Goal: Task Accomplishment & Management: Use online tool/utility

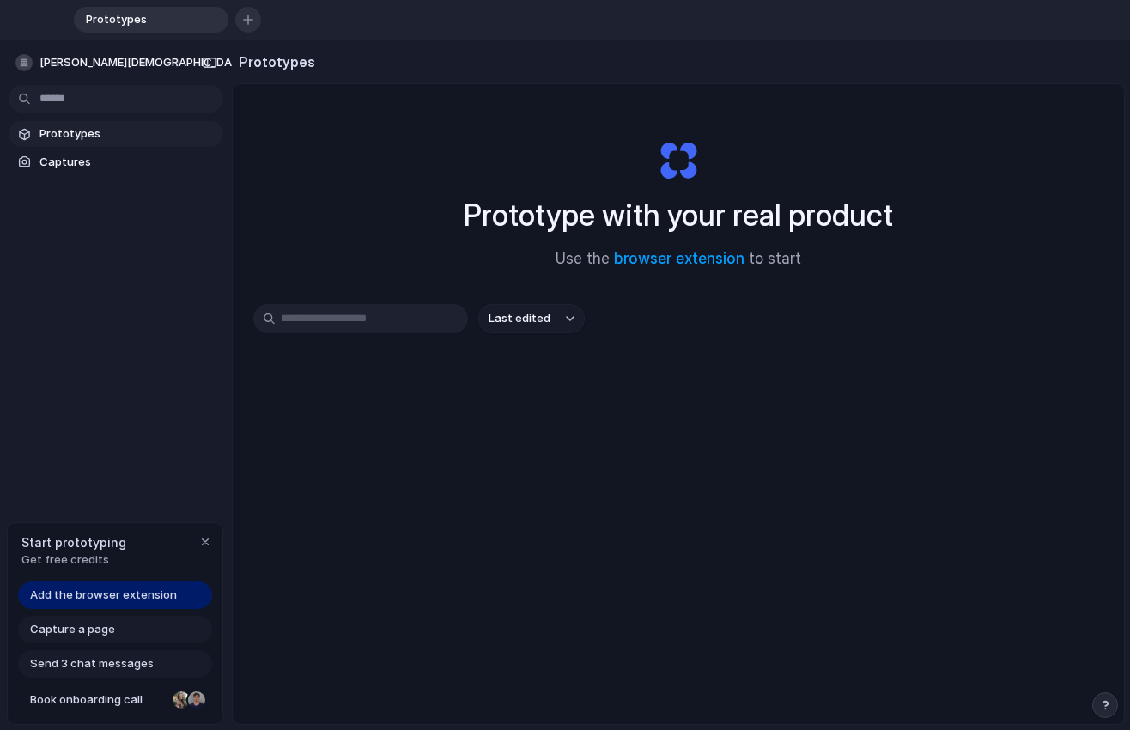
click at [246, 23] on div "button" at bounding box center [248, 20] width 10 height 10
click at [663, 257] on link "browser extension" at bounding box center [679, 258] width 131 height 17
click at [961, 697] on button "button" at bounding box center [1105, 705] width 26 height 26
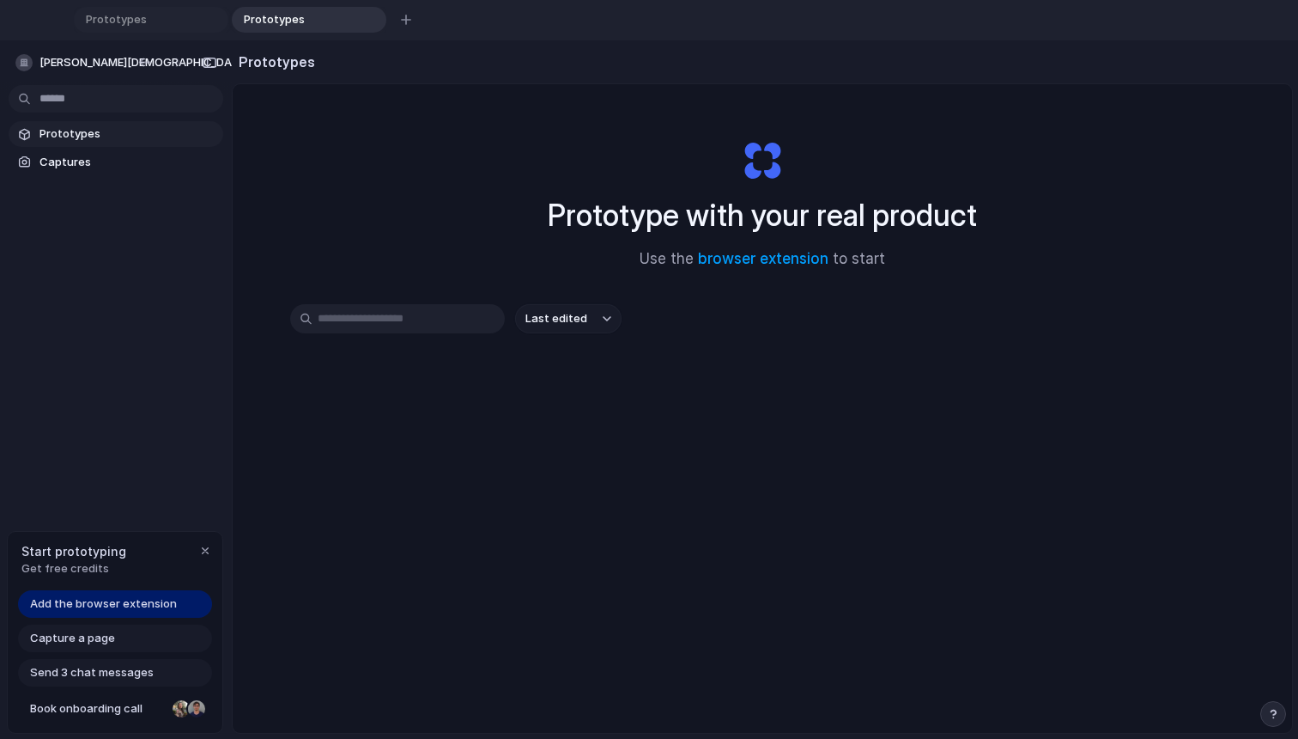
click at [938, 583] on div "Prototype with your real product Use the browser extension to start Last edited" at bounding box center [763, 474] width 1060 height 780
click at [88, 130] on span "Prototypes" at bounding box center [128, 133] width 177 height 17
click at [78, 157] on span "Captures" at bounding box center [128, 162] width 177 height 17
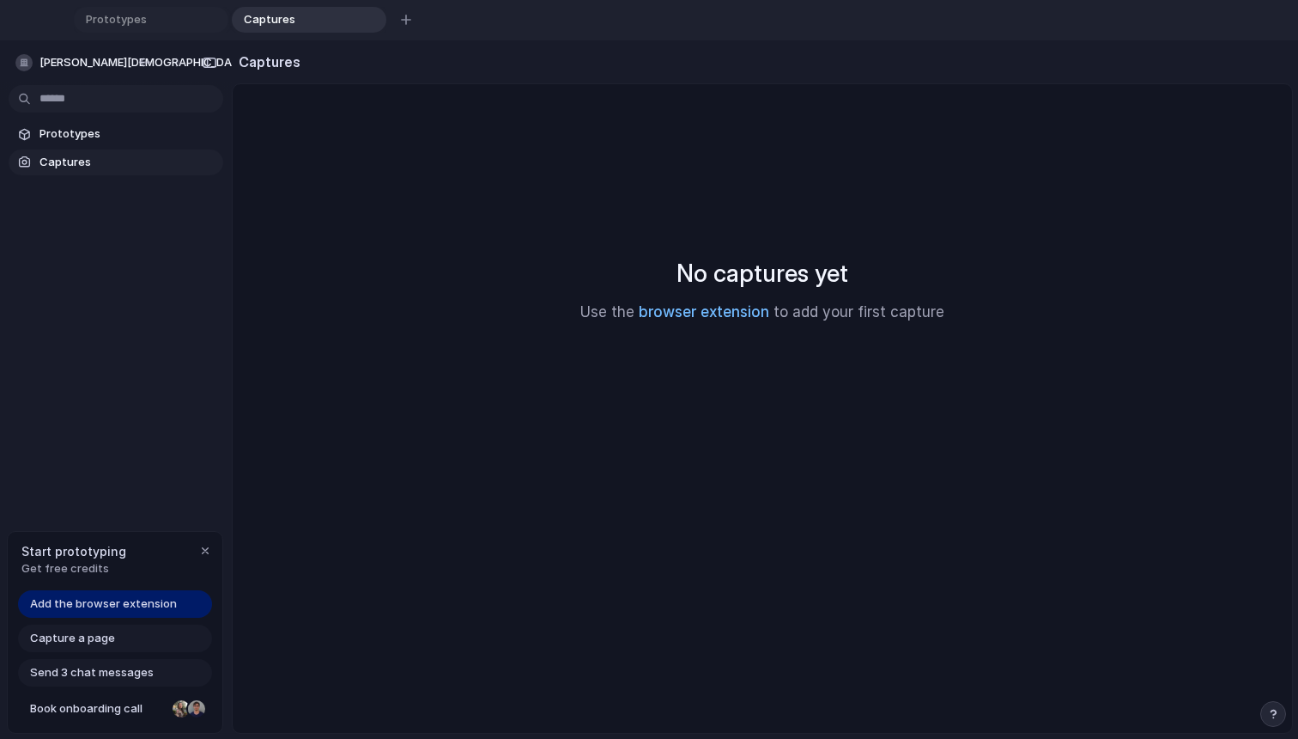
click at [696, 313] on link "browser extension" at bounding box center [704, 311] width 131 height 17
click at [709, 311] on link "browser extension" at bounding box center [704, 311] width 131 height 17
click at [87, 150] on link "Captures" at bounding box center [116, 162] width 215 height 26
click at [102, 644] on span "Capture a page" at bounding box center [72, 637] width 85 height 17
click at [100, 641] on span "Capture a page" at bounding box center [72, 637] width 85 height 17
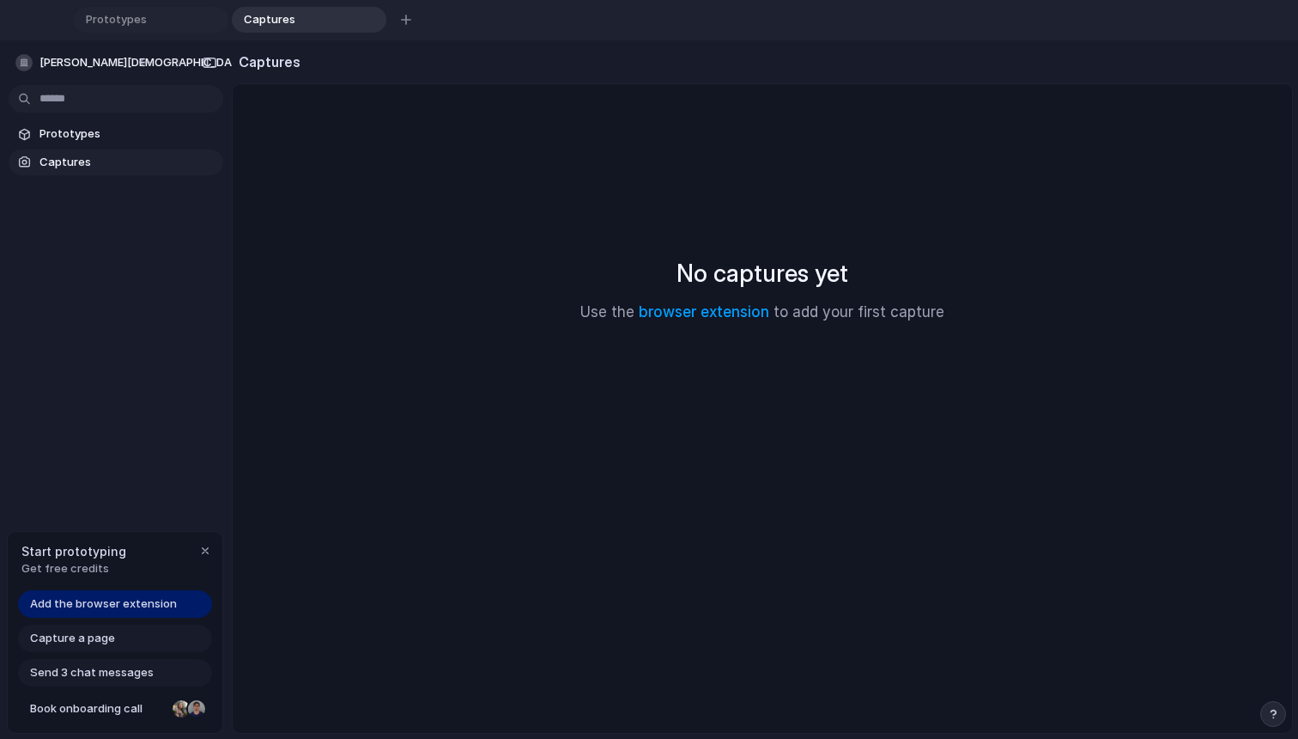
click at [100, 641] on span "Capture a page" at bounding box center [72, 637] width 85 height 17
click at [104, 628] on div "Capture a page" at bounding box center [115, 637] width 194 height 27
click at [108, 610] on span "Add the browser extension" at bounding box center [103, 603] width 147 height 17
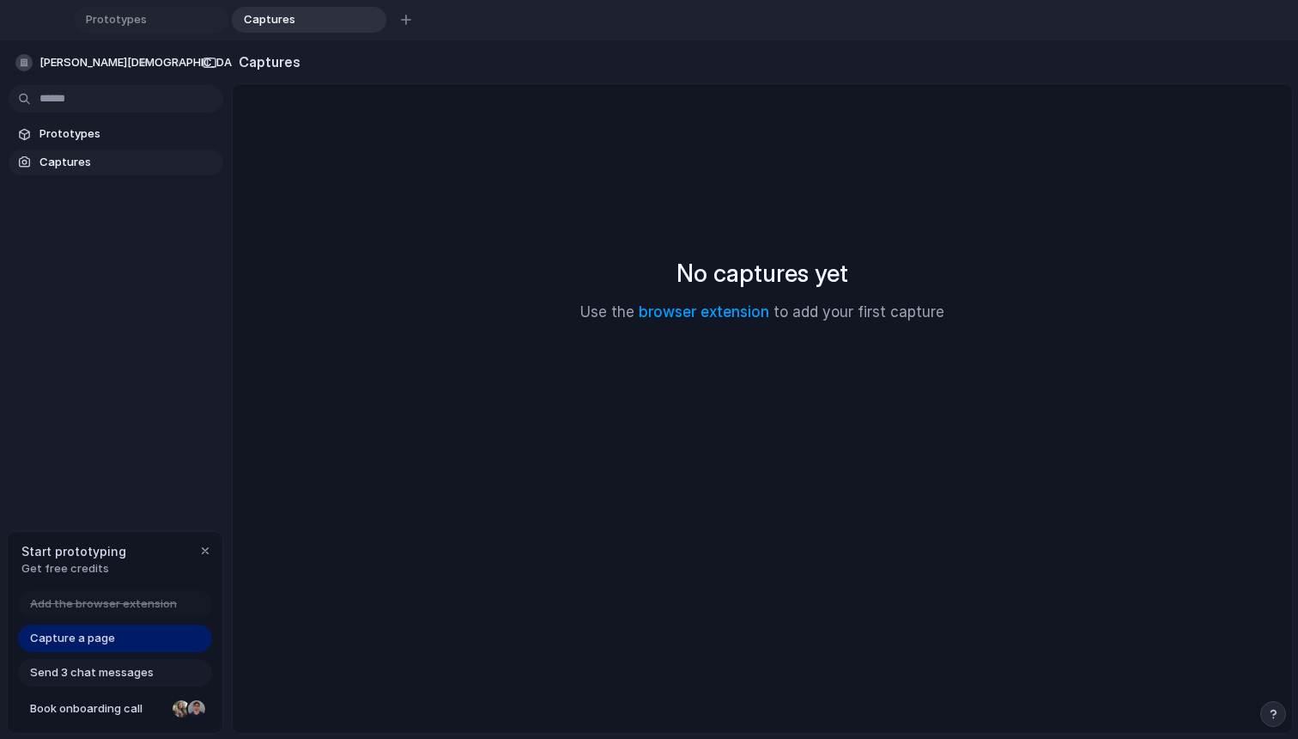
click at [81, 635] on span "Capture a page" at bounding box center [72, 637] width 85 height 17
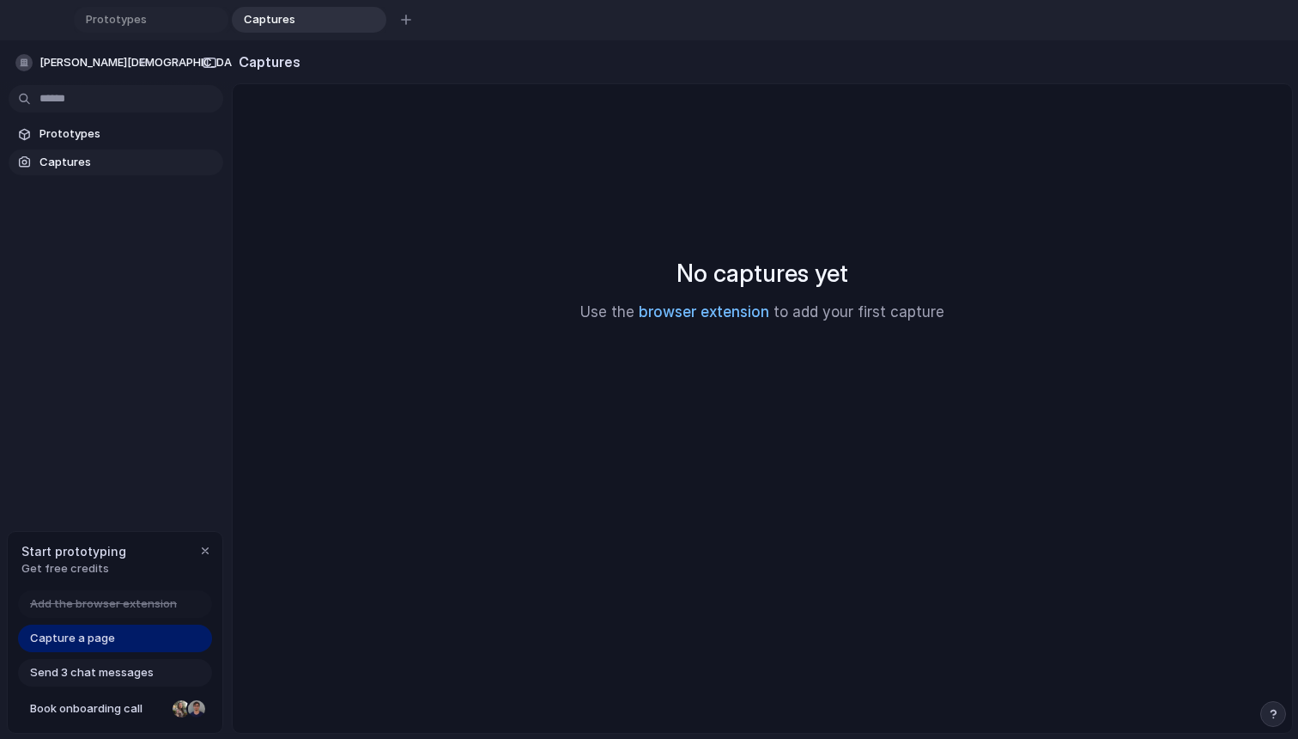
click at [748, 313] on link "browser extension" at bounding box center [704, 311] width 131 height 17
click at [55, 644] on span "Capture a page" at bounding box center [72, 637] width 85 height 17
click at [43, 679] on span "Send 3 chat messages" at bounding box center [92, 672] width 124 height 17
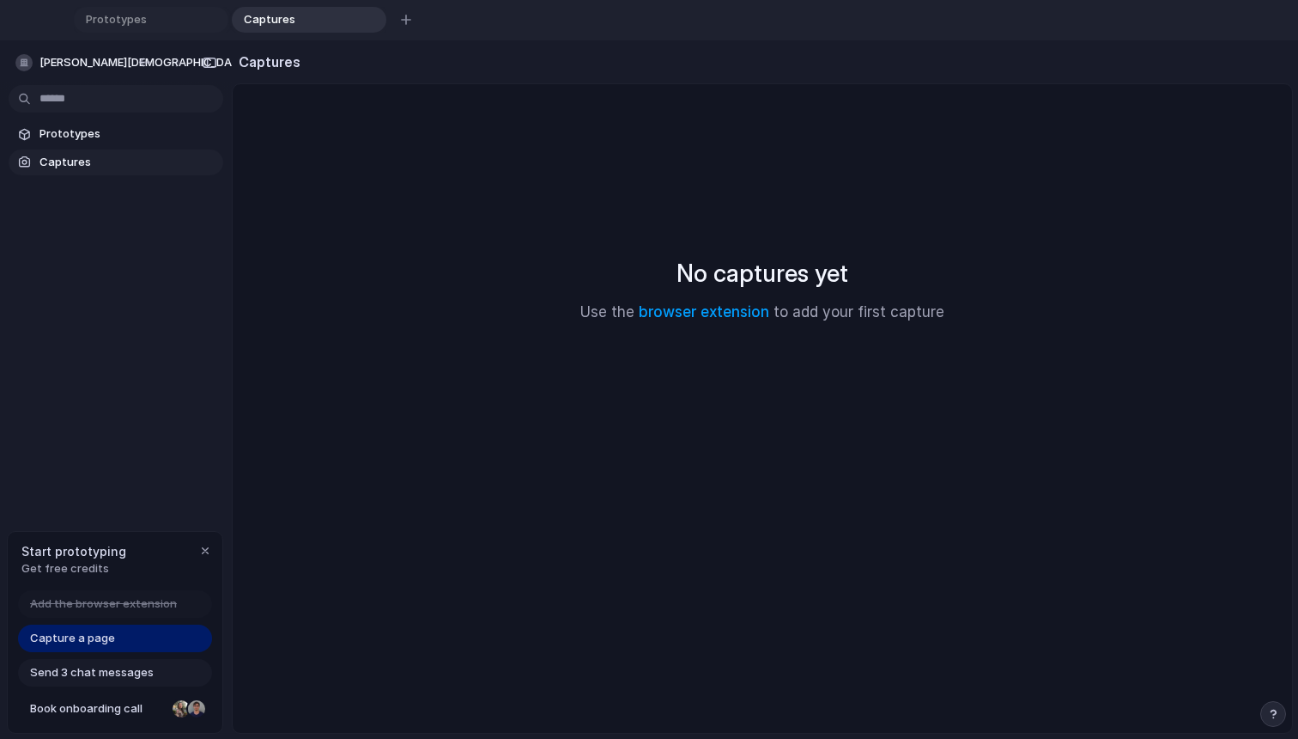
click at [82, 162] on span "Captures" at bounding box center [128, 162] width 177 height 17
click at [78, 164] on span "Captures" at bounding box center [128, 162] width 177 height 17
click at [78, 140] on span "Prototypes" at bounding box center [128, 133] width 177 height 17
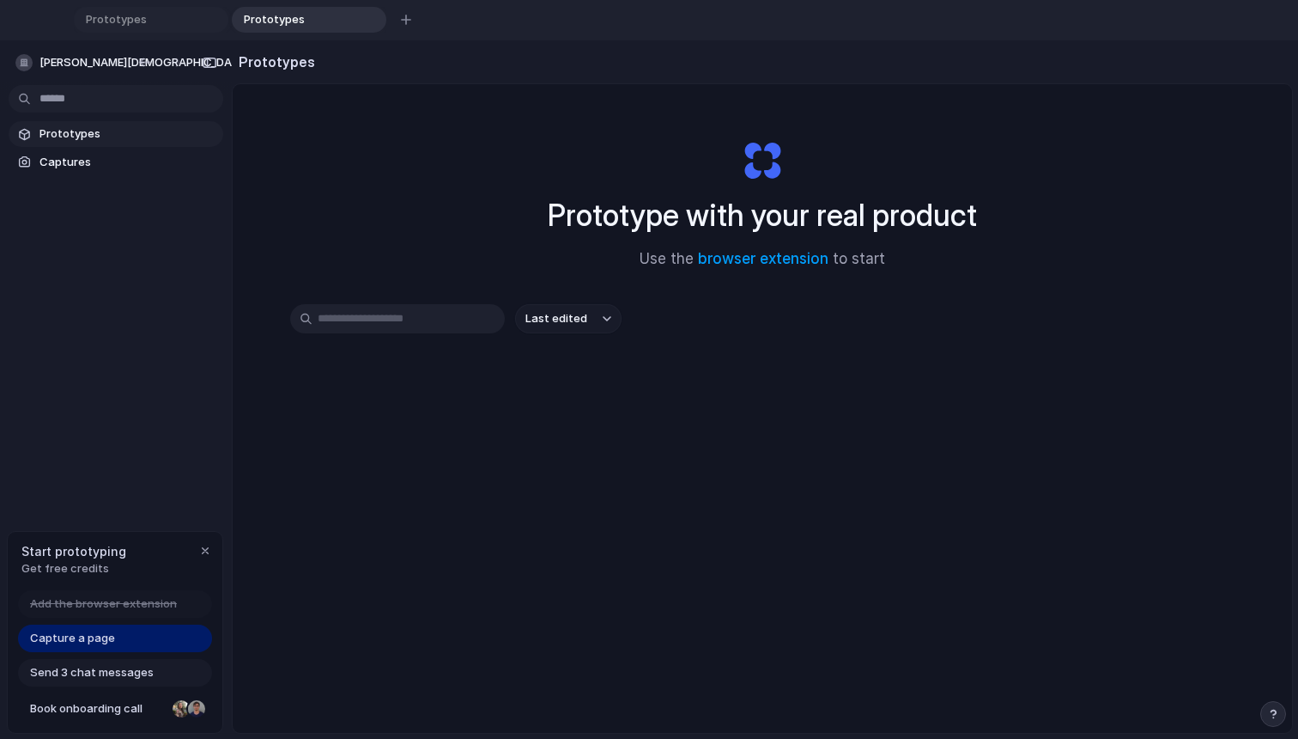
click at [409, 315] on input "text" at bounding box center [397, 318] width 215 height 29
type input "**********"
click at [552, 318] on span "Last edited" at bounding box center [557, 318] width 62 height 17
click at [419, 313] on div "Last edited Last created Alphabetical" at bounding box center [649, 369] width 1298 height 739
click at [419, 313] on input "**********" at bounding box center [397, 318] width 215 height 29
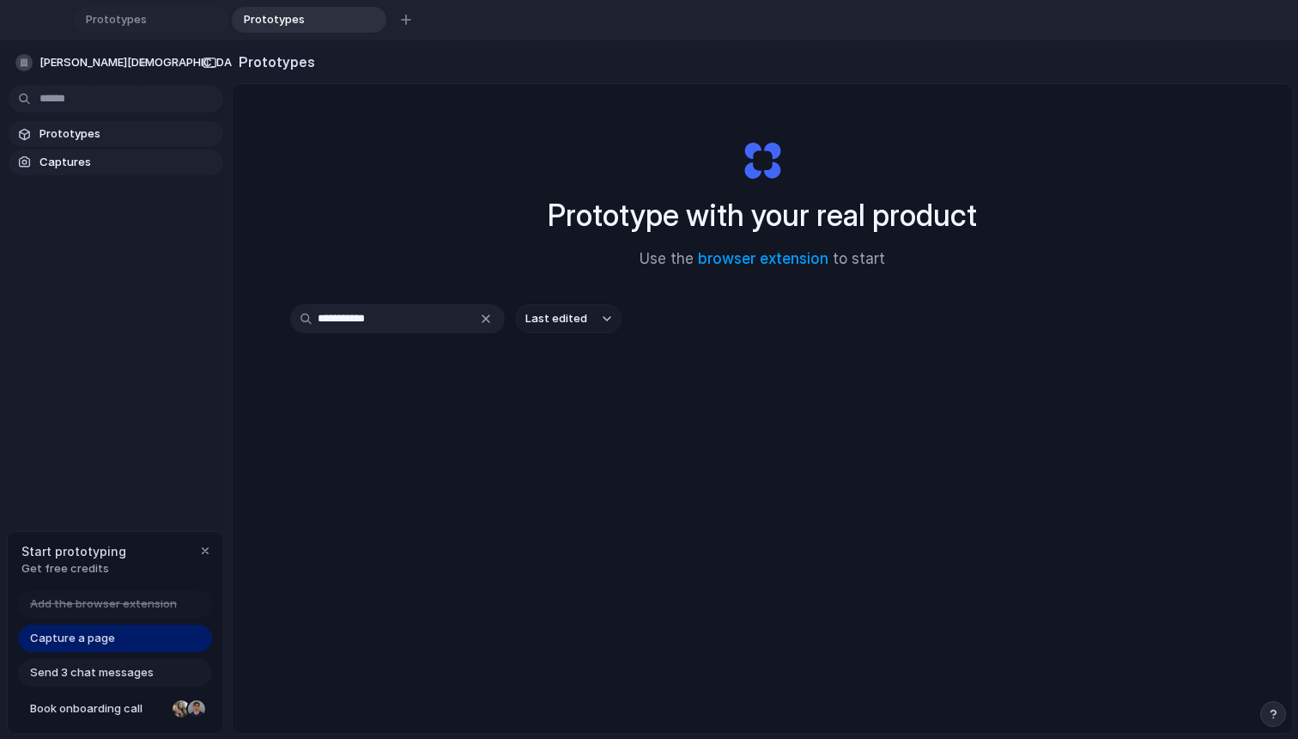
click at [62, 164] on span "Captures" at bounding box center [128, 162] width 177 height 17
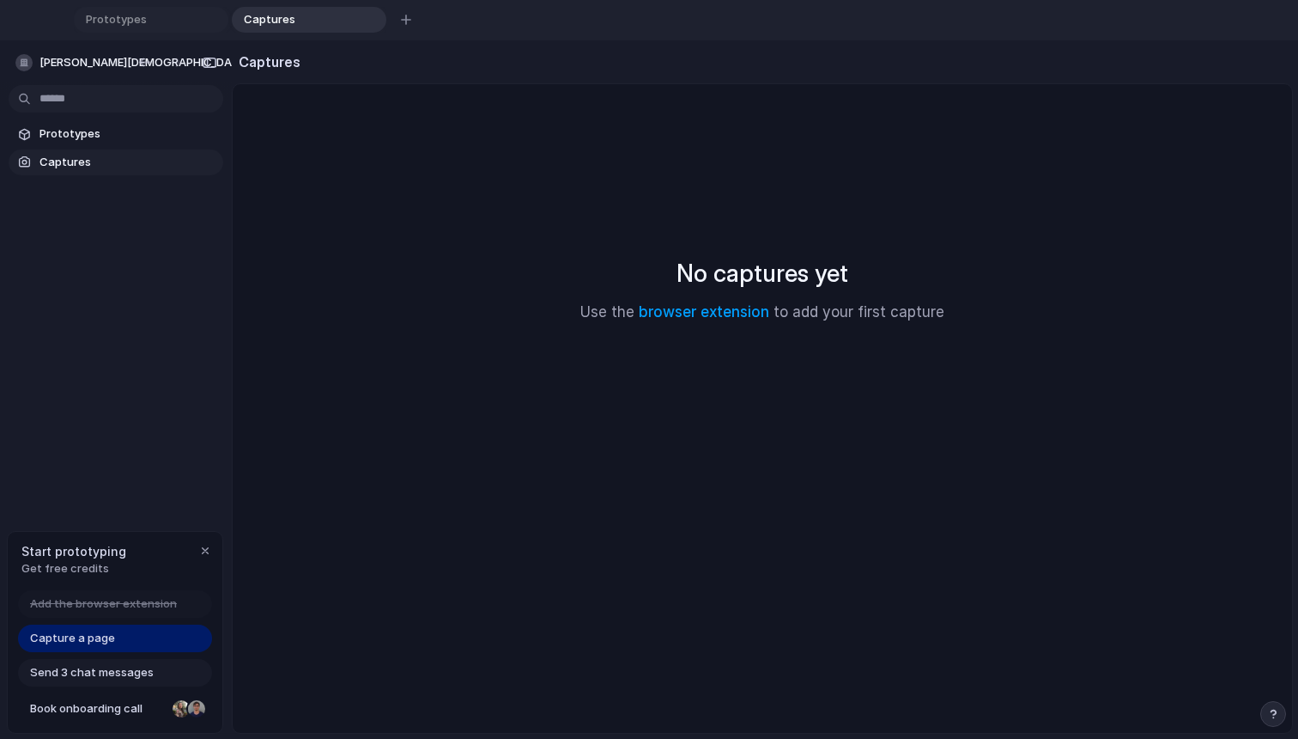
click at [750, 302] on p "Use the browser extension to add your first capture" at bounding box center [763, 312] width 364 height 22
click at [748, 308] on link "browser extension" at bounding box center [704, 311] width 131 height 17
click at [96, 94] on html "Prototypes Captures To pick up a draggable item, press the space bar. While dra…" at bounding box center [649, 369] width 1298 height 739
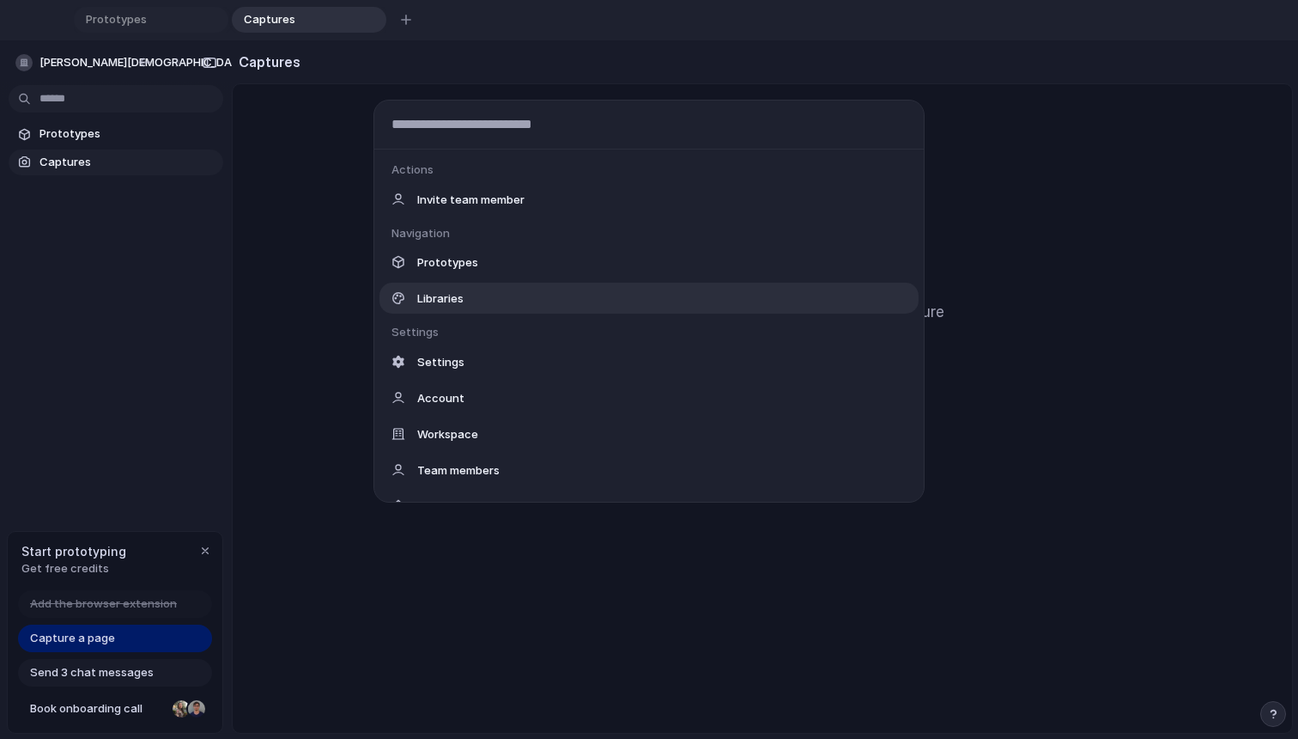
click at [473, 303] on div "Libraries" at bounding box center [649, 298] width 539 height 31
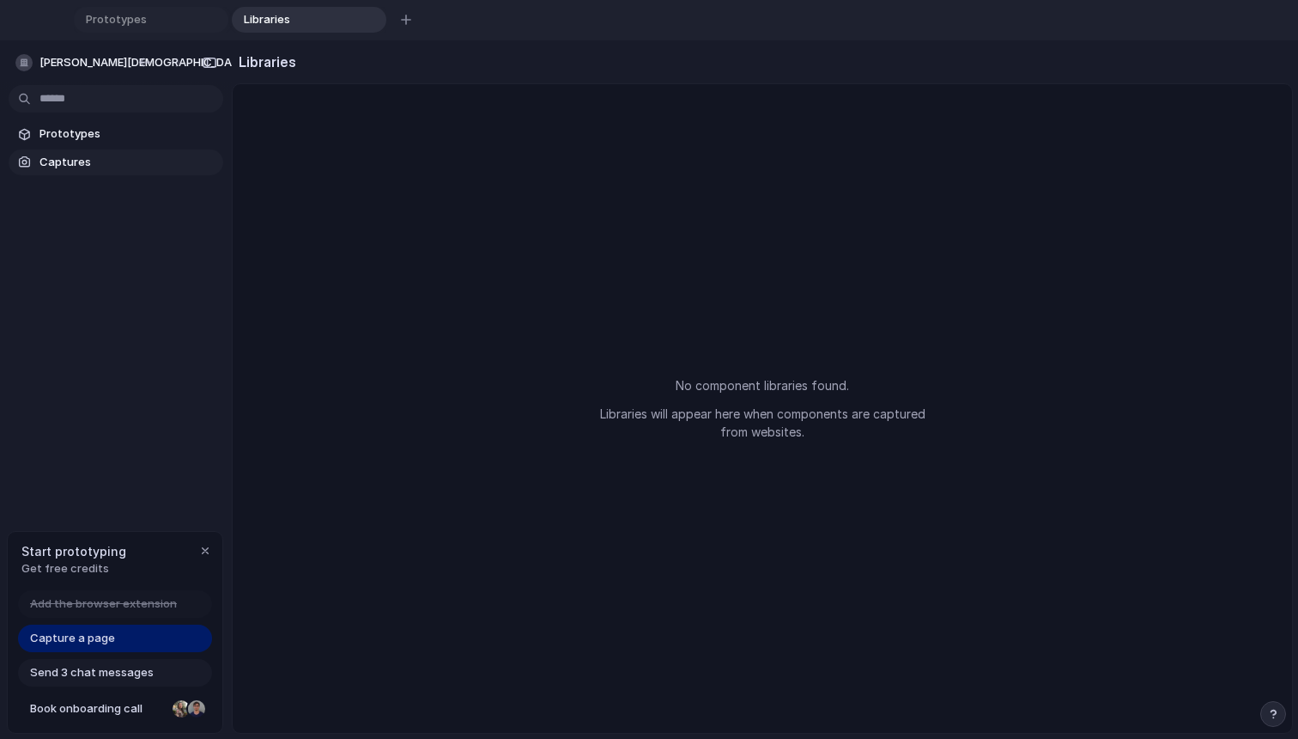
click at [97, 149] on link "Captures" at bounding box center [116, 162] width 215 height 26
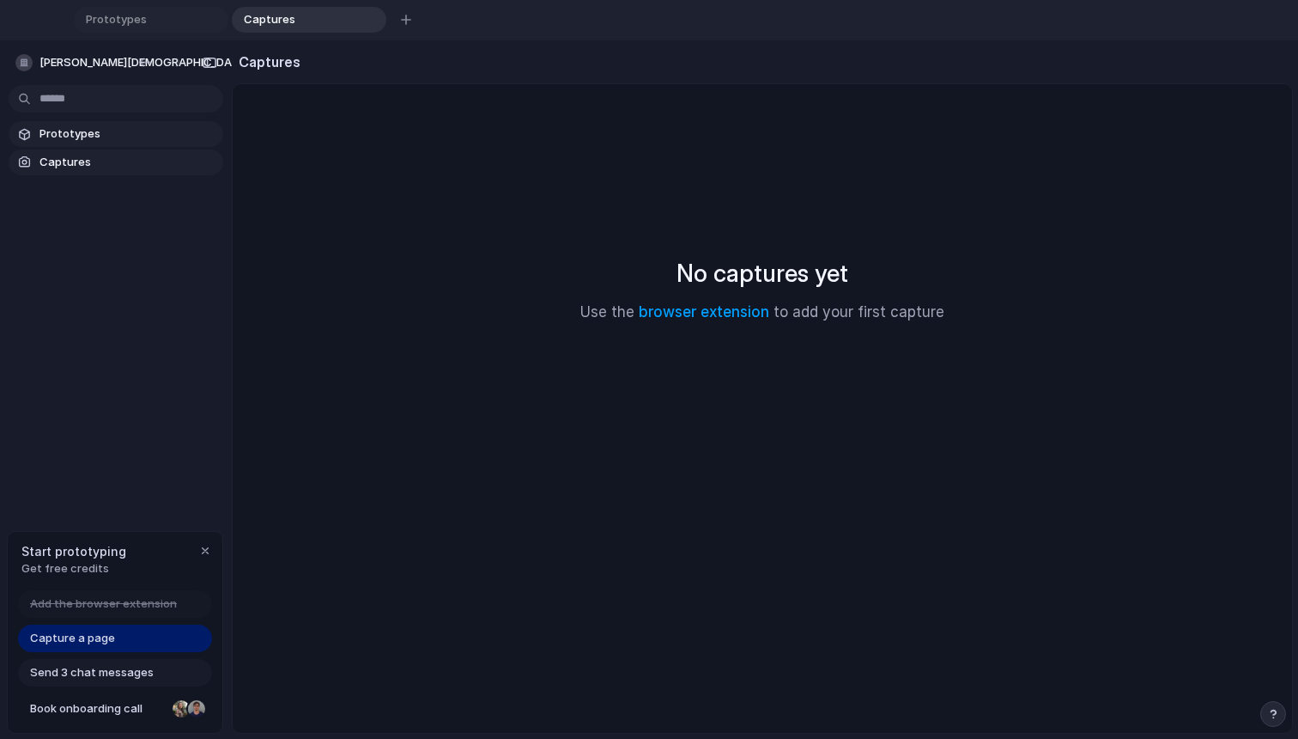
click at [93, 141] on span "Prototypes" at bounding box center [128, 133] width 177 height 17
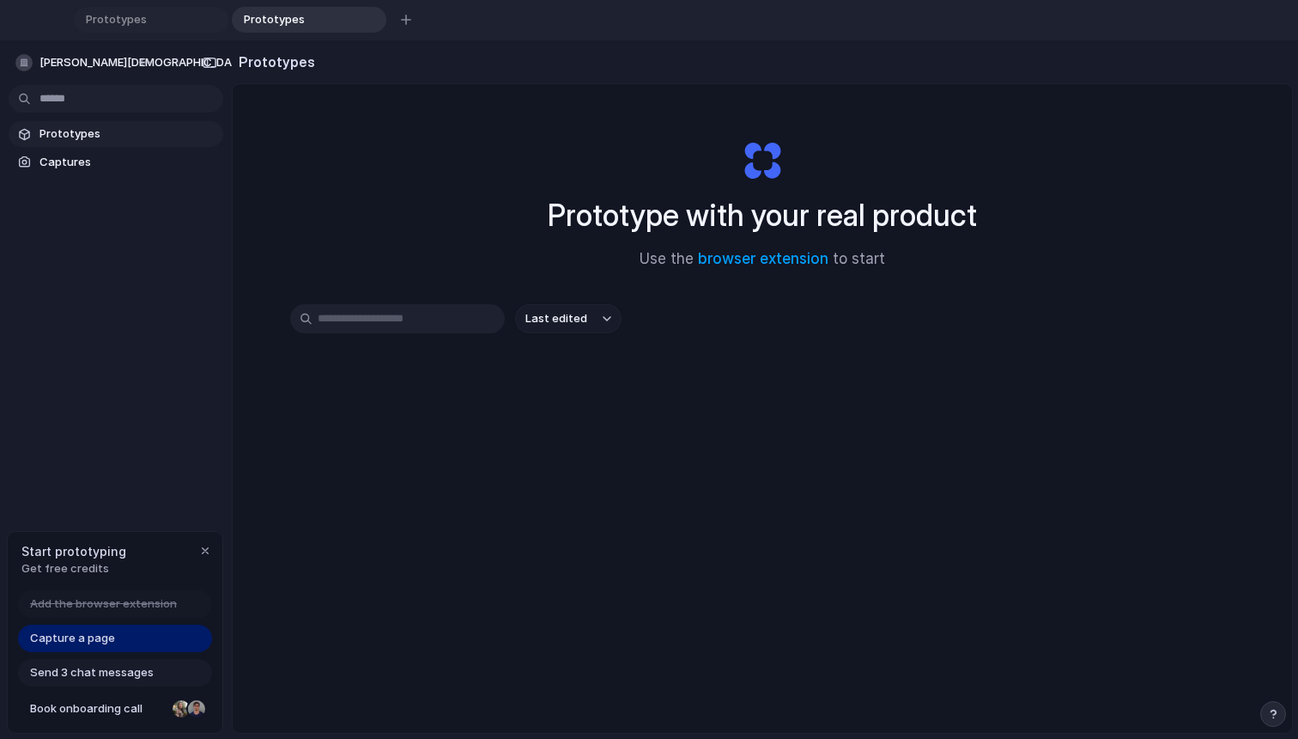
click at [106, 638] on span "Capture a page" at bounding box center [72, 637] width 85 height 17
click at [961, 721] on button "button" at bounding box center [1274, 714] width 26 height 26
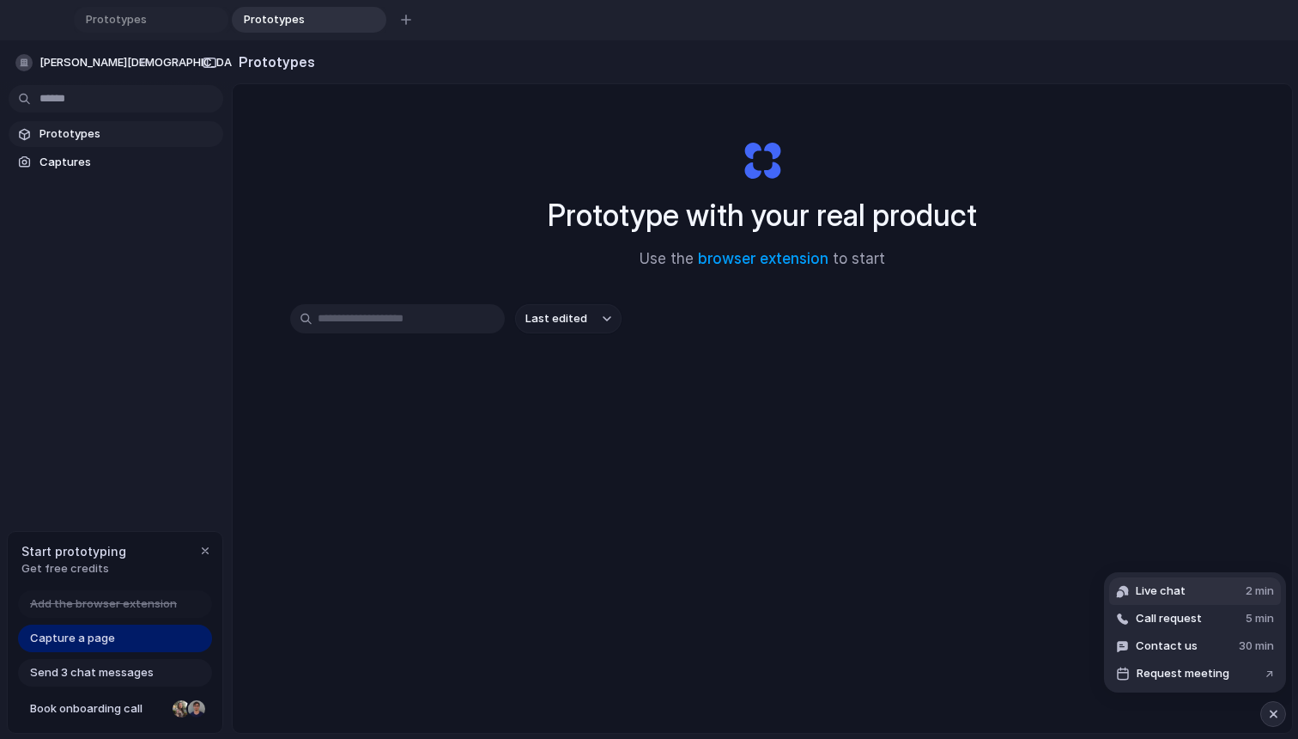
click at [961, 590] on span "Live chat" at bounding box center [1161, 590] width 50 height 17
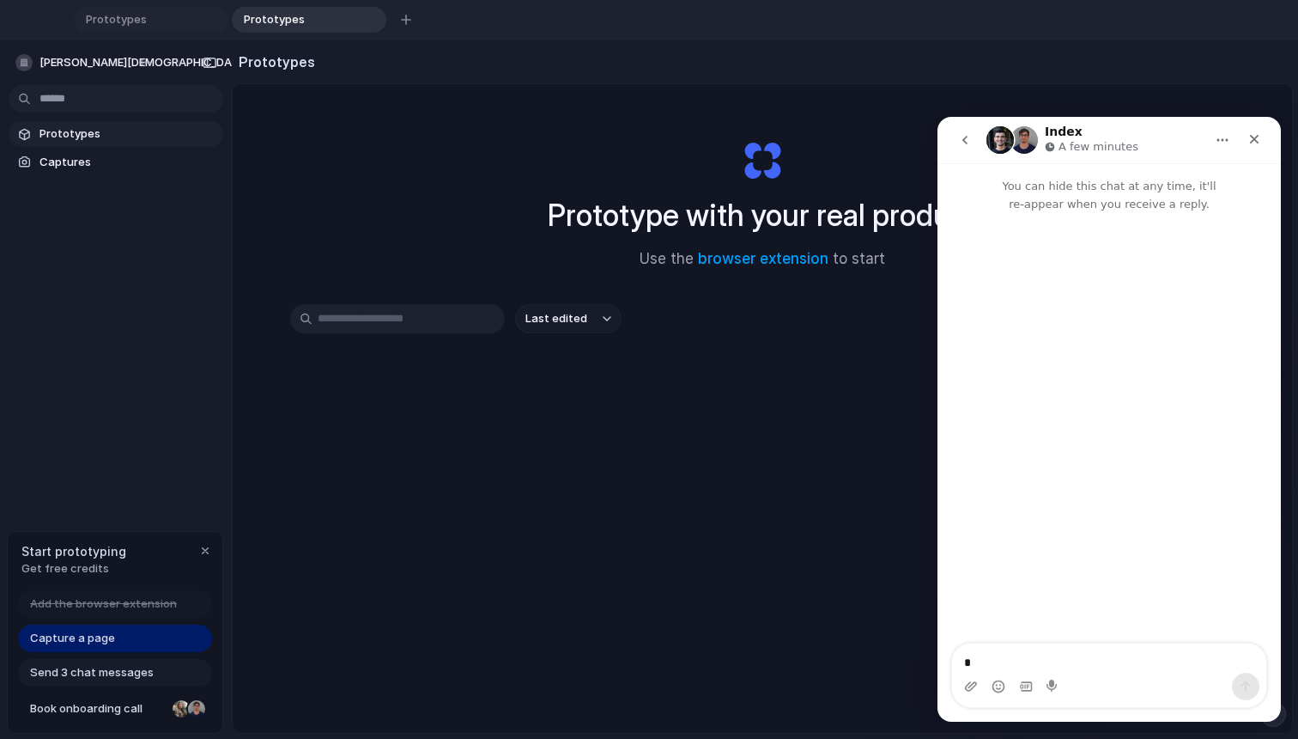
type textarea "**"
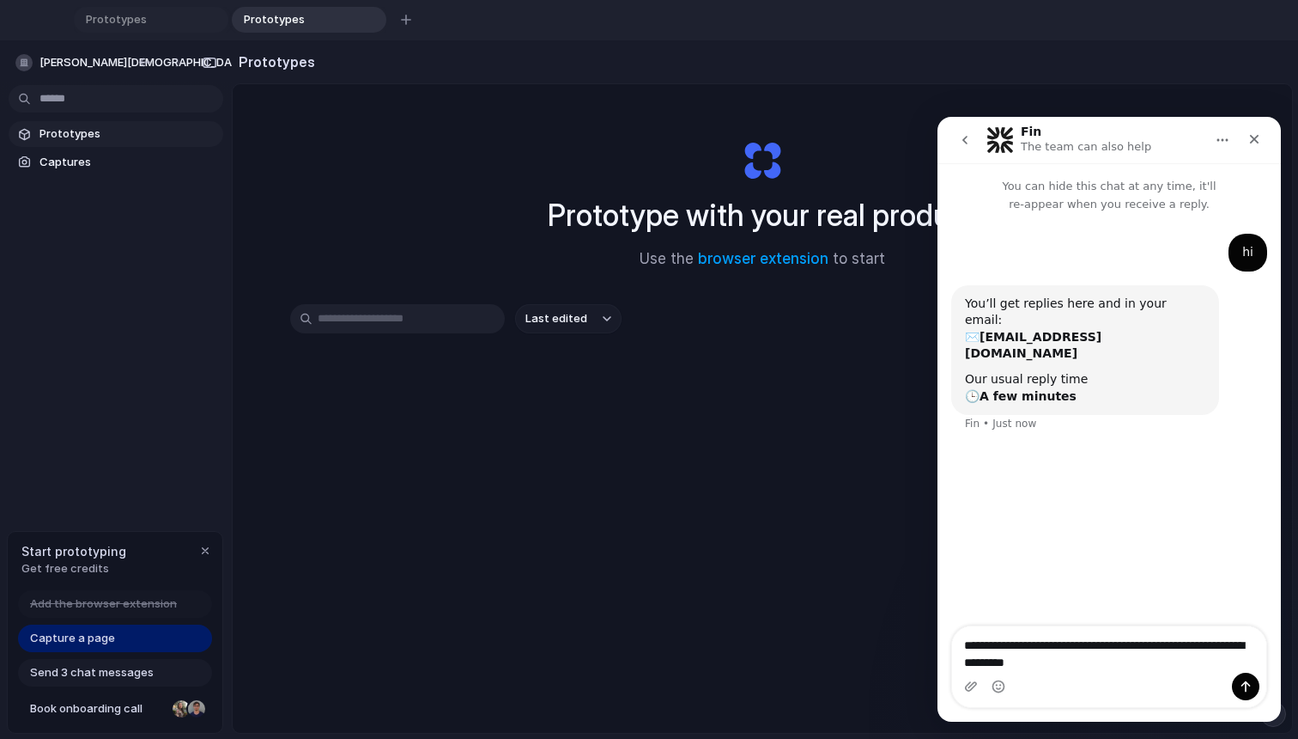
type textarea "**********"
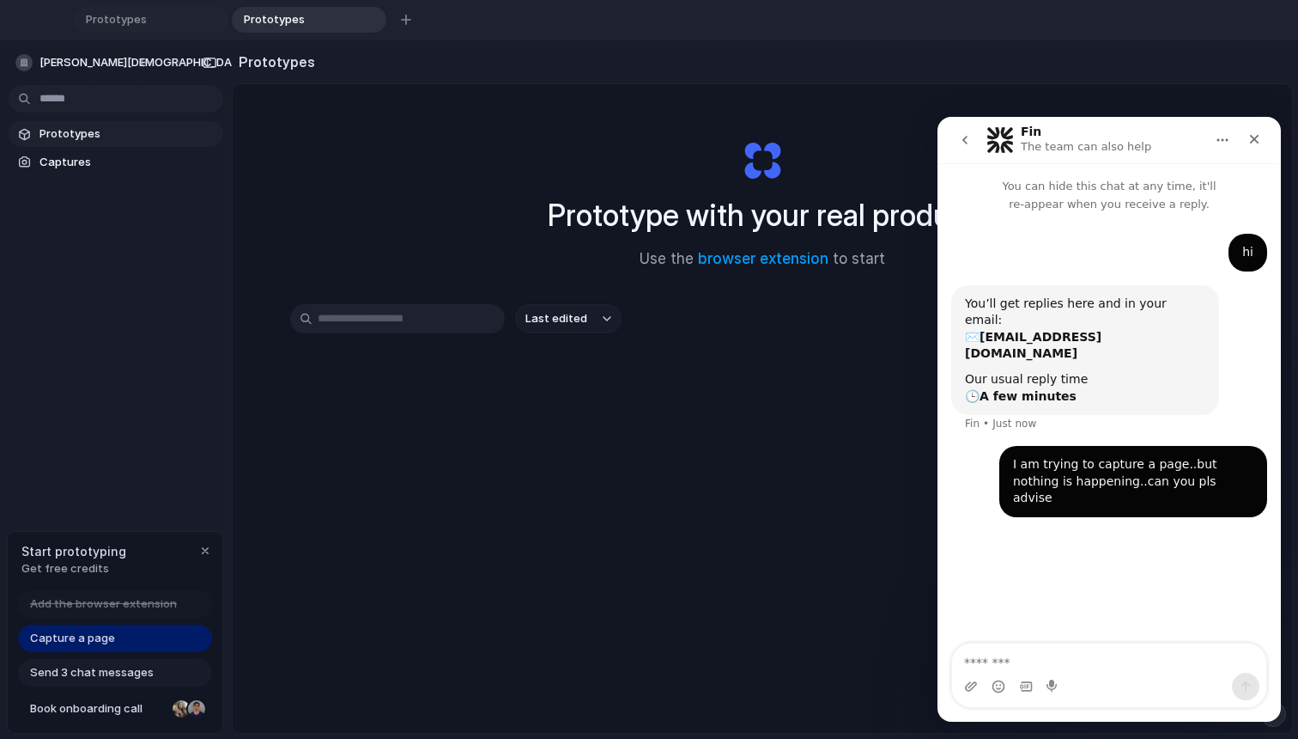
click at [961, 148] on button "Home" at bounding box center [1223, 140] width 33 height 33
click at [961, 223] on div "hi Amit • Just now You’ll get replies here and in your email: ✉️ [EMAIL_ADDRESS…" at bounding box center [1110, 375] width 344 height 325
click at [114, 639] on div "Capture a page" at bounding box center [115, 637] width 194 height 27
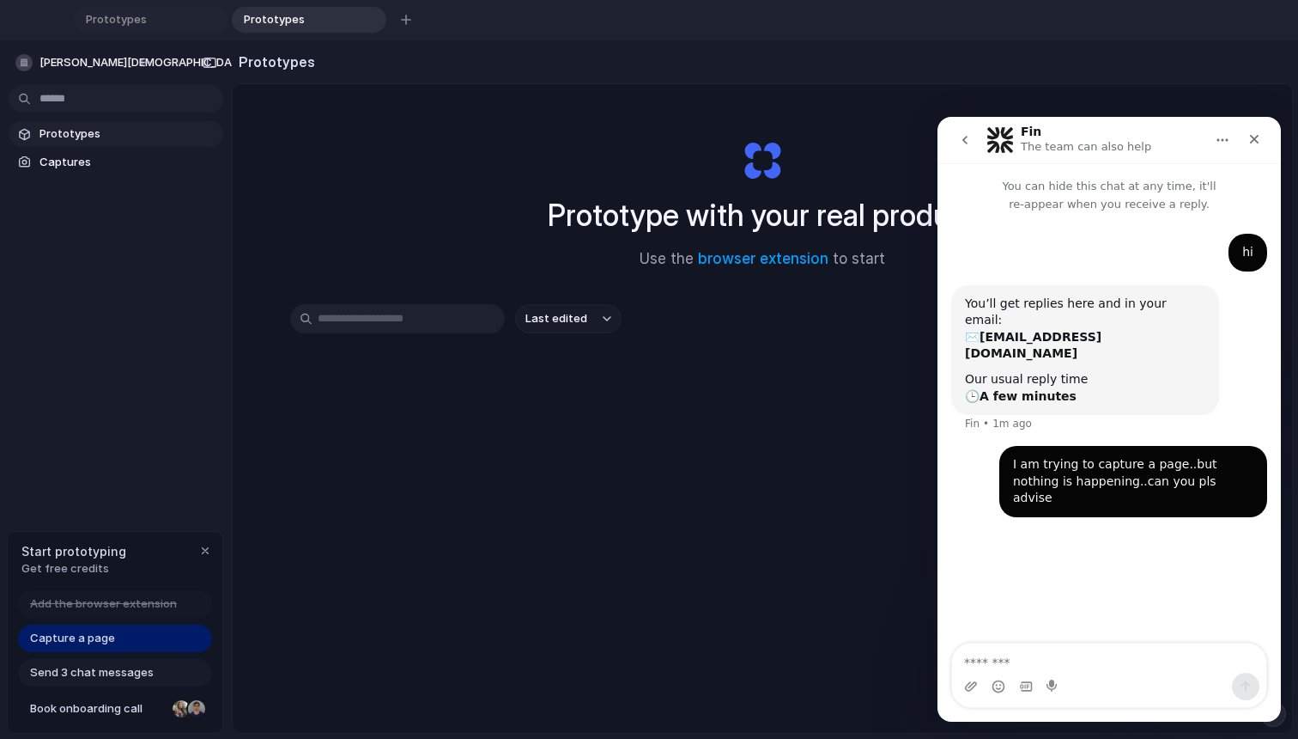
click at [257, 598] on div "Prototype with your real product Use the browser extension to start Last edited" at bounding box center [763, 474] width 1060 height 780
click at [395, 29] on div at bounding box center [406, 20] width 26 height 26
click at [153, 26] on span "Prototypes" at bounding box center [140, 19] width 122 height 17
click at [326, 16] on span "Prototypes" at bounding box center [298, 19] width 122 height 17
click at [374, 17] on div "button" at bounding box center [373, 20] width 12 height 12
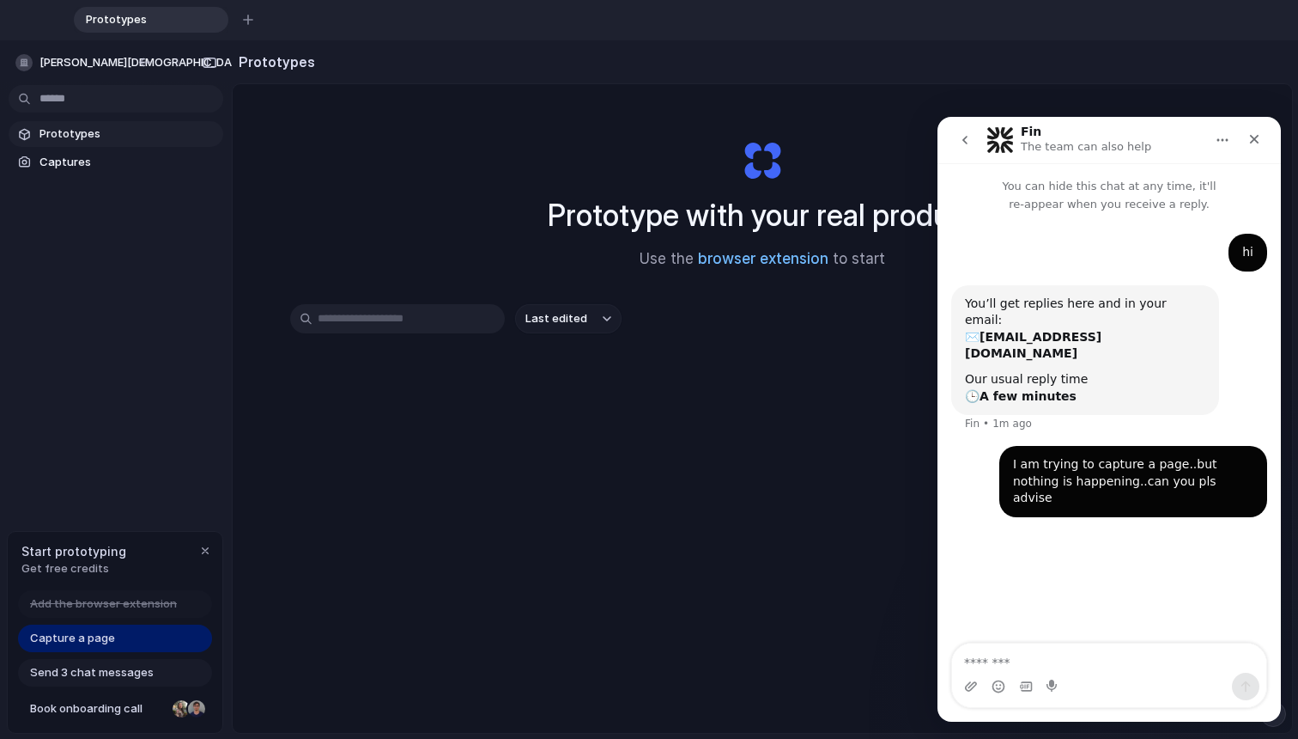
click at [774, 259] on link "browser extension" at bounding box center [763, 258] width 131 height 17
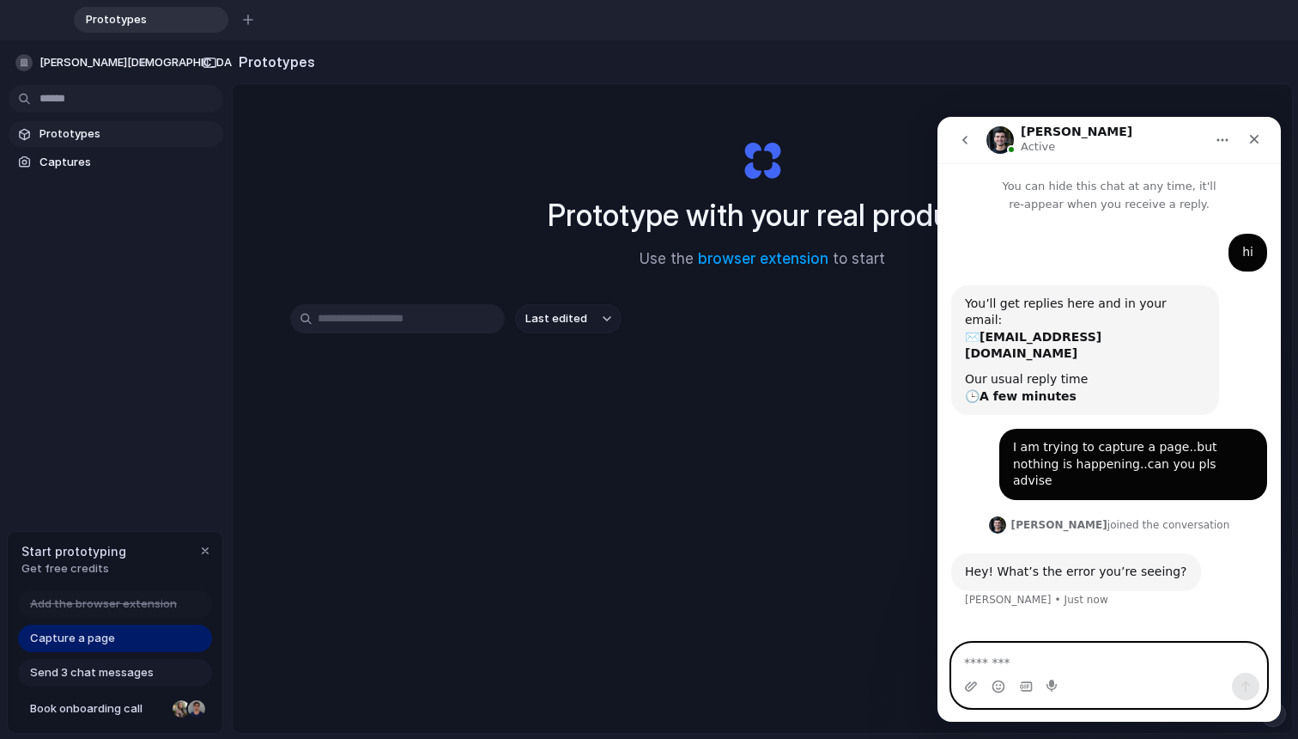
click at [961, 653] on textarea "Message…" at bounding box center [1109, 657] width 314 height 29
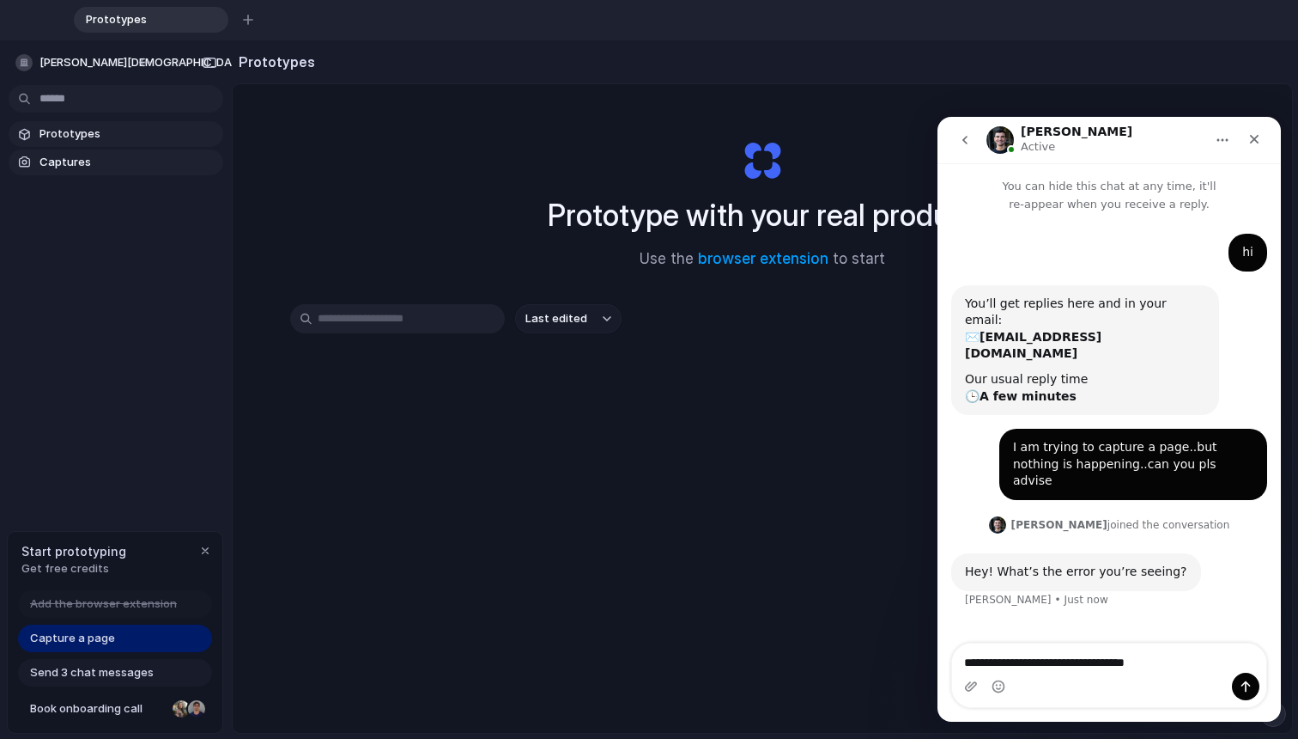
click at [67, 164] on span "Captures" at bounding box center [128, 162] width 177 height 17
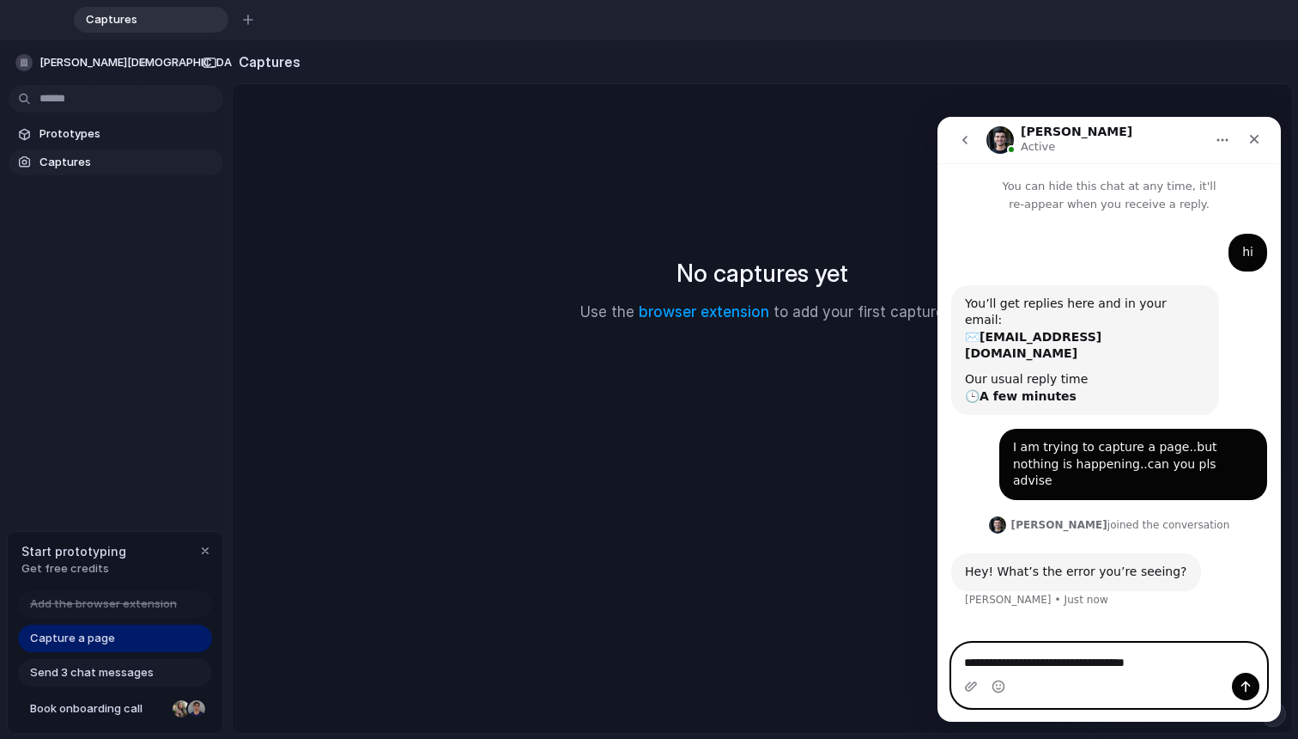
click at [961, 653] on textarea "**********" at bounding box center [1109, 657] width 314 height 29
click at [961, 660] on textarea "**********" at bounding box center [1109, 657] width 314 height 29
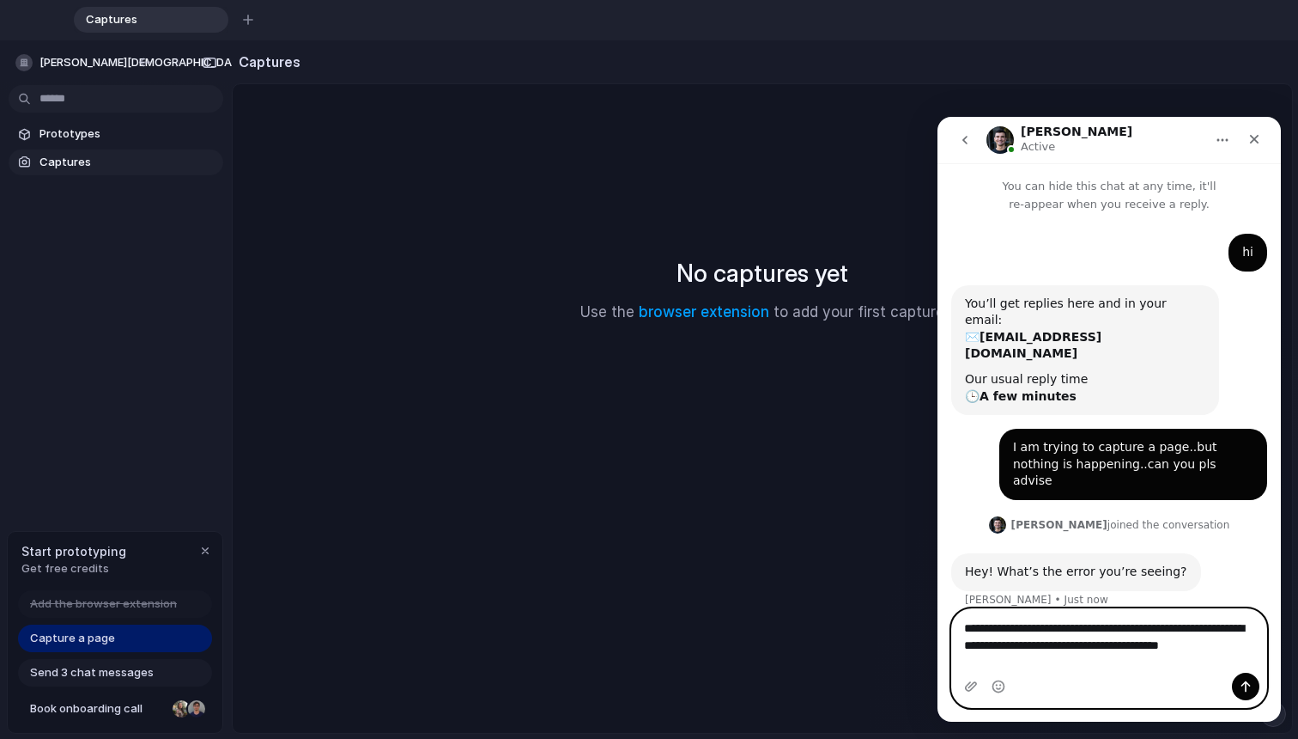
type textarea "**********"
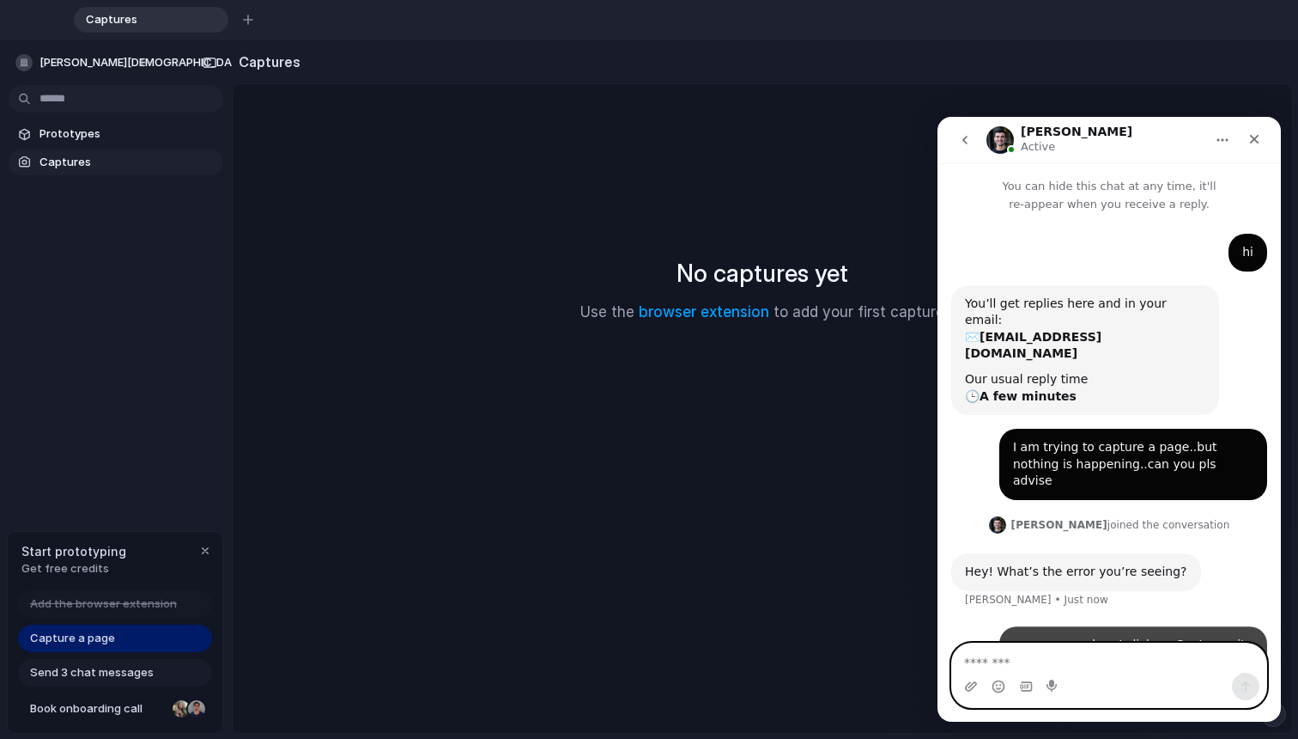
scroll to position [17, 0]
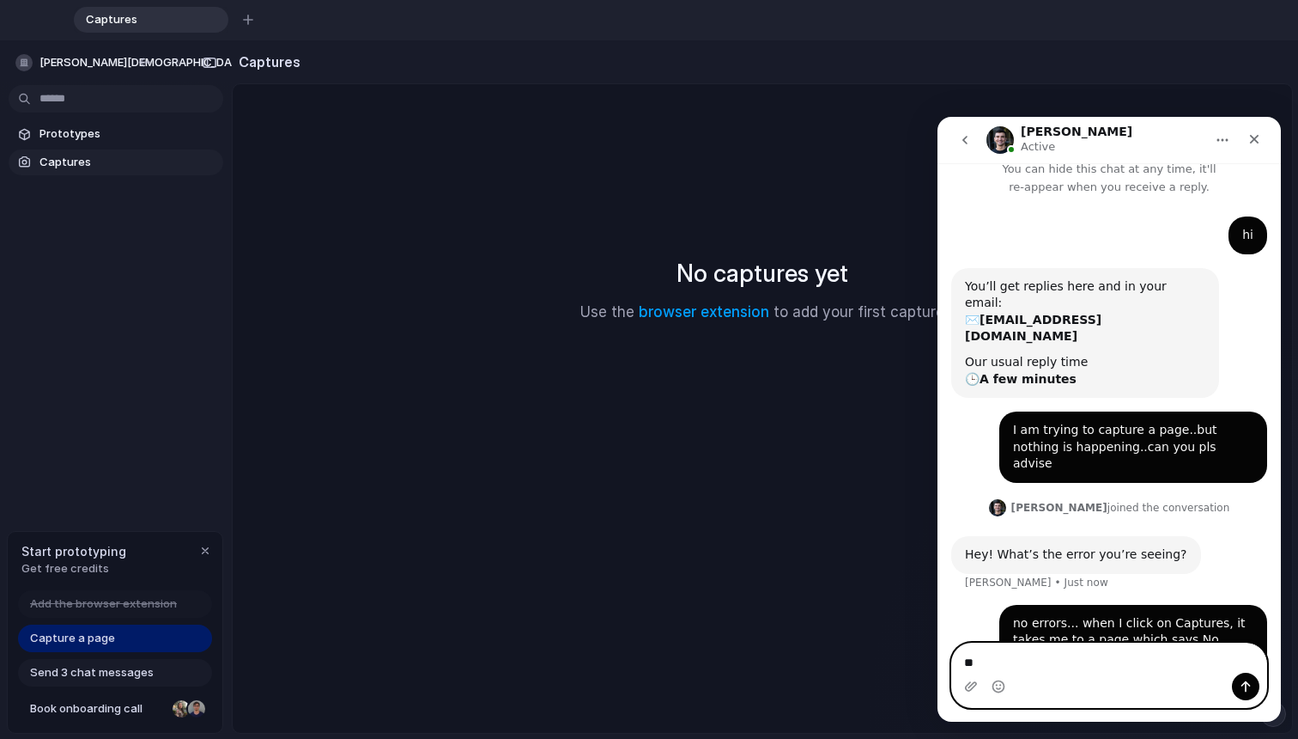
type textarea "*"
click at [755, 312] on link "browser extension" at bounding box center [704, 311] width 131 height 17
click at [961, 661] on textarea "Message…" at bounding box center [1109, 657] width 314 height 29
click at [714, 313] on link "browser extension" at bounding box center [704, 311] width 131 height 17
click at [961, 666] on textarea "**********" at bounding box center [1109, 657] width 314 height 29
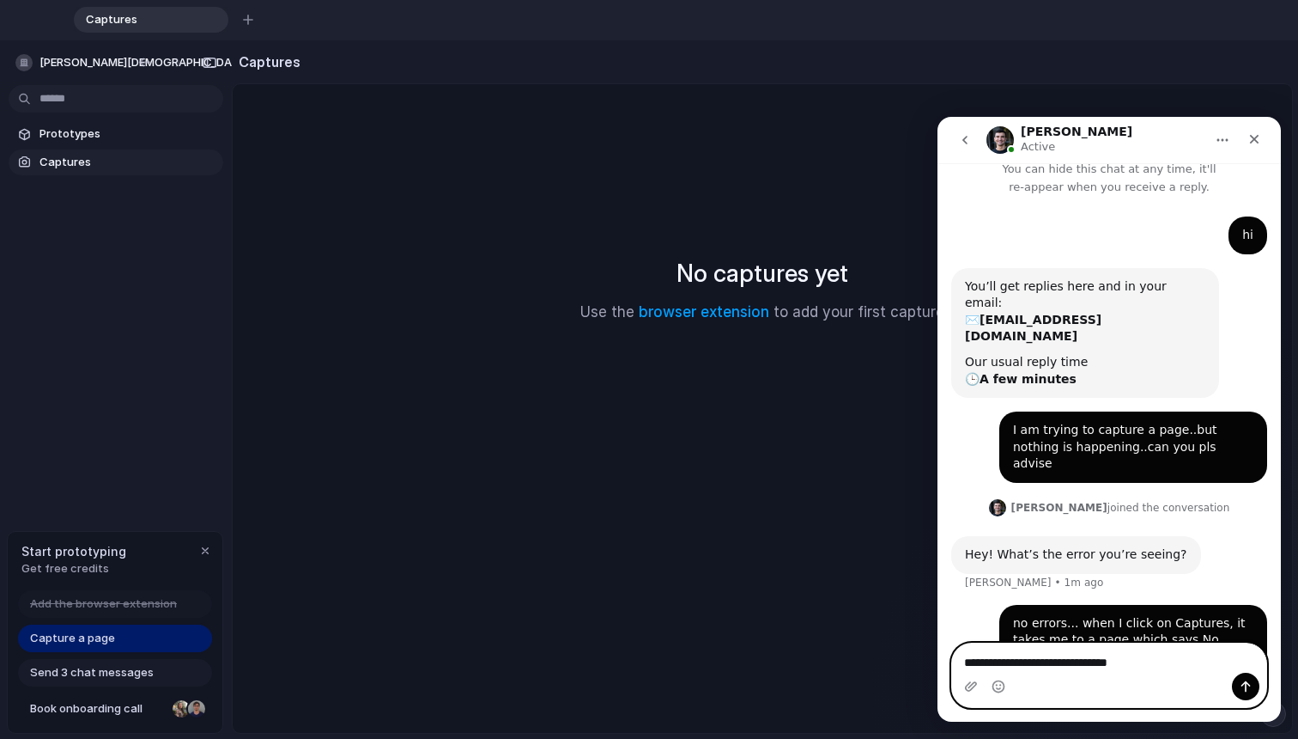
click at [961, 665] on textarea "**********" at bounding box center [1109, 657] width 314 height 29
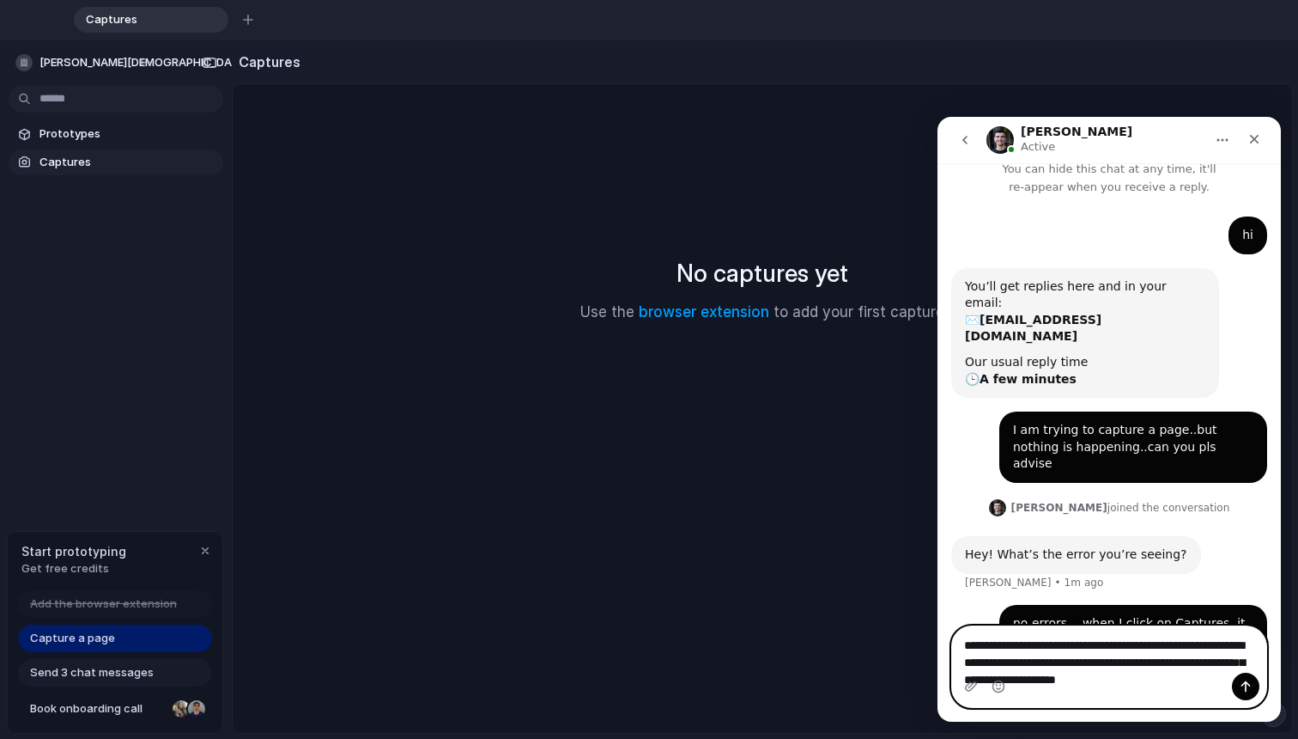
scroll to position [69, 0]
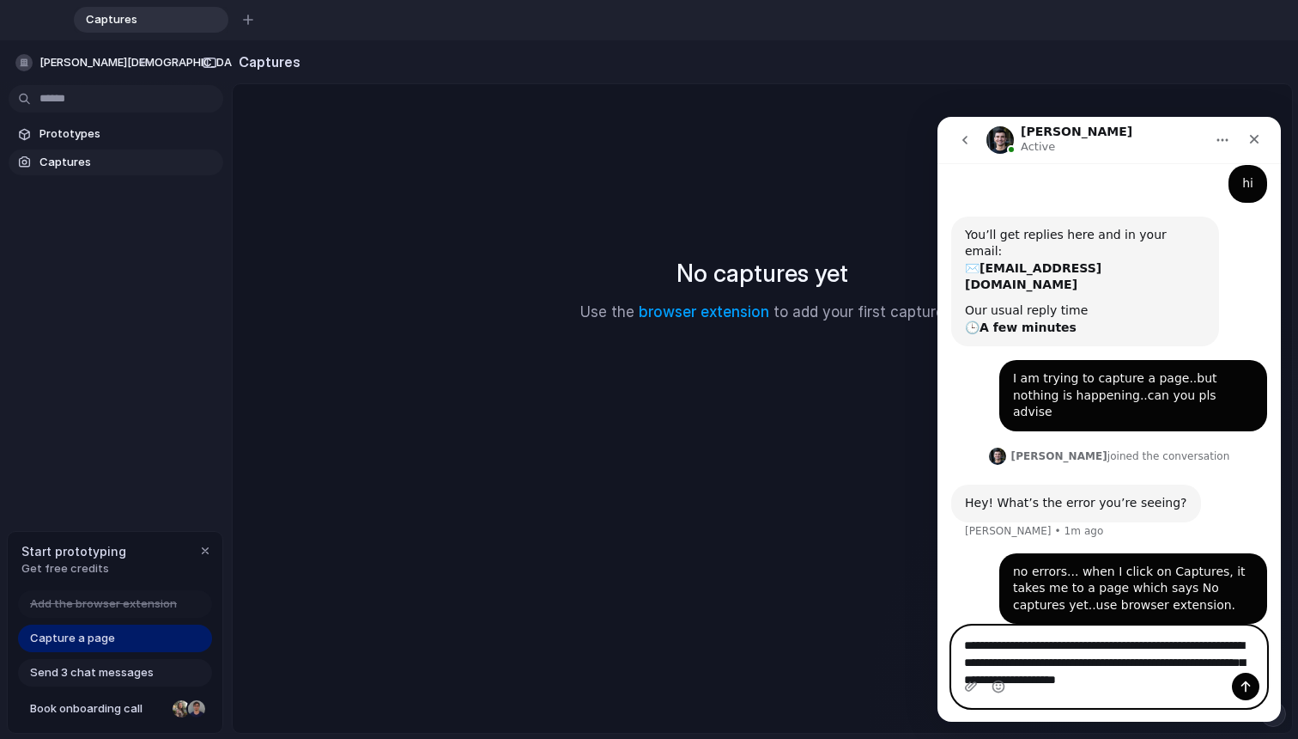
click at [961, 626] on textarea "**********" at bounding box center [1109, 666] width 314 height 81
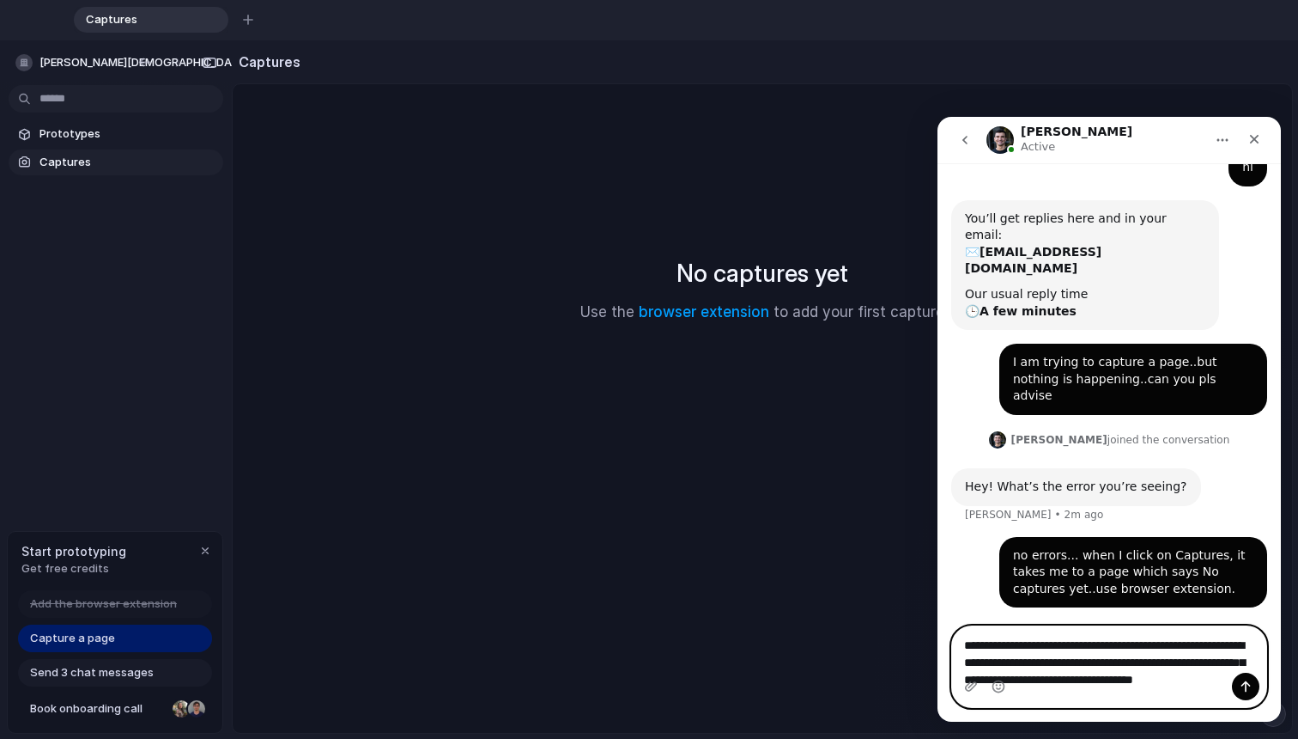
click at [961, 667] on textarea "**********" at bounding box center [1109, 675] width 314 height 98
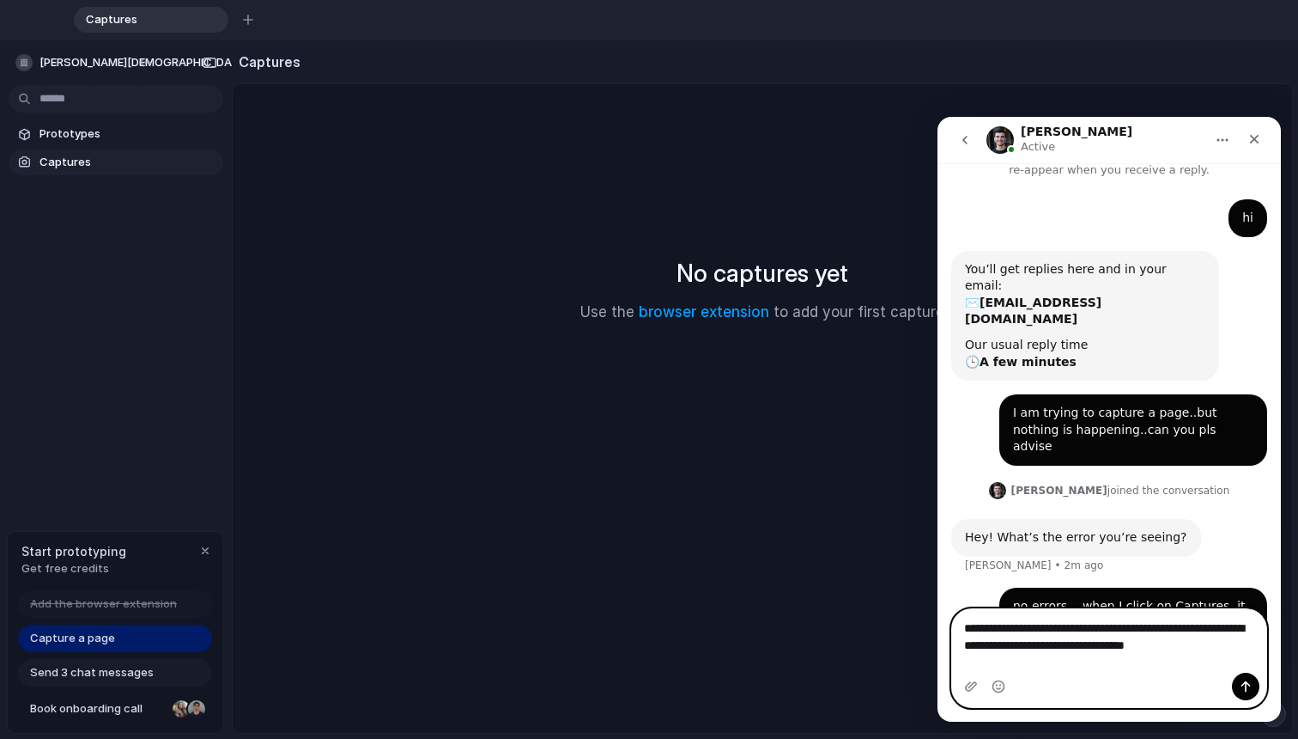
scroll to position [52, 0]
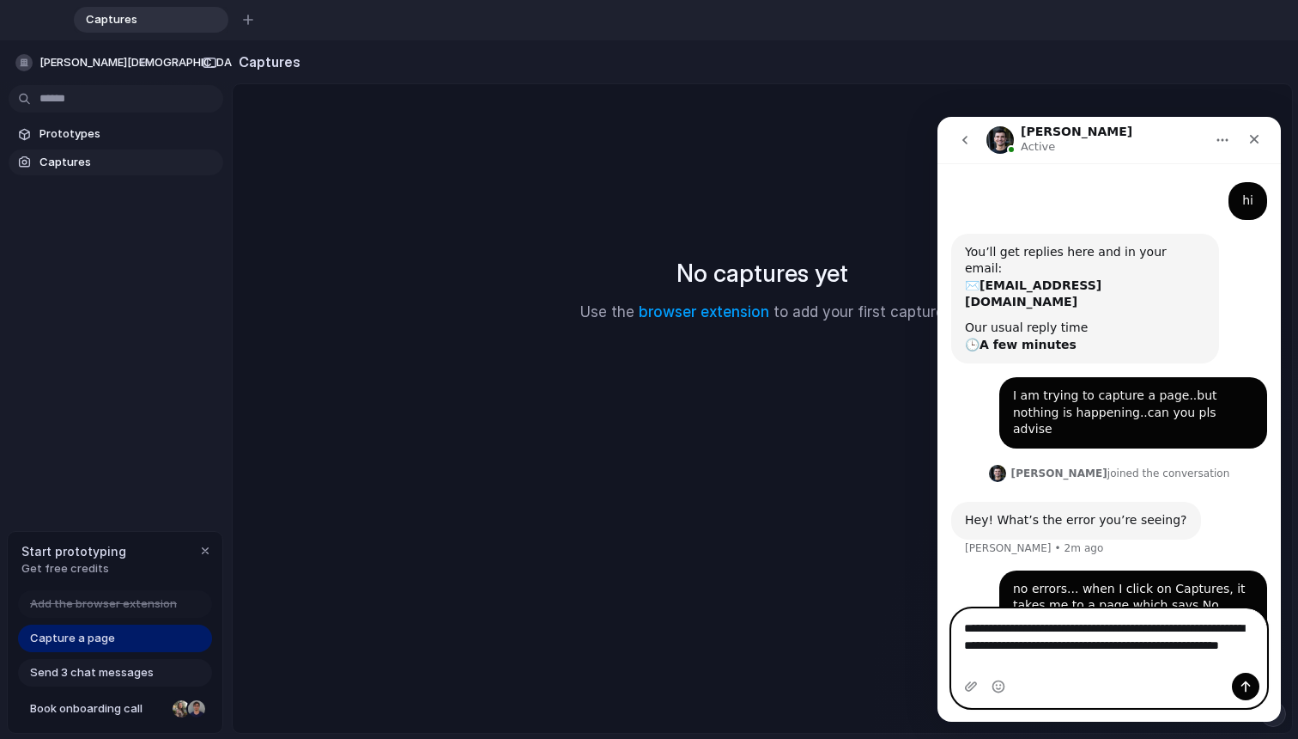
type textarea "**********"
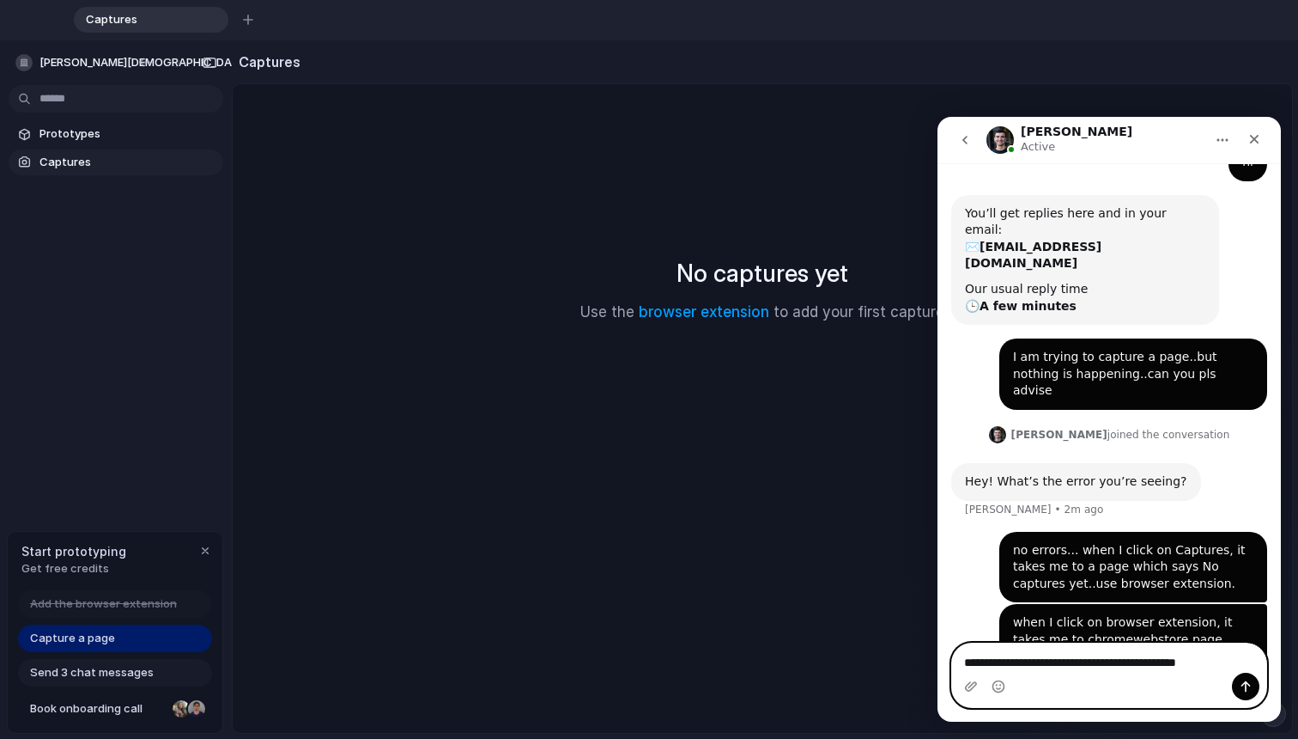
type textarea "**********"
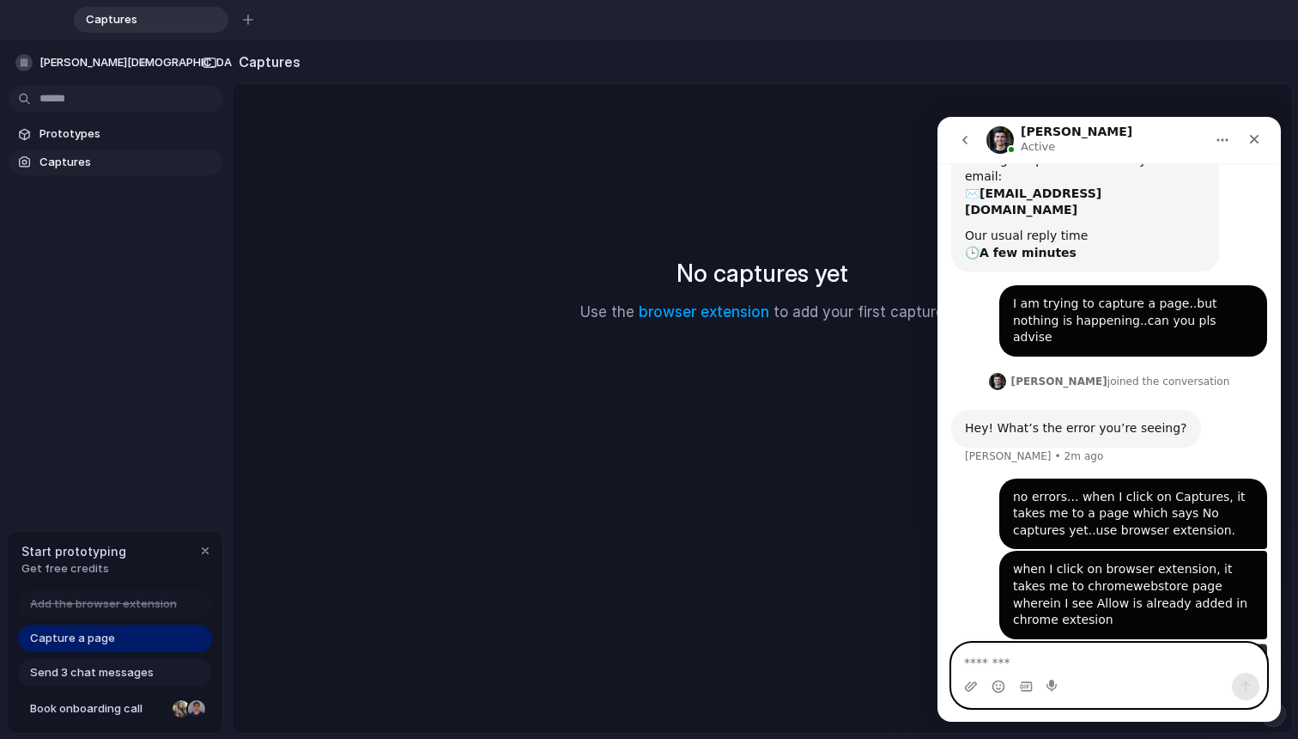
scroll to position [146, 0]
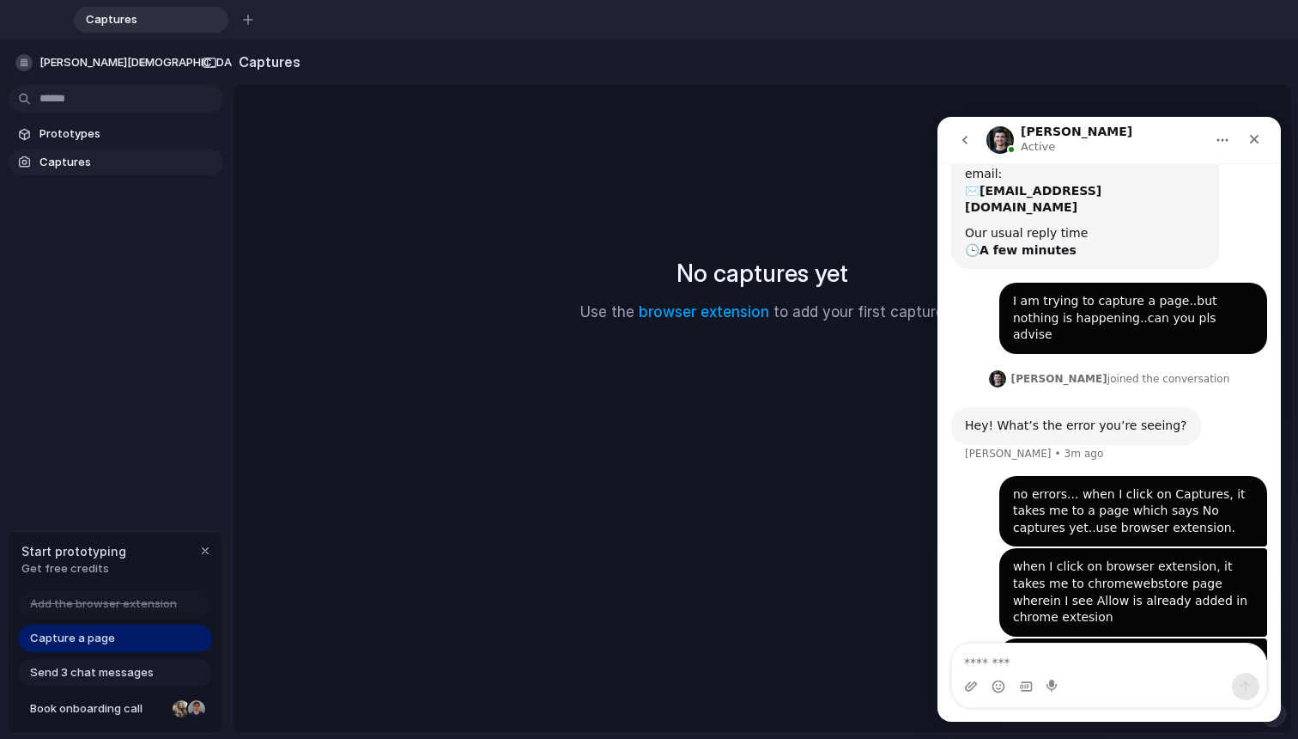
click at [109, 641] on span "Capture a page" at bounding box center [72, 637] width 85 height 17
click at [108, 641] on span "Capture a page" at bounding box center [72, 637] width 85 height 17
click at [64, 161] on span "Captures" at bounding box center [128, 162] width 177 height 17
click at [64, 143] on link "Prototypes" at bounding box center [116, 134] width 215 height 26
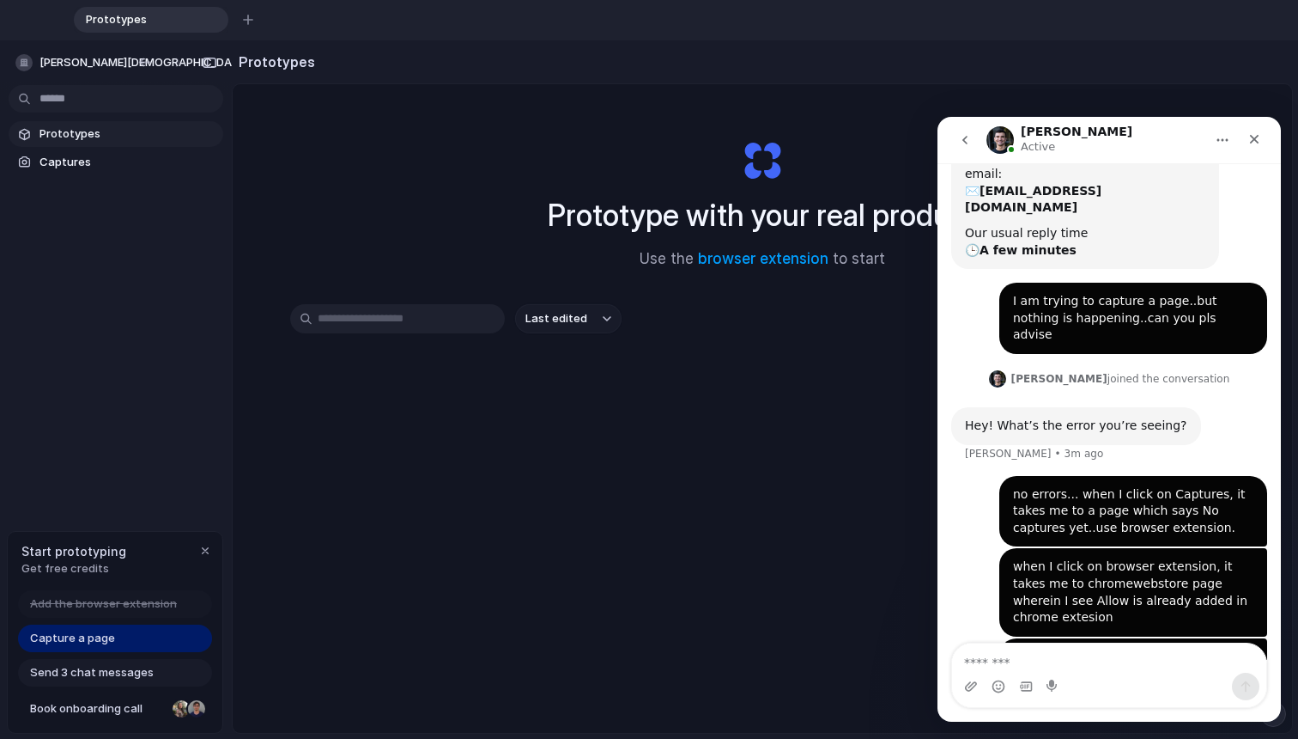
click at [94, 649] on div "Capture a page" at bounding box center [115, 637] width 194 height 27
click at [94, 641] on span "Capture a page" at bounding box center [72, 637] width 85 height 17
click at [176, 713] on div at bounding box center [181, 708] width 17 height 17
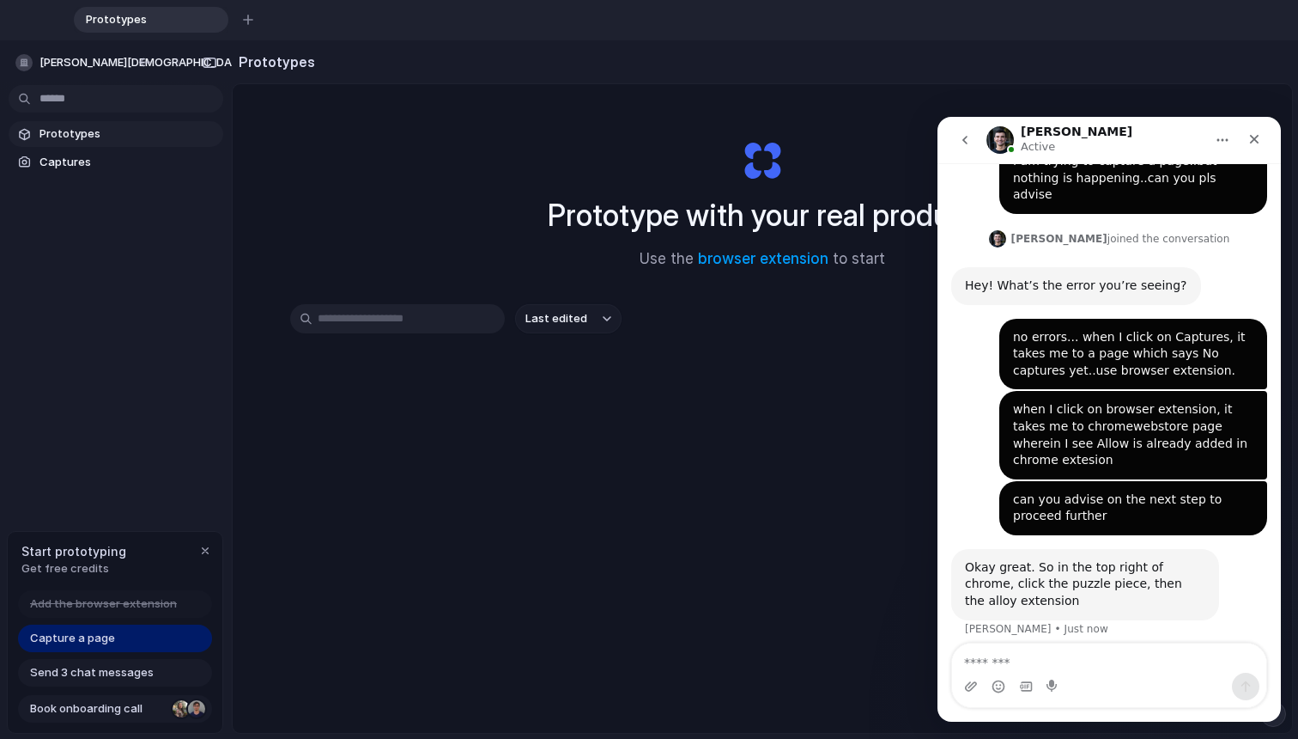
scroll to position [297, 0]
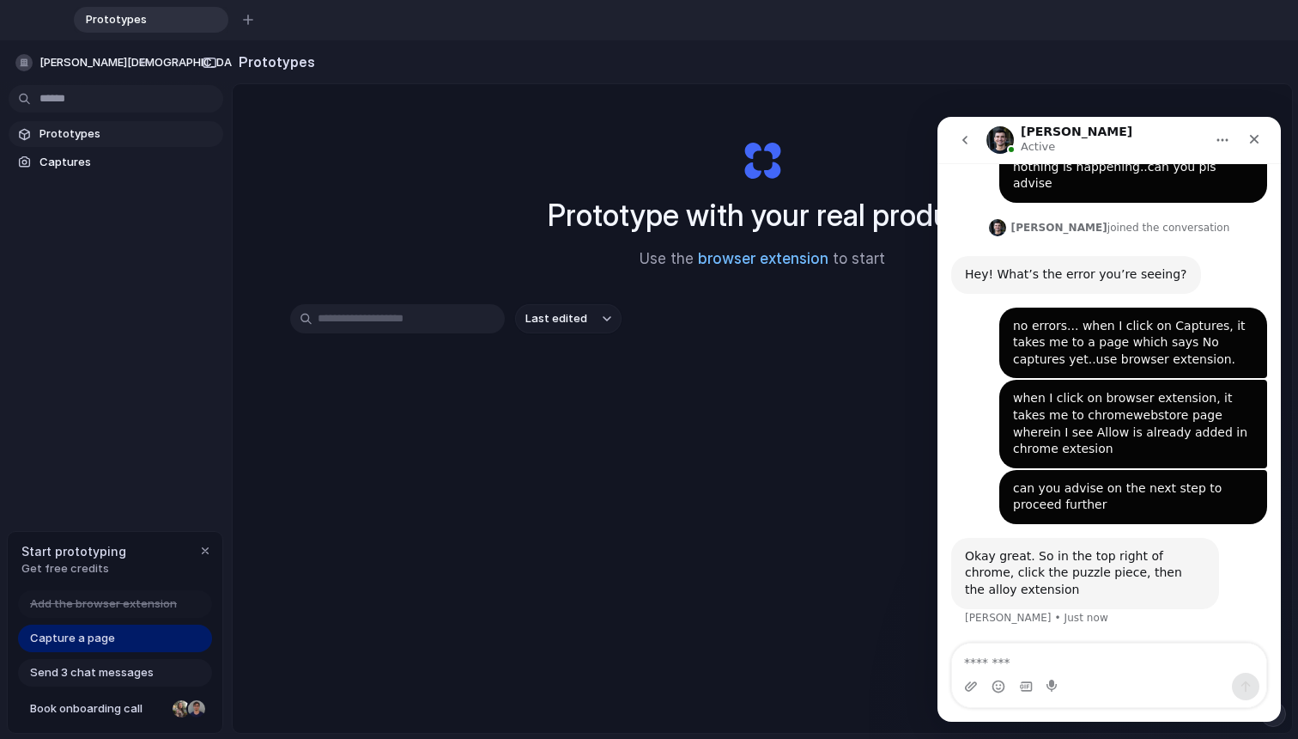
click at [767, 256] on link "browser extension" at bounding box center [763, 258] width 131 height 17
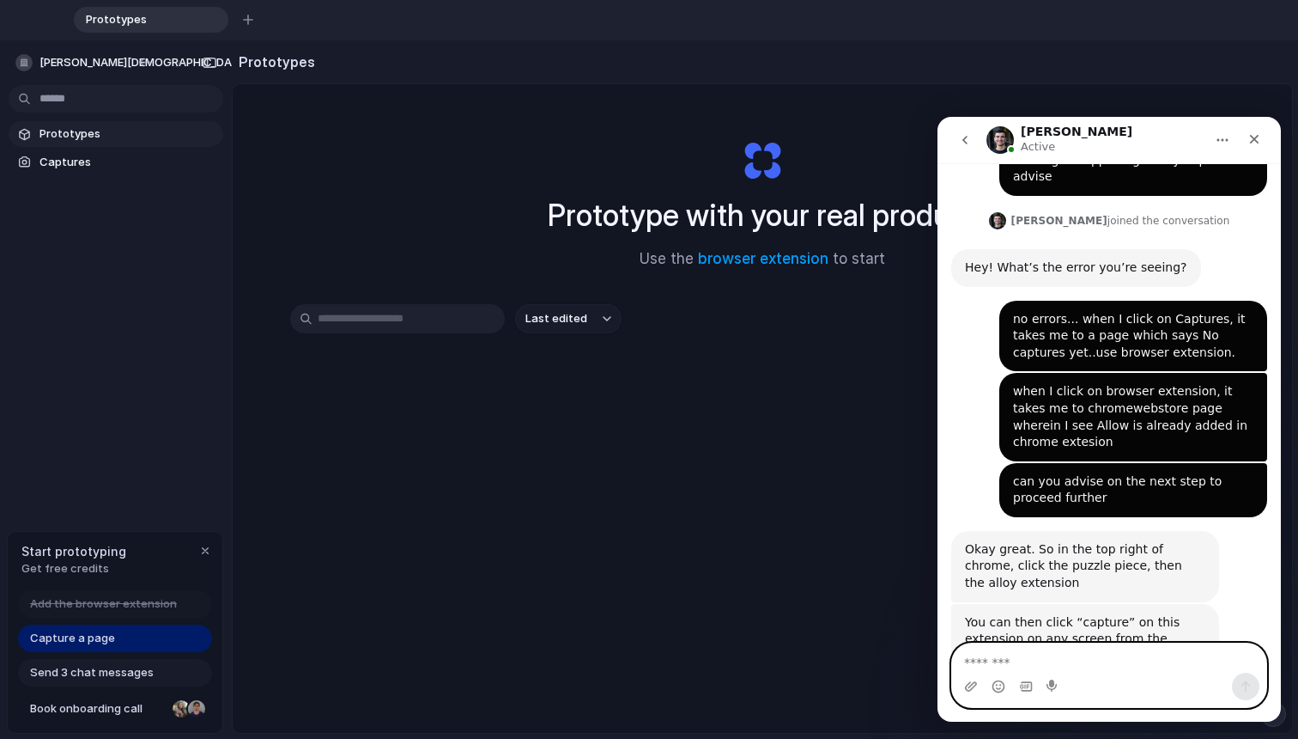
click at [961, 661] on textarea "Message…" at bounding box center [1109, 657] width 314 height 29
type textarea "**********"
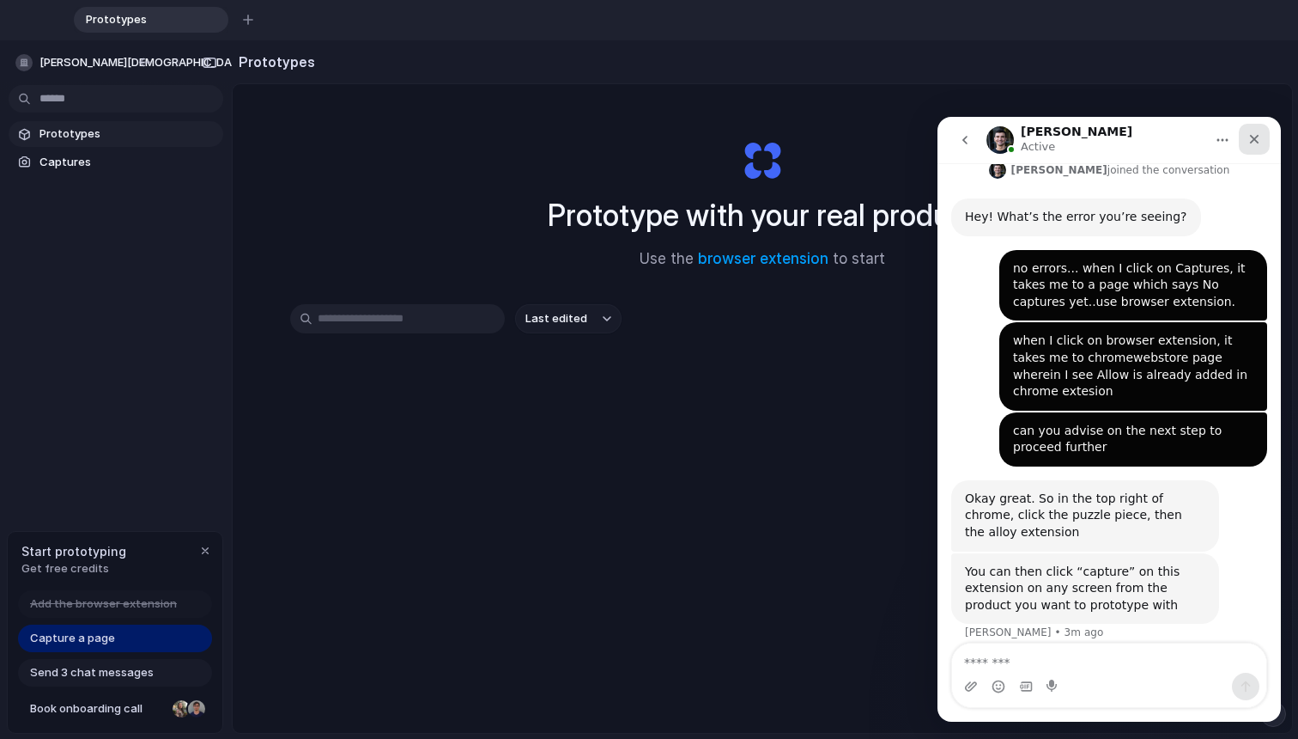
click at [961, 133] on icon "Close" at bounding box center [1255, 139] width 14 height 14
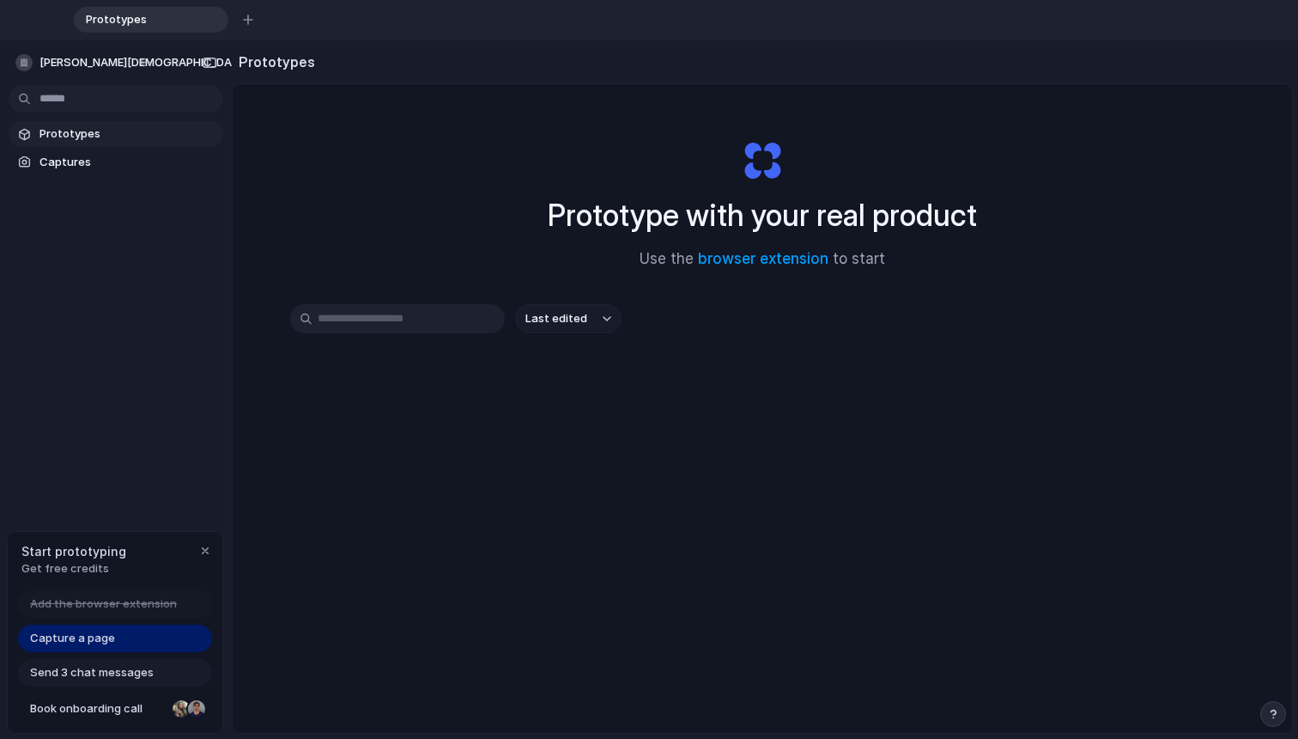
click at [961, 716] on div "button" at bounding box center [1274, 714] width 12 height 12
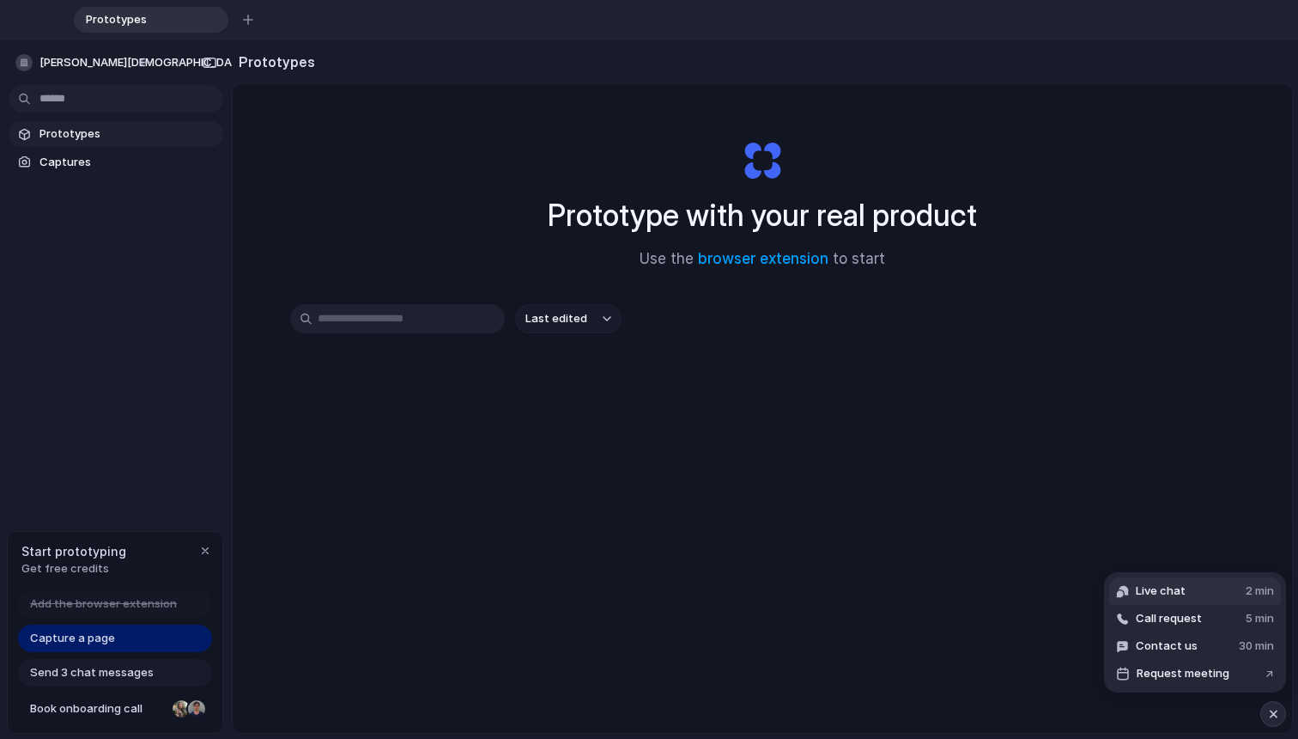
click at [961, 586] on span "Live chat" at bounding box center [1161, 590] width 50 height 17
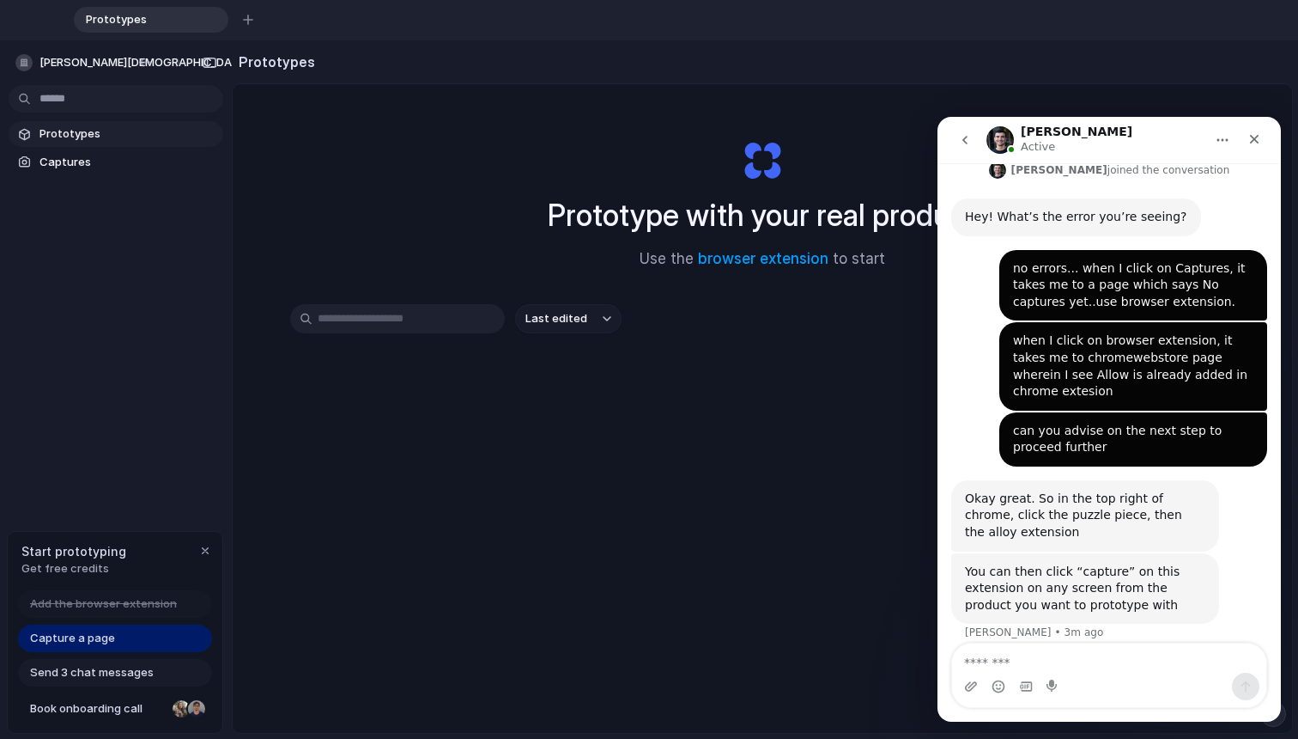
click at [961, 664] on textarea "Message…" at bounding box center [1109, 657] width 314 height 29
type textarea "**********"
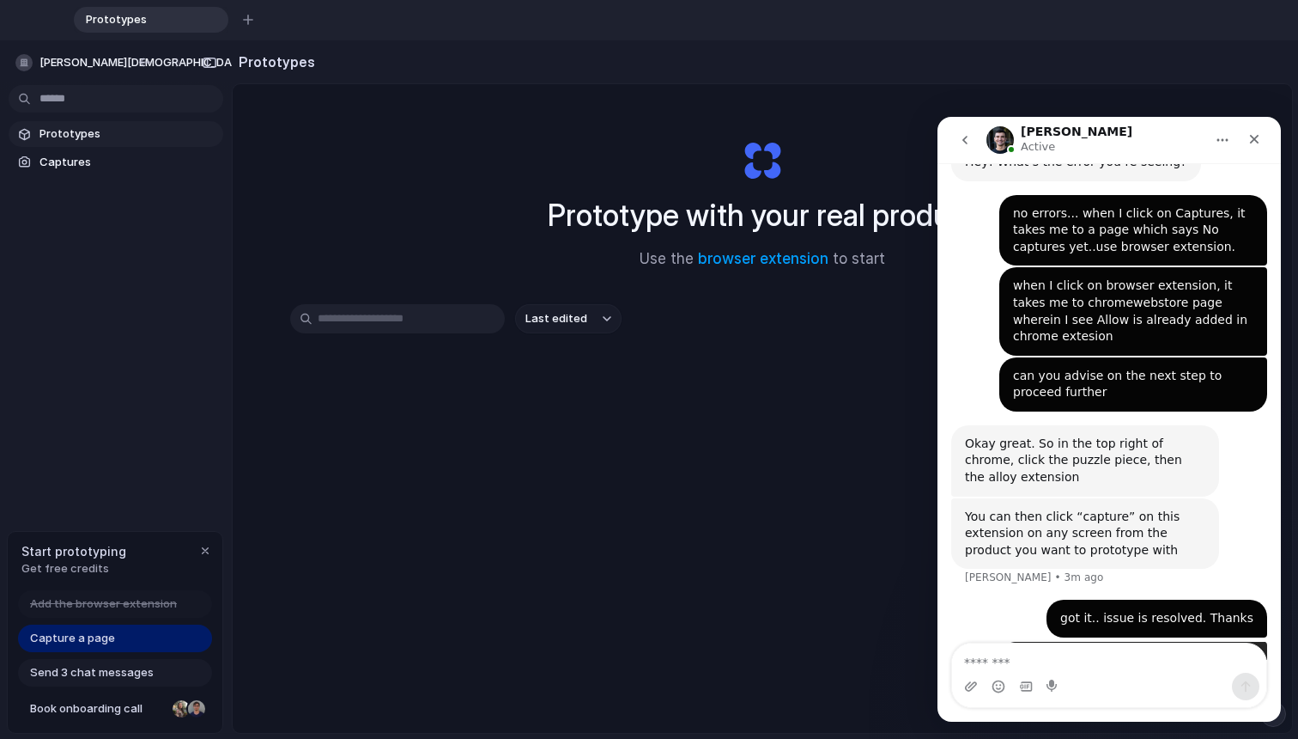
scroll to position [411, 0]
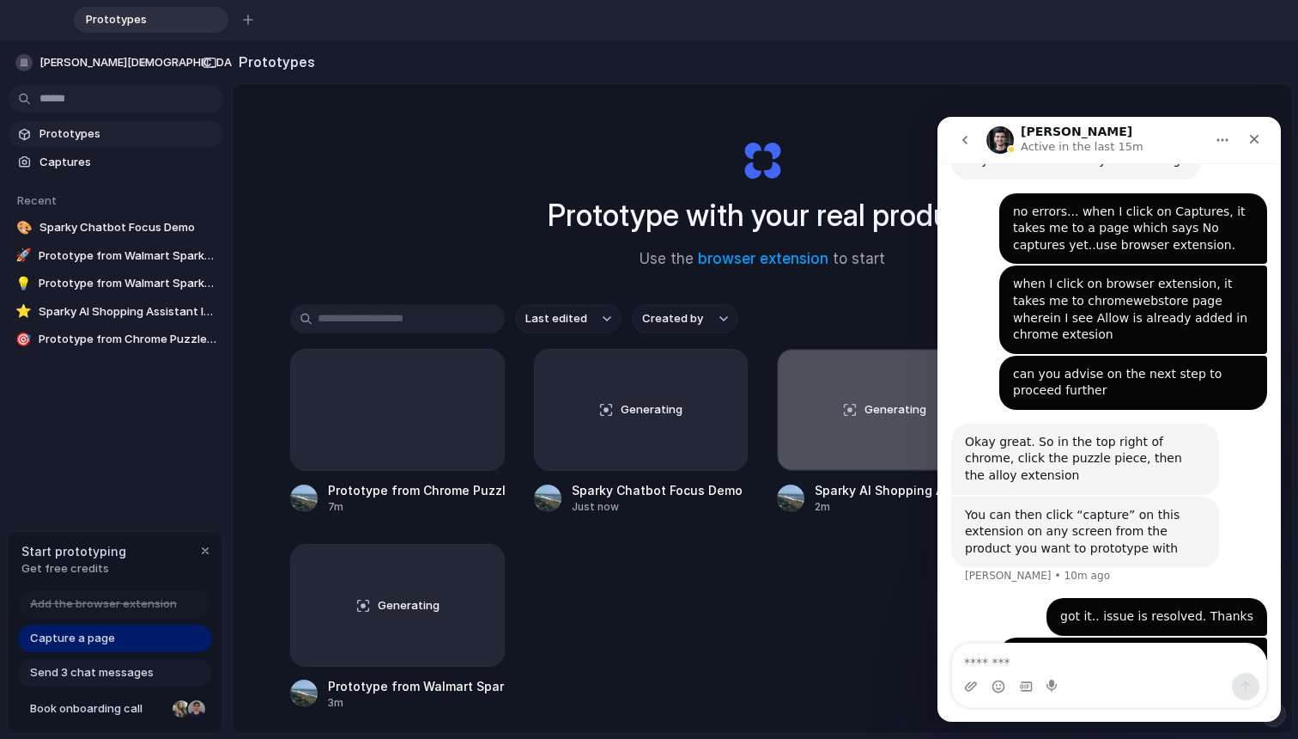
click at [958, 138] on icon "go back" at bounding box center [965, 140] width 14 height 14
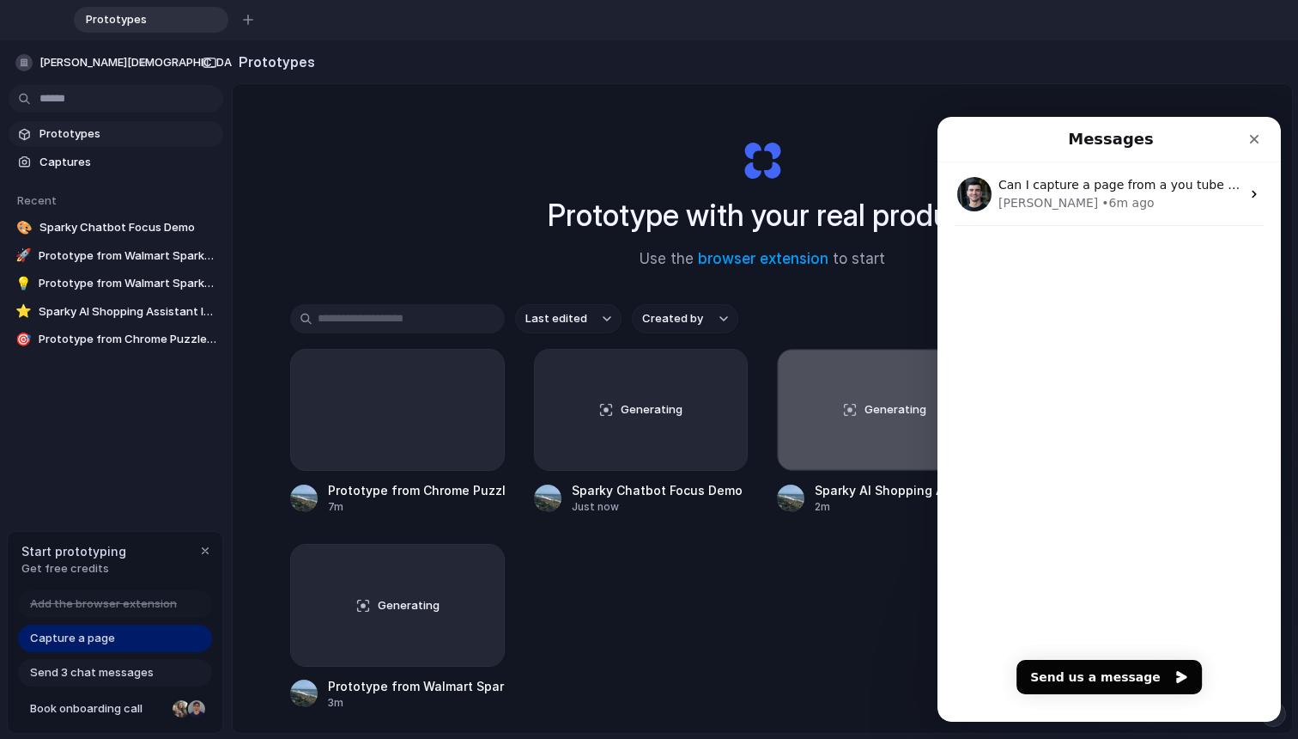
scroll to position [0, 0]
click at [863, 545] on div "Prototype from Chrome Puzzle Icon in Toolbar 7m Generating Sparky Chatbot Focus…" at bounding box center [762, 530] width 945 height 362
click at [863, 447] on div "Generating" at bounding box center [884, 410] width 213 height 120
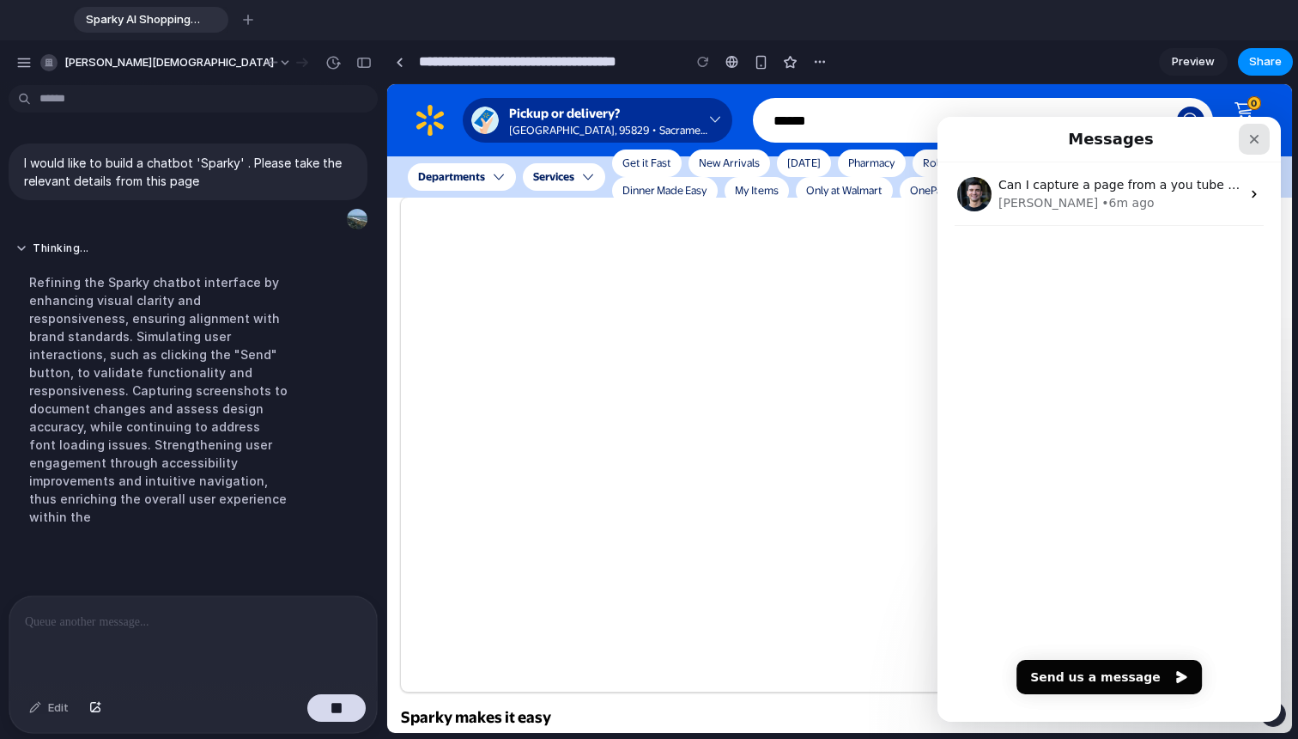
scroll to position [4, 0]
click at [961, 133] on div "Close" at bounding box center [1254, 139] width 31 height 31
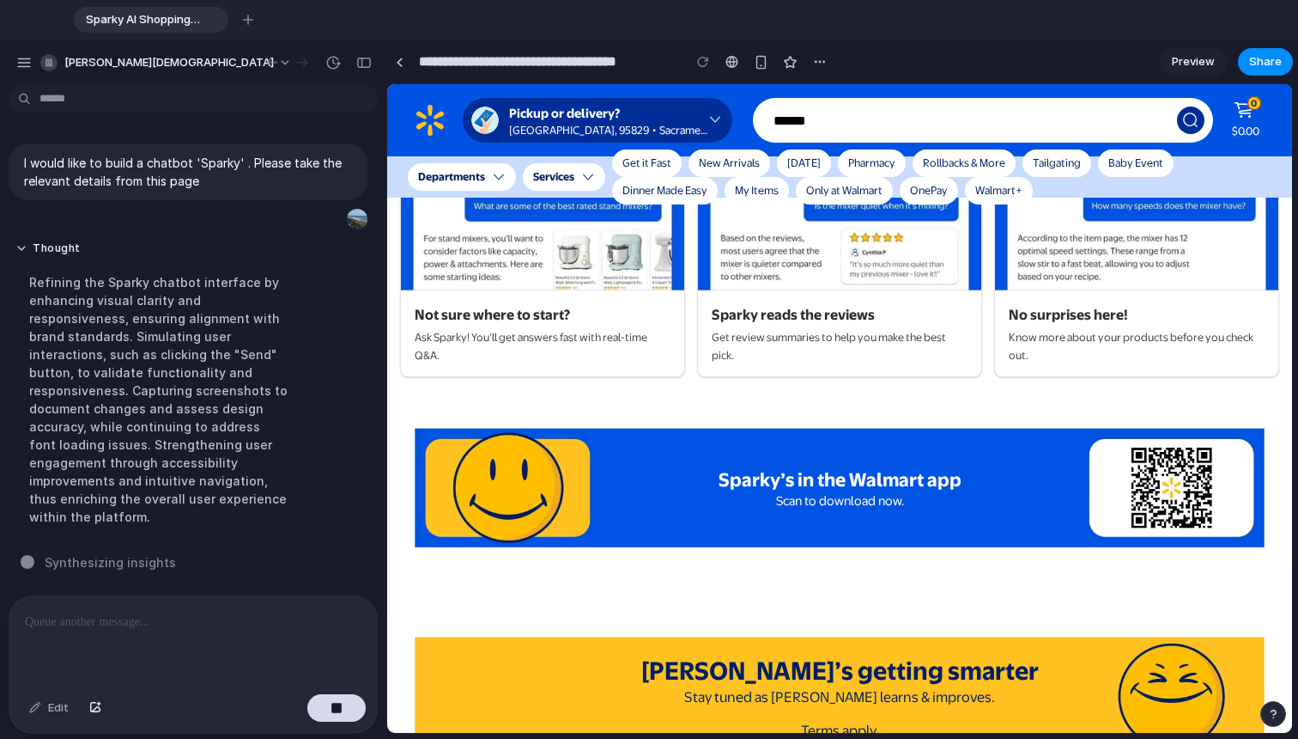
scroll to position [596, 0]
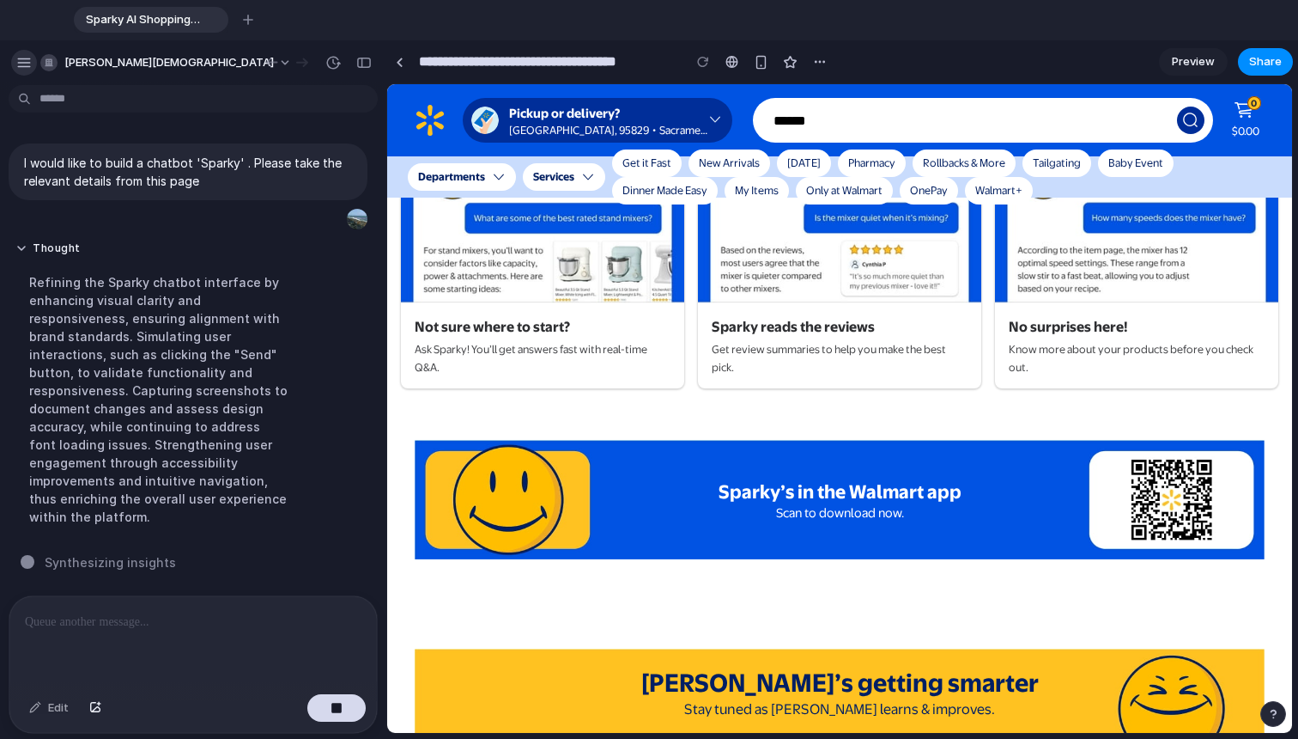
click at [25, 61] on div "button" at bounding box center [23, 62] width 15 height 15
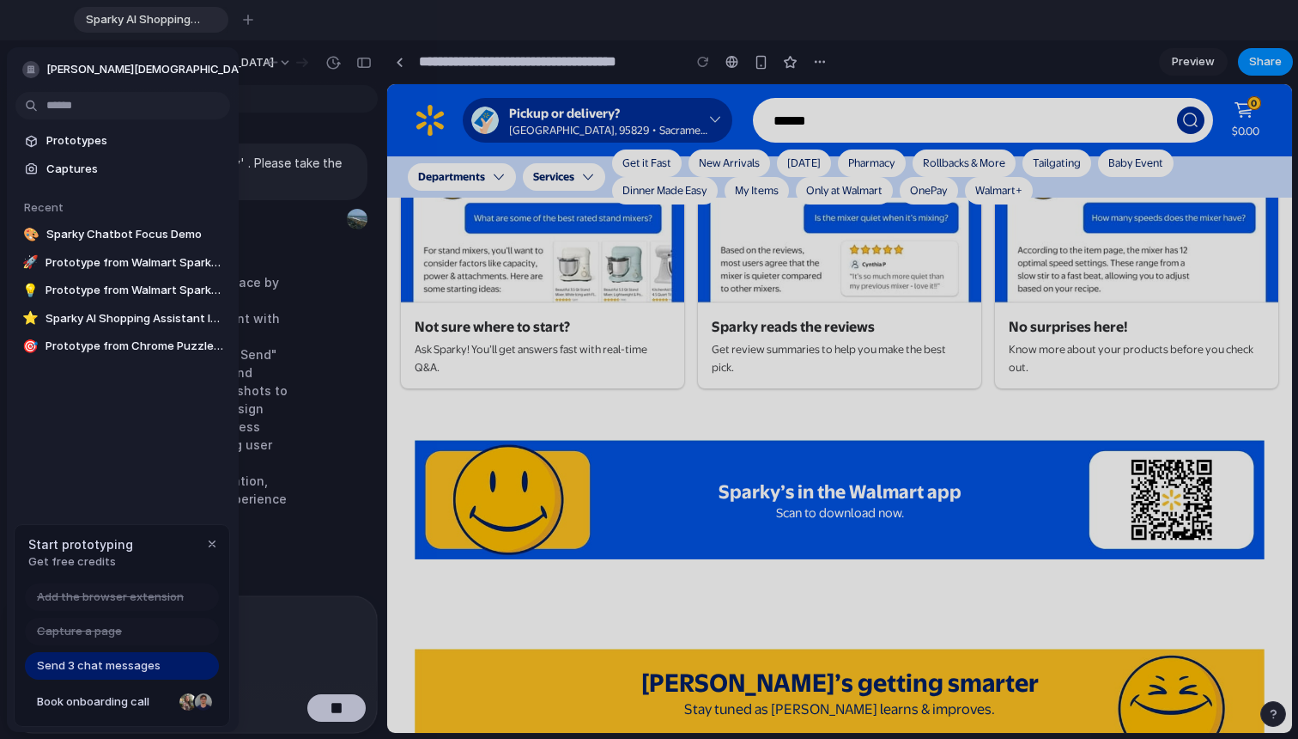
scroll to position [0, 0]
click at [25, 61] on div "[PERSON_NAME][DEMOGRAPHIC_DATA]" at bounding box center [139, 69] width 234 height 17
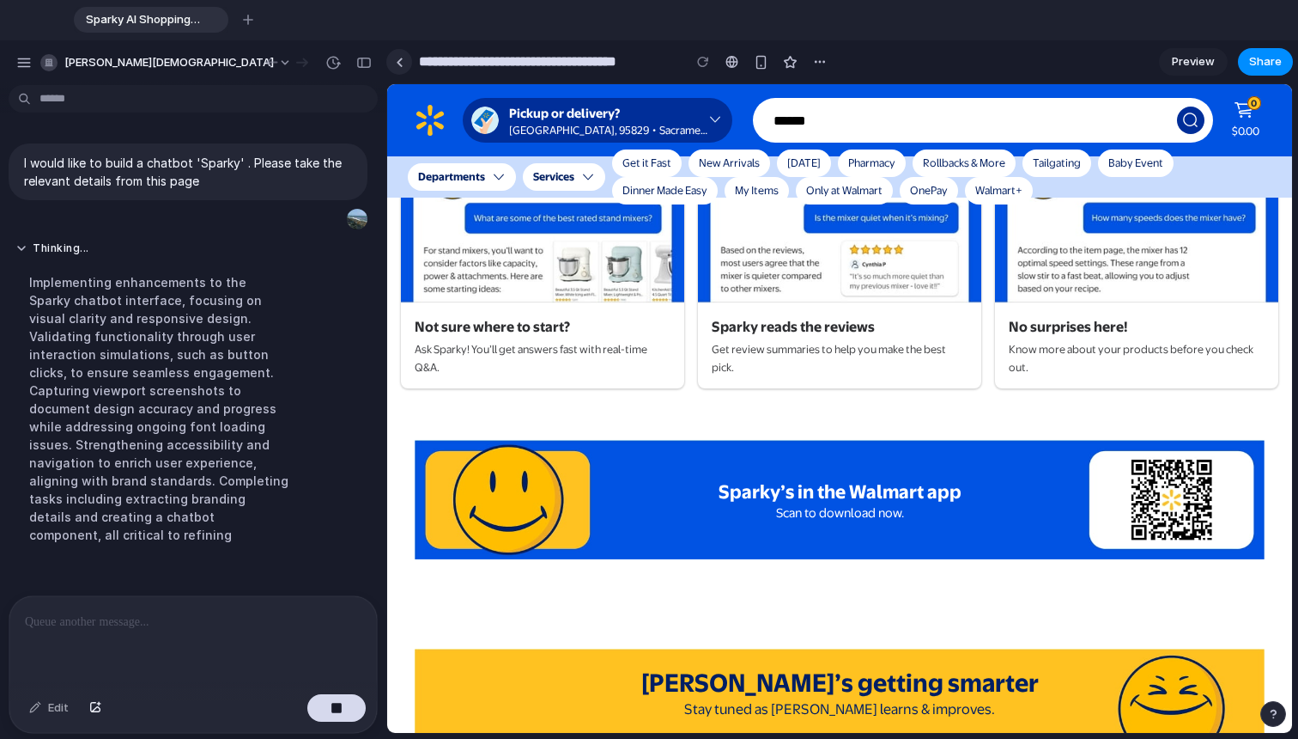
scroll to position [5, 0]
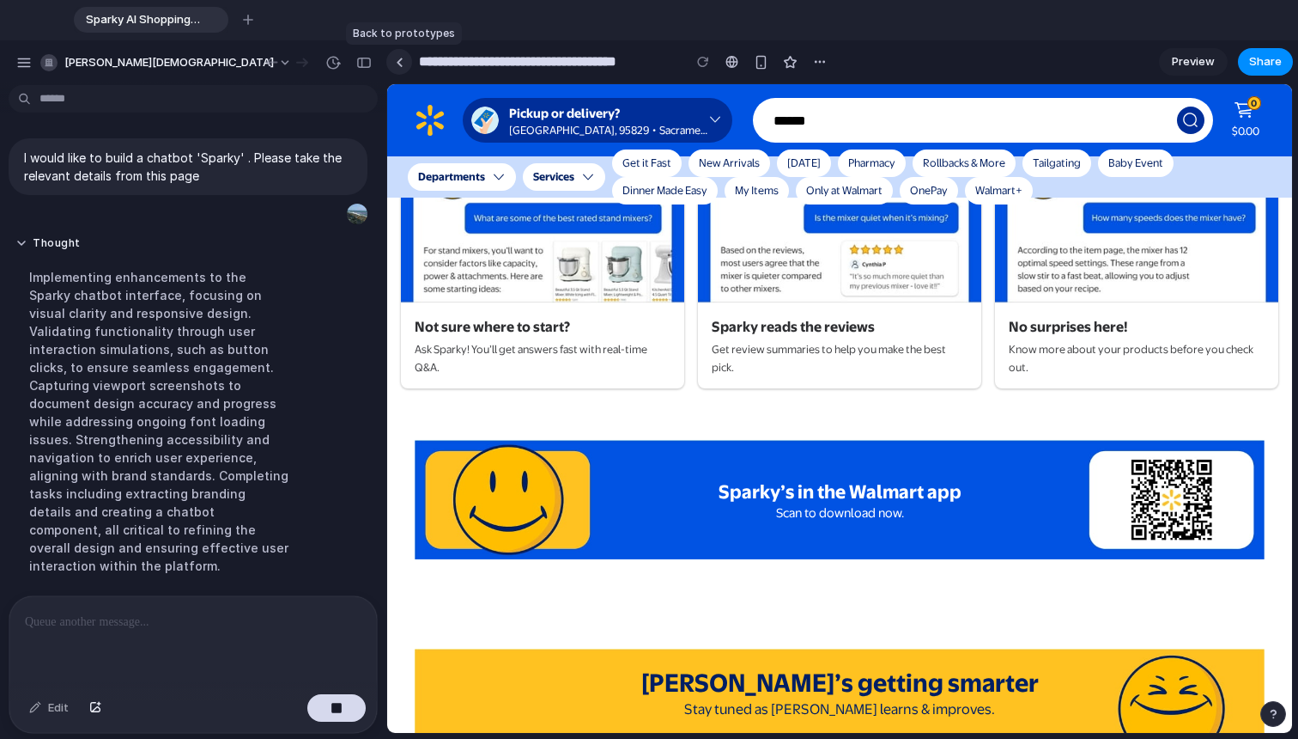
click at [396, 64] on div at bounding box center [400, 62] width 8 height 9
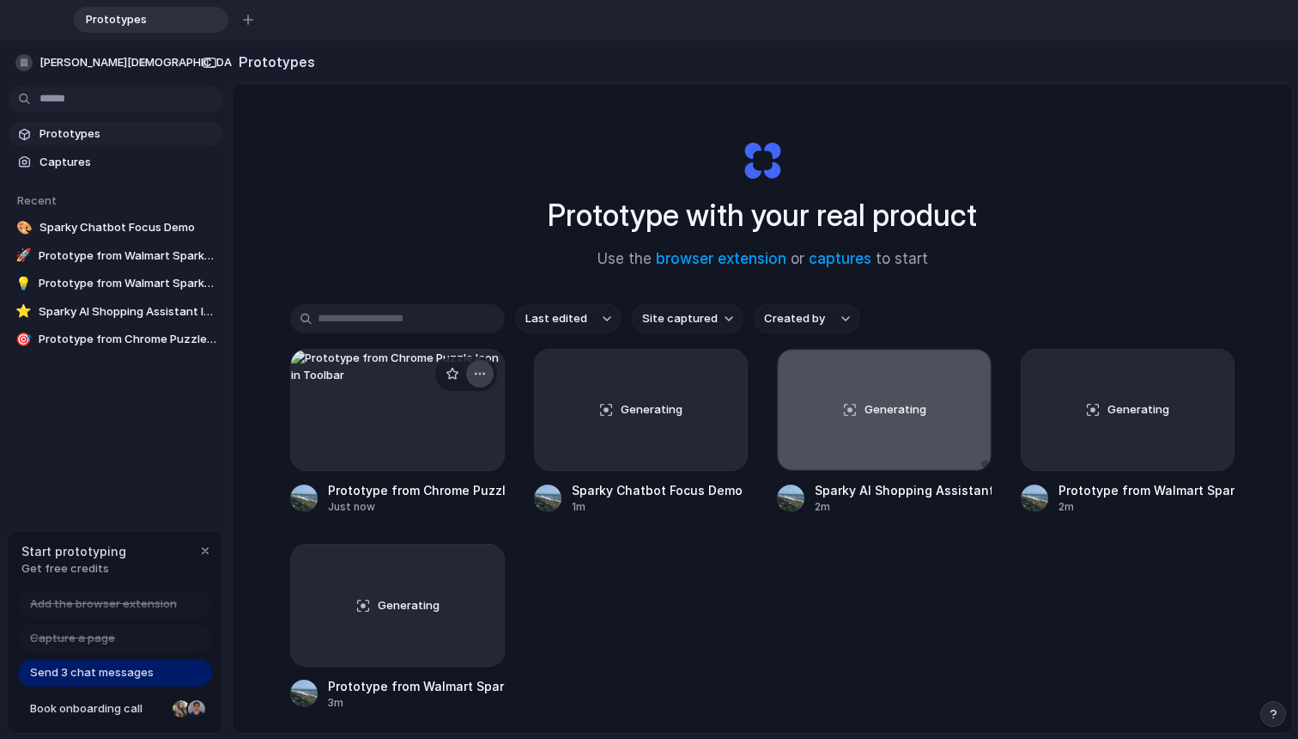
click at [468, 369] on button "button" at bounding box center [479, 373] width 27 height 27
click at [417, 496] on span "Delete" at bounding box center [411, 495] width 36 height 17
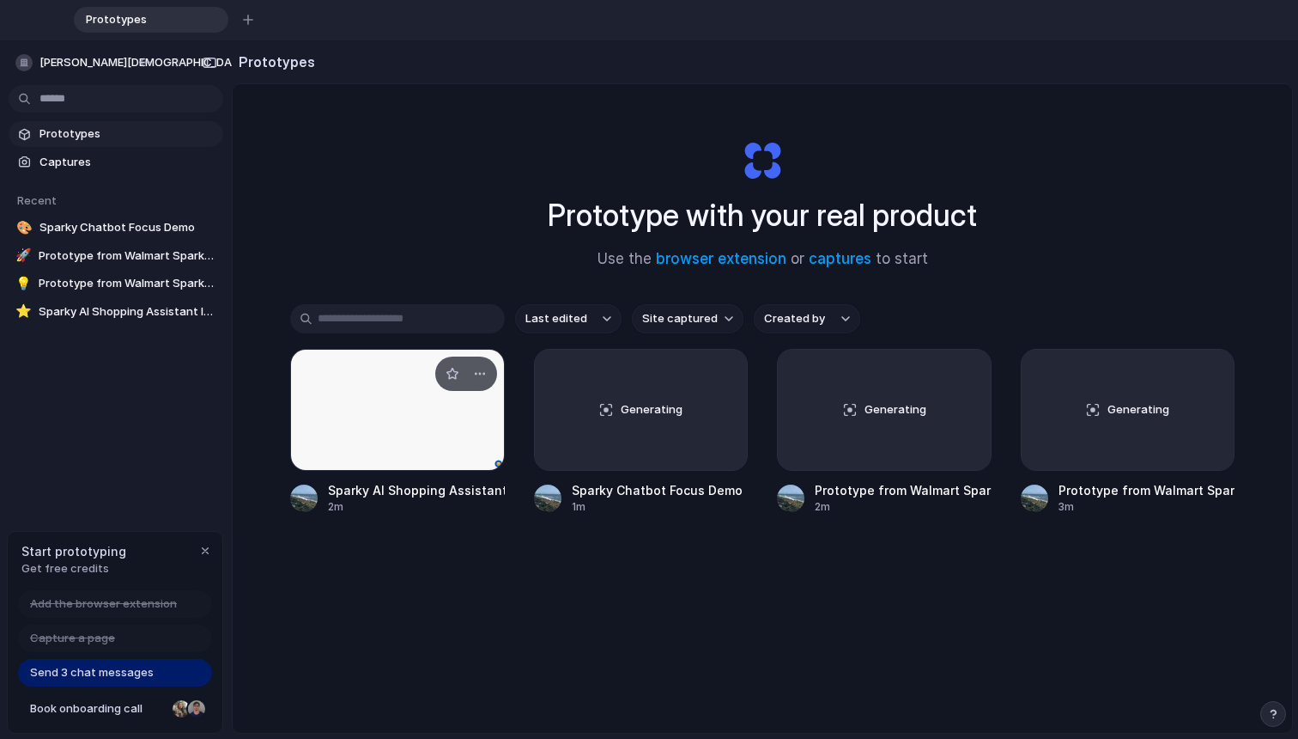
click at [417, 444] on div at bounding box center [397, 410] width 215 height 122
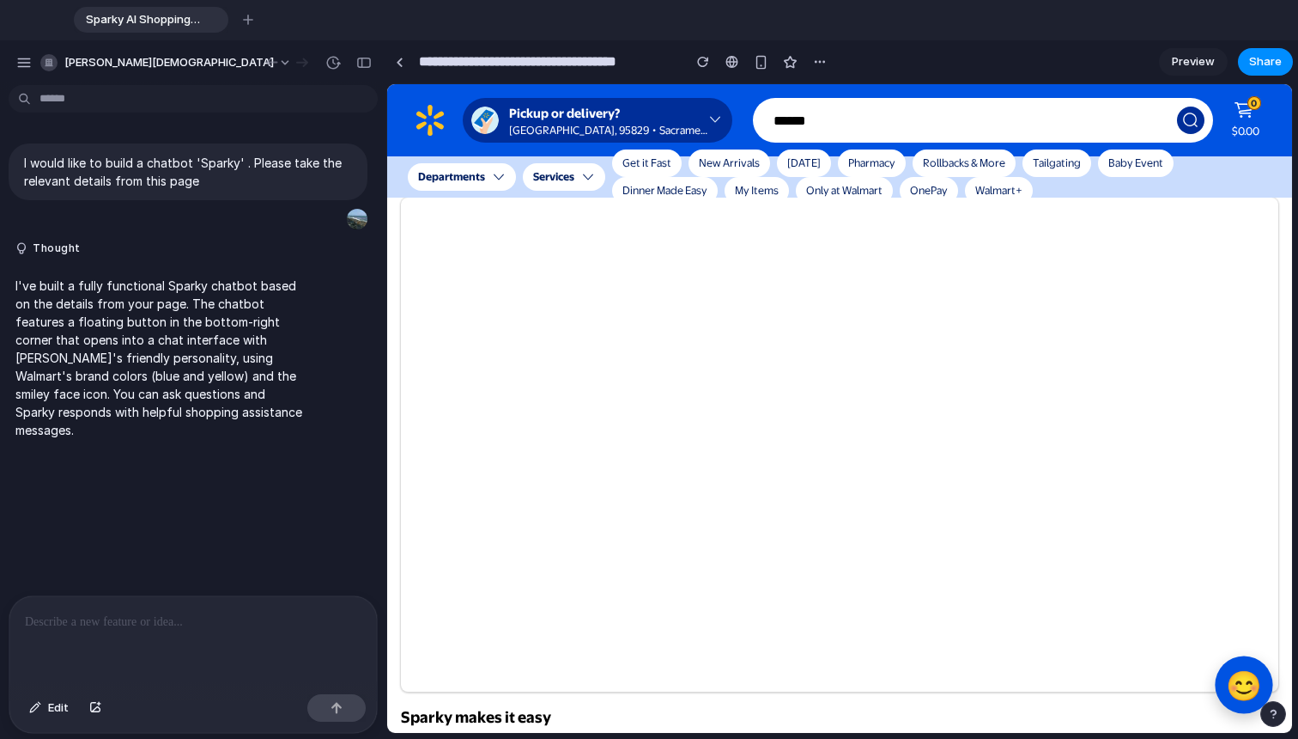
click at [961, 689] on button "😊" at bounding box center [1244, 684] width 58 height 58
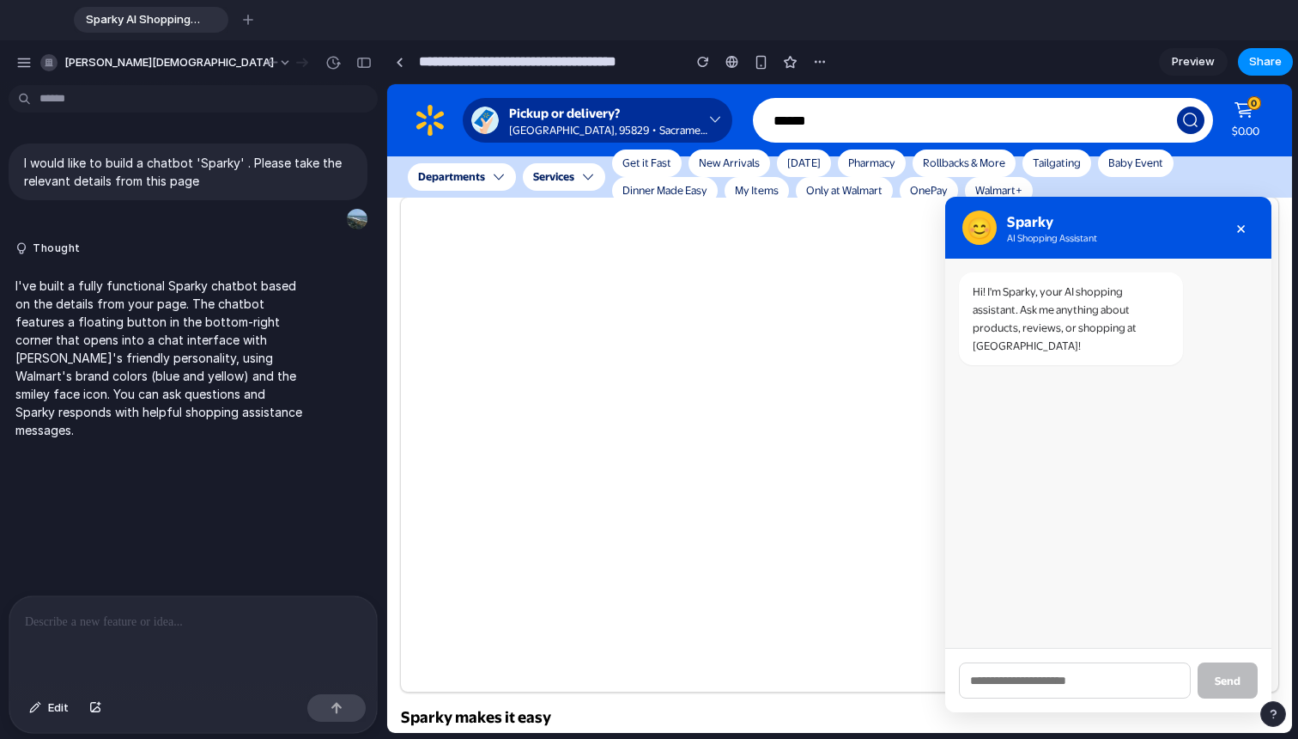
click at [273, 611] on p at bounding box center [193, 621] width 337 height 21
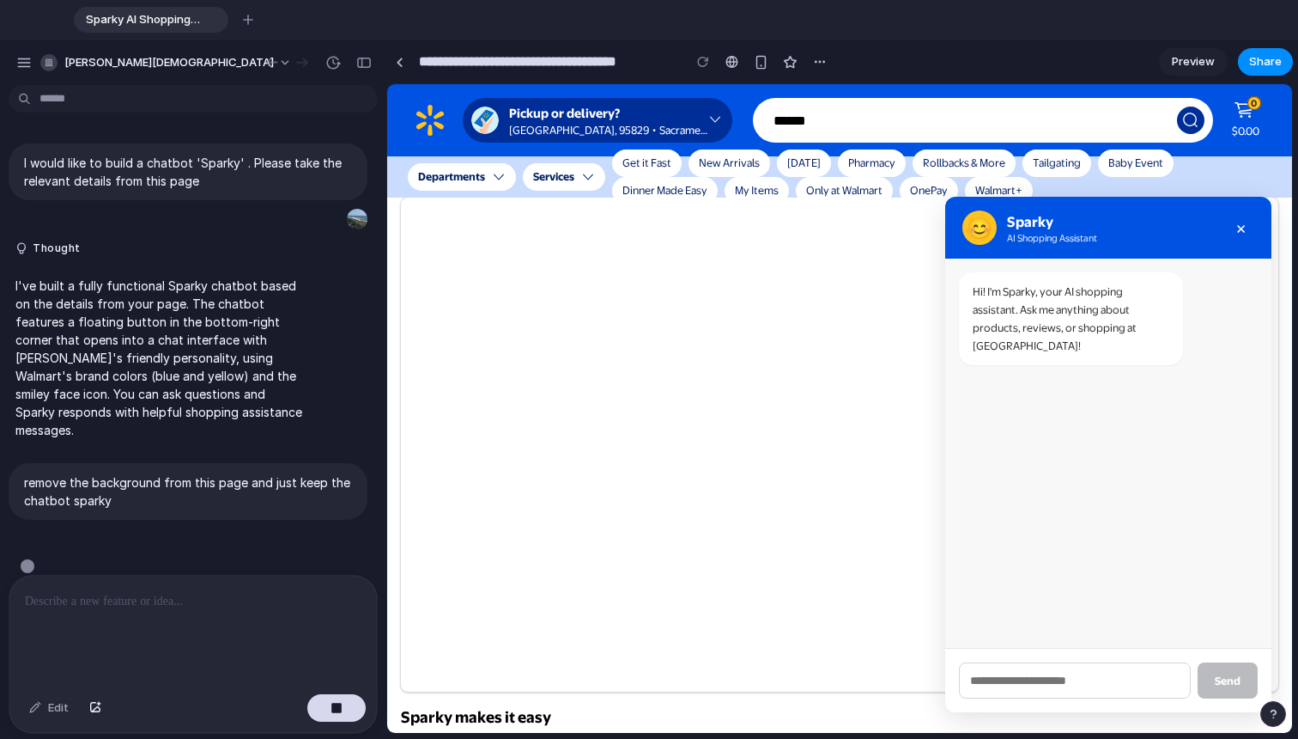
scroll to position [9, 0]
click at [406, 64] on link at bounding box center [399, 62] width 26 height 26
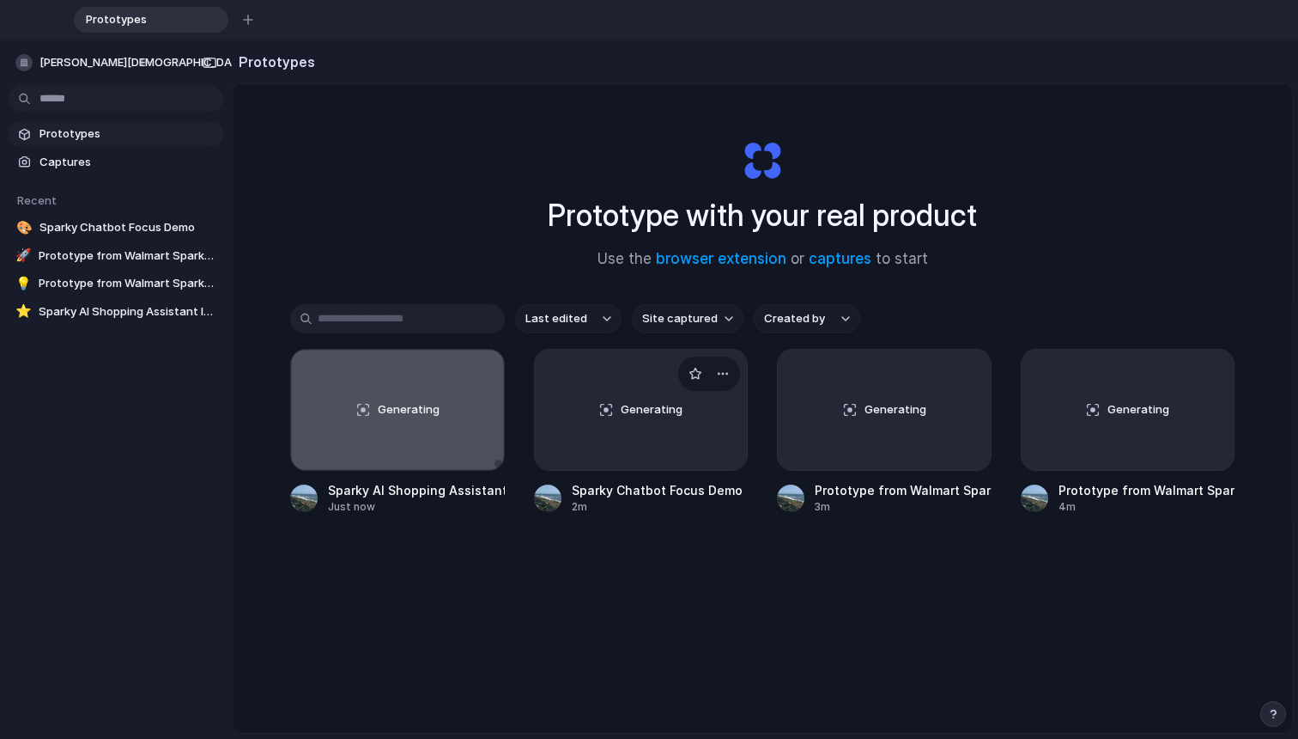
click at [625, 453] on div "Generating" at bounding box center [641, 410] width 213 height 120
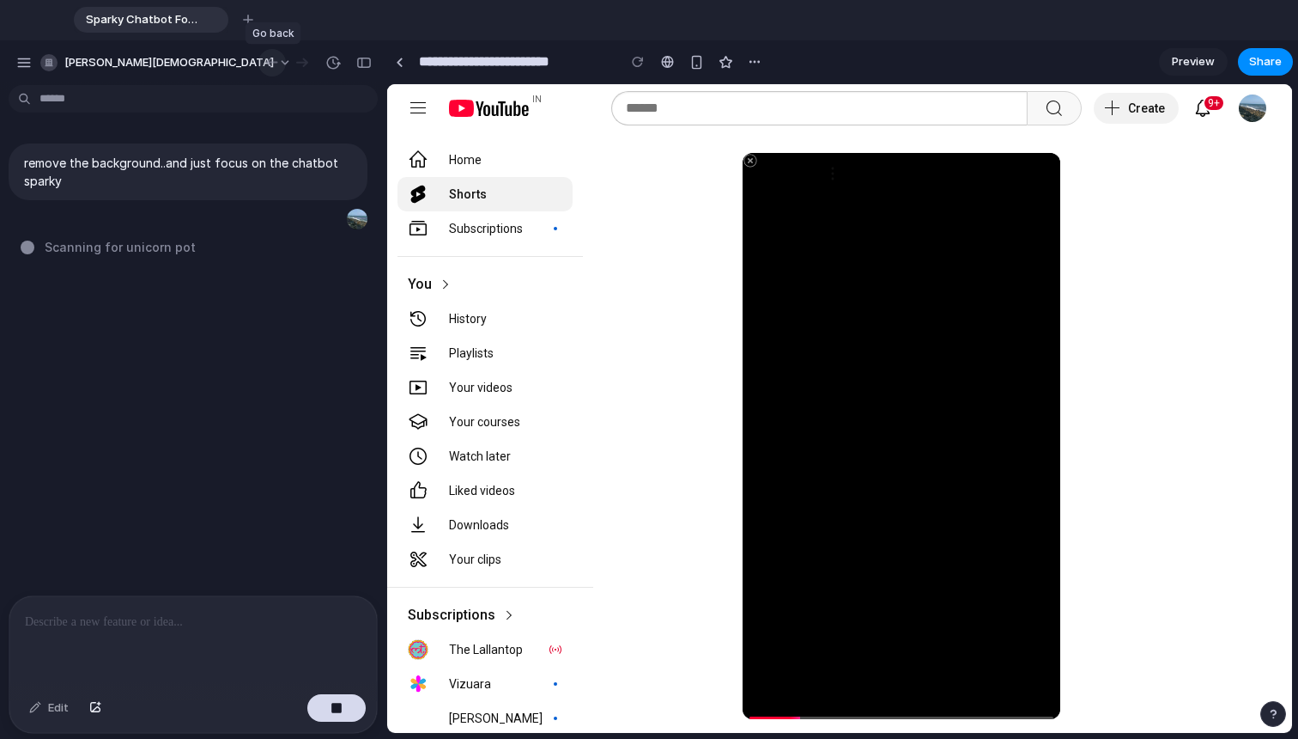
click at [276, 66] on div "button" at bounding box center [272, 62] width 17 height 15
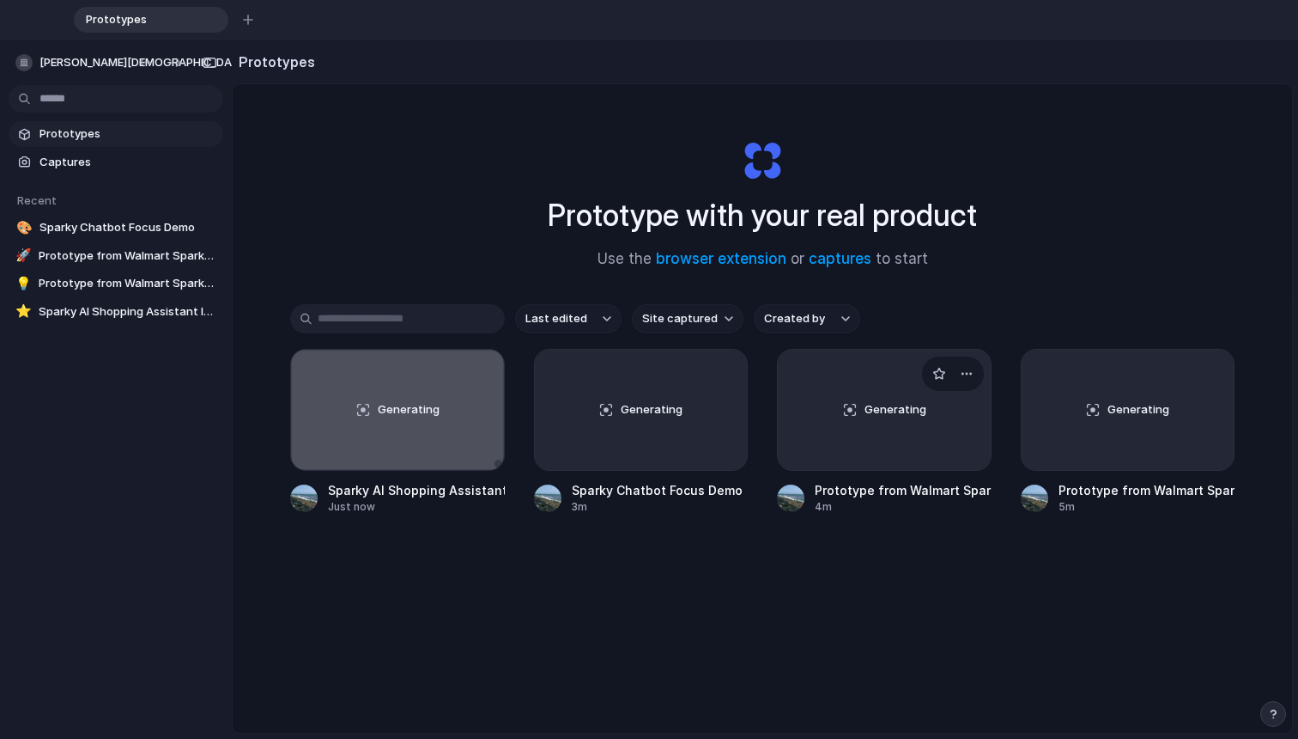
click at [873, 410] on span "Generating" at bounding box center [896, 409] width 62 height 17
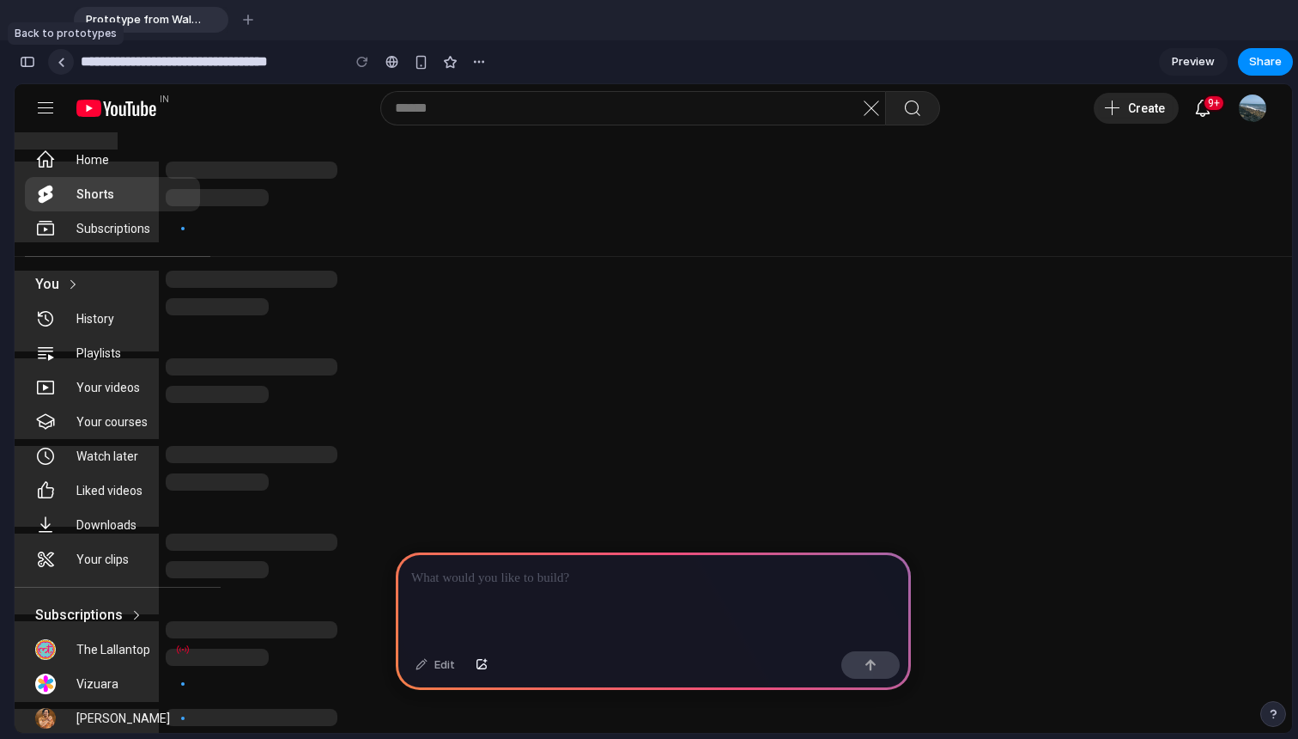
click at [67, 67] on link at bounding box center [61, 62] width 26 height 26
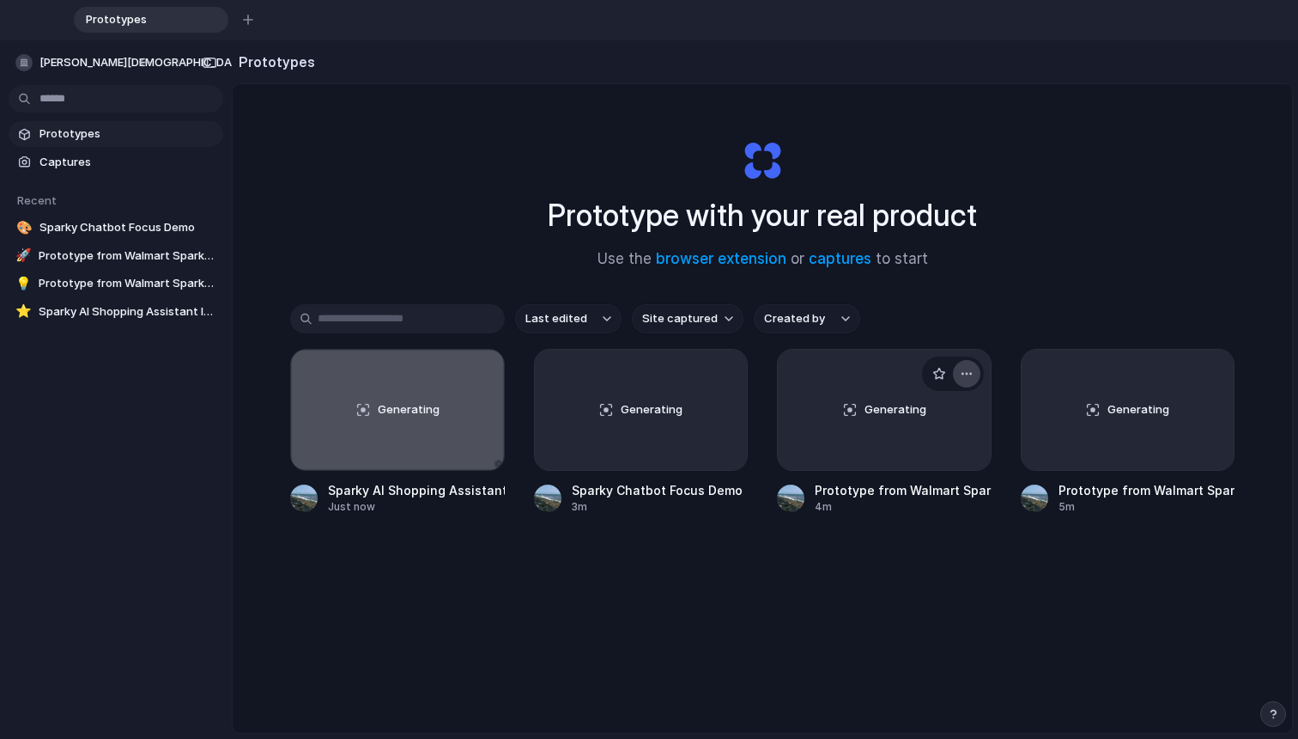
click at [961, 375] on div "button" at bounding box center [967, 374] width 14 height 14
click at [890, 501] on span "Delete" at bounding box center [898, 495] width 36 height 17
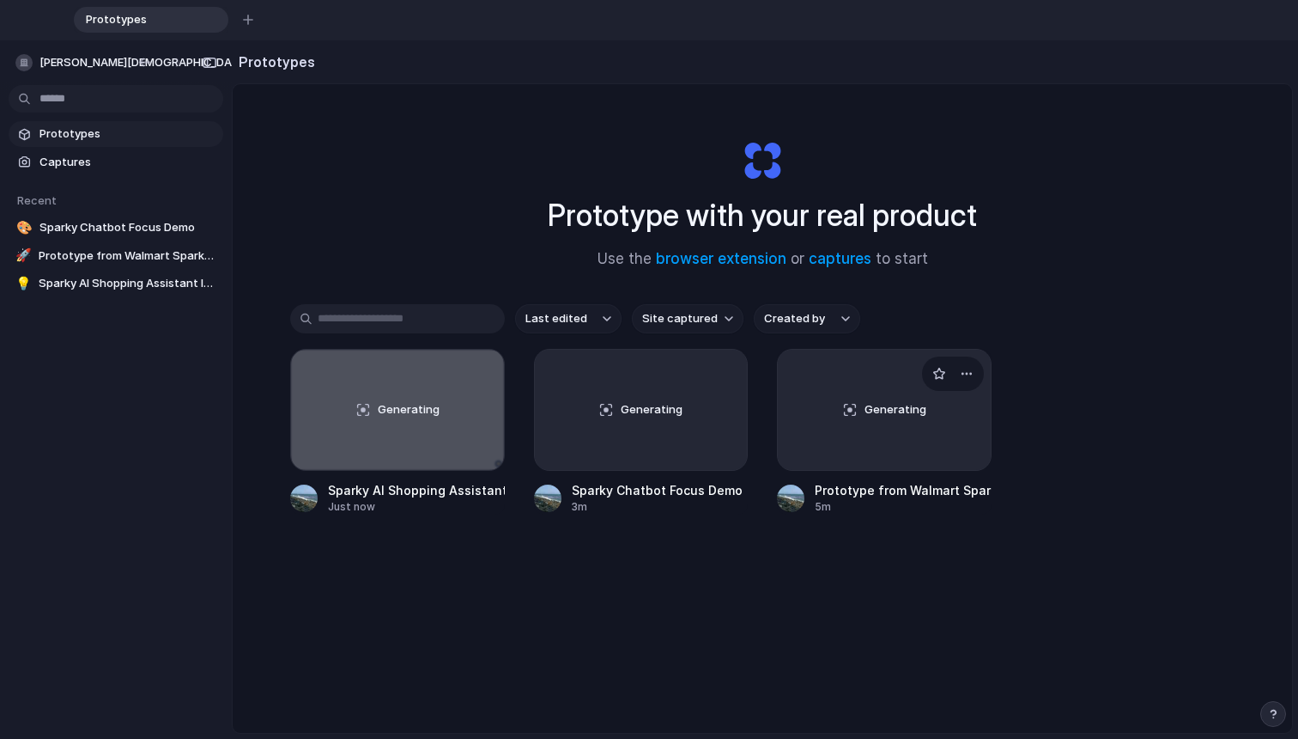
click at [888, 446] on div "Generating" at bounding box center [884, 410] width 213 height 120
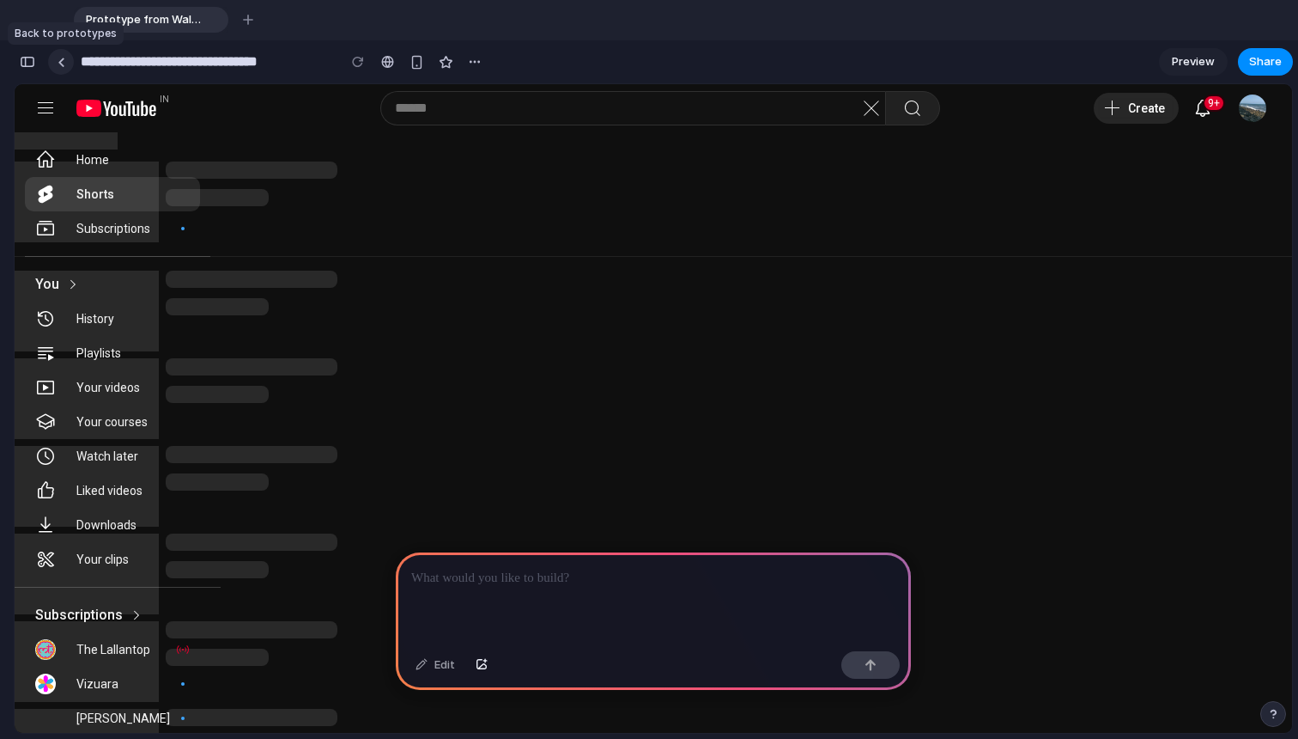
click at [64, 64] on link at bounding box center [61, 62] width 26 height 26
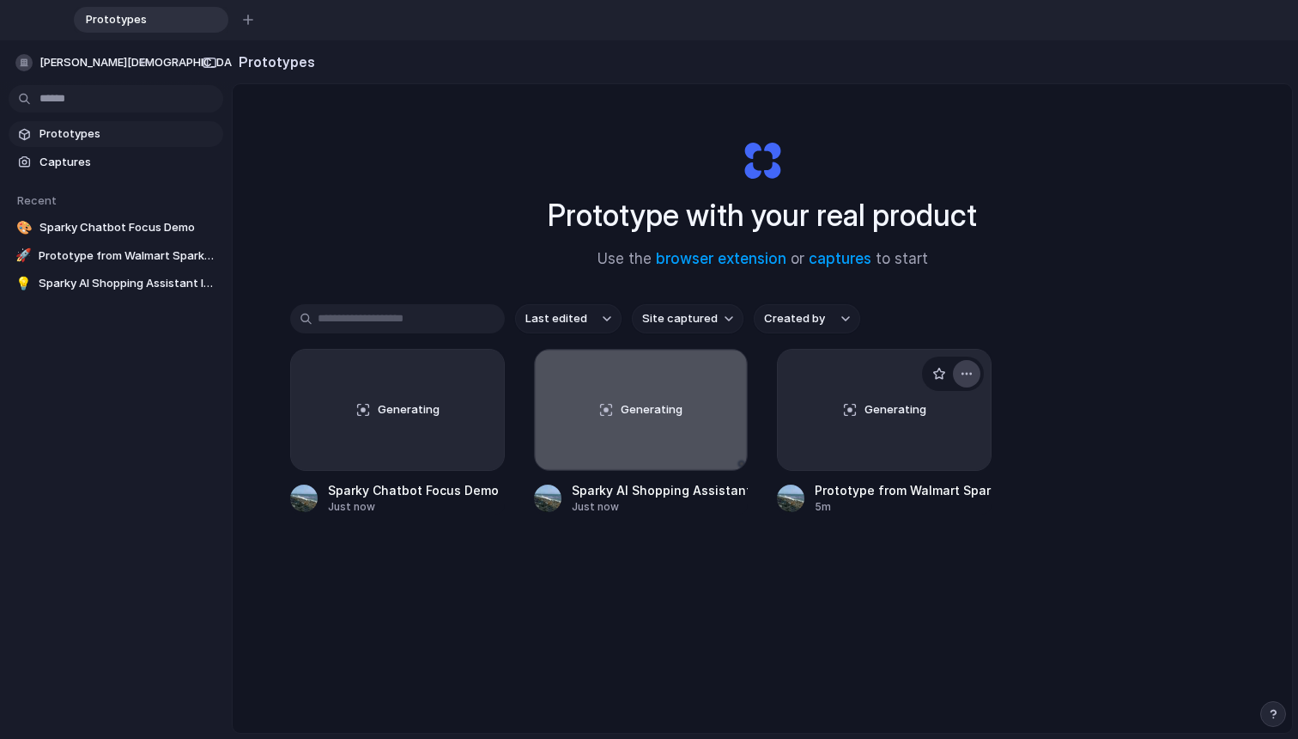
click at [961, 370] on div "button" at bounding box center [967, 374] width 14 height 14
click at [915, 490] on li "Delete" at bounding box center [915, 495] width 122 height 27
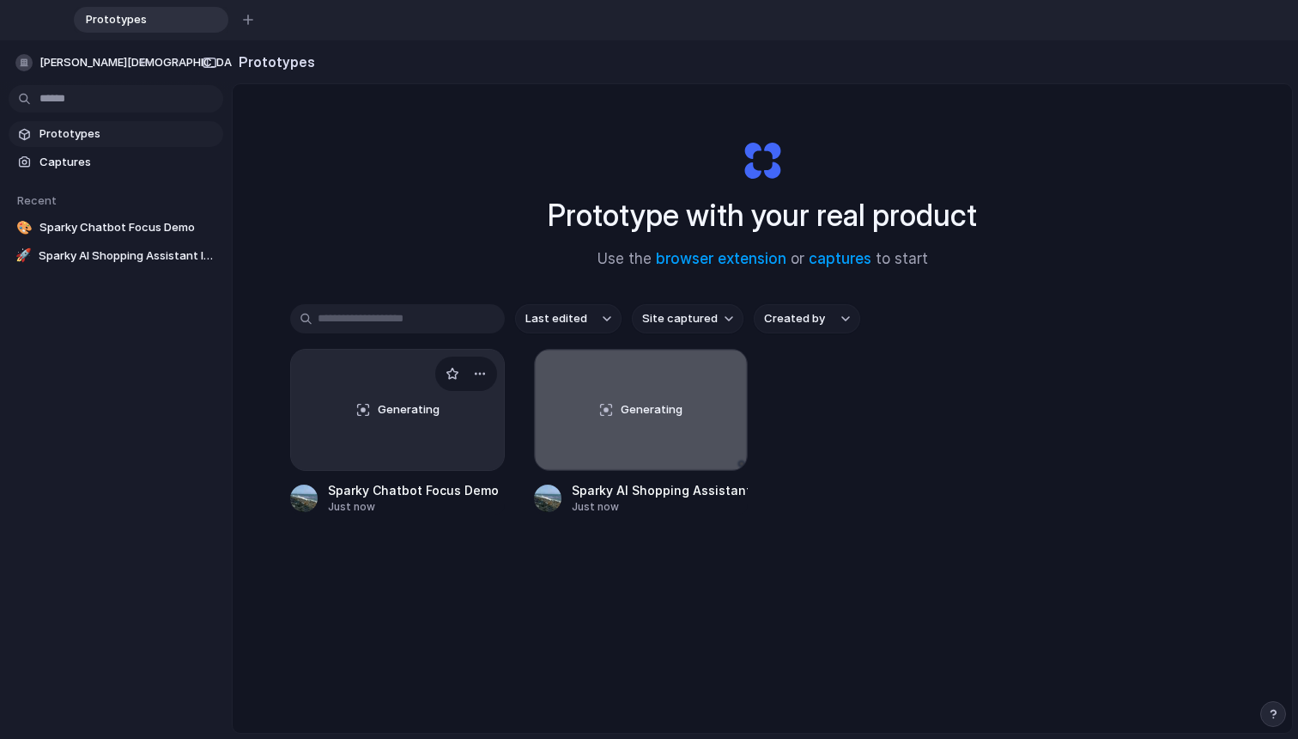
click at [341, 404] on div "Generating" at bounding box center [397, 410] width 213 height 120
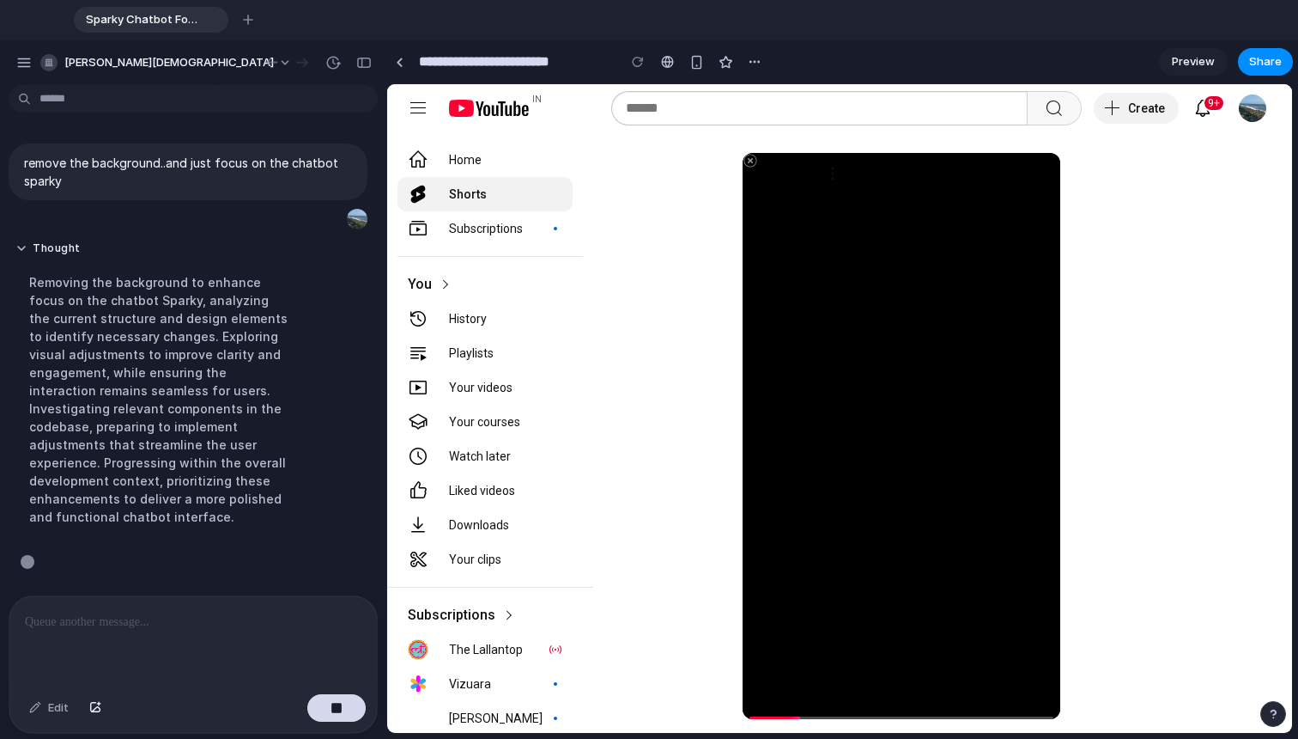
scroll to position [4, 0]
click at [398, 74] on link at bounding box center [399, 62] width 26 height 26
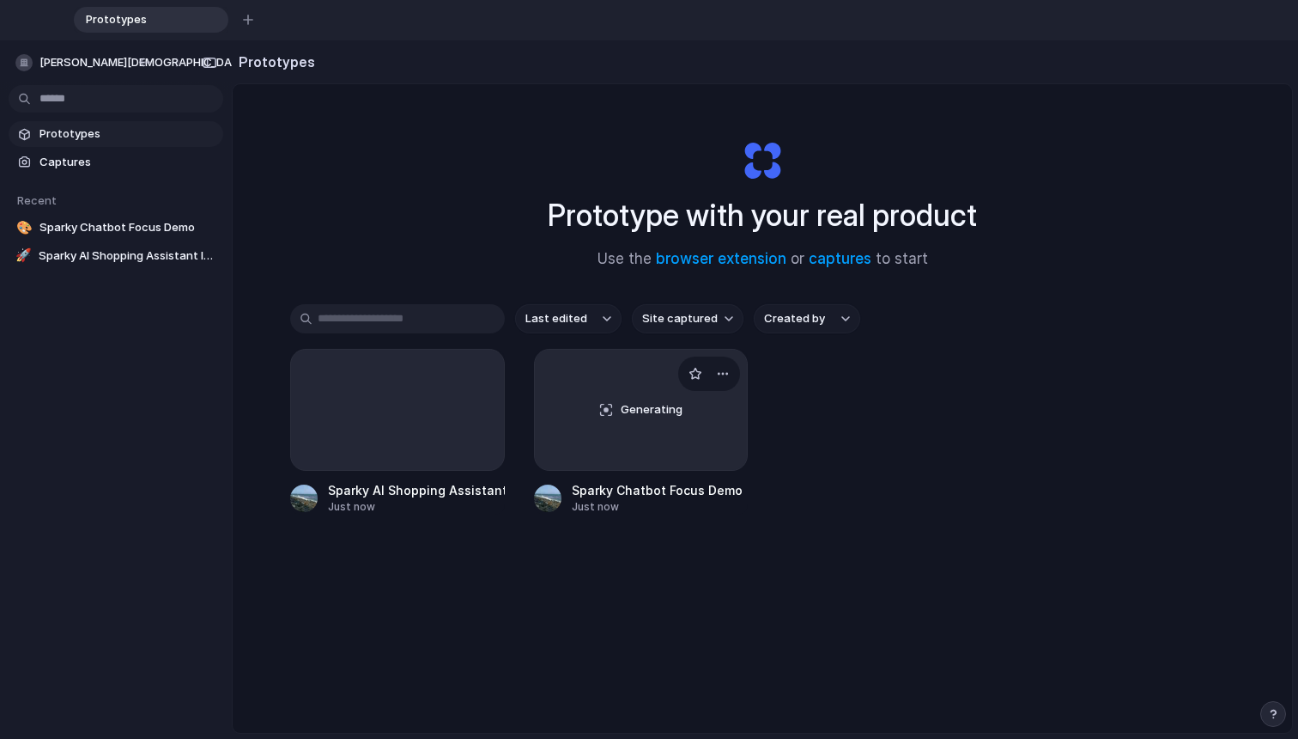
click at [591, 388] on div "Generating" at bounding box center [641, 410] width 213 height 120
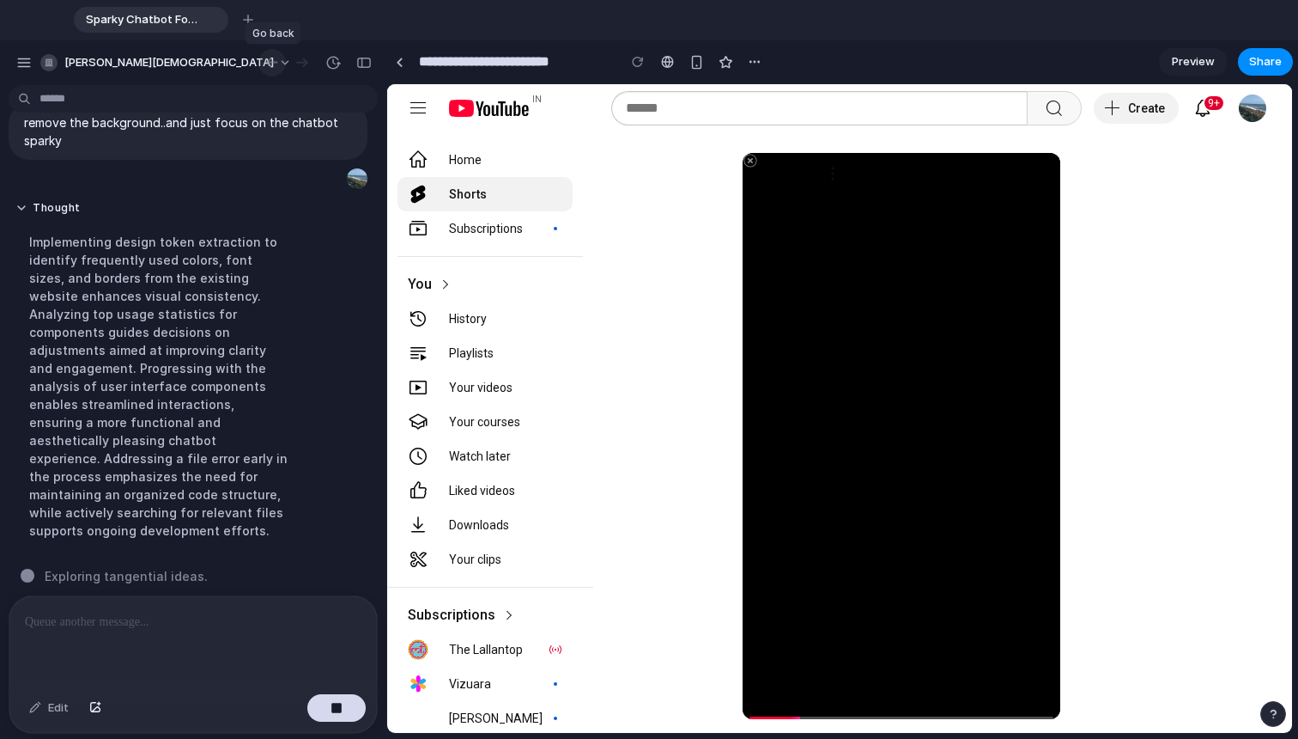
click at [275, 64] on div "button" at bounding box center [272, 62] width 17 height 15
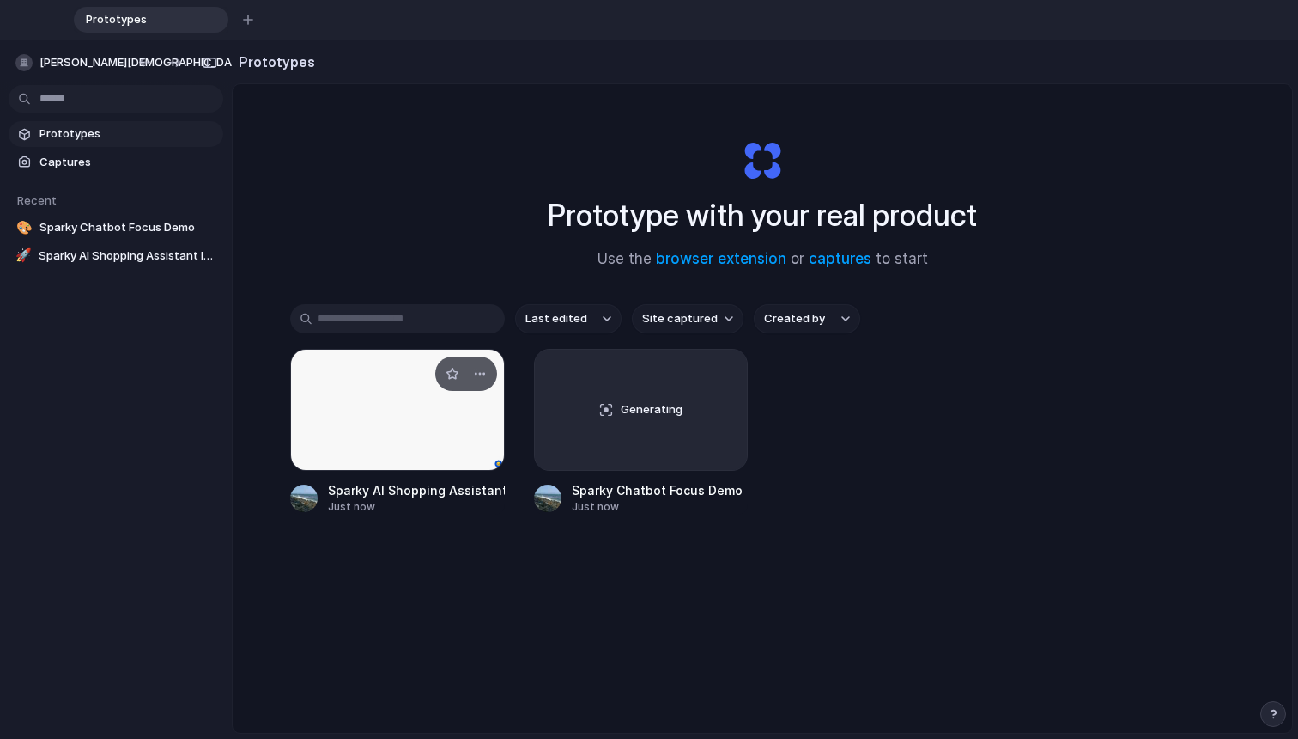
click at [398, 425] on div at bounding box center [397, 410] width 215 height 122
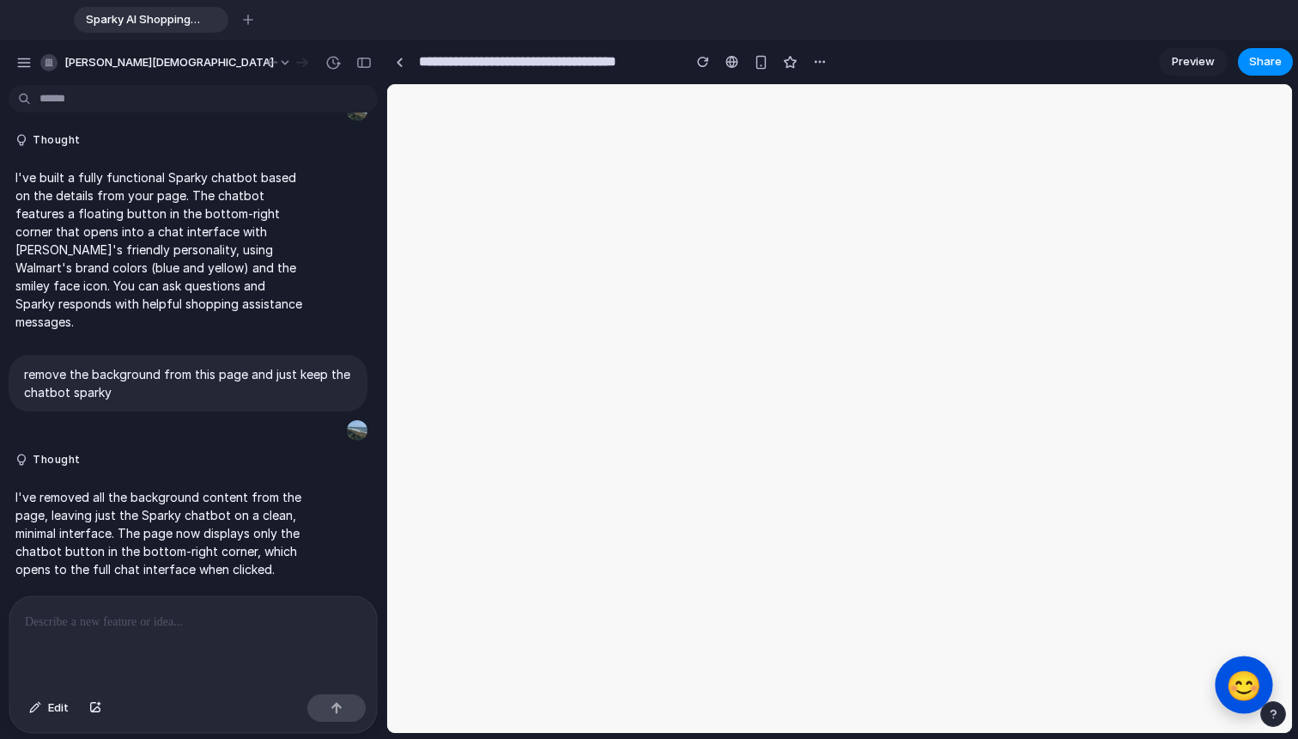
click at [961, 680] on span "😊" at bounding box center [1244, 684] width 36 height 33
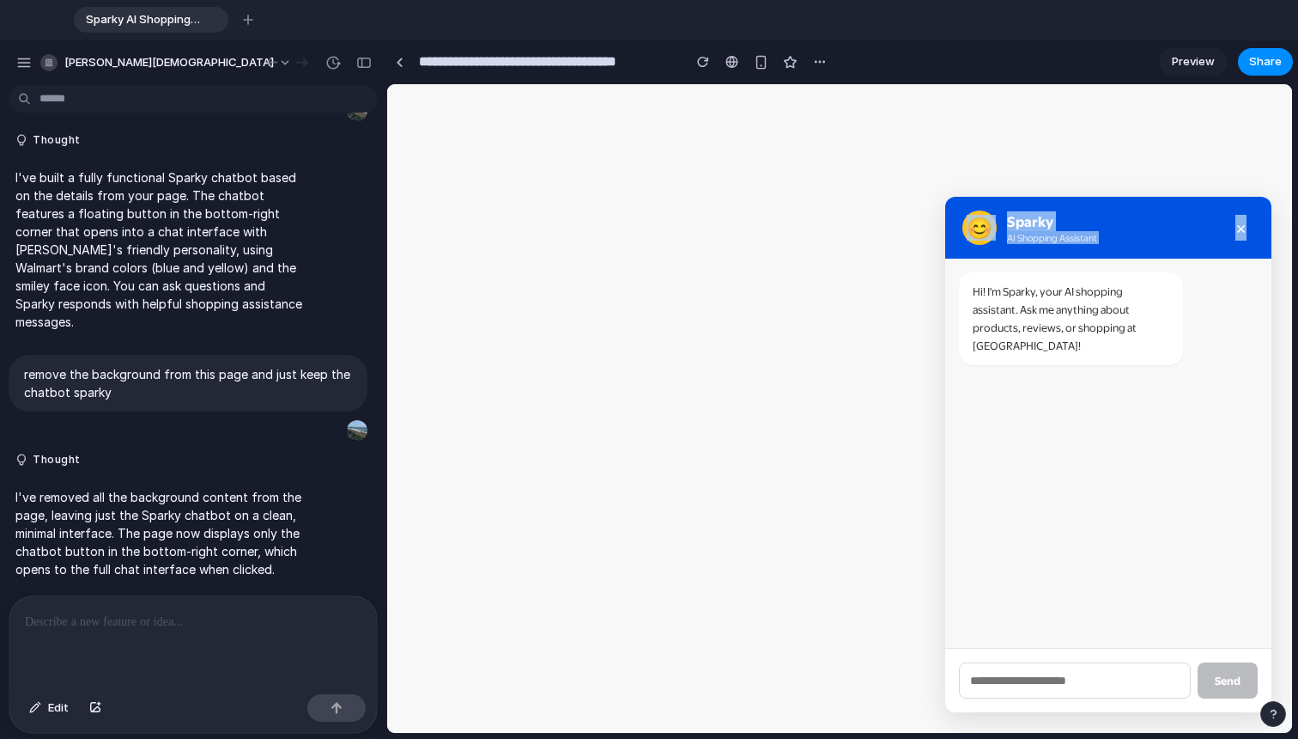
drag, startPoint x: 1184, startPoint y: 238, endPoint x: 930, endPoint y: 230, distance: 254.3
click at [929, 229] on div "😊 Sparky AI Shopping Assistant × Hi! I'm Sparky, your AI shopping assistant. As…" at bounding box center [839, 408] width 905 height 648
click at [961, 243] on div "😊 Sparky AI Shopping Assistant ×" at bounding box center [1108, 228] width 326 height 62
click at [199, 629] on div at bounding box center [193, 641] width 368 height 91
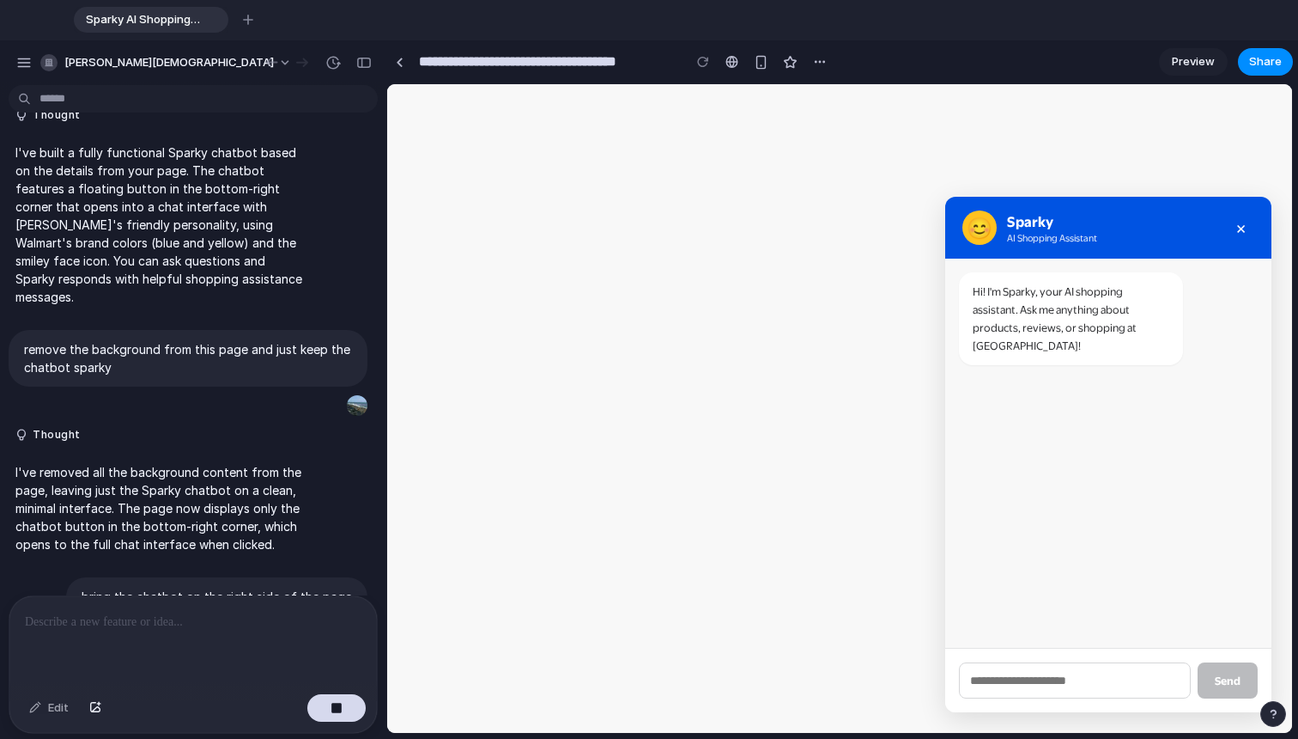
scroll to position [255, 0]
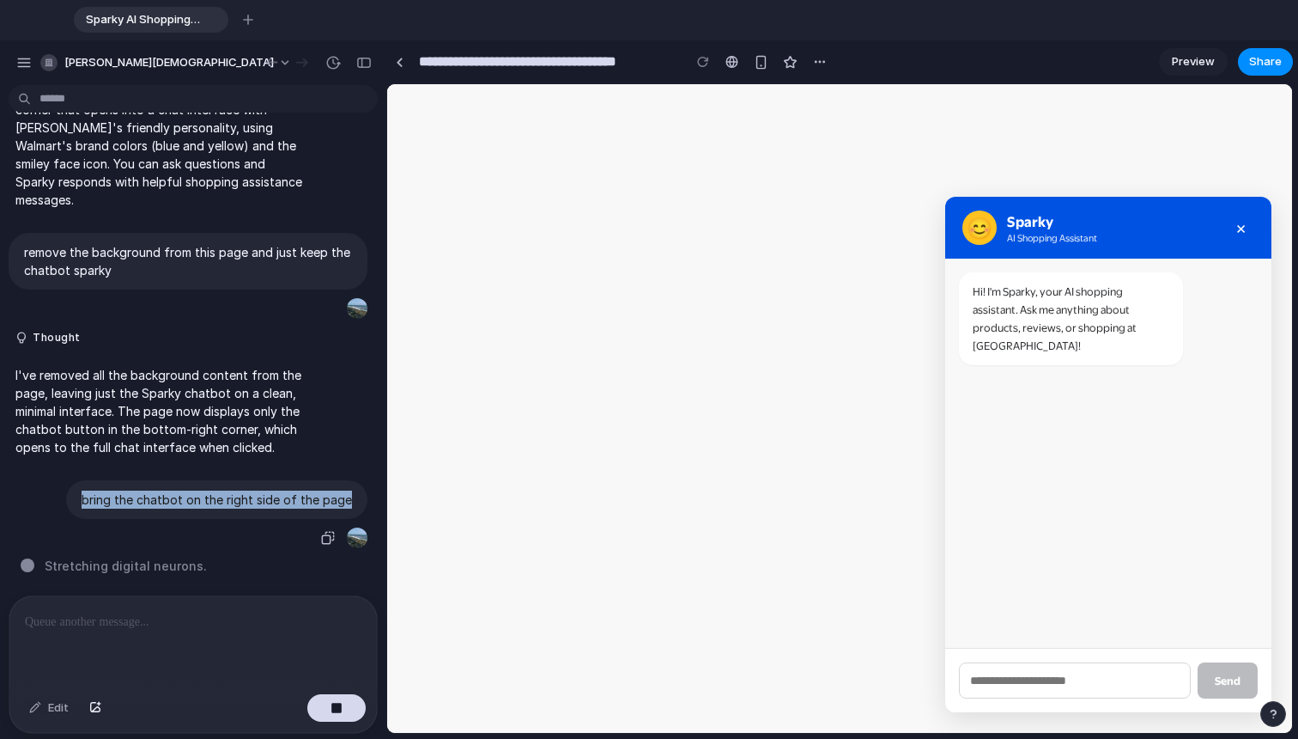
drag, startPoint x: 87, startPoint y: 488, endPoint x: 354, endPoint y: 488, distance: 267.1
click at [354, 488] on div "bring the chatbot on the right side of the page" at bounding box center [216, 499] width 301 height 39
copy p "bring the chatbot on the right side of the page"
click at [251, 602] on div at bounding box center [193, 641] width 368 height 91
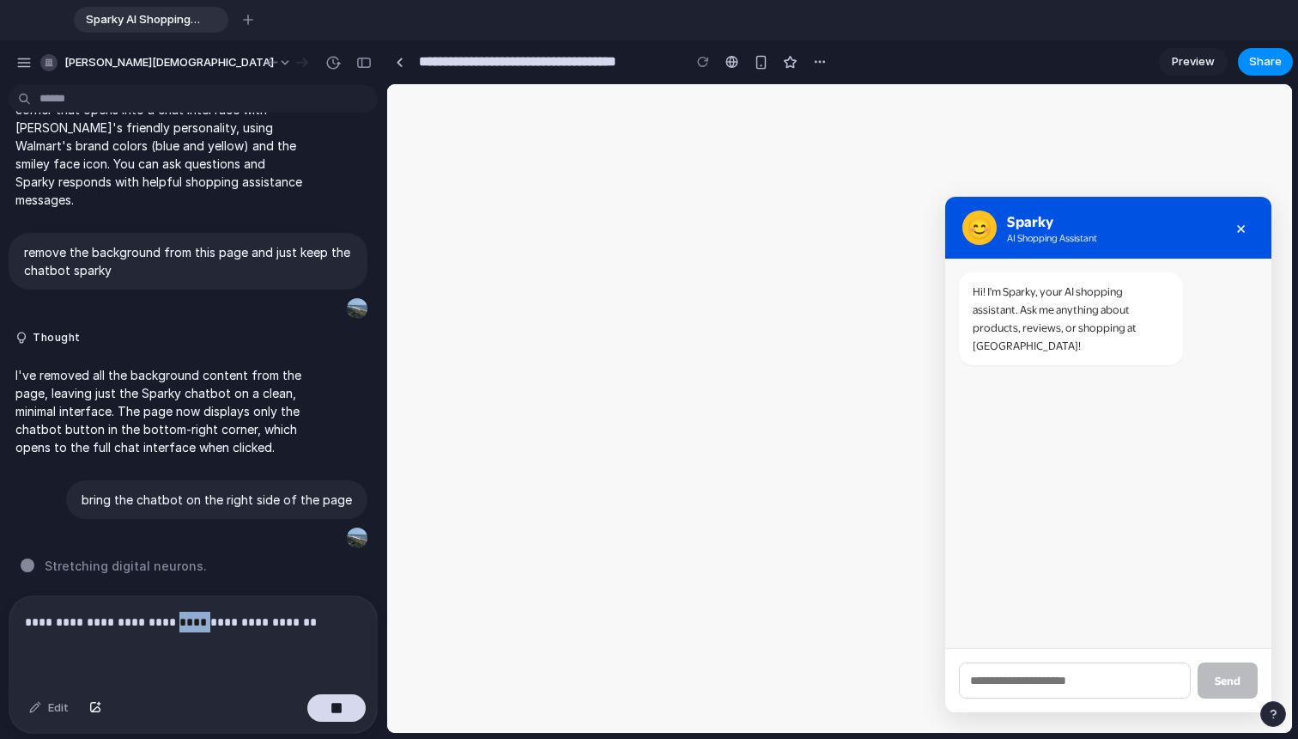
drag, startPoint x: 191, startPoint y: 611, endPoint x: 165, endPoint y: 611, distance: 25.8
click at [165, 611] on p "**********" at bounding box center [190, 621] width 330 height 21
click at [339, 714] on button "button" at bounding box center [336, 707] width 58 height 27
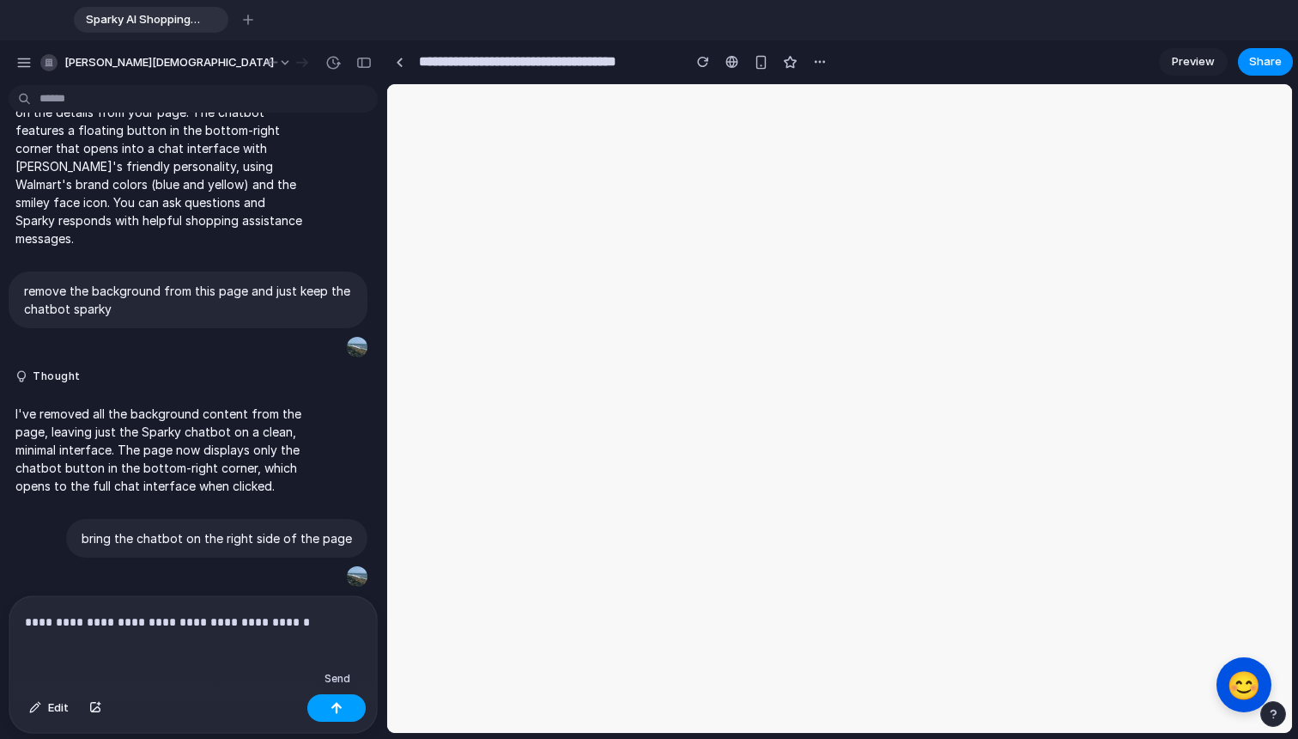
scroll to position [0, 0]
click at [362, 704] on button "button" at bounding box center [336, 707] width 58 height 27
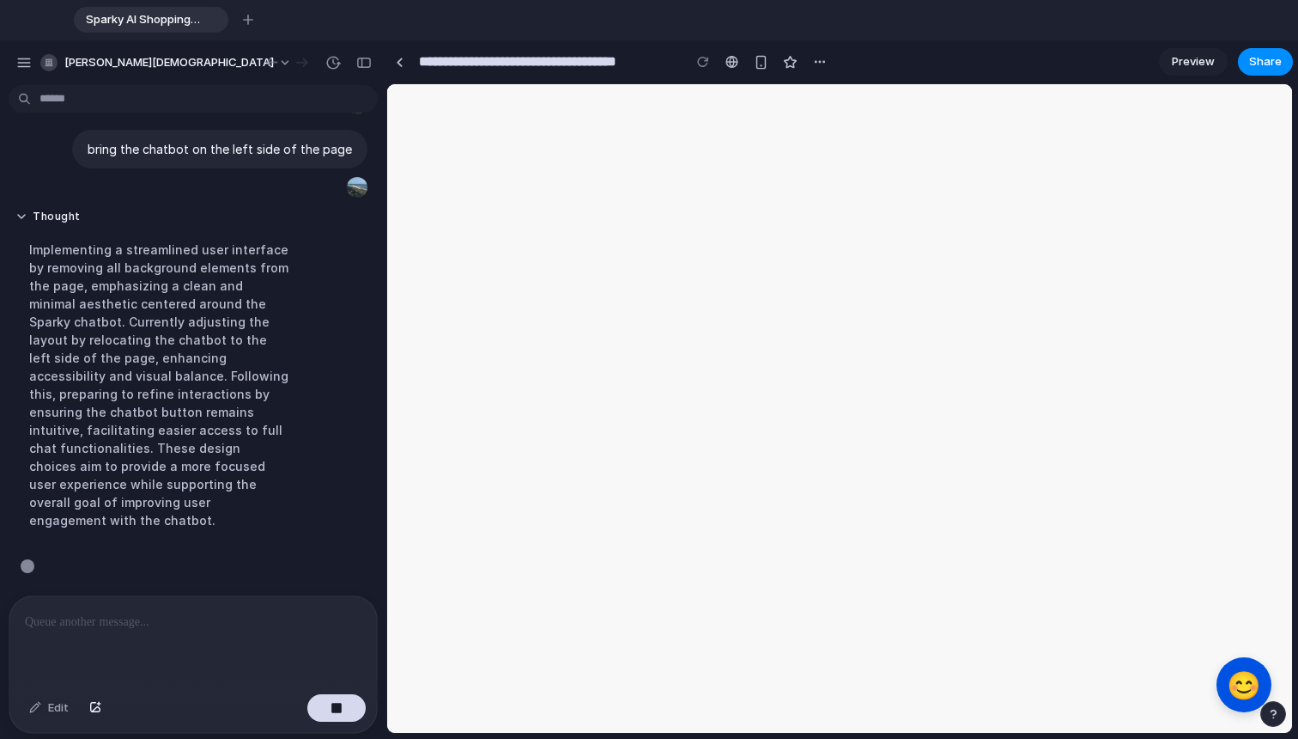
scroll to position [672, 0]
click at [961, 669] on span "😊" at bounding box center [1244, 684] width 36 height 33
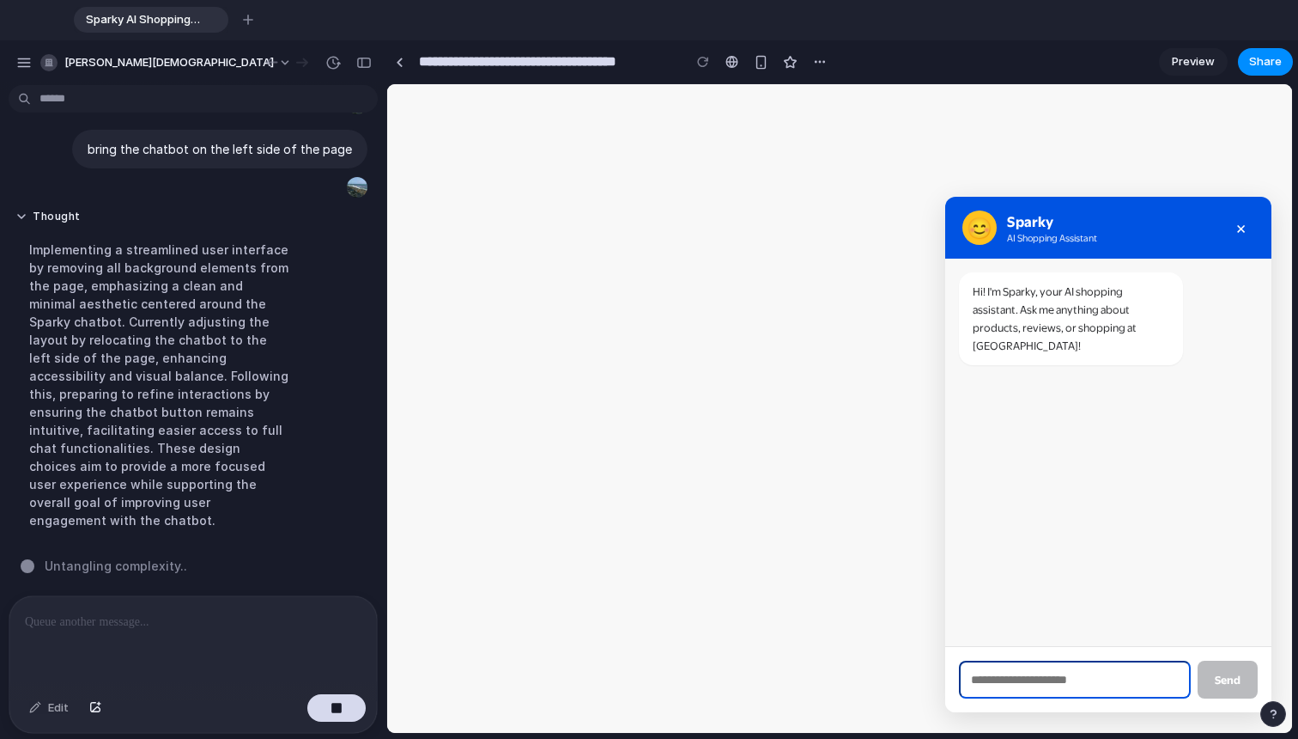
click at [961, 661] on input "text" at bounding box center [1075, 679] width 232 height 38
click at [961, 667] on input "text" at bounding box center [1075, 679] width 232 height 38
type input "**********"
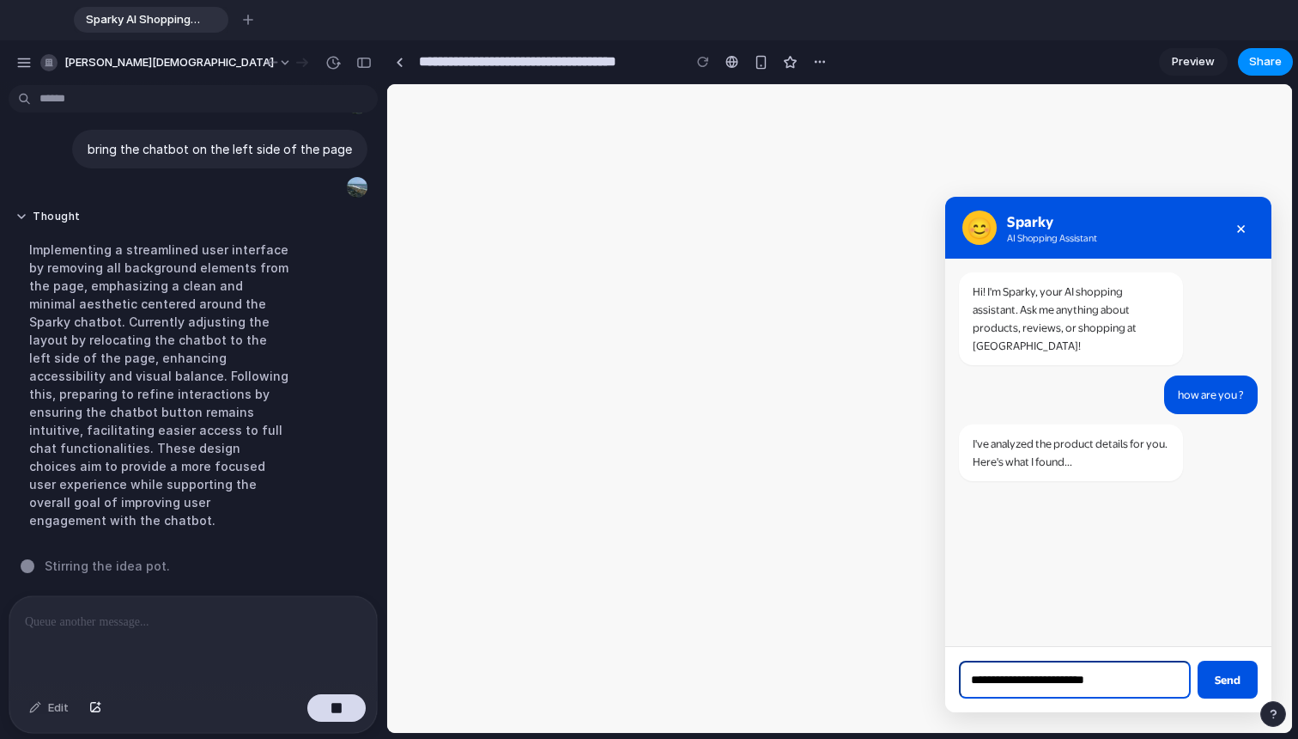
type input "**********"
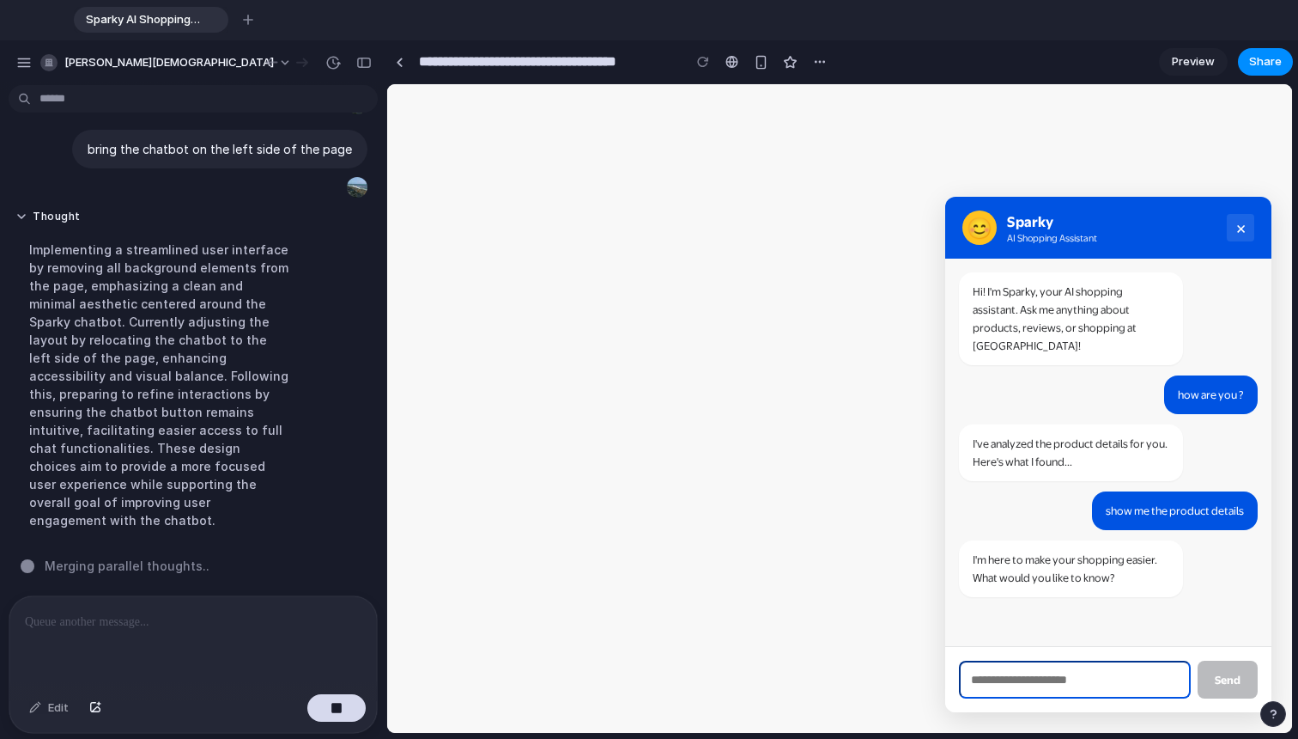
click at [961, 226] on button "×" at bounding box center [1240, 227] width 27 height 27
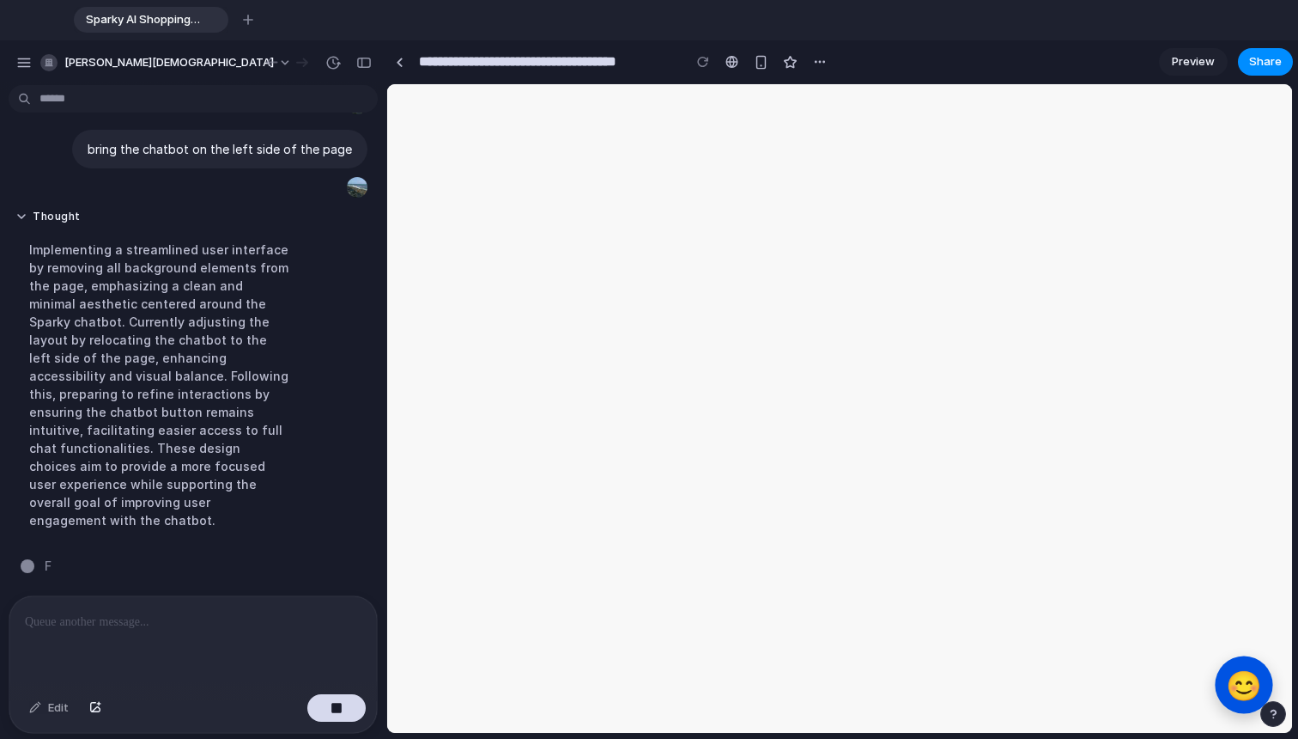
click at [961, 689] on span "😊" at bounding box center [1244, 684] width 36 height 33
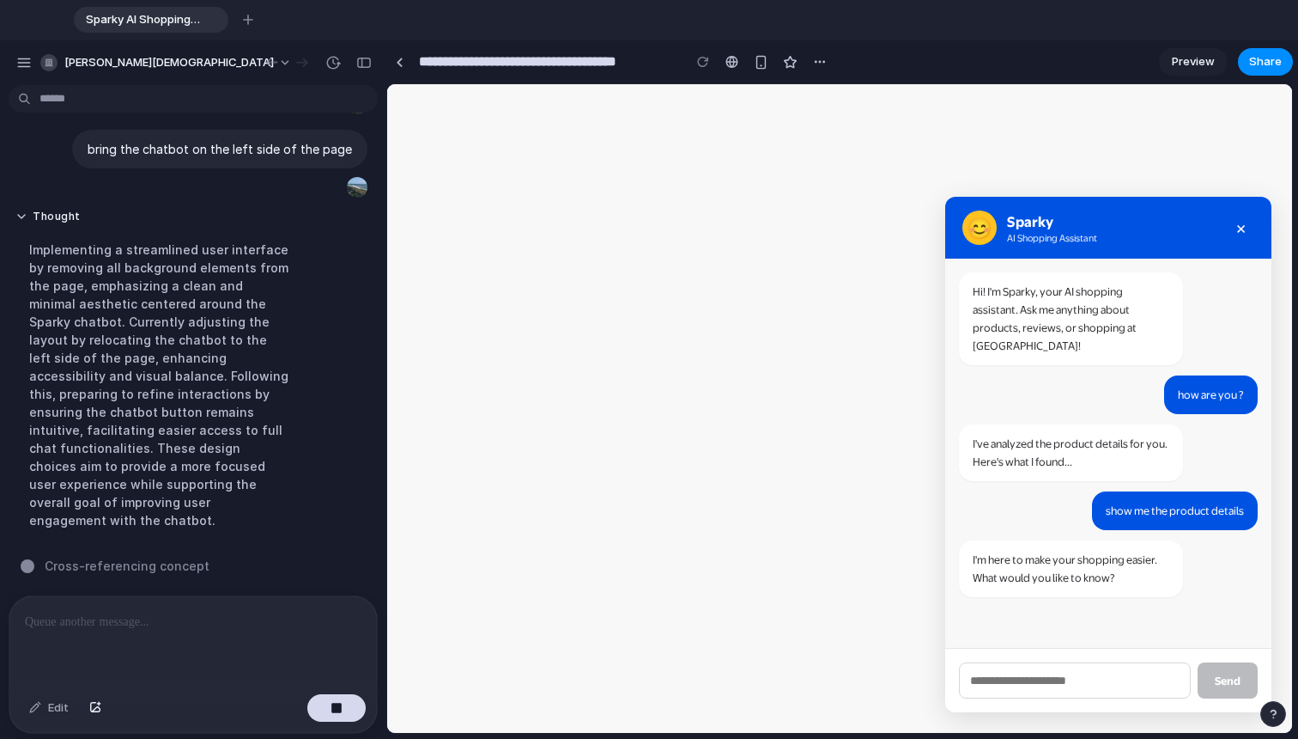
click at [212, 603] on div at bounding box center [193, 641] width 368 height 91
click at [56, 612] on p "**********" at bounding box center [190, 621] width 330 height 21
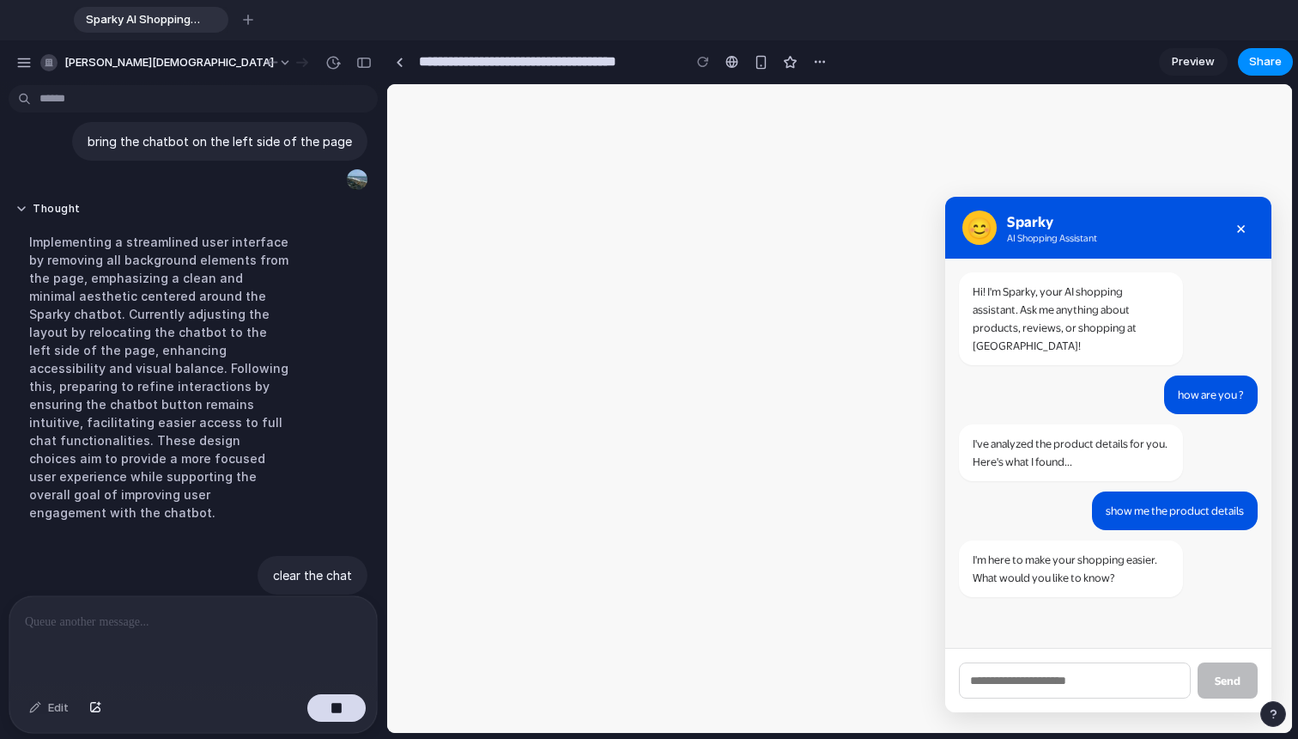
scroll to position [755, 0]
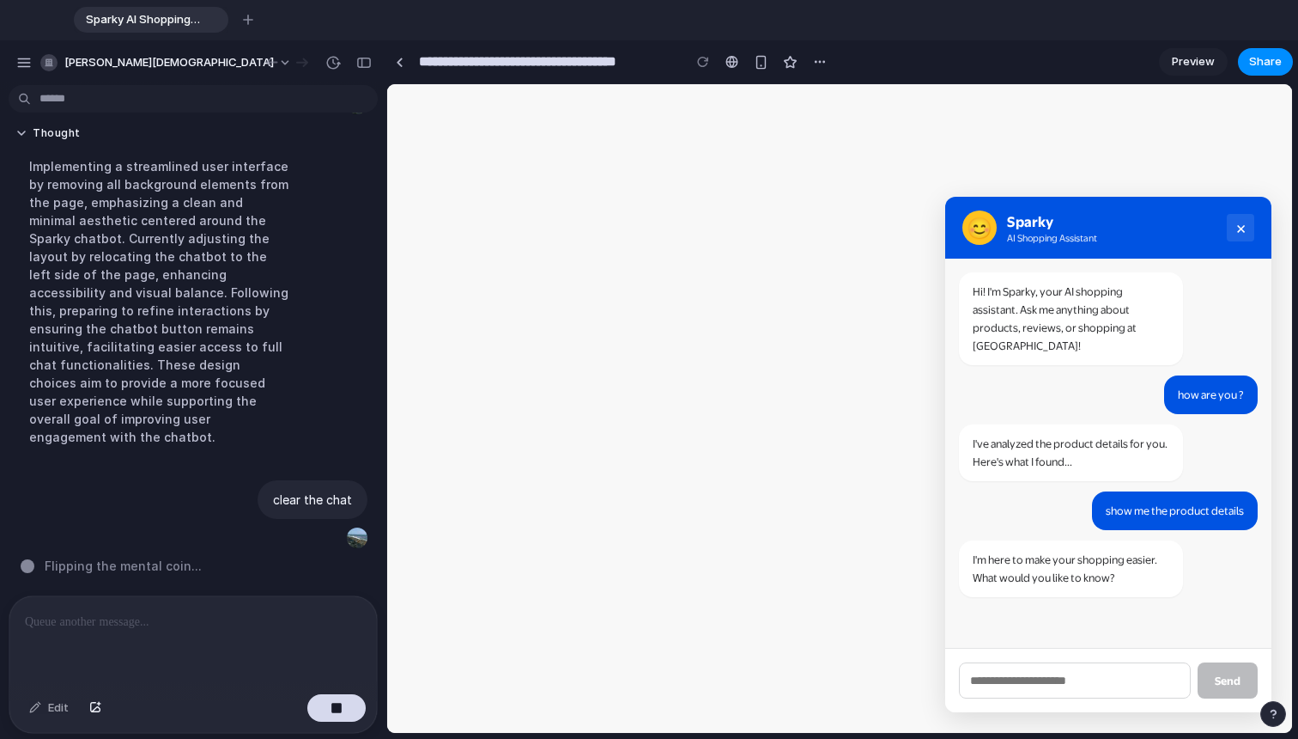
click at [961, 222] on button "×" at bounding box center [1240, 227] width 27 height 27
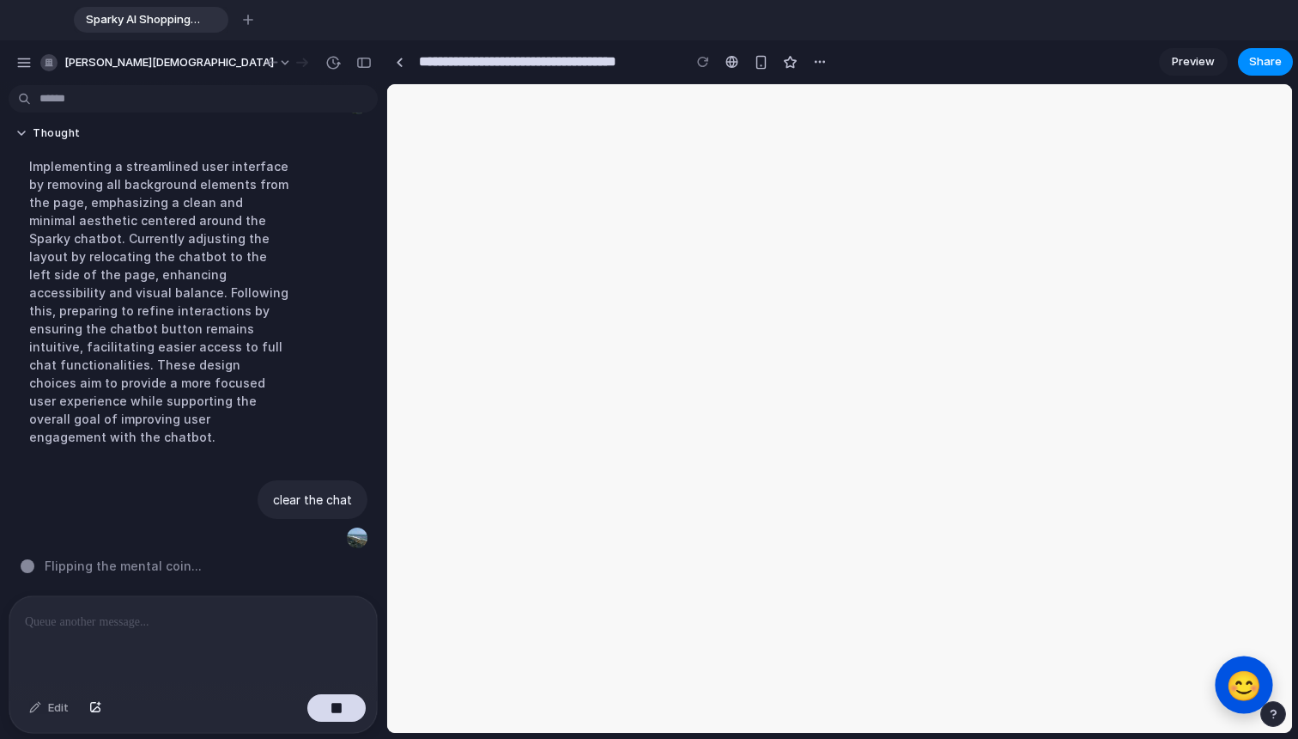
click at [961, 655] on button "😊" at bounding box center [1244, 684] width 58 height 58
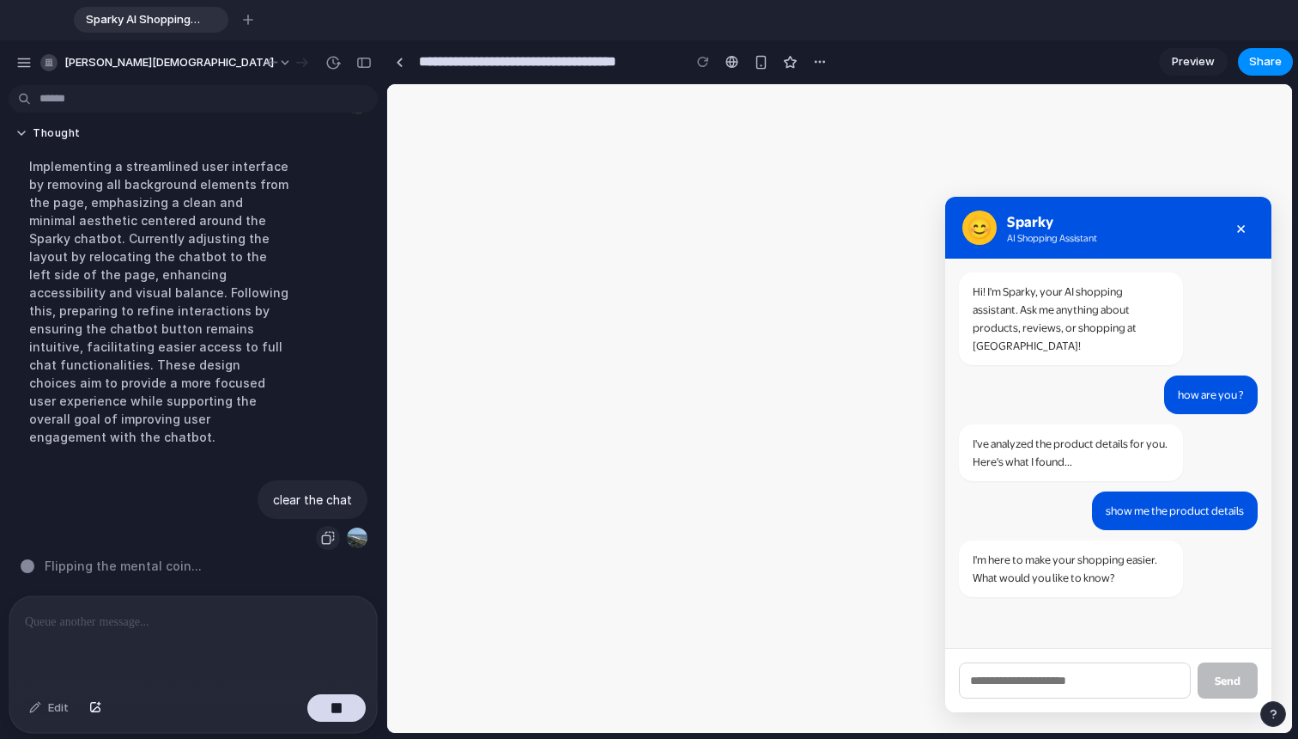
click at [329, 531] on button "button" at bounding box center [328, 538] width 24 height 24
click at [326, 531] on div "button" at bounding box center [328, 538] width 14 height 14
click at [251, 611] on p at bounding box center [190, 621] width 330 height 21
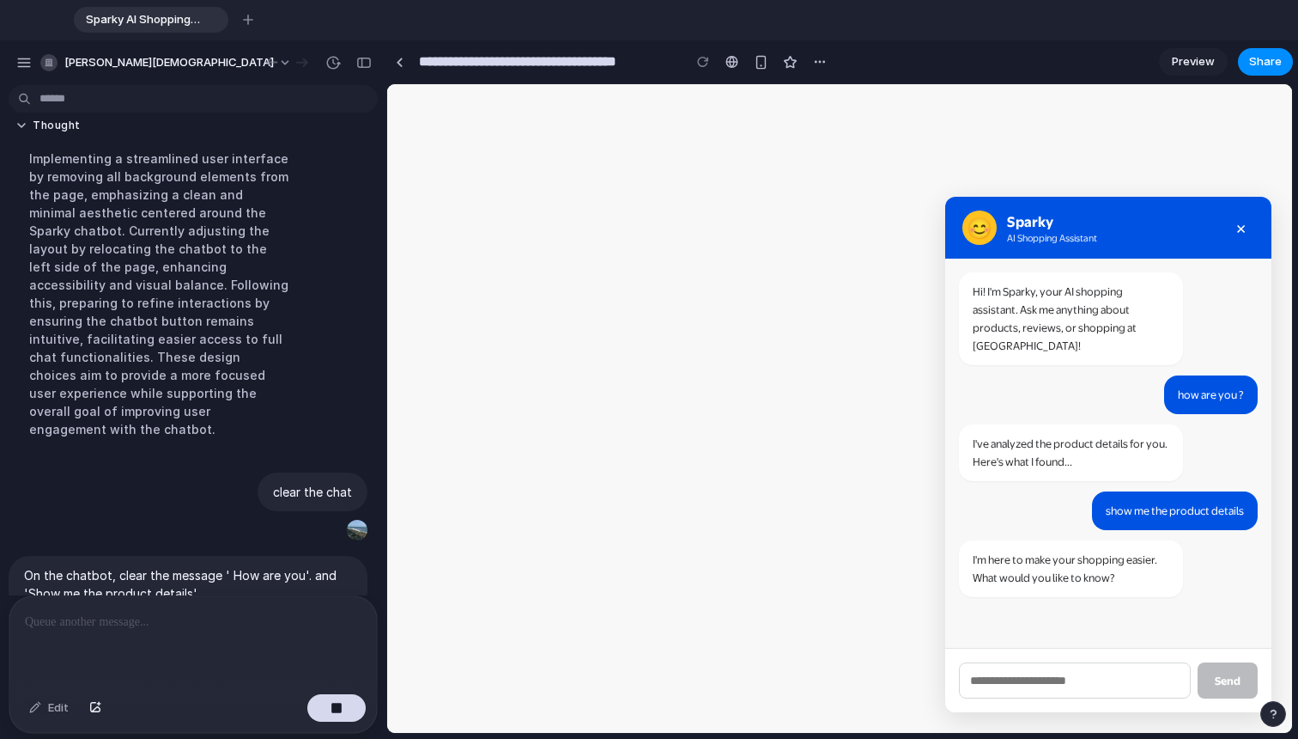
scroll to position [856, 0]
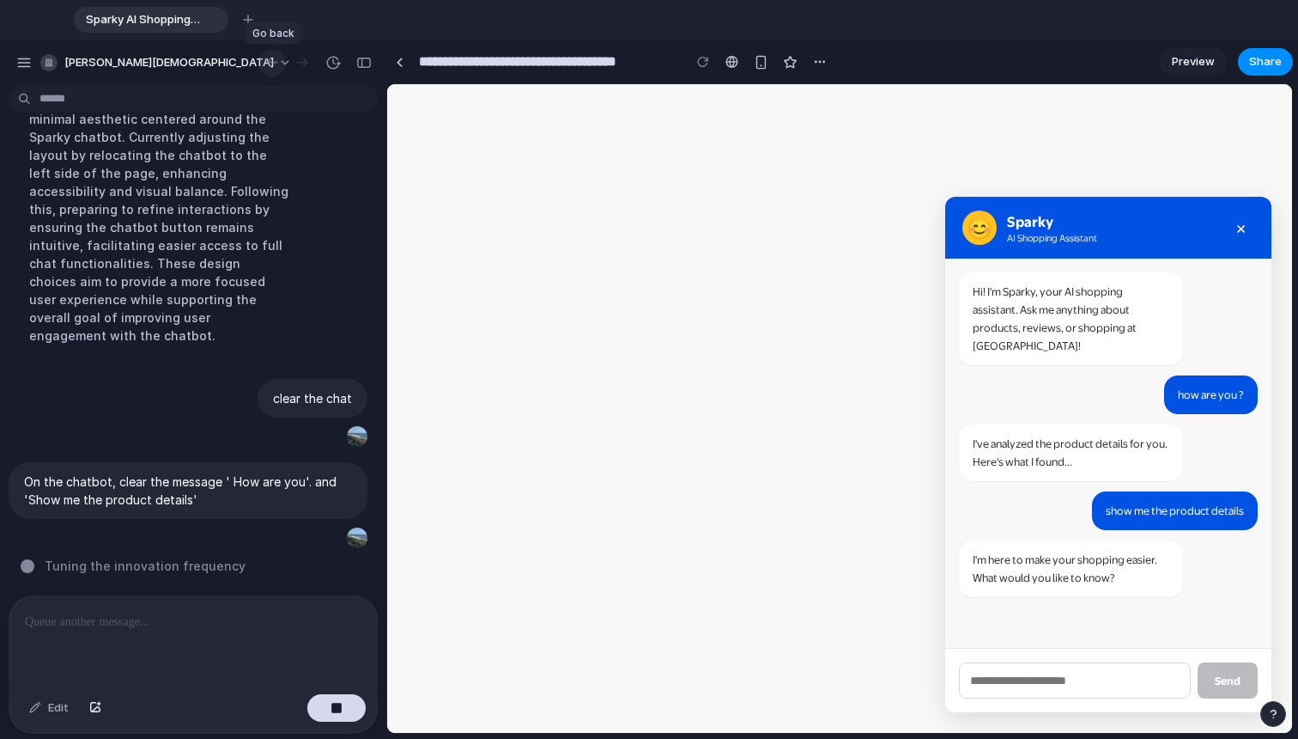
click at [260, 57] on button "button" at bounding box center [271, 62] width 27 height 27
click at [265, 60] on div "button" at bounding box center [272, 62] width 17 height 15
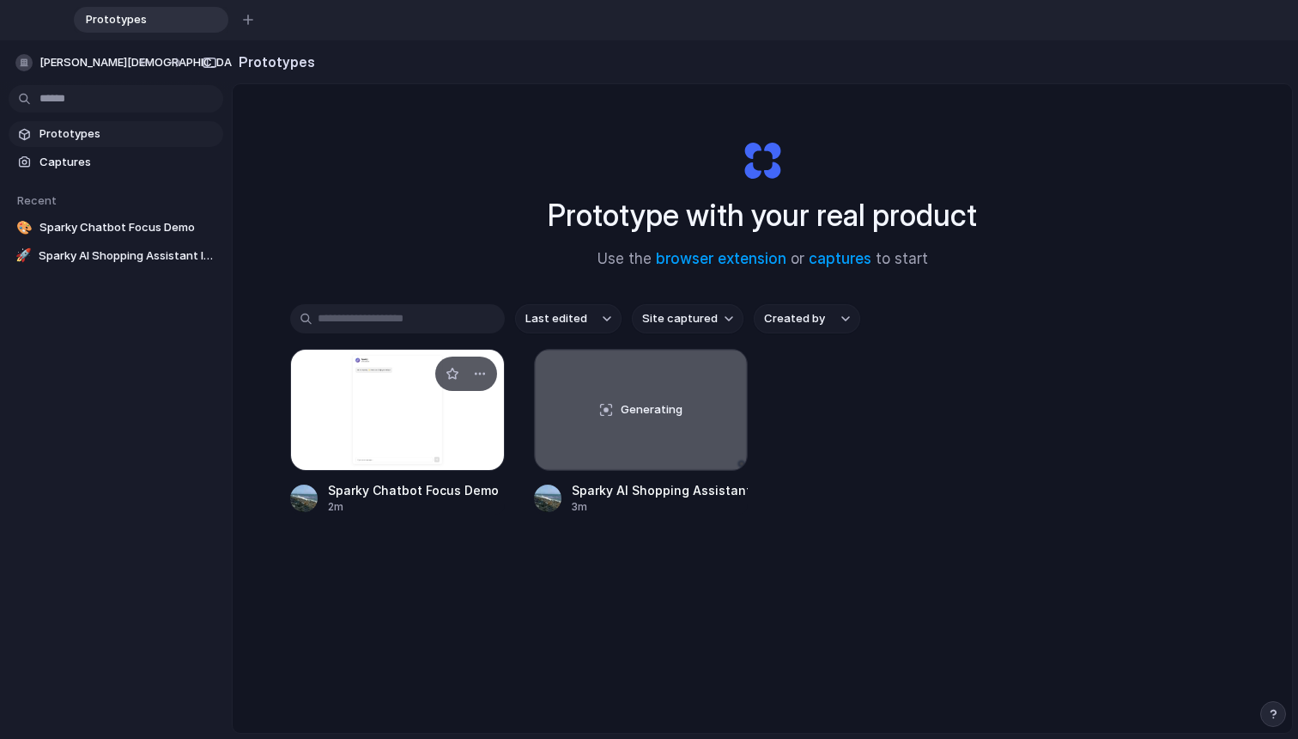
click at [439, 425] on div at bounding box center [397, 410] width 215 height 122
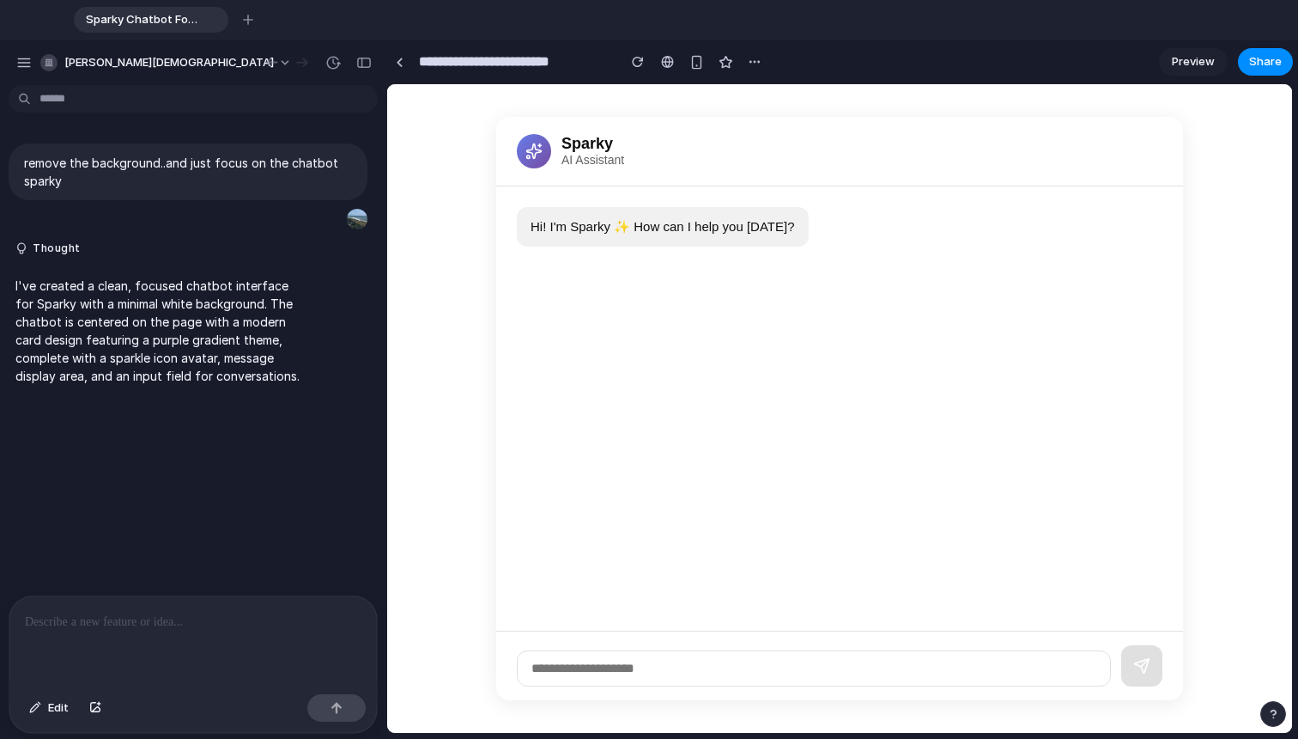
click at [961, 708] on div "button" at bounding box center [1274, 714] width 12 height 12
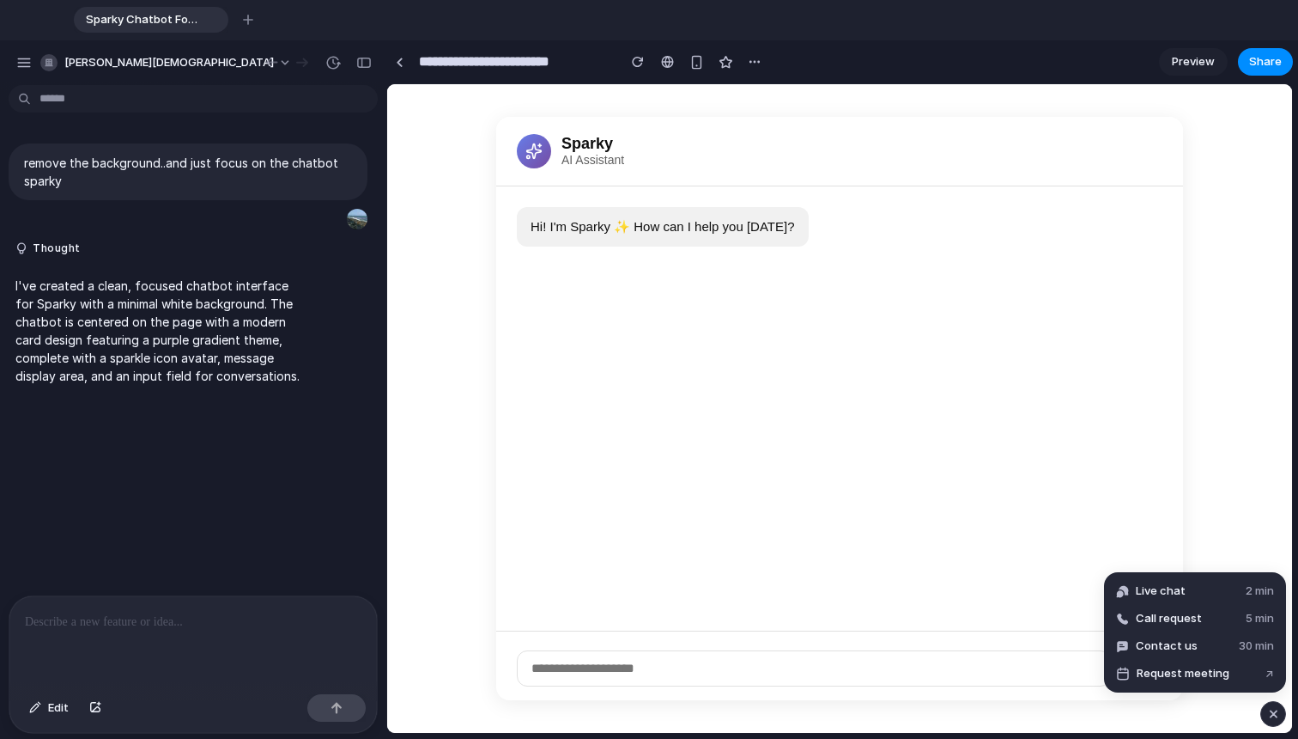
drag, startPoint x: 1271, startPoint y: 708, endPoint x: 857, endPoint y: 615, distance: 424.2
click at [961, 708] on div "button" at bounding box center [1274, 713] width 15 height 21
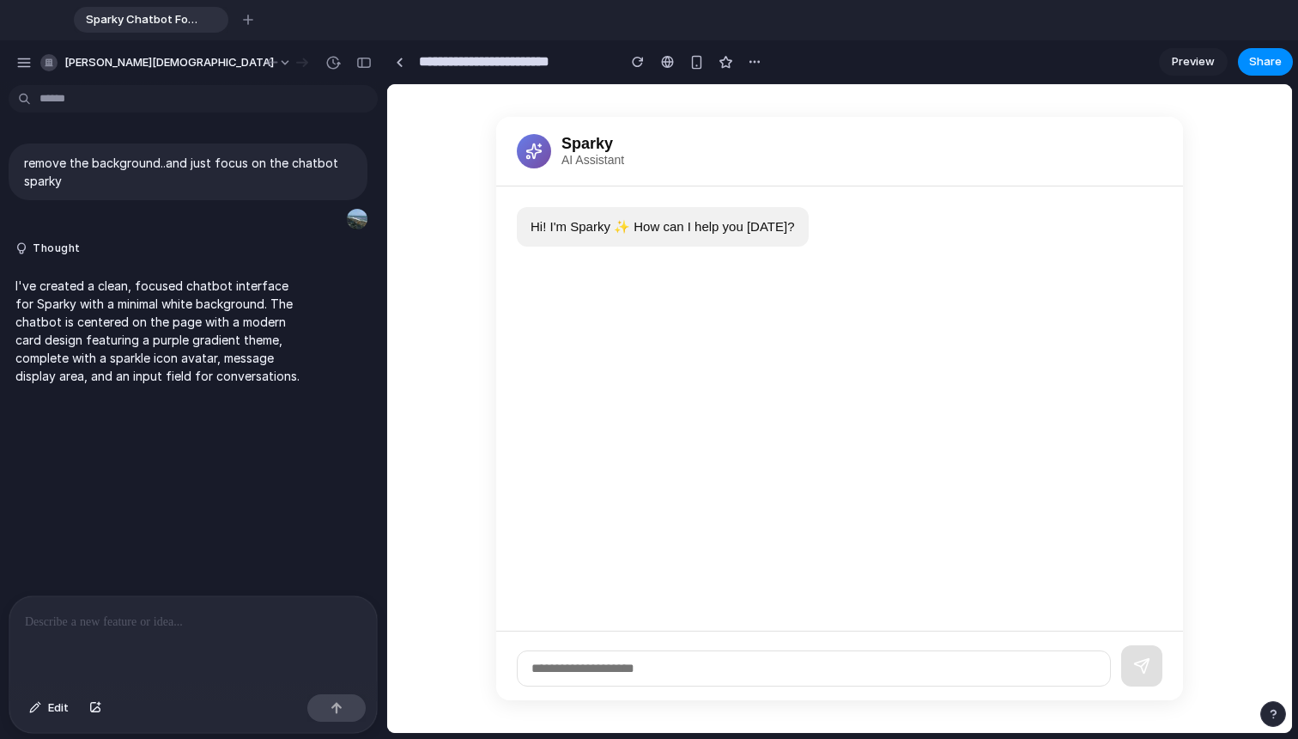
click at [253, 620] on p at bounding box center [193, 621] width 337 height 21
click at [556, 130] on div "Sparky AI Assistant" at bounding box center [839, 152] width 687 height 70
click at [545, 141] on div at bounding box center [534, 151] width 34 height 34
click at [173, 629] on div at bounding box center [193, 641] width 368 height 91
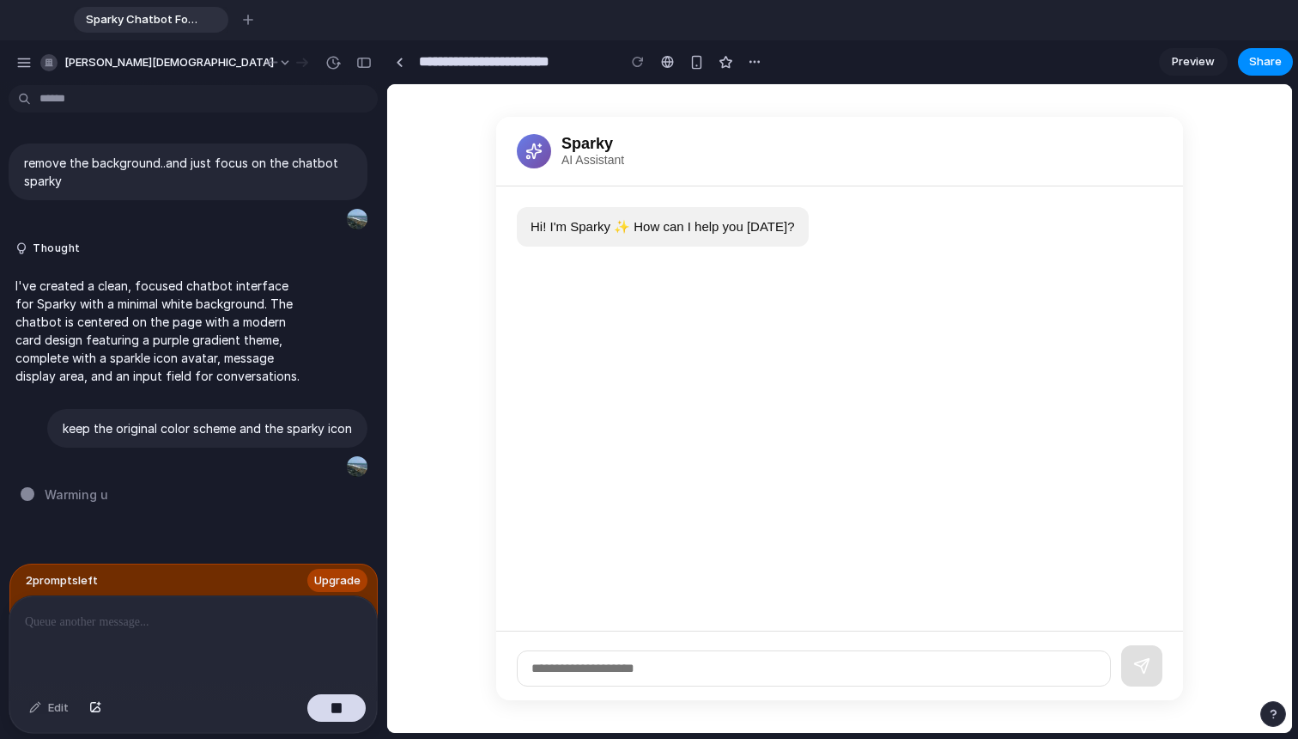
type input "**********"
click at [155, 596] on div at bounding box center [193, 641] width 368 height 91
drag, startPoint x: 191, startPoint y: 604, endPoint x: 191, endPoint y: 647, distance: 42.9
click at [191, 648] on div at bounding box center [193, 641] width 368 height 91
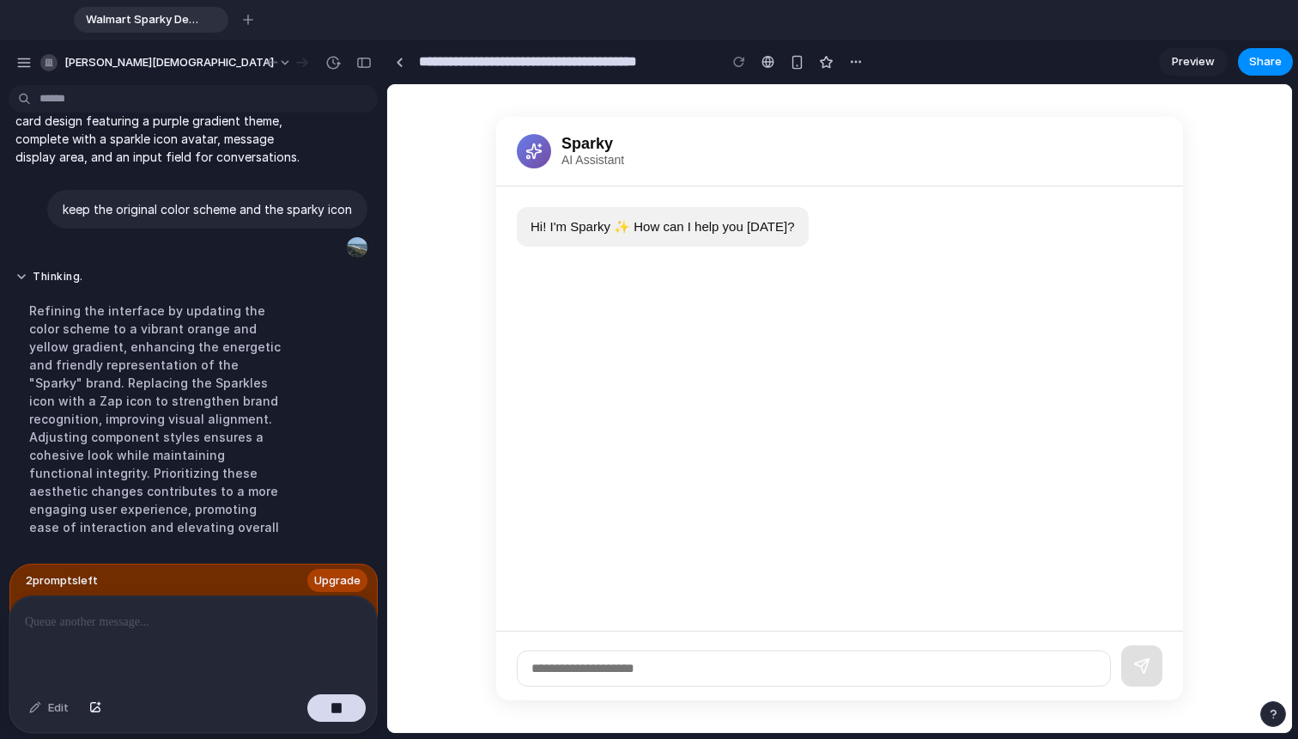
scroll to position [284, 0]
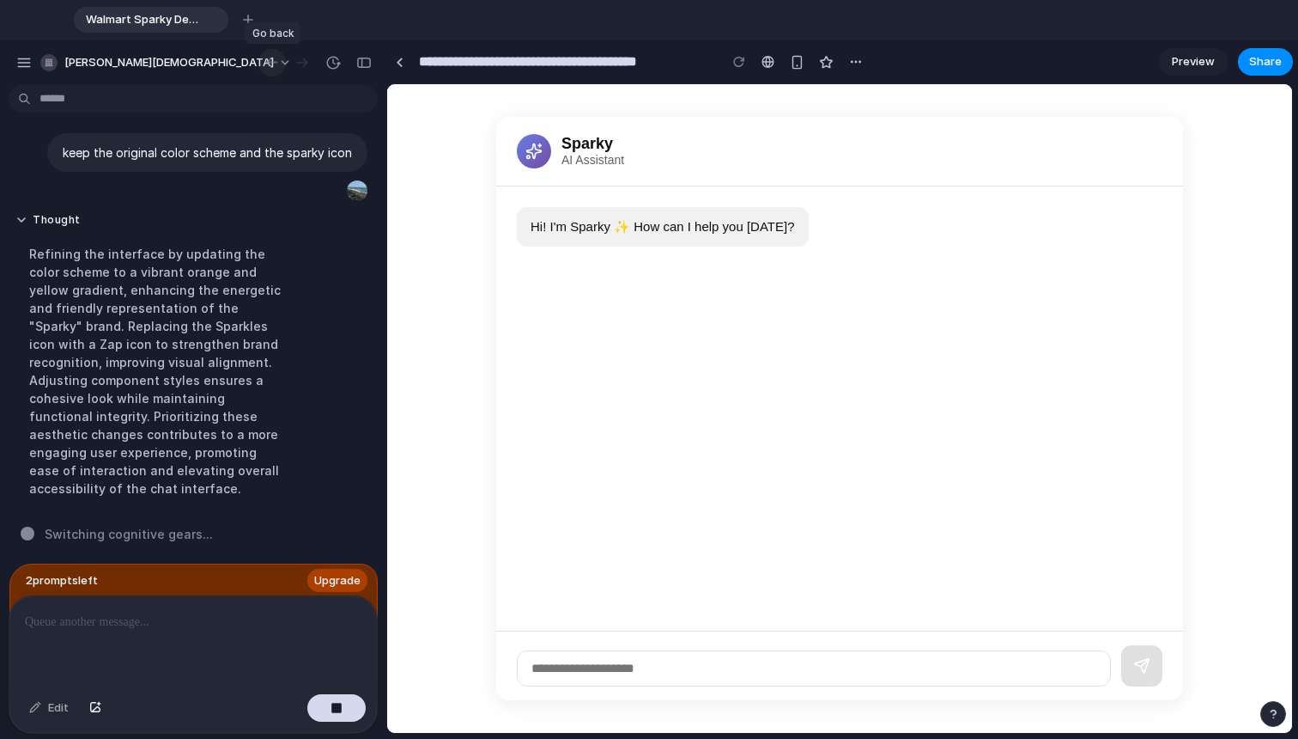
click at [261, 62] on button "button" at bounding box center [271, 62] width 27 height 27
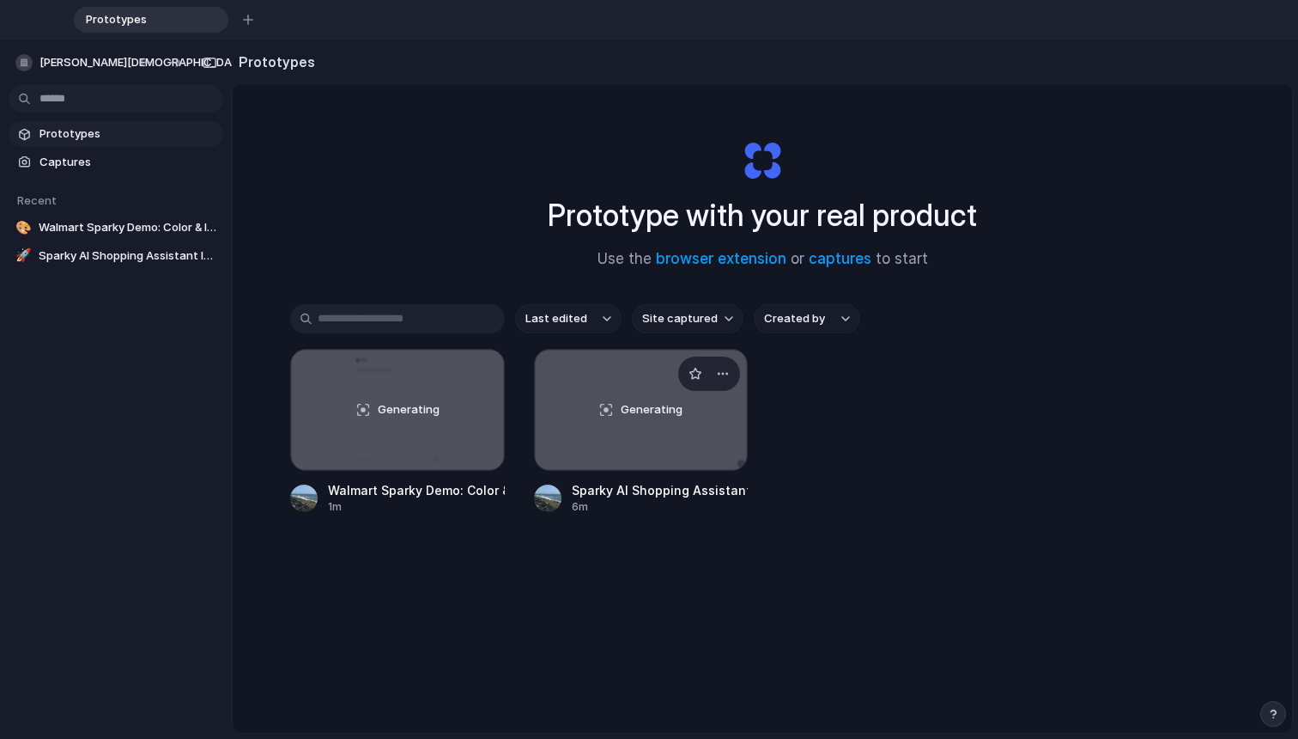
click at [654, 392] on div "Generating" at bounding box center [641, 410] width 213 height 120
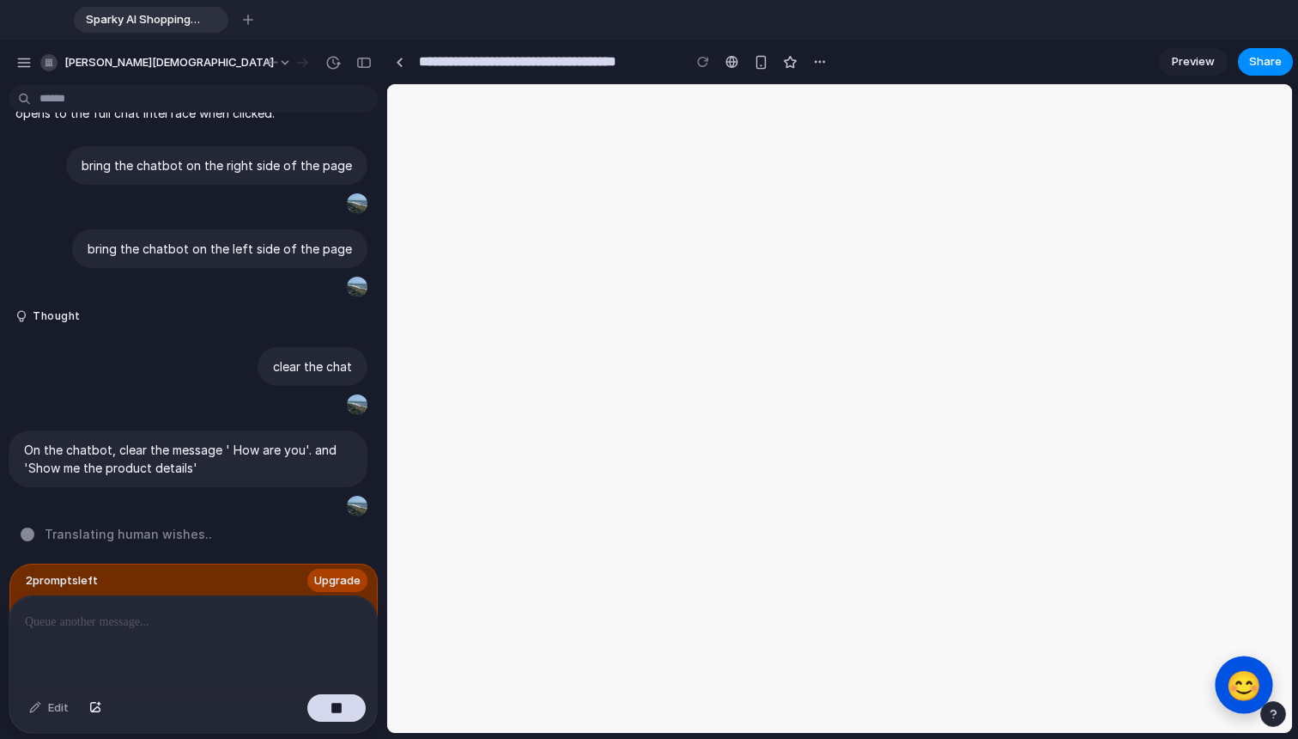
click at [961, 697] on span "😊" at bounding box center [1244, 684] width 36 height 33
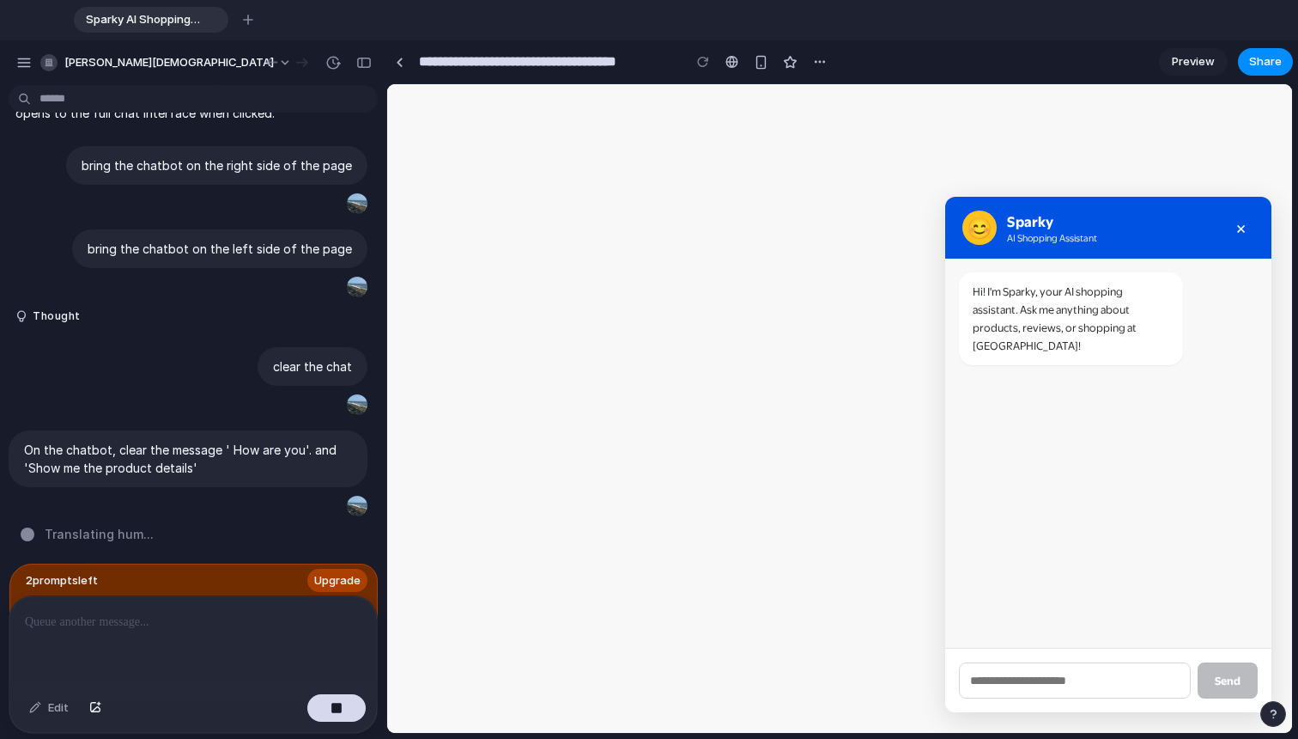
click at [961, 666] on input "text" at bounding box center [1075, 680] width 232 height 36
click at [212, 611] on p at bounding box center [193, 621] width 337 height 21
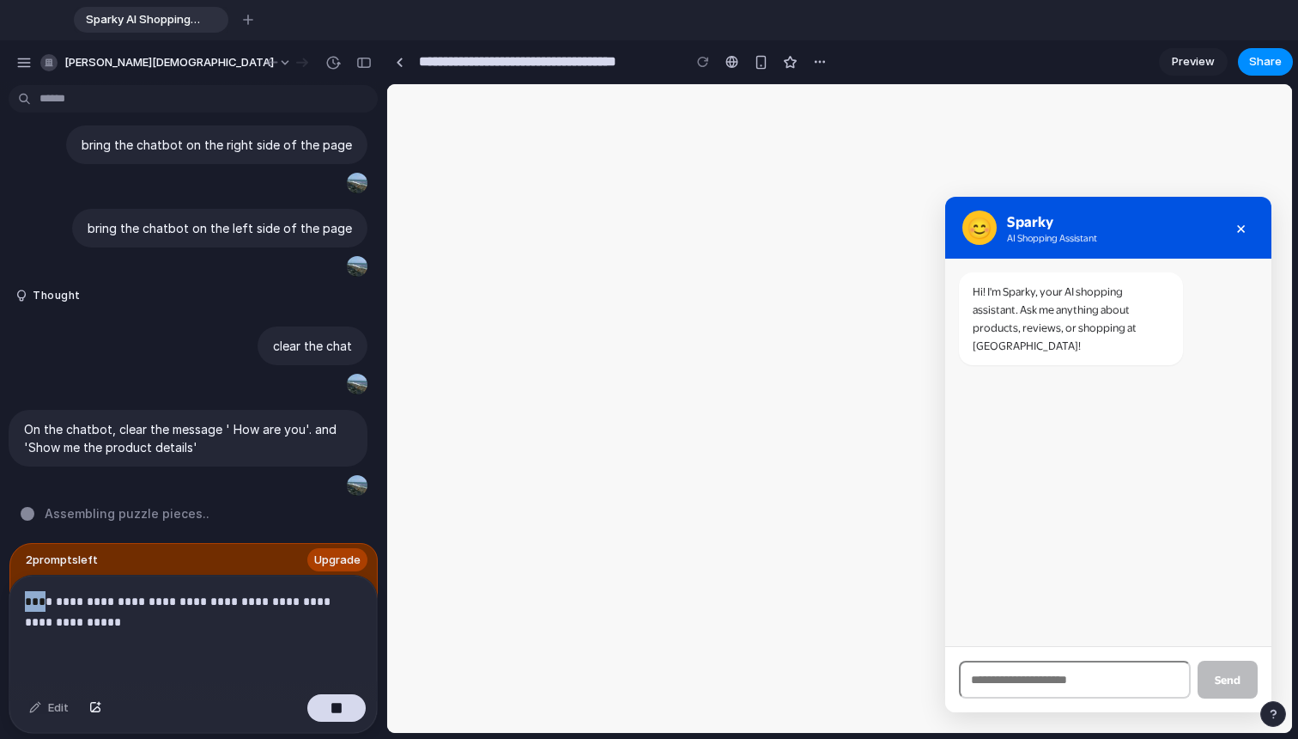
drag, startPoint x: 47, startPoint y: 594, endPoint x: 12, endPoint y: 599, distance: 35.5
click at [12, 599] on div "**********" at bounding box center [193, 631] width 368 height 112
click at [225, 610] on p "**********" at bounding box center [190, 611] width 330 height 41
click at [72, 615] on p "**********" at bounding box center [190, 611] width 330 height 41
click at [274, 607] on p "**********" at bounding box center [190, 611] width 330 height 41
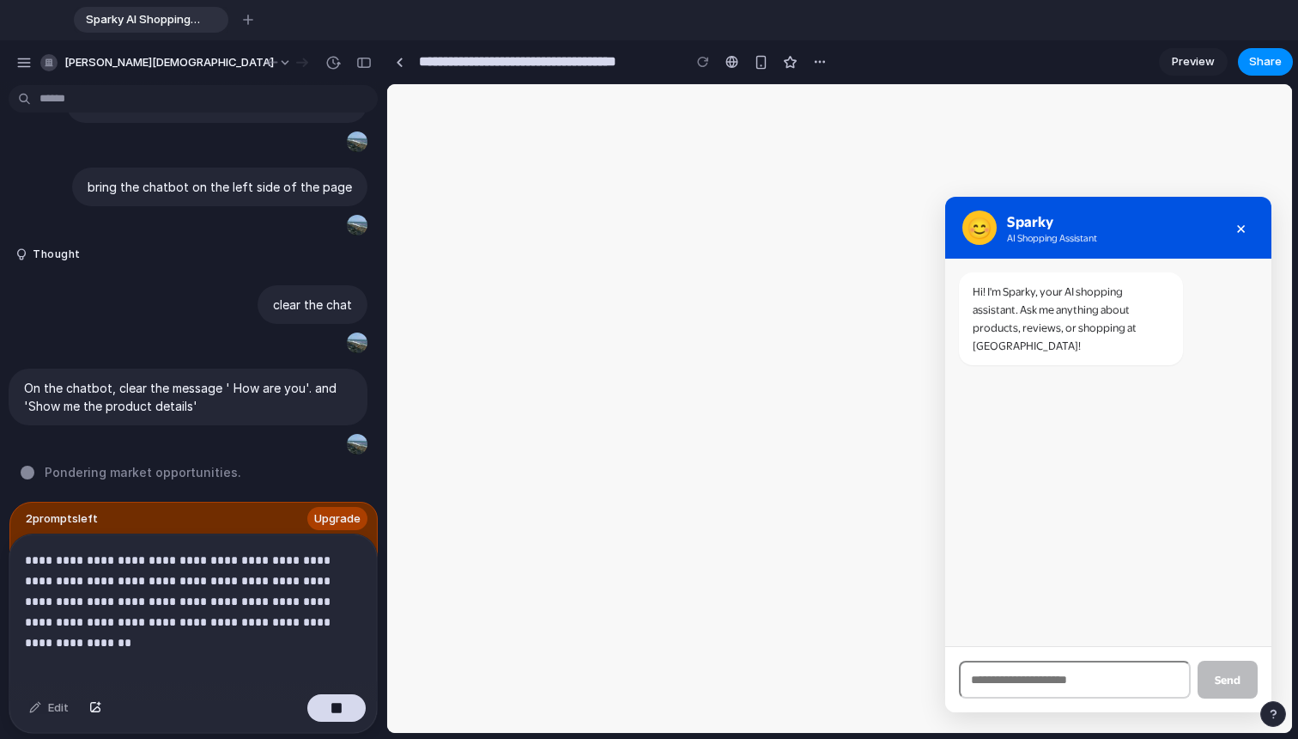
scroll to position [664, 0]
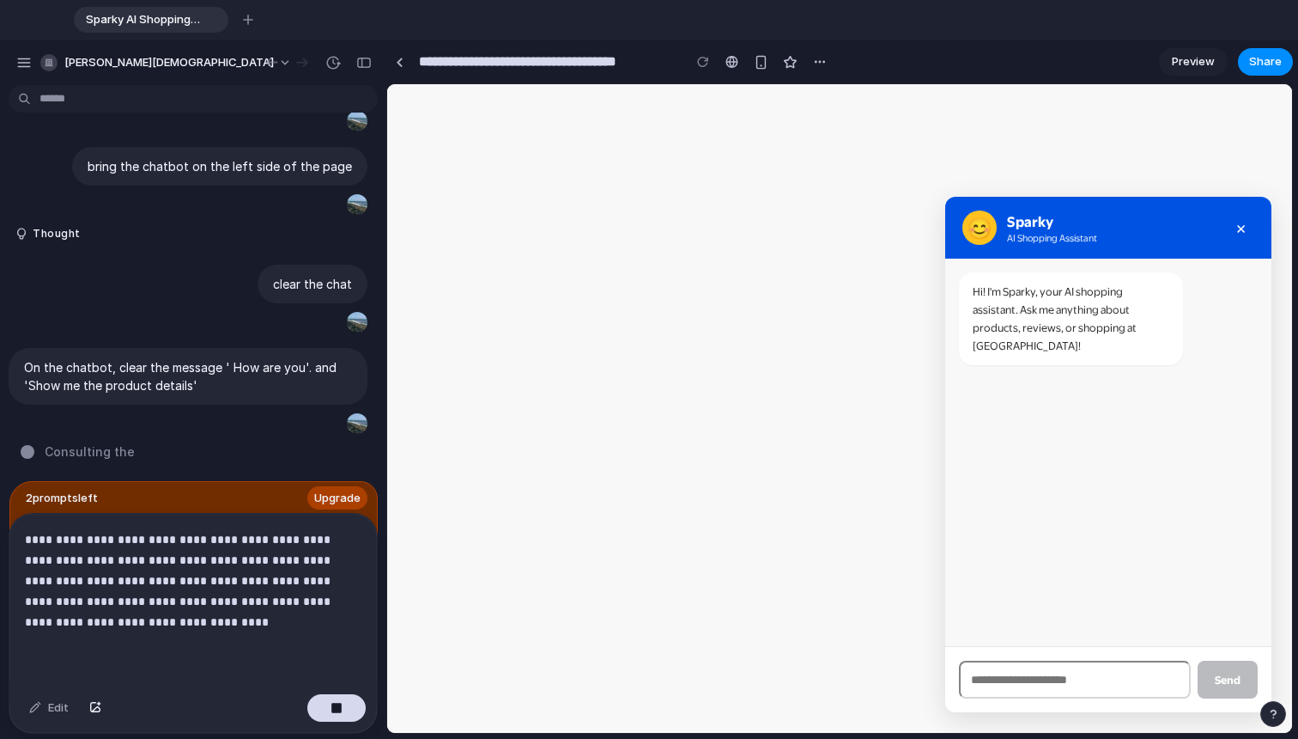
click at [235, 595] on p "**********" at bounding box center [190, 580] width 330 height 103
click at [266, 617] on p "**********" at bounding box center [190, 580] width 330 height 103
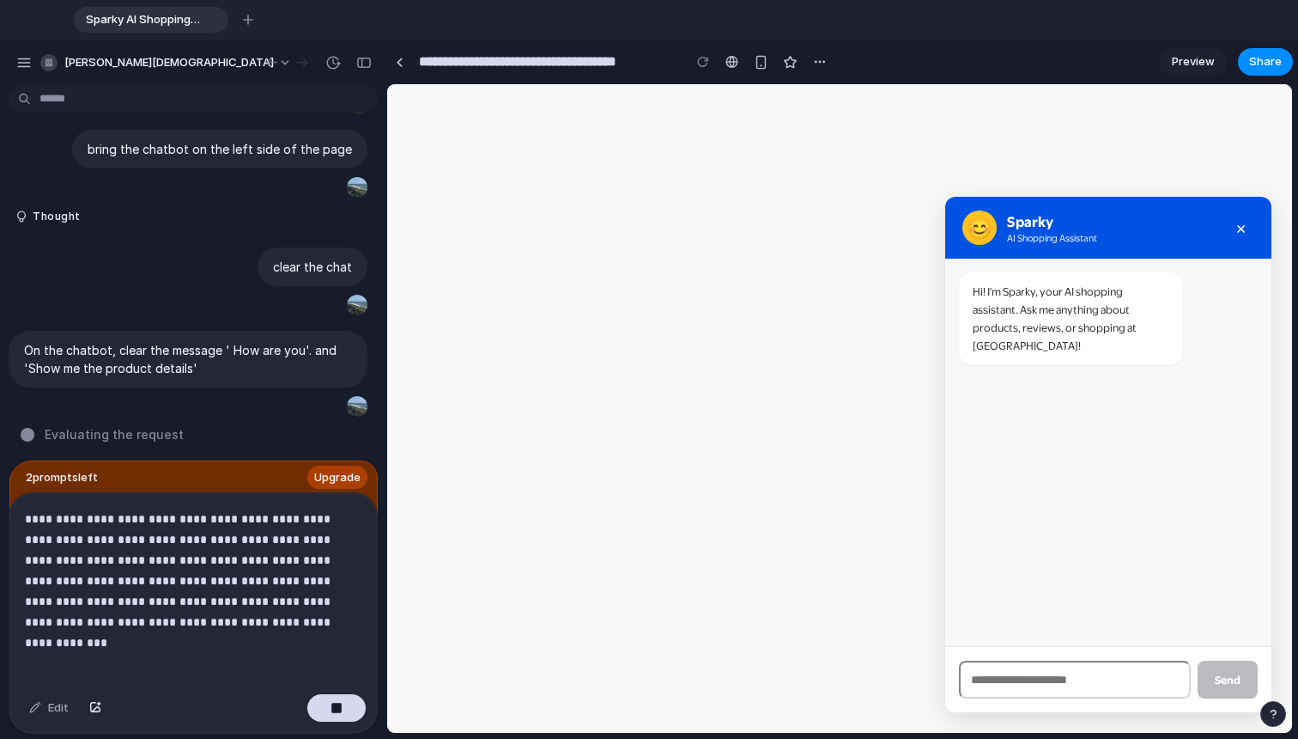
click at [303, 605] on p "**********" at bounding box center [190, 570] width 330 height 124
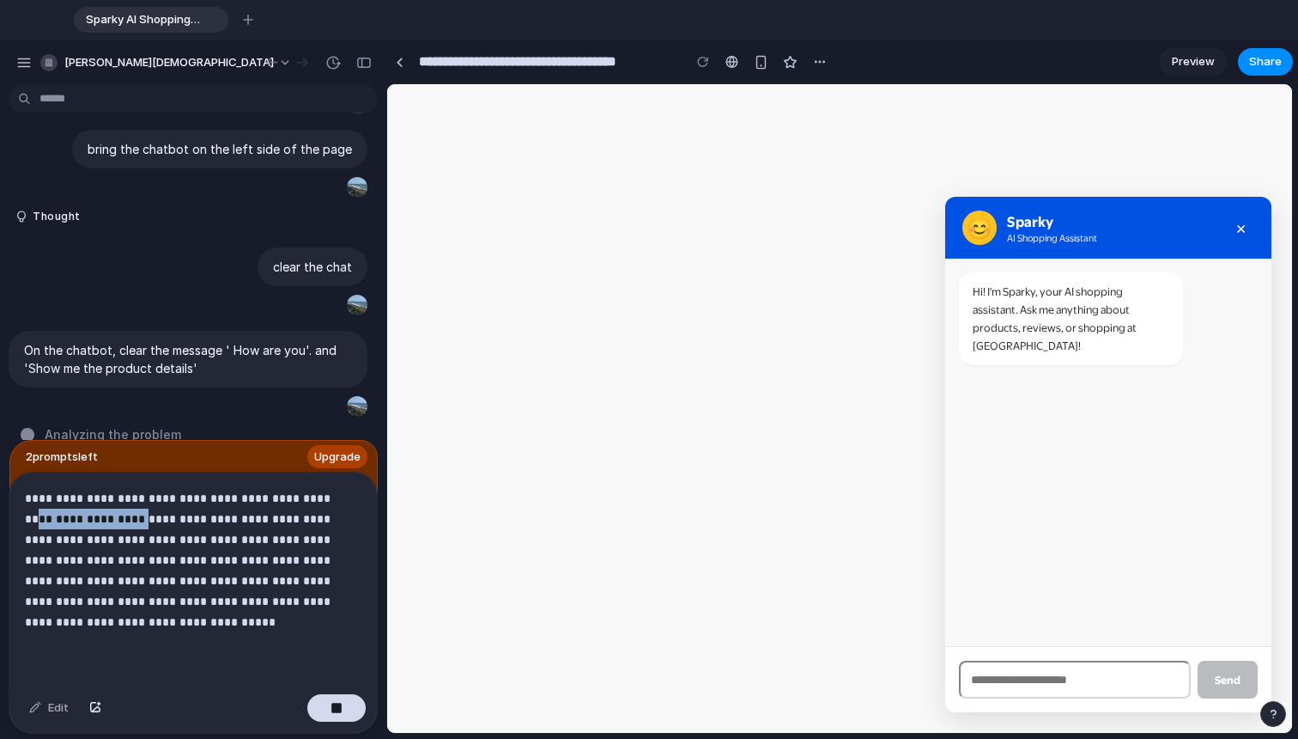
drag, startPoint x: 133, startPoint y: 511, endPoint x: 27, endPoint y: 511, distance: 105.6
click at [27, 511] on p "**********" at bounding box center [190, 560] width 330 height 144
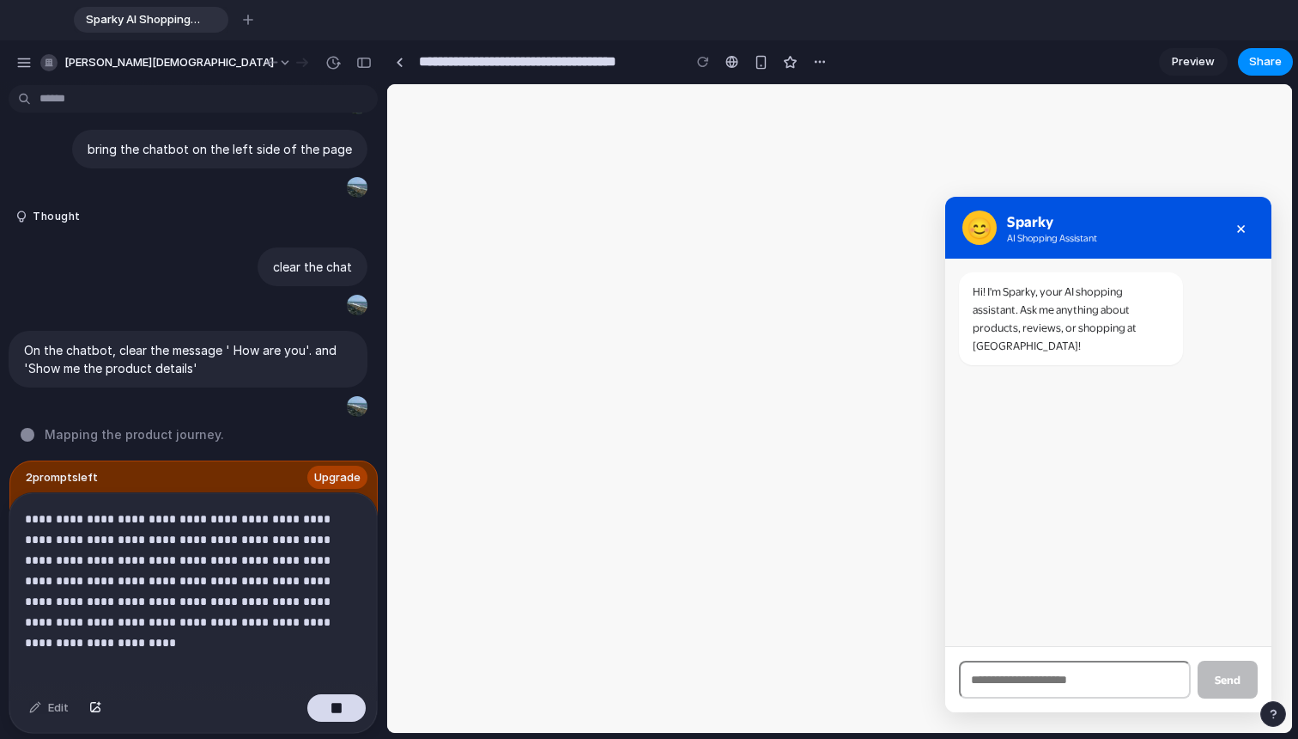
click at [326, 513] on p "**********" at bounding box center [190, 570] width 330 height 124
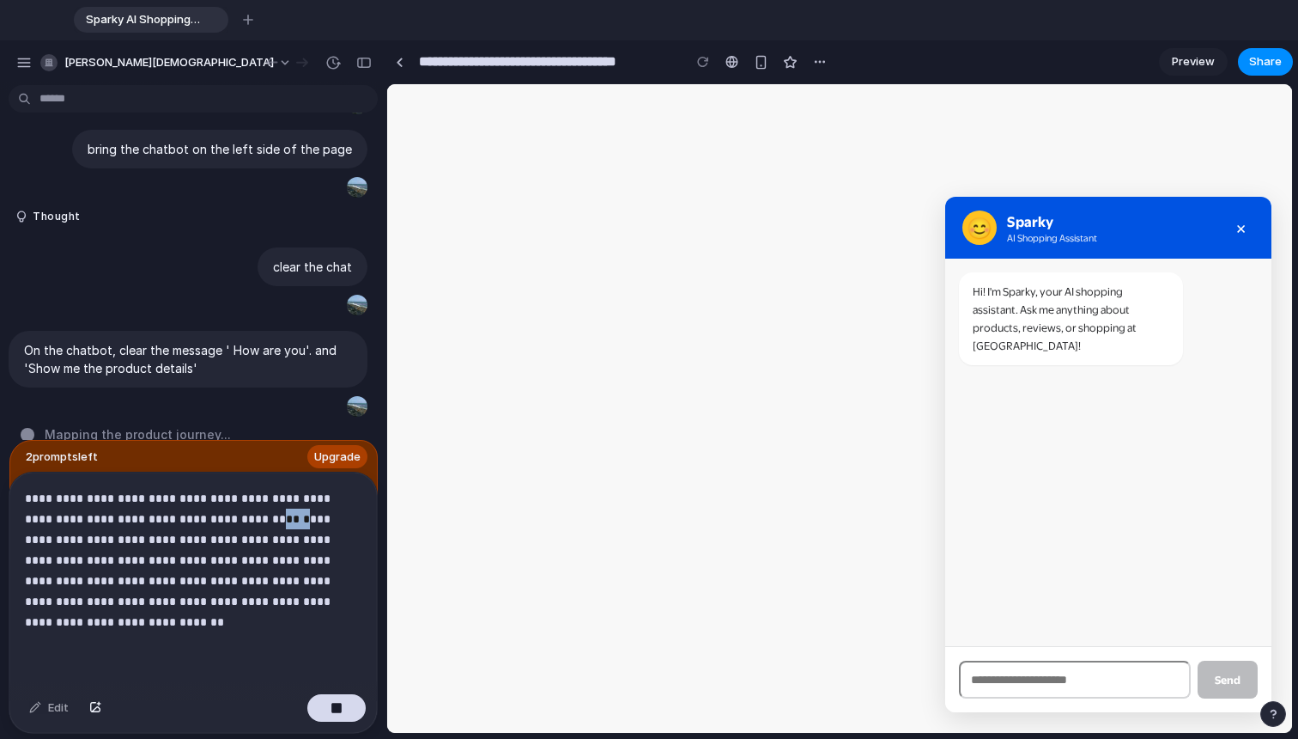
drag, startPoint x: 276, startPoint y: 514, endPoint x: 253, endPoint y: 512, distance: 22.5
click at [253, 512] on p "**********" at bounding box center [190, 560] width 330 height 144
drag, startPoint x: 97, startPoint y: 556, endPoint x: 74, endPoint y: 553, distance: 23.4
click at [74, 553] on p "**********" at bounding box center [190, 560] width 330 height 144
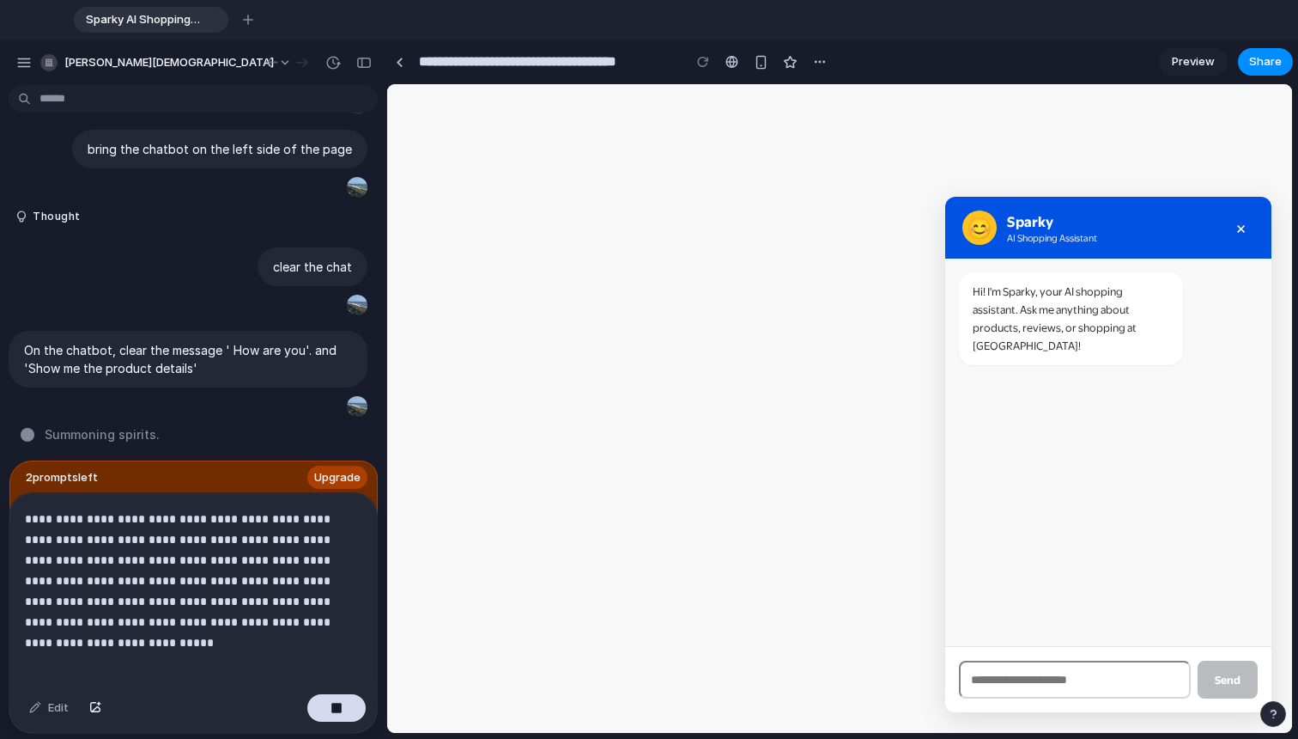
click at [355, 610] on p "**********" at bounding box center [190, 570] width 330 height 124
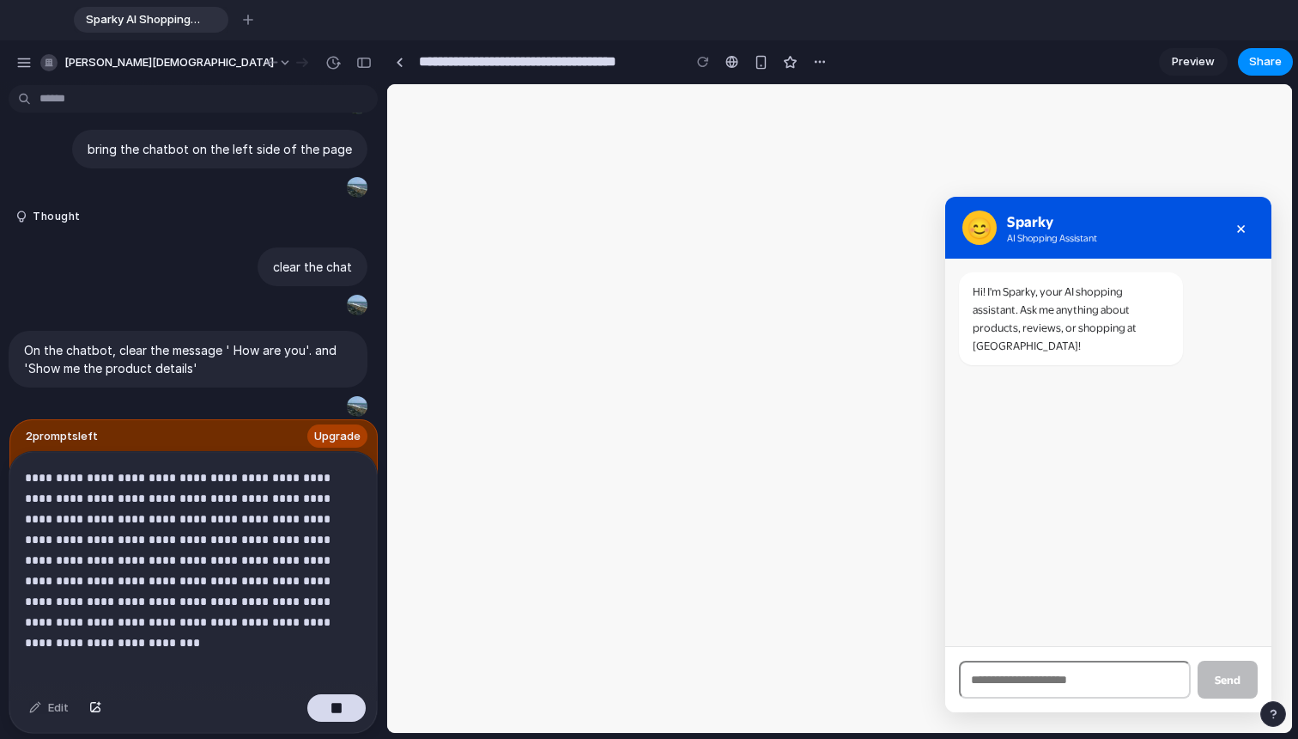
click at [173, 593] on p "**********" at bounding box center [190, 549] width 330 height 165
click at [353, 593] on p "**********" at bounding box center [190, 549] width 330 height 165
click at [192, 595] on p "**********" at bounding box center [190, 549] width 330 height 165
click at [292, 616] on p "**********" at bounding box center [190, 549] width 330 height 165
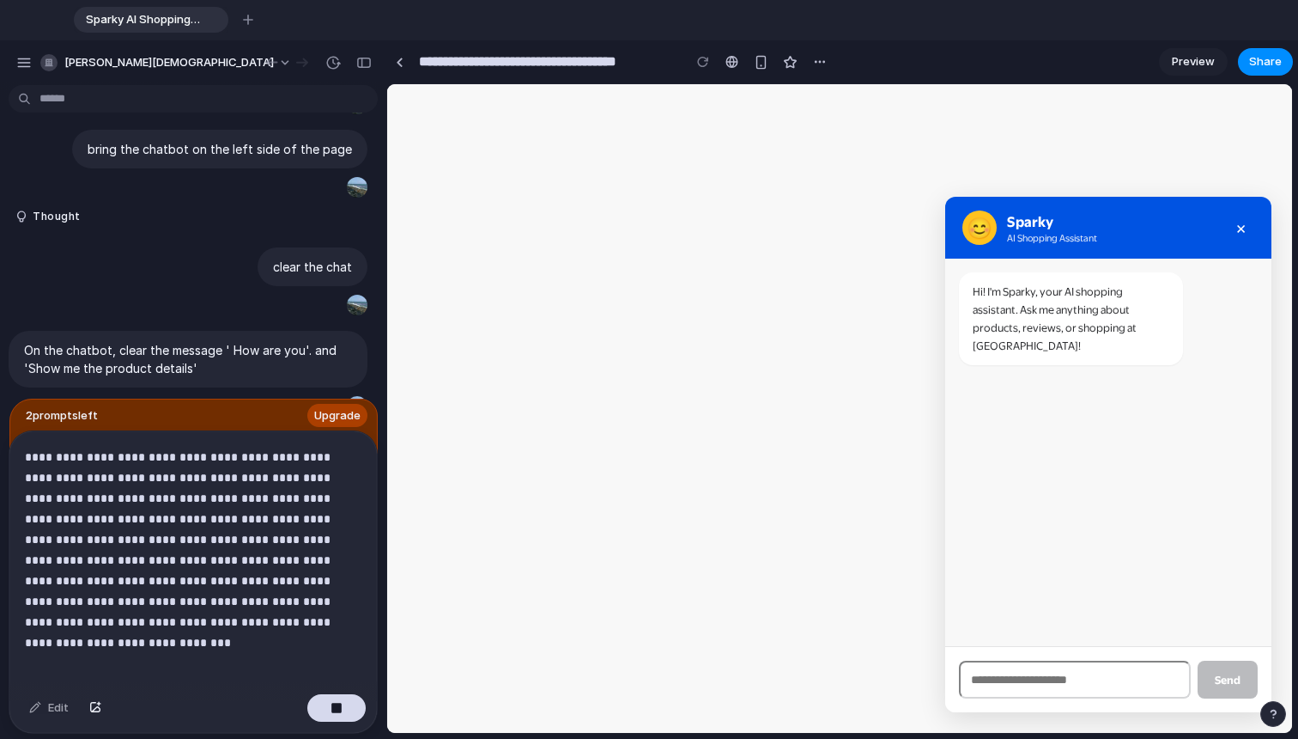
scroll to position [837, 0]
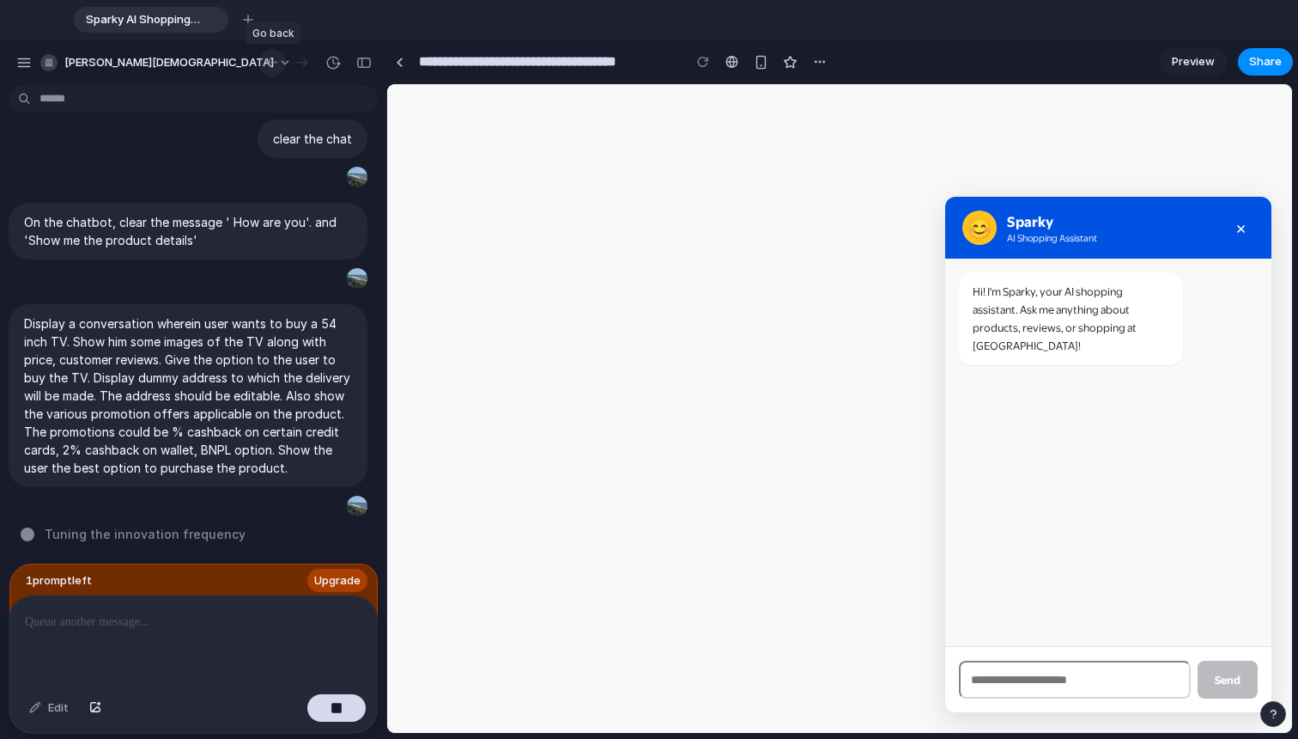
click at [276, 66] on div "button" at bounding box center [272, 62] width 17 height 15
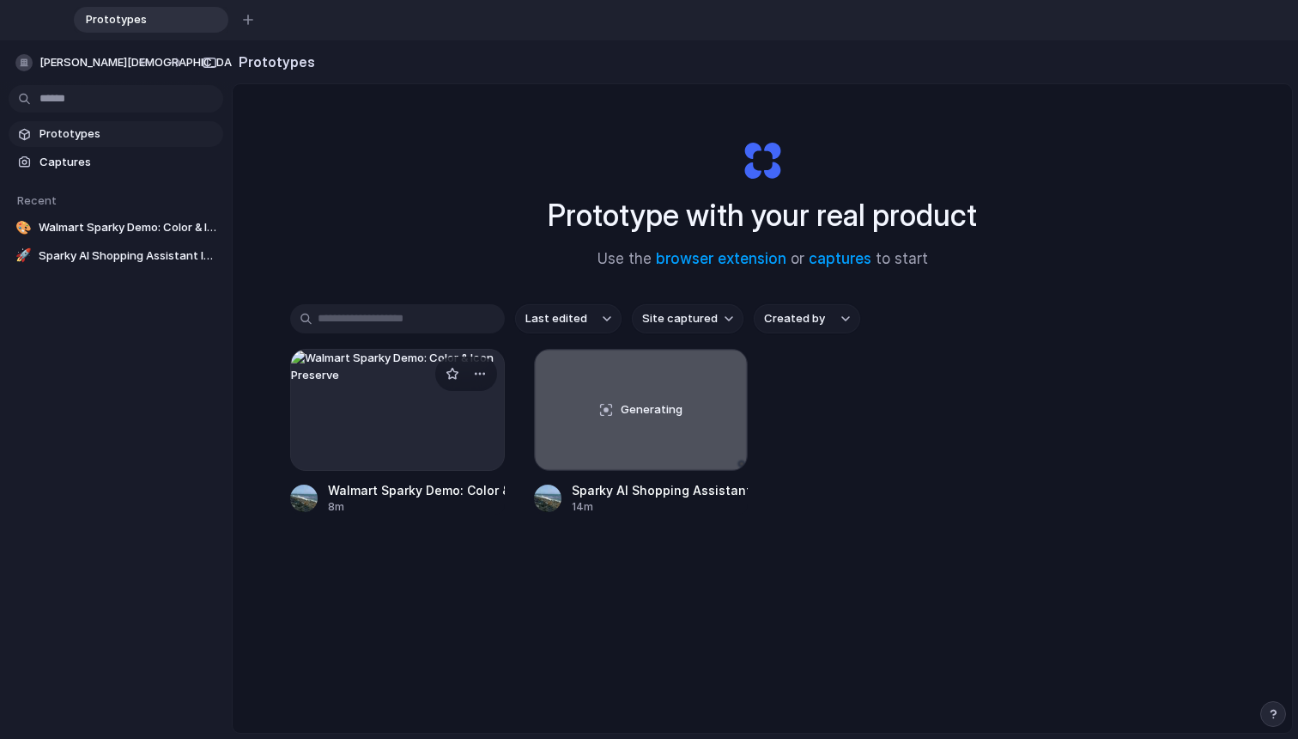
click at [422, 375] on div at bounding box center [397, 410] width 215 height 122
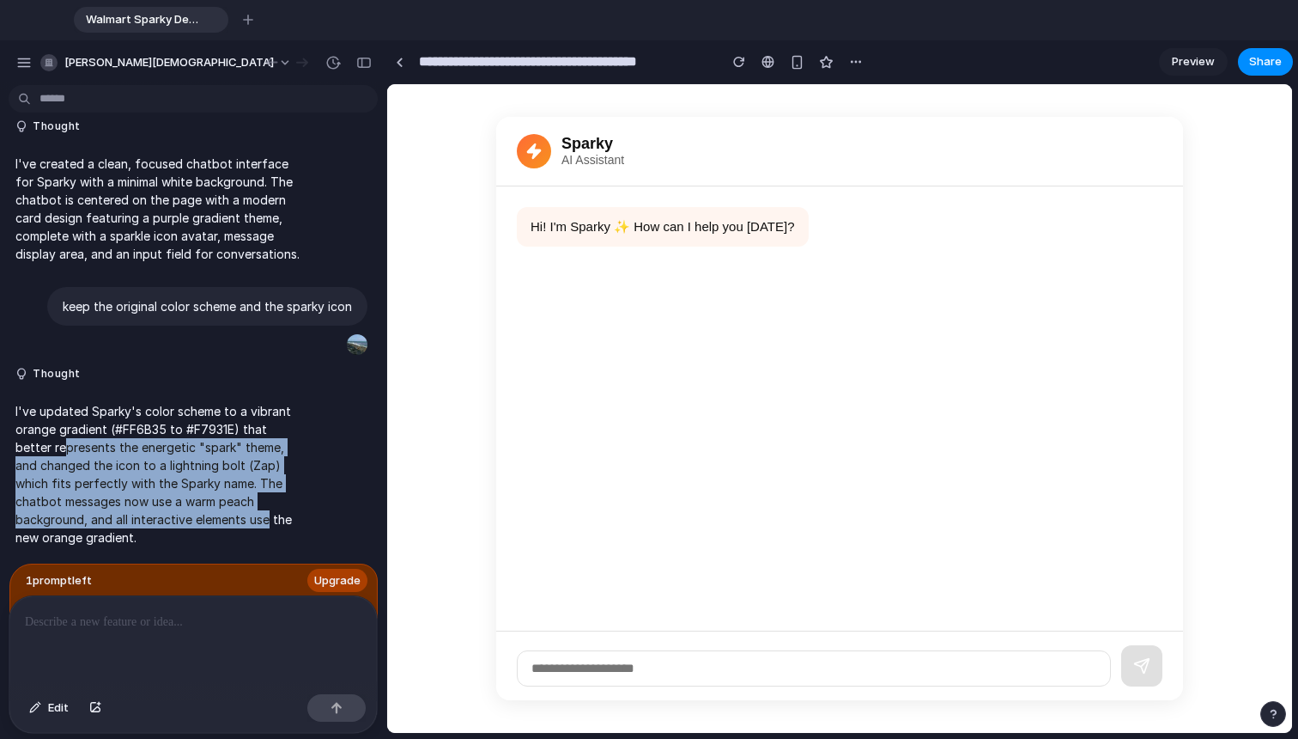
drag, startPoint x: 63, startPoint y: 435, endPoint x: 264, endPoint y: 500, distance: 211.3
click at [266, 500] on p "I've updated Sparky's color scheme to a vibrant orange gradient (#FF6B35 to #F7…" at bounding box center [158, 474] width 287 height 144
click at [263, 70] on button "button" at bounding box center [271, 62] width 27 height 27
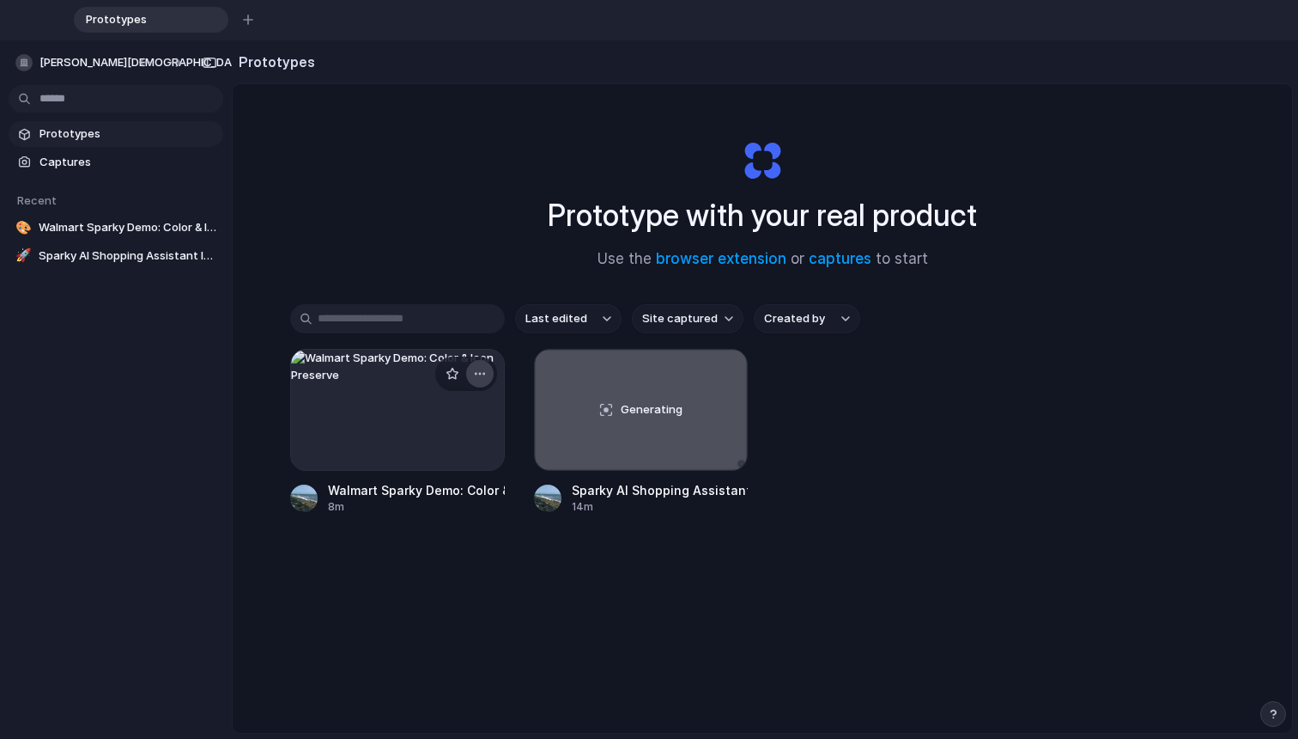
click at [473, 371] on div "button" at bounding box center [480, 374] width 14 height 14
click at [416, 495] on span "Delete" at bounding box center [411, 495] width 36 height 17
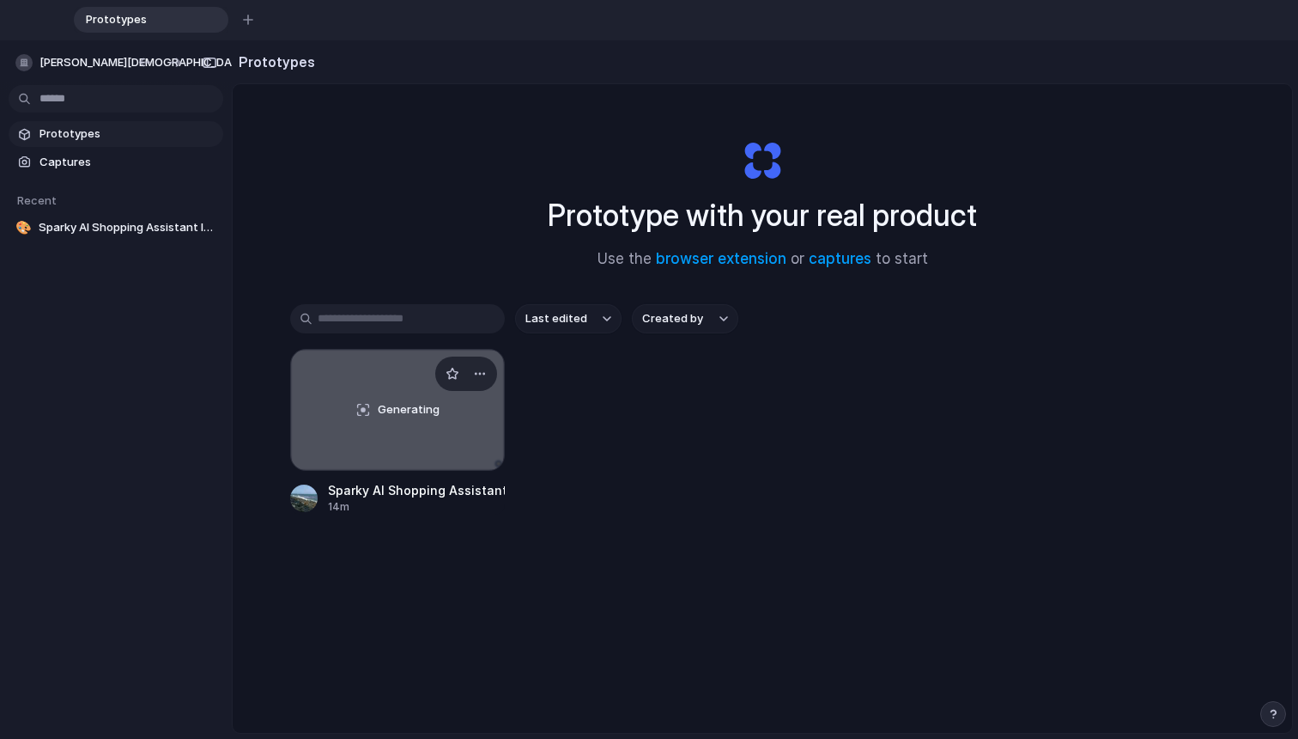
click at [414, 458] on div "Generating" at bounding box center [397, 410] width 213 height 120
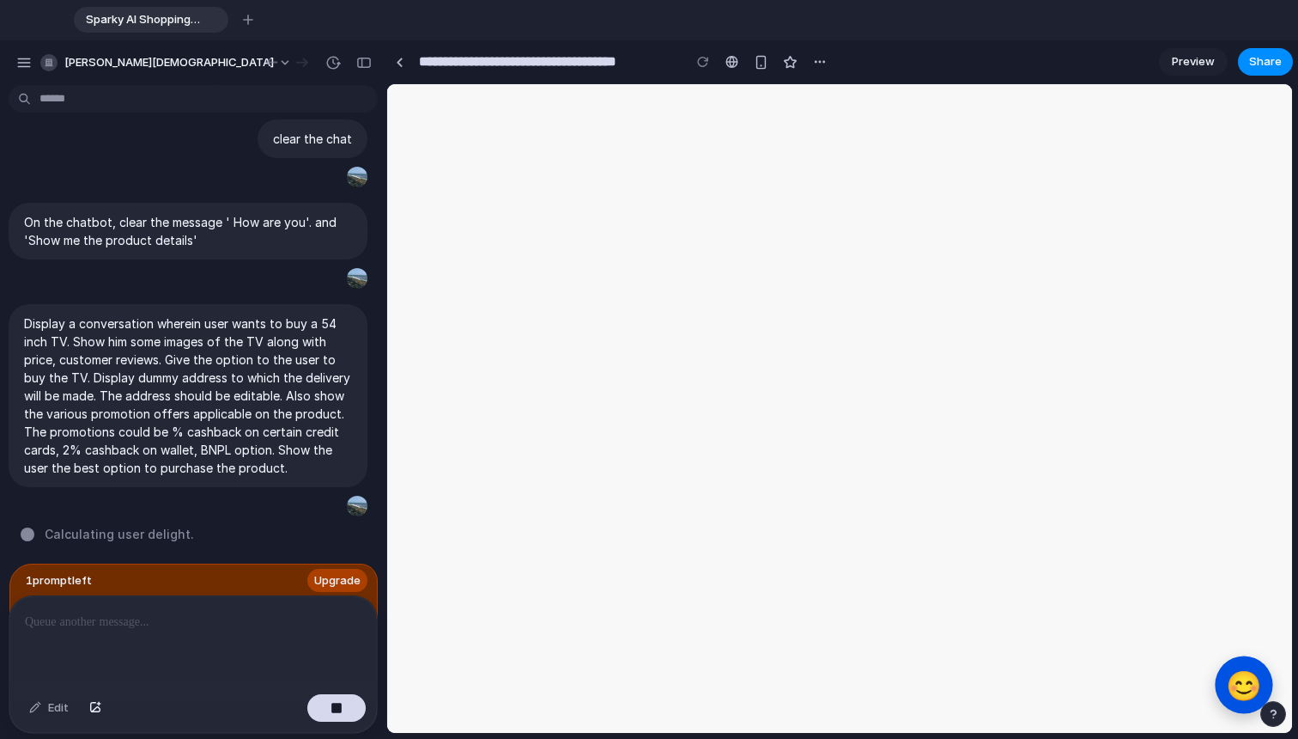
click at [961, 668] on span "😊" at bounding box center [1244, 684] width 36 height 33
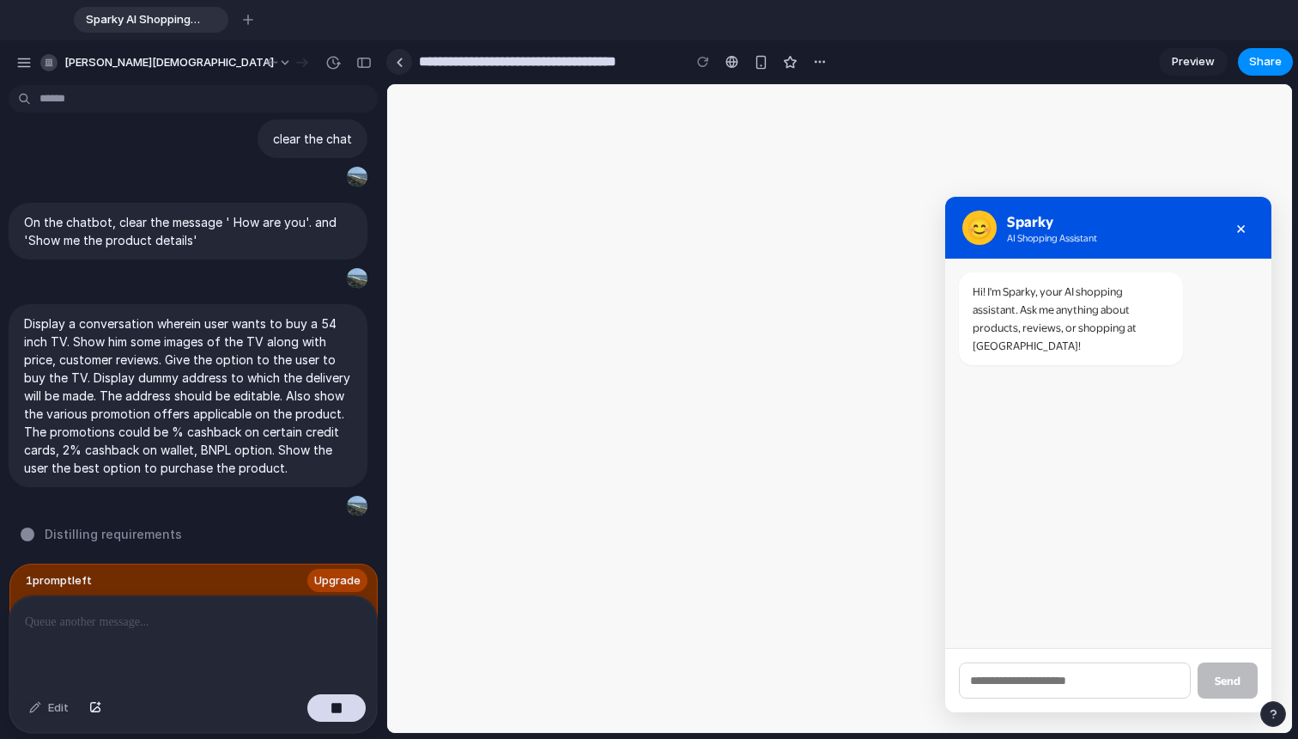
click at [400, 52] on link at bounding box center [399, 62] width 26 height 26
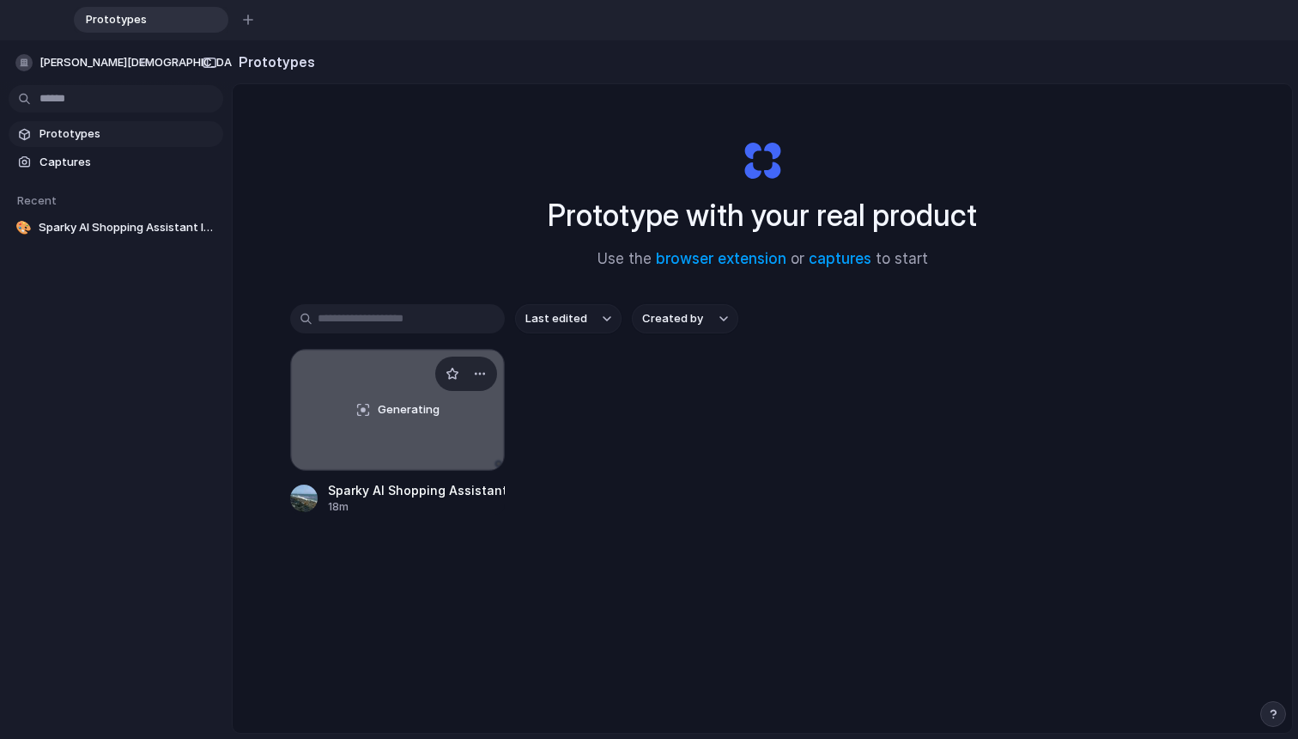
click at [398, 354] on div "Generating" at bounding box center [397, 410] width 213 height 120
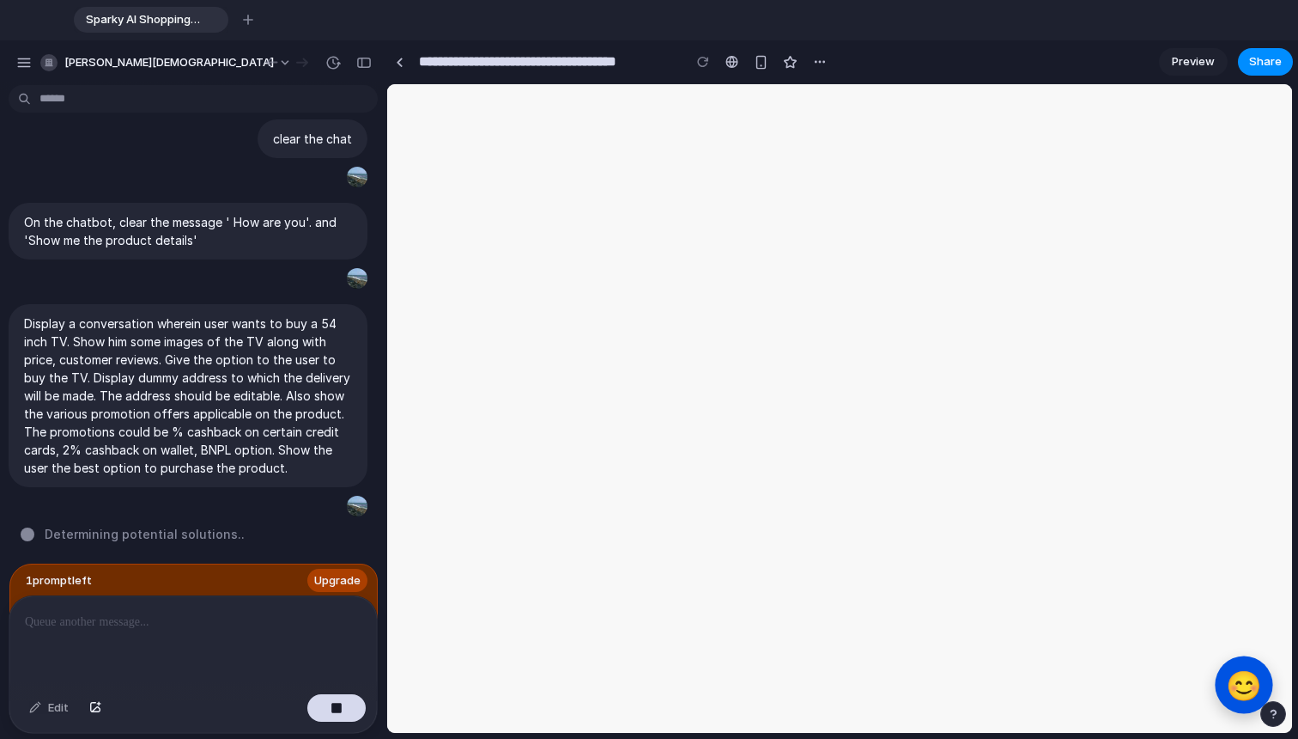
click at [961, 692] on span "😊" at bounding box center [1244, 684] width 36 height 33
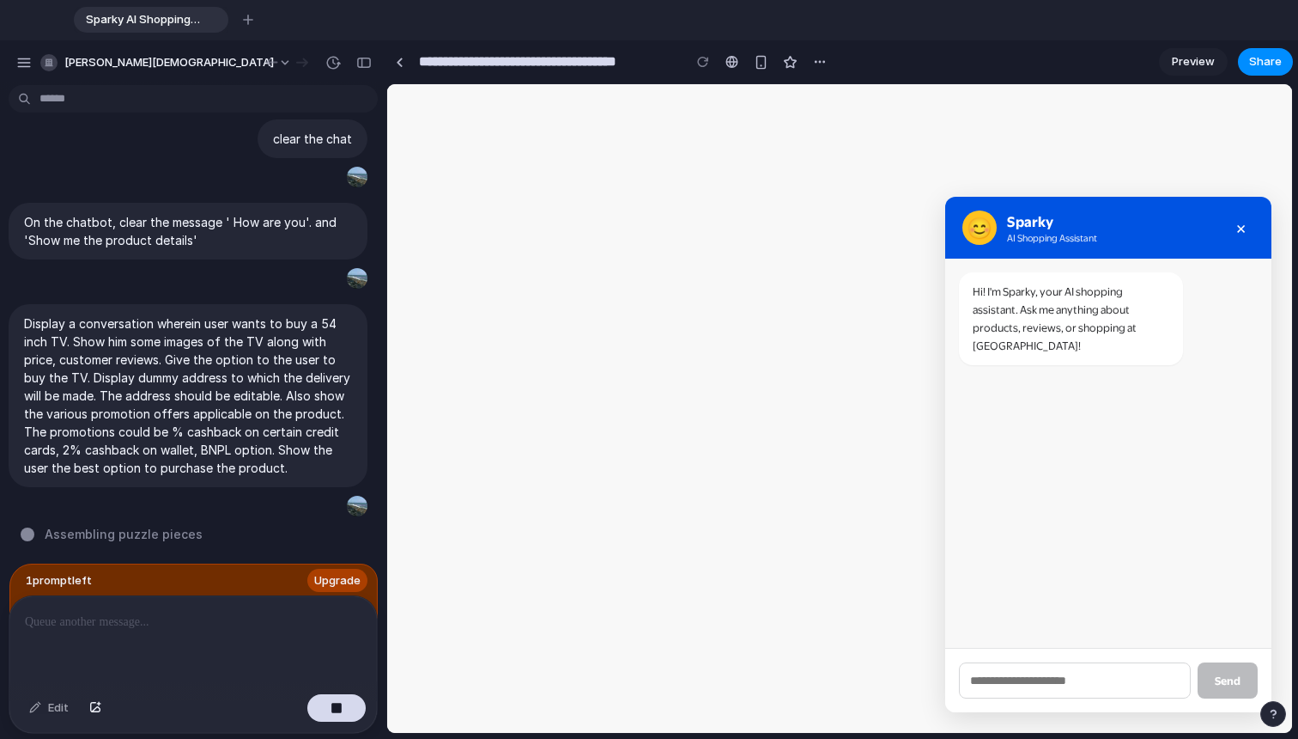
scroll to position [799, 0]
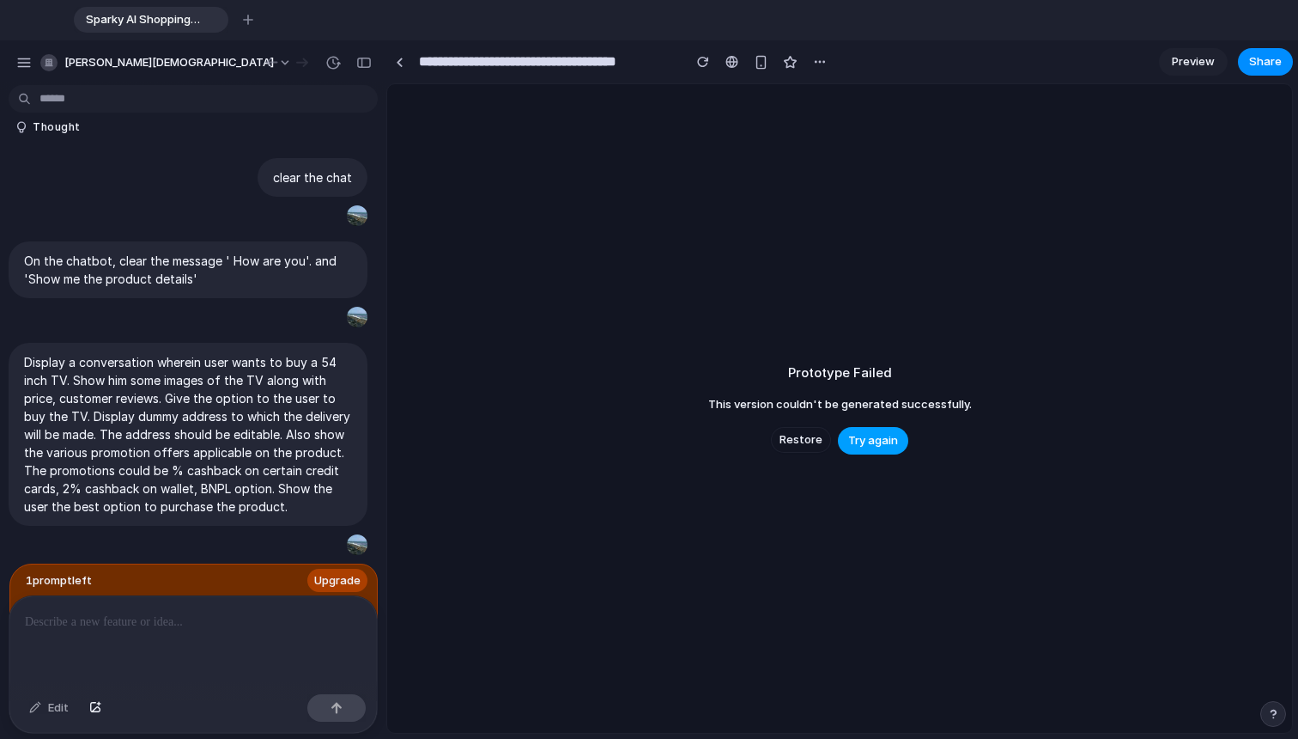
click at [880, 442] on span "Try again" at bounding box center [873, 440] width 50 height 17
click at [796, 441] on span "Restore" at bounding box center [801, 439] width 43 height 17
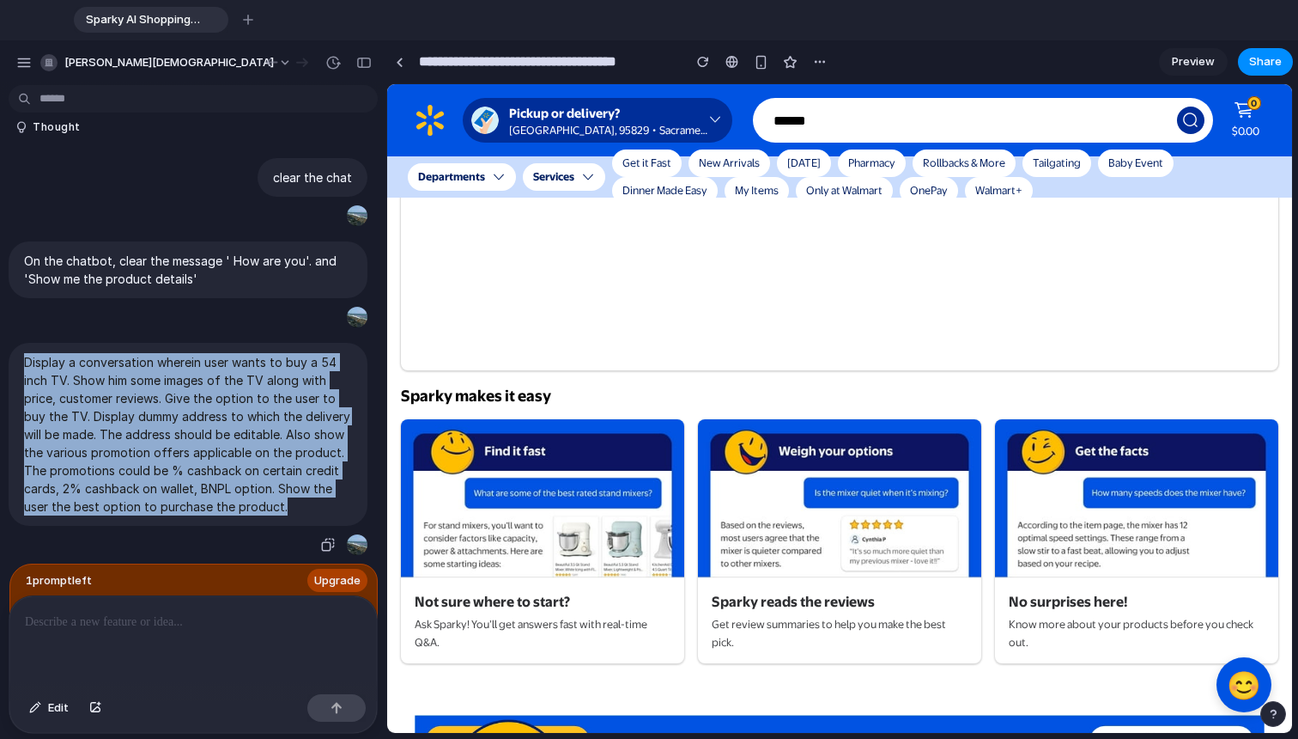
drag, startPoint x: 24, startPoint y: 331, endPoint x: 113, endPoint y: 494, distance: 185.3
click at [113, 494] on p "Display a conversation wherein user wants to buy a 54 inch TV. Show him some im…" at bounding box center [188, 434] width 328 height 162
copy p "Display a conversation wherein user wants to buy a 54 inch TV. Show him some im…"
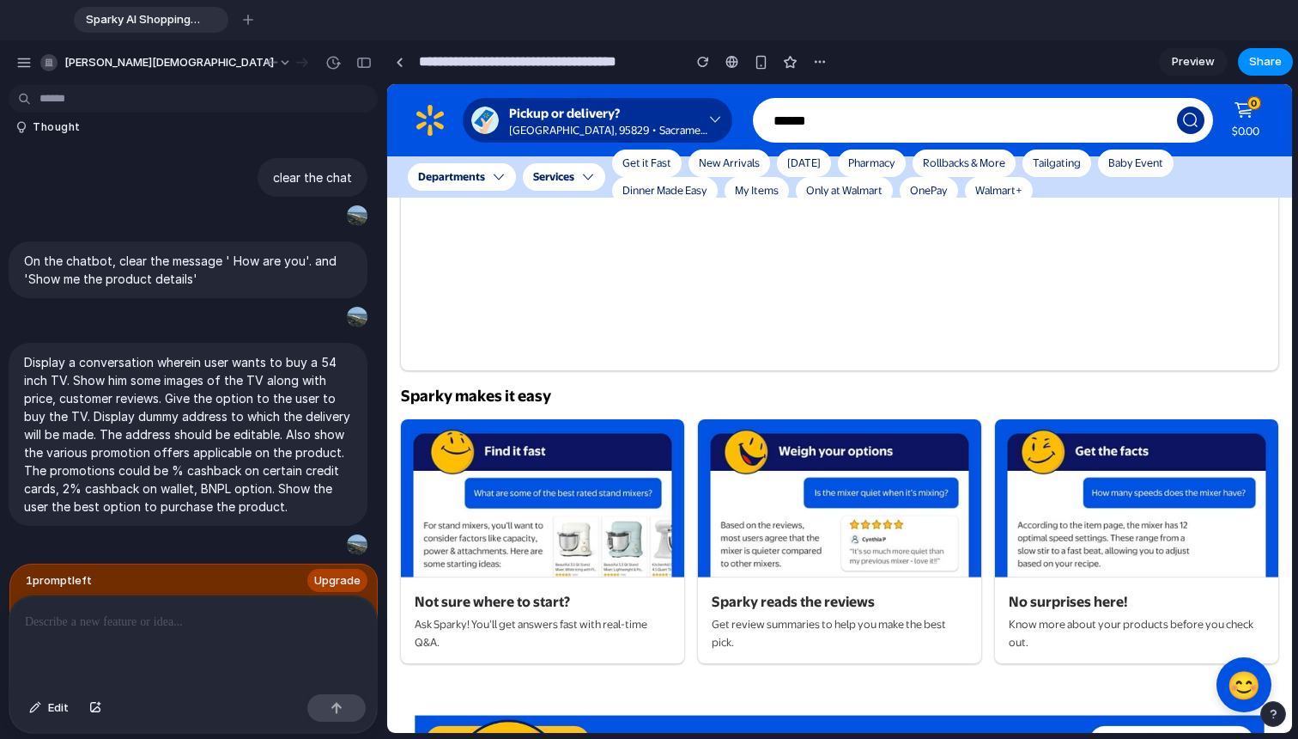
click at [90, 622] on p at bounding box center [193, 621] width 337 height 21
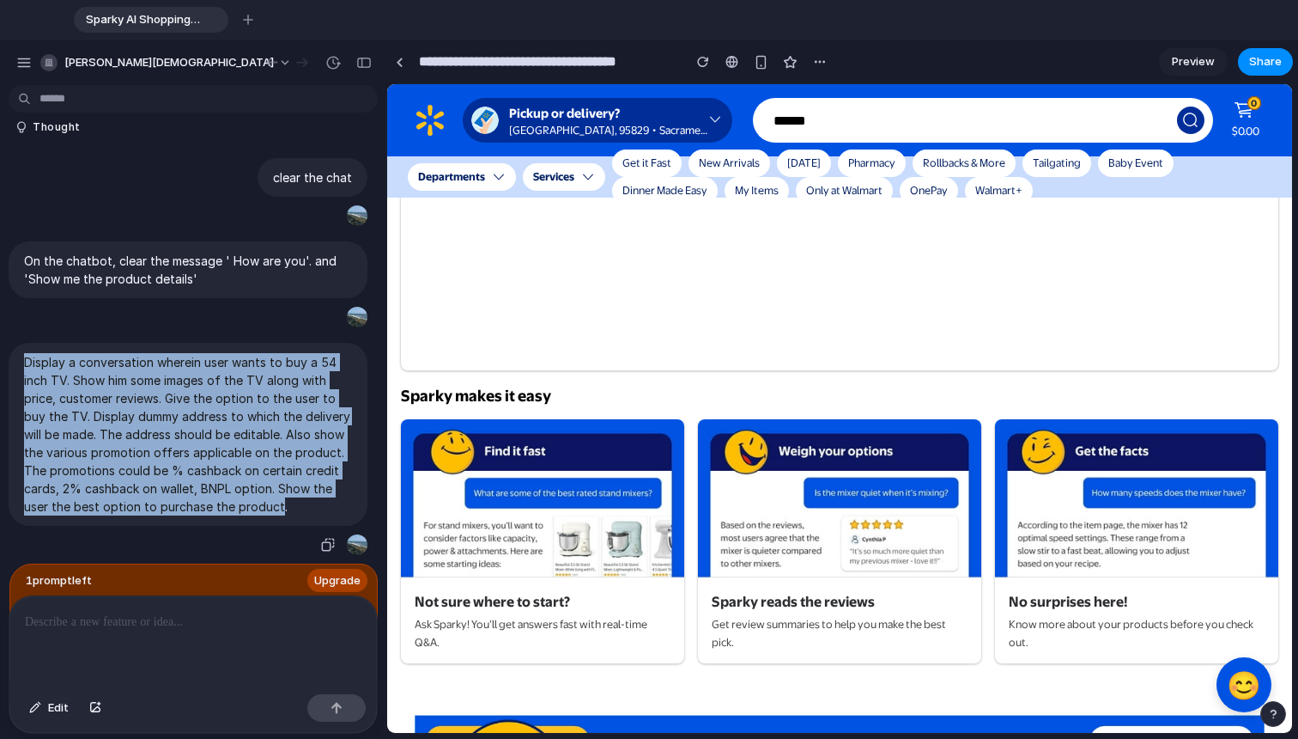
drag, startPoint x: 24, startPoint y: 332, endPoint x: 65, endPoint y: 494, distance: 166.6
click at [66, 495] on p "Display a conversation wherein user wants to buy a 54 inch TV. Show him some im…" at bounding box center [188, 434] width 328 height 162
copy p "Display a conversation wherein user wants to buy a 54 inch TV. Show him some im…"
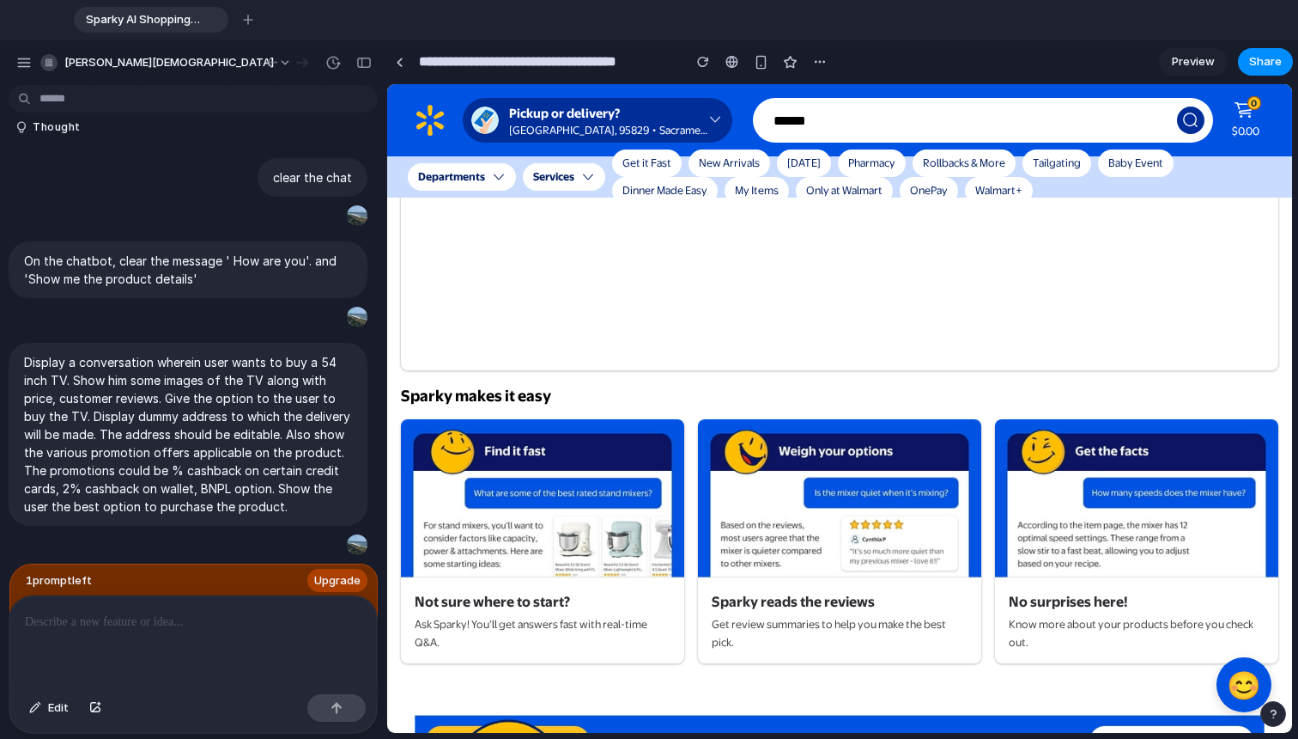
click at [81, 640] on div at bounding box center [193, 641] width 368 height 91
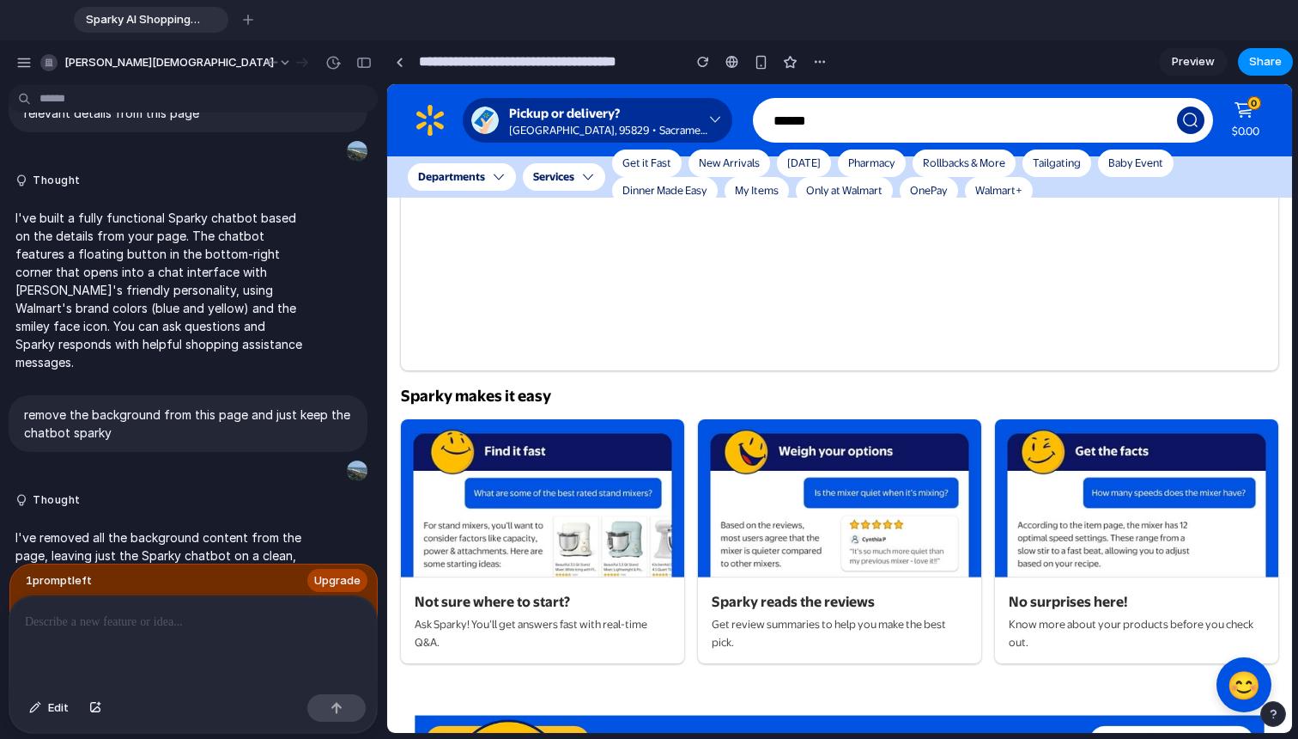
scroll to position [0, 0]
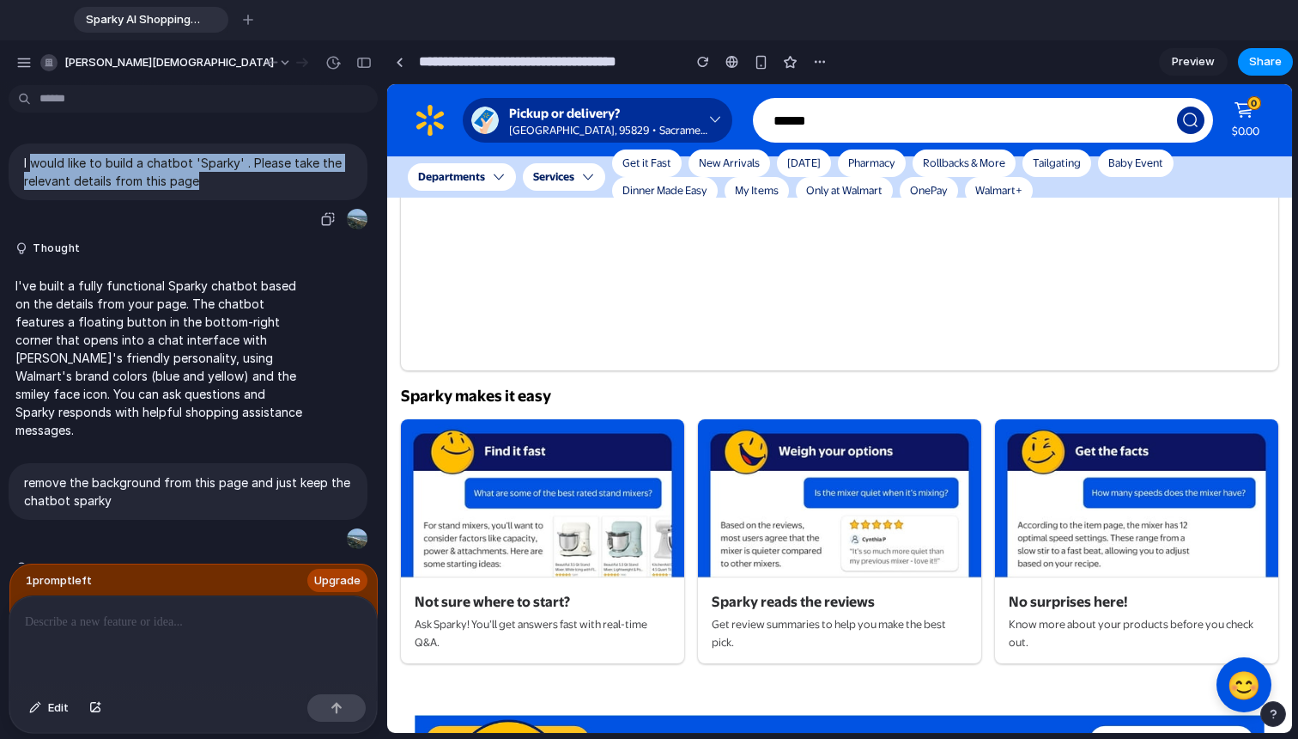
drag, startPoint x: 200, startPoint y: 179, endPoint x: 29, endPoint y: 163, distance: 171.7
click at [29, 163] on p "I would like to build a chatbot 'Sparky' . Please take the relevant details fro…" at bounding box center [188, 172] width 328 height 36
click at [177, 190] on div "I would like to build a chatbot 'Sparky' . Please take the relevant details fro…" at bounding box center [188, 171] width 359 height 57
drag, startPoint x: 201, startPoint y: 190, endPoint x: 21, endPoint y: 167, distance: 180.9
click at [21, 167] on div "I would like to build a chatbot 'Sparky' . Please take the relevant details fro…" at bounding box center [188, 171] width 359 height 57
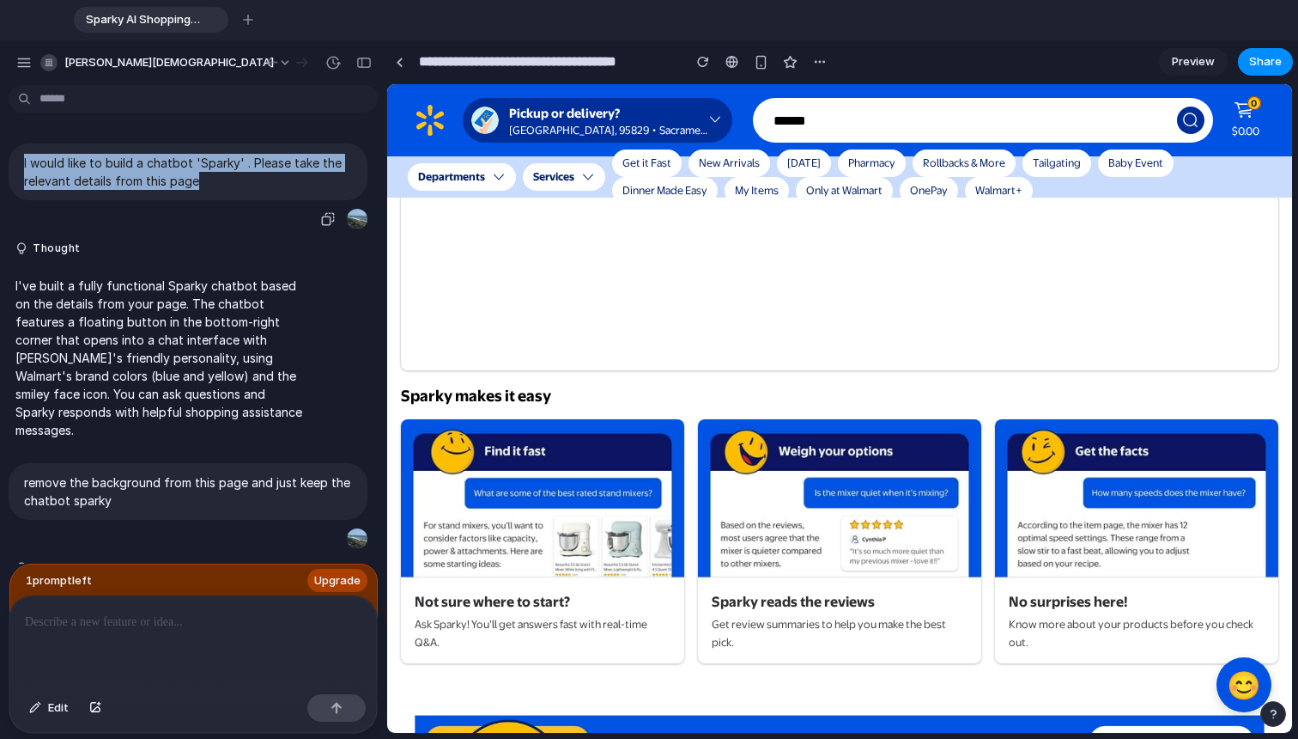
copy p "I would like to build a chatbot 'Sparky' . Please take the relevant details fro…"
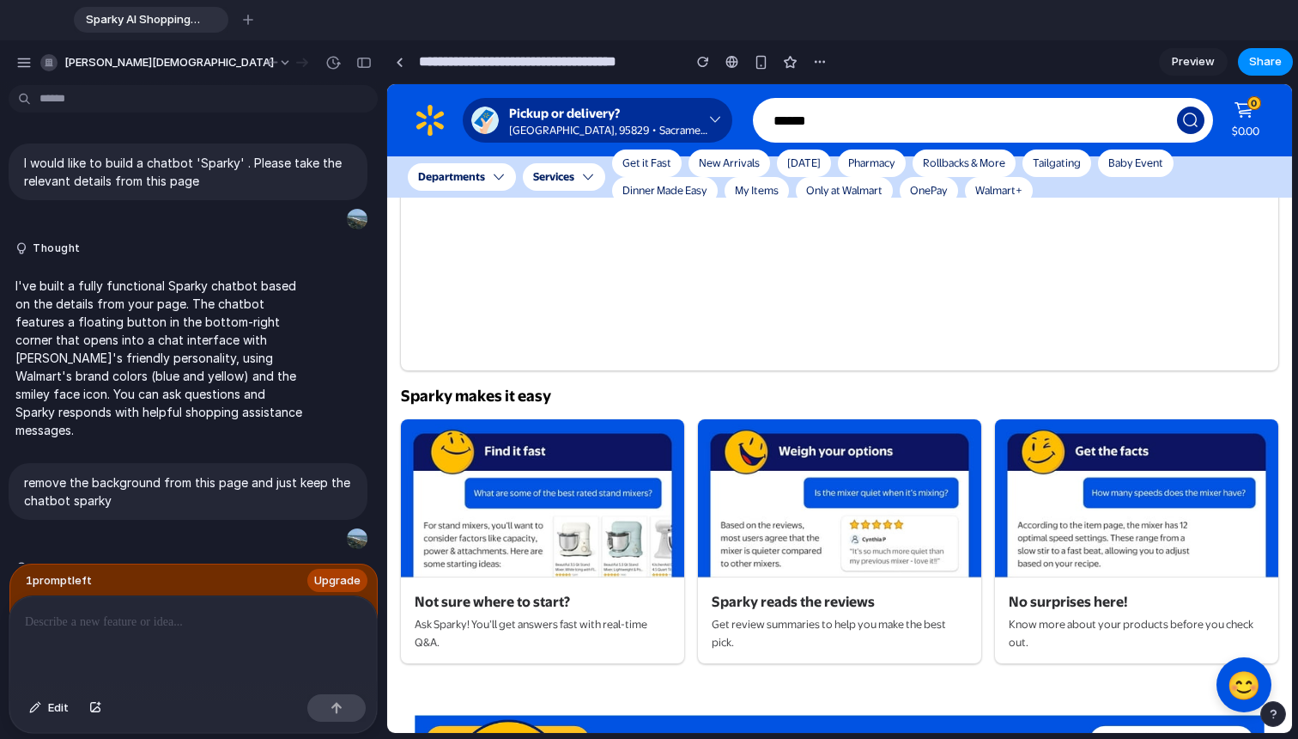
click at [131, 599] on div at bounding box center [193, 641] width 368 height 91
paste div
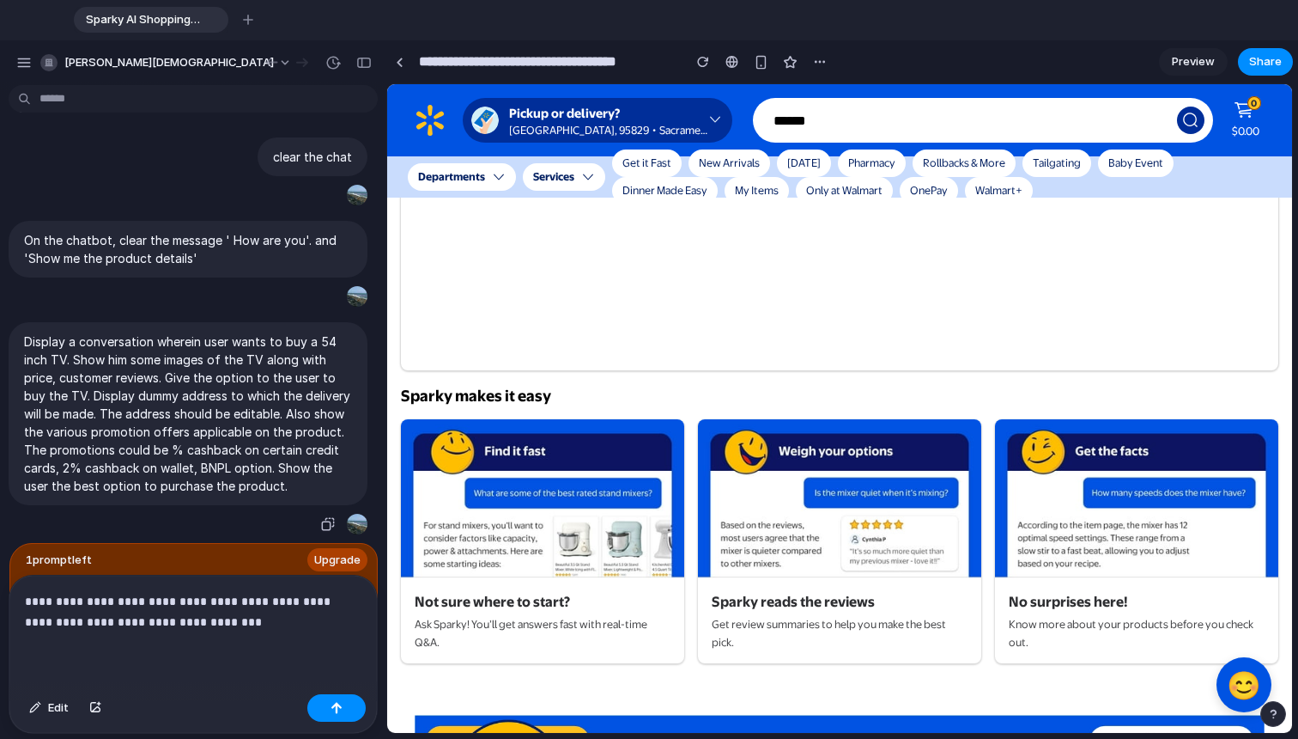
scroll to position [819, 0]
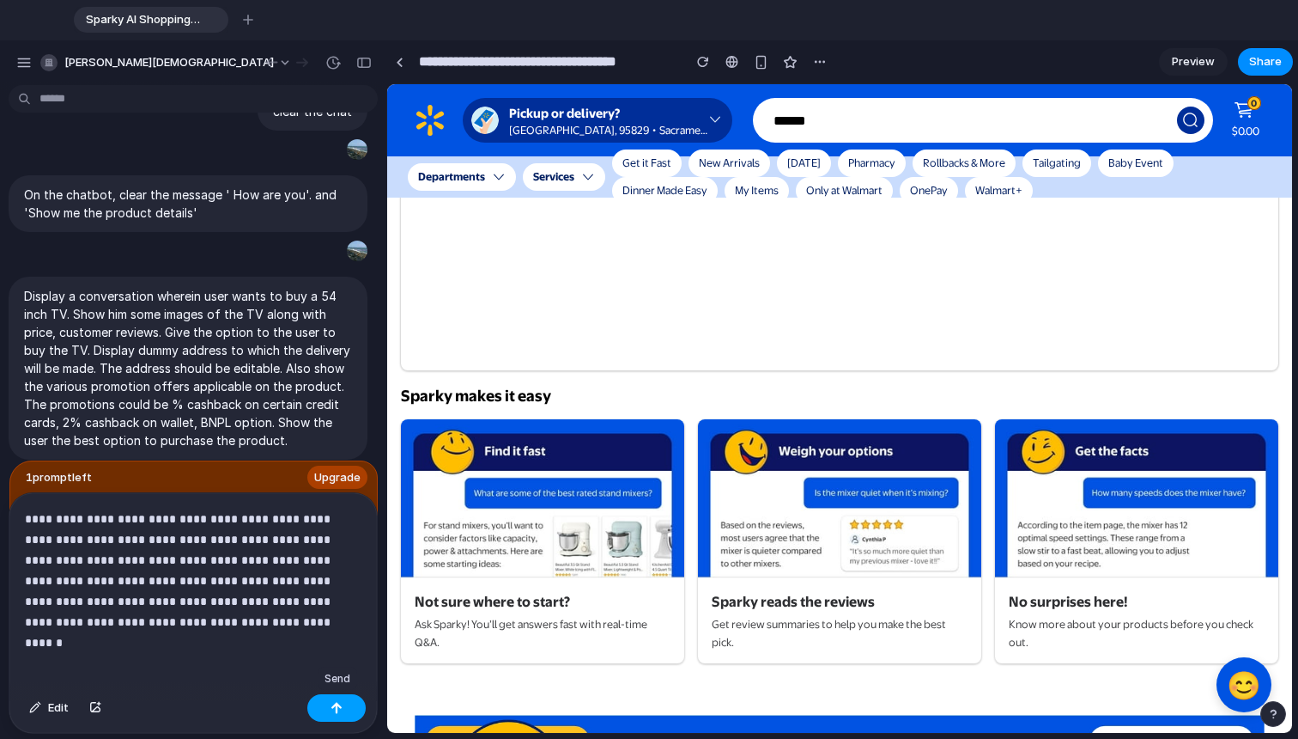
click at [338, 702] on div "button" at bounding box center [337, 708] width 12 height 12
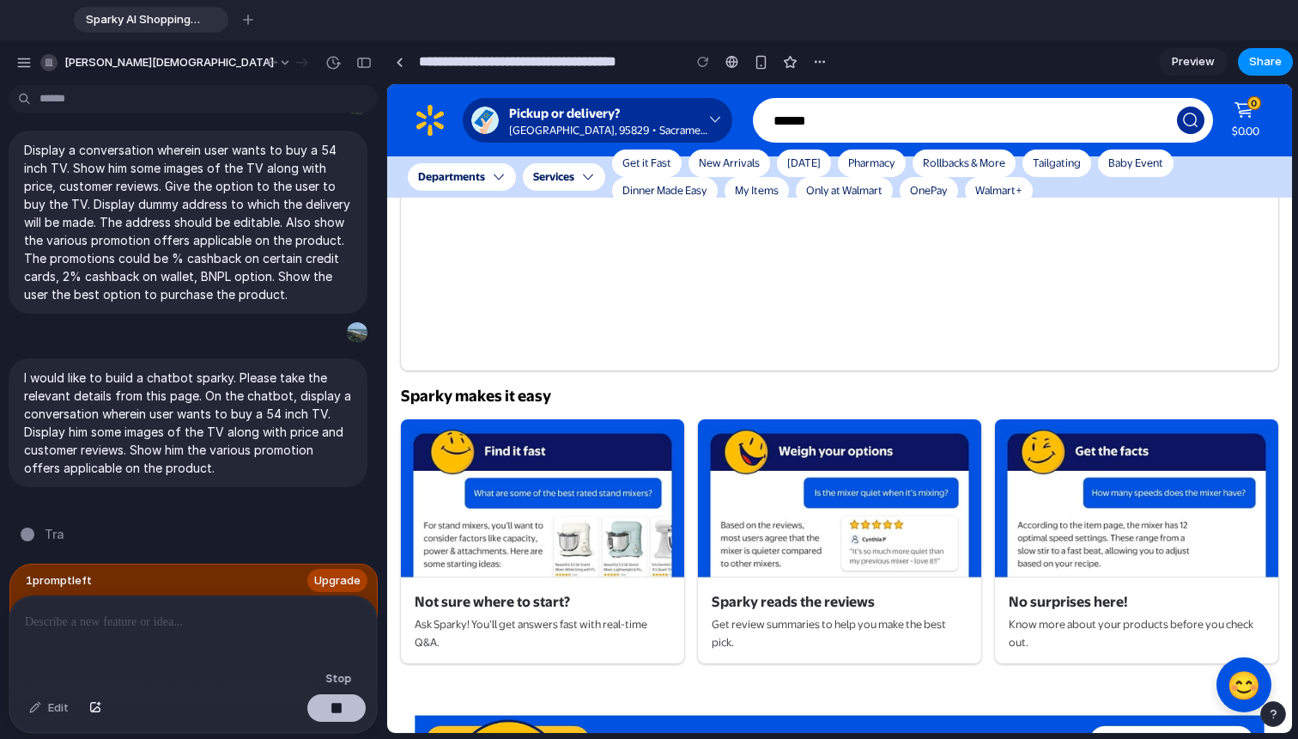
scroll to position [2075, 0]
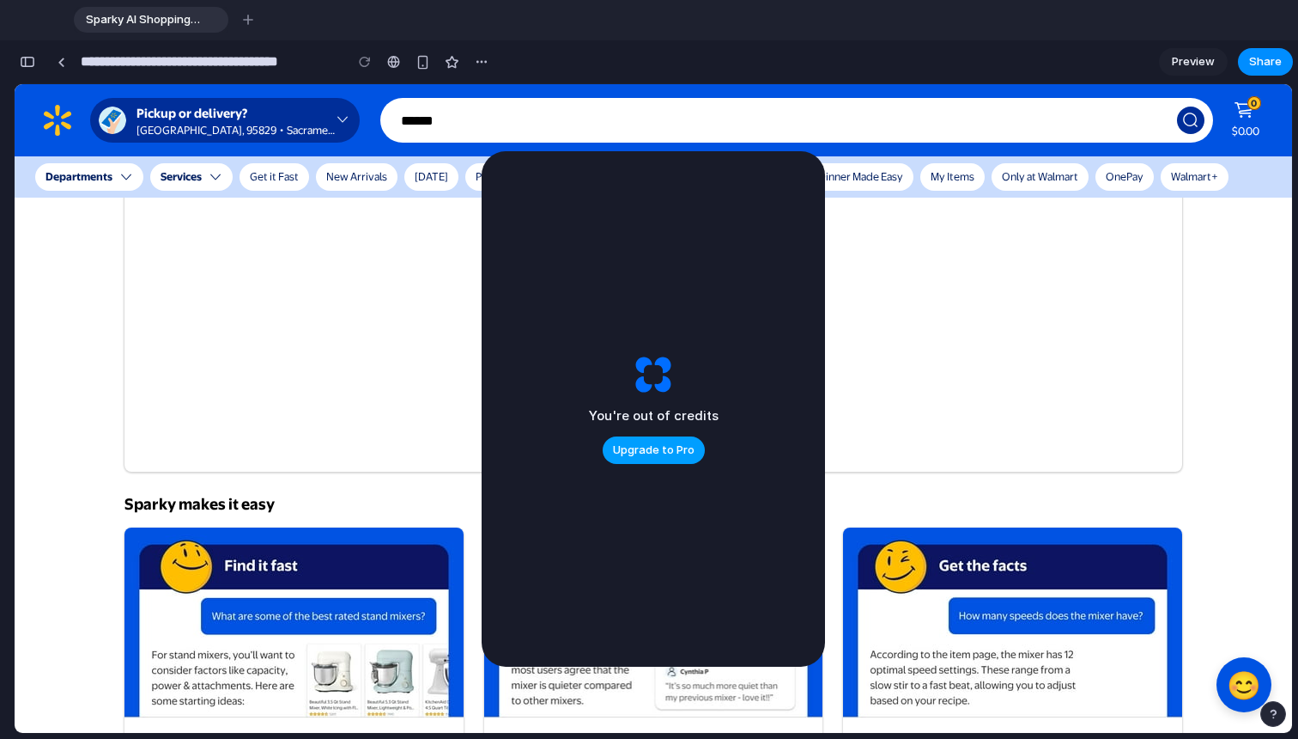
click at [671, 456] on span "Upgrade to Pro" at bounding box center [654, 449] width 82 height 17
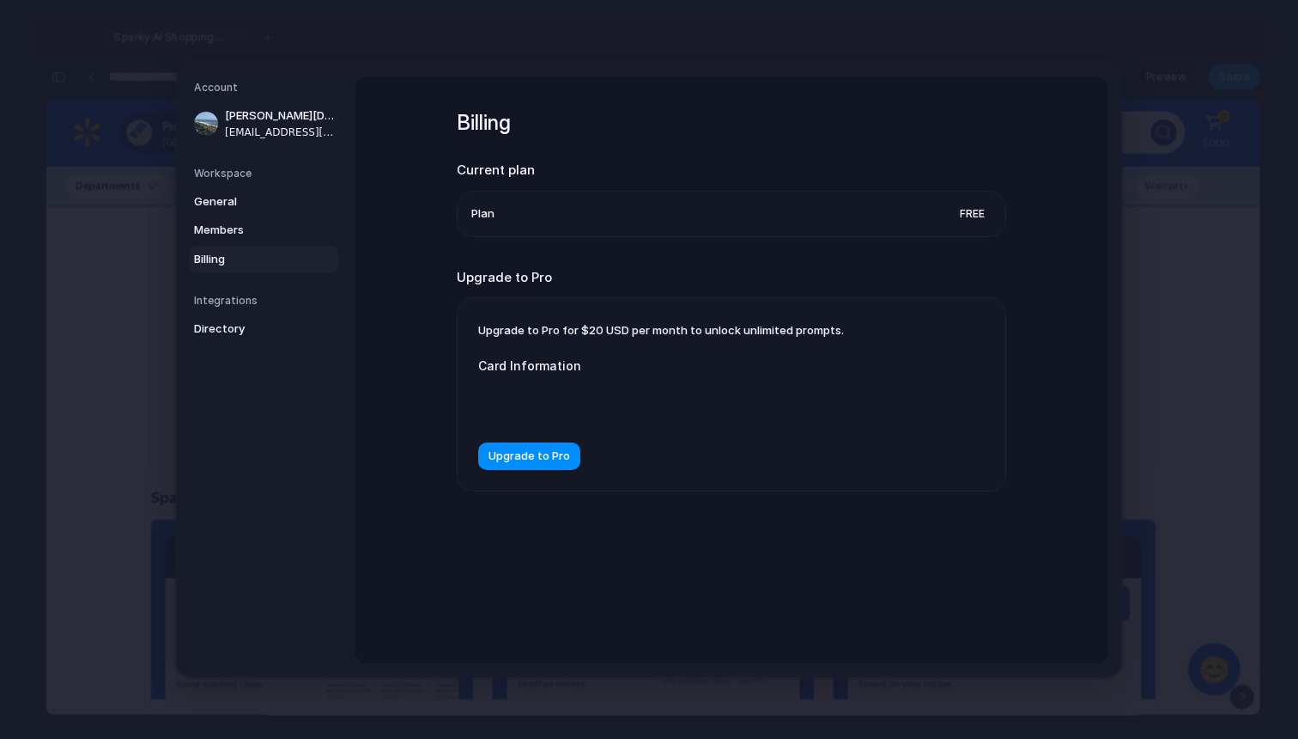
click at [961, 220] on span "Free" at bounding box center [972, 212] width 39 height 17
click at [939, 219] on li "Plan Free" at bounding box center [731, 213] width 520 height 45
click at [830, 212] on li "Plan Free" at bounding box center [731, 213] width 520 height 45
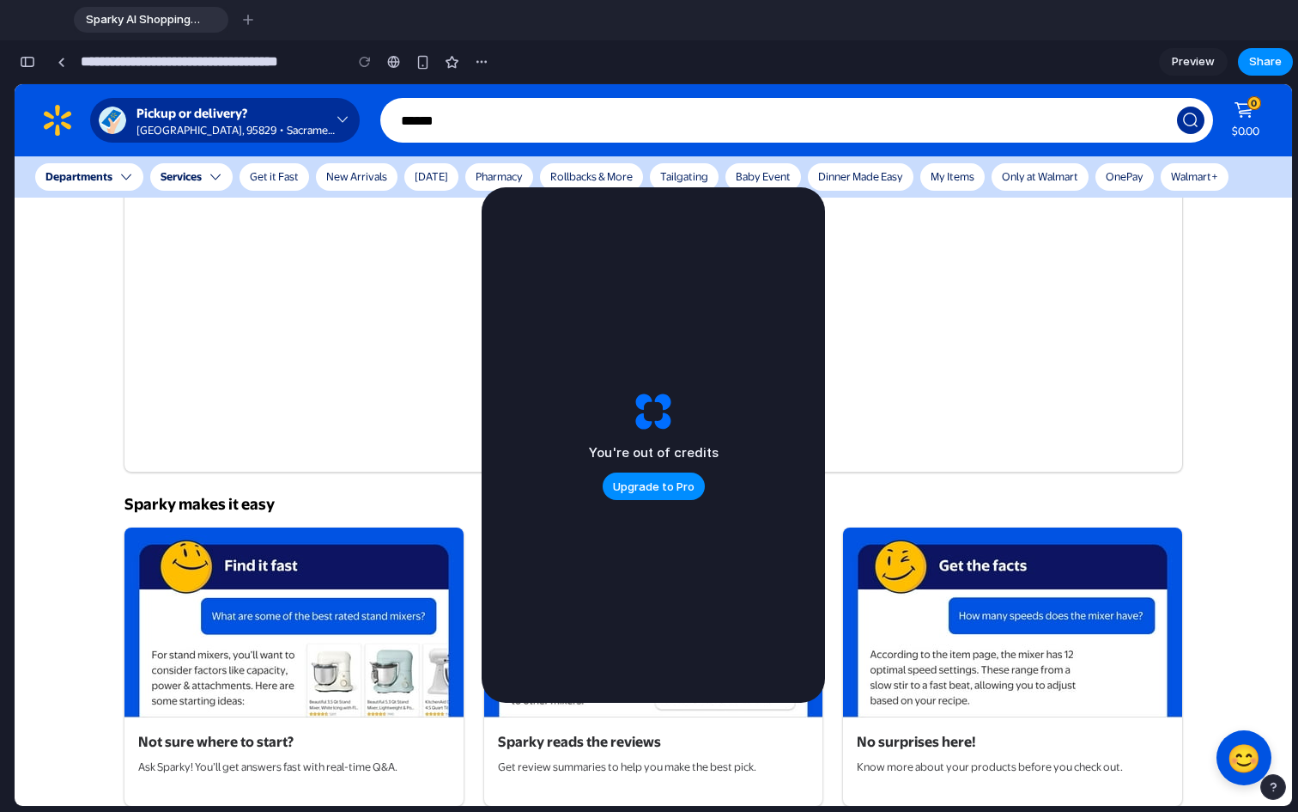
scroll to position [2002, 0]
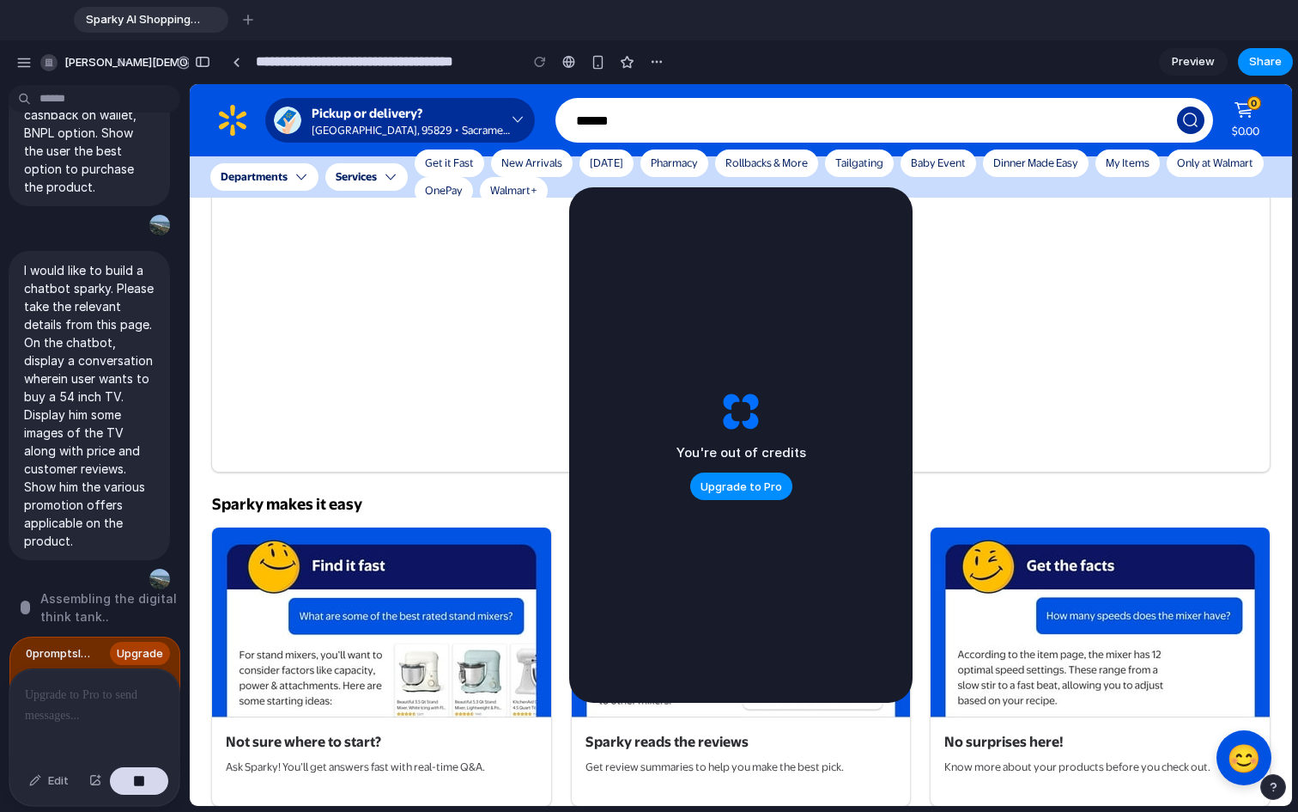
click at [0, 133] on div at bounding box center [7, 406] width 15 height 812
click at [0, 185] on div at bounding box center [7, 406] width 15 height 812
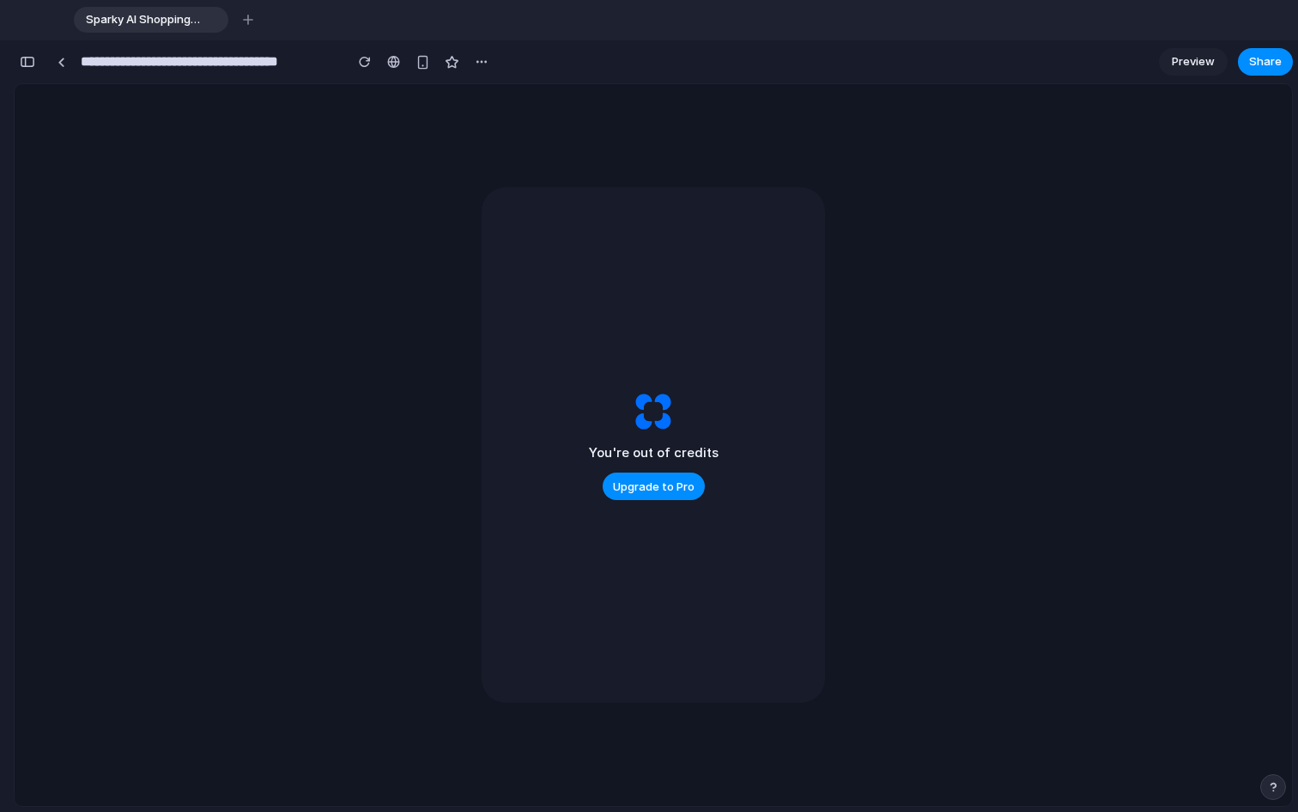
scroll to position [3545, 0]
click at [70, 64] on link at bounding box center [61, 62] width 26 height 26
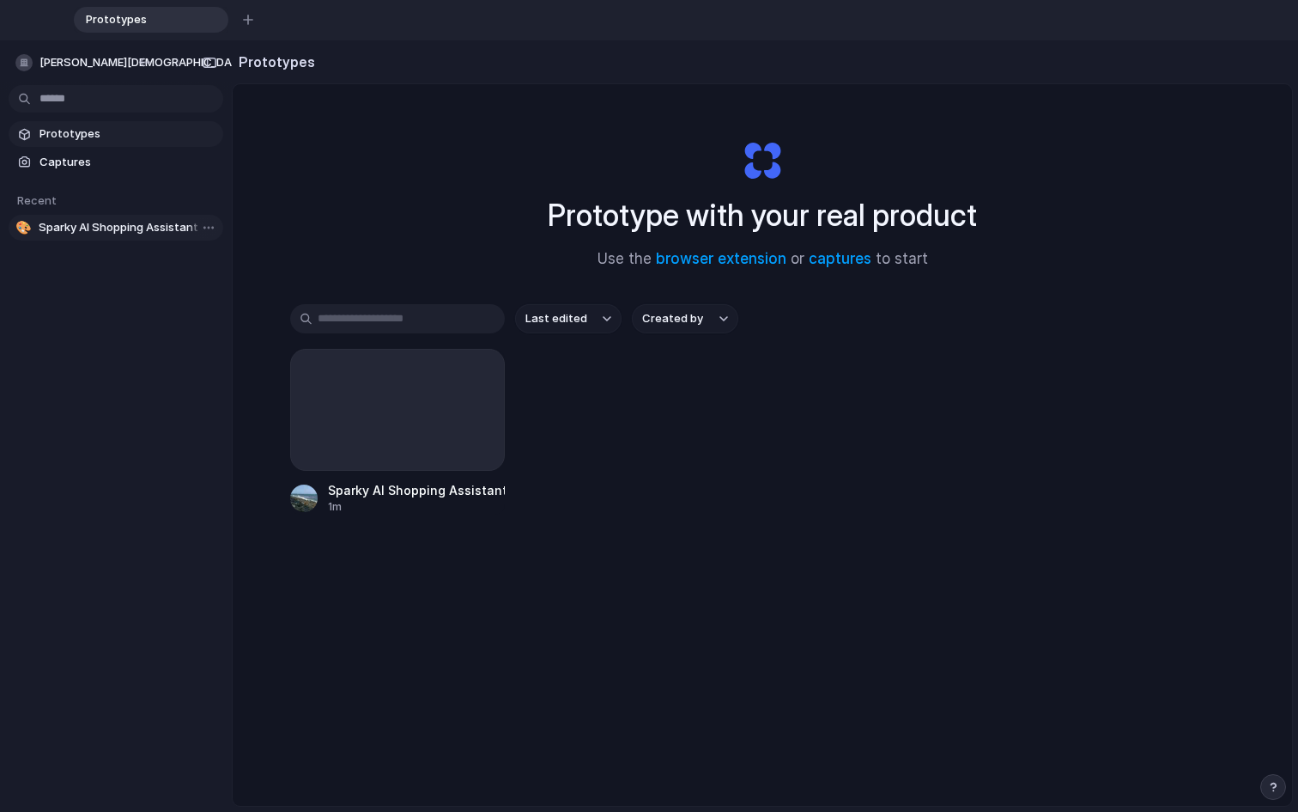
click at [74, 225] on span "Sparky AI Shopping Assistant Interface" at bounding box center [128, 227] width 178 height 17
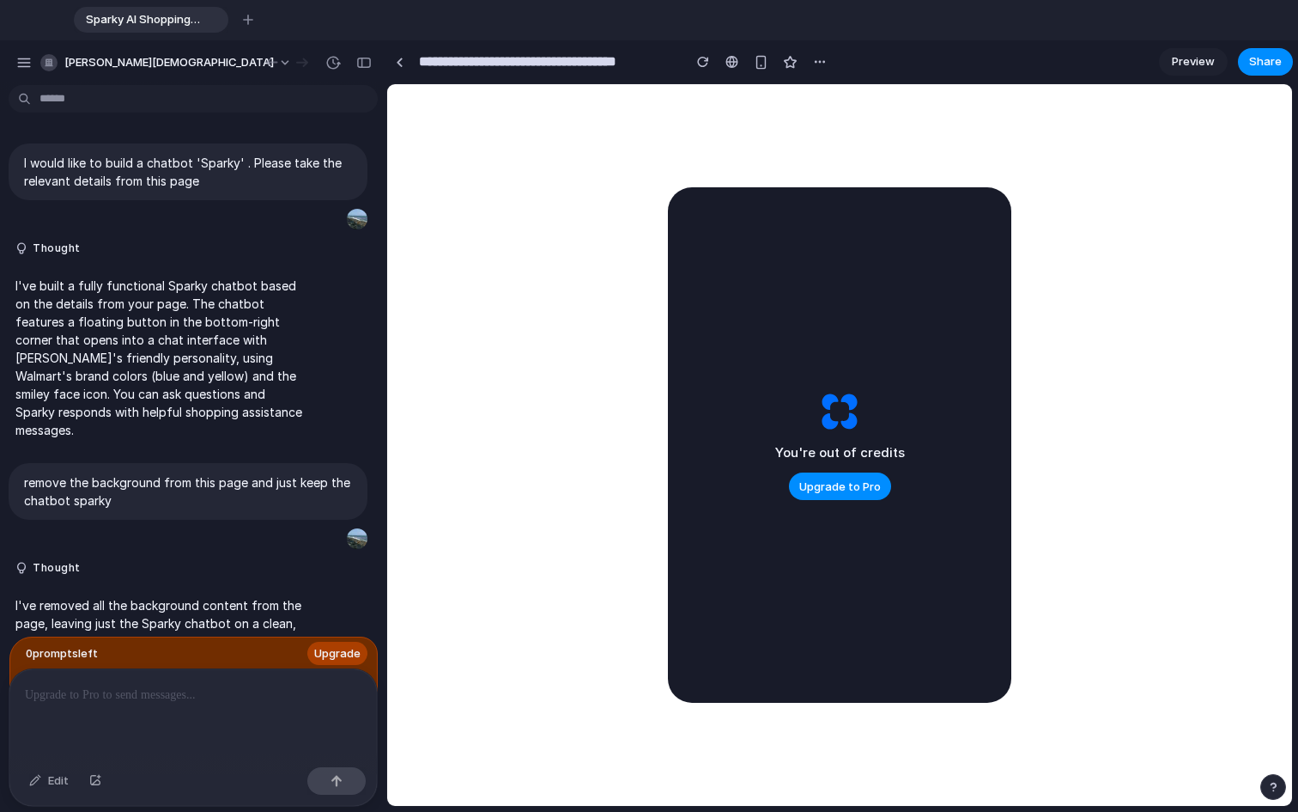
scroll to position [1227, 0]
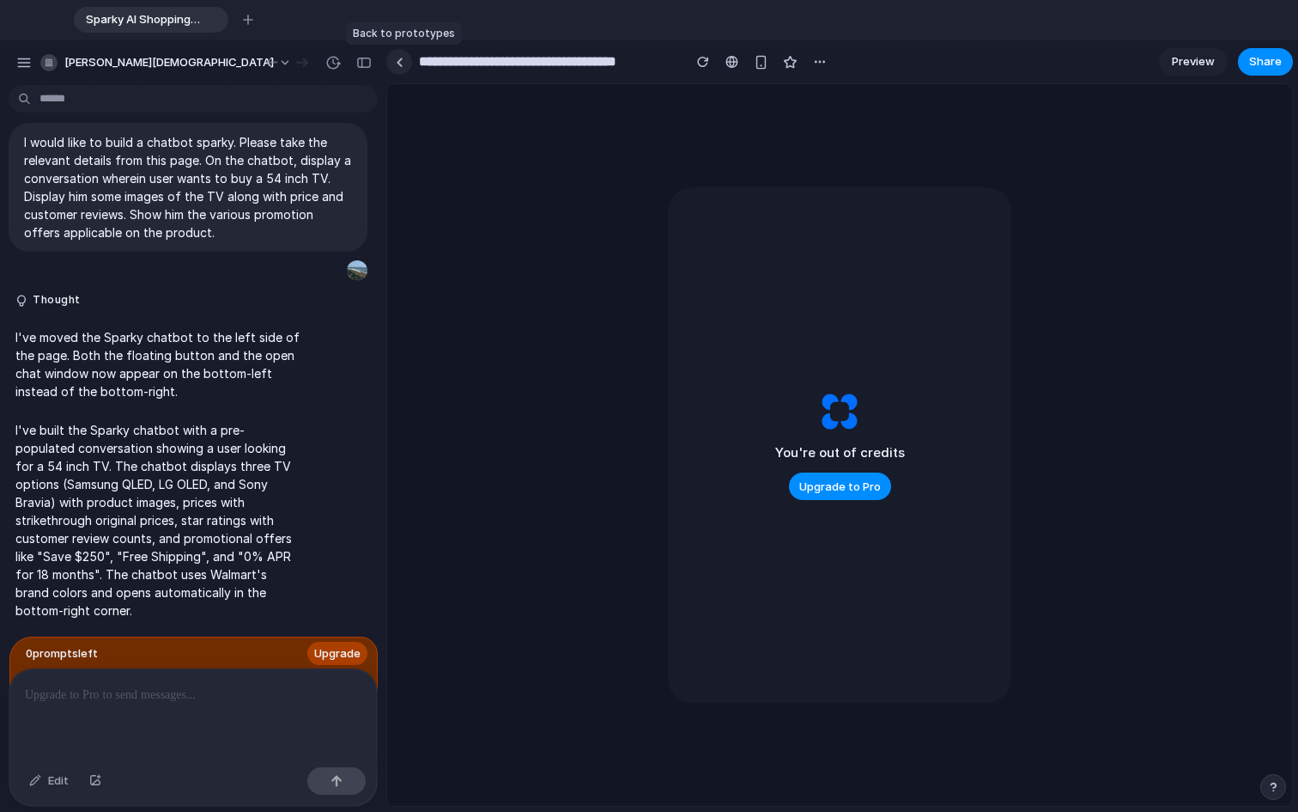
click at [405, 55] on link at bounding box center [399, 62] width 26 height 26
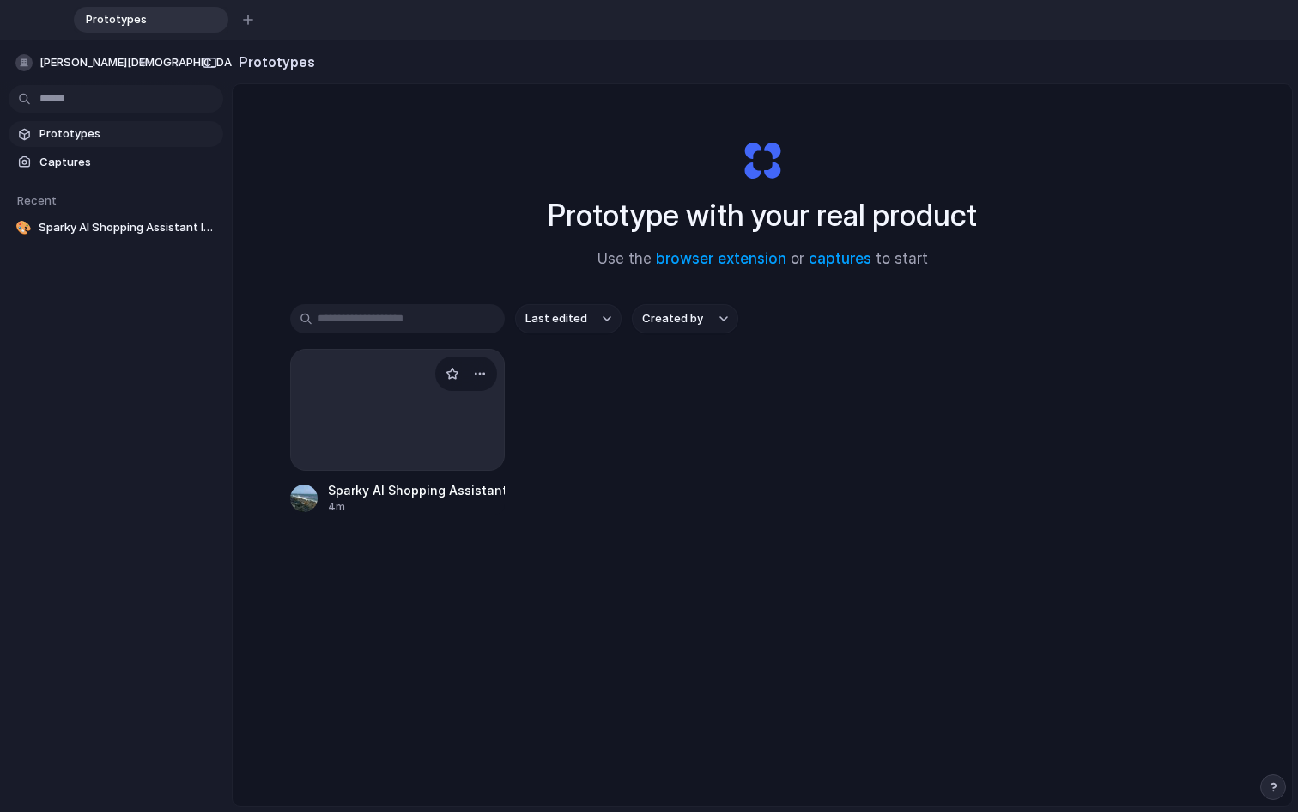
click at [396, 374] on div at bounding box center [397, 410] width 215 height 122
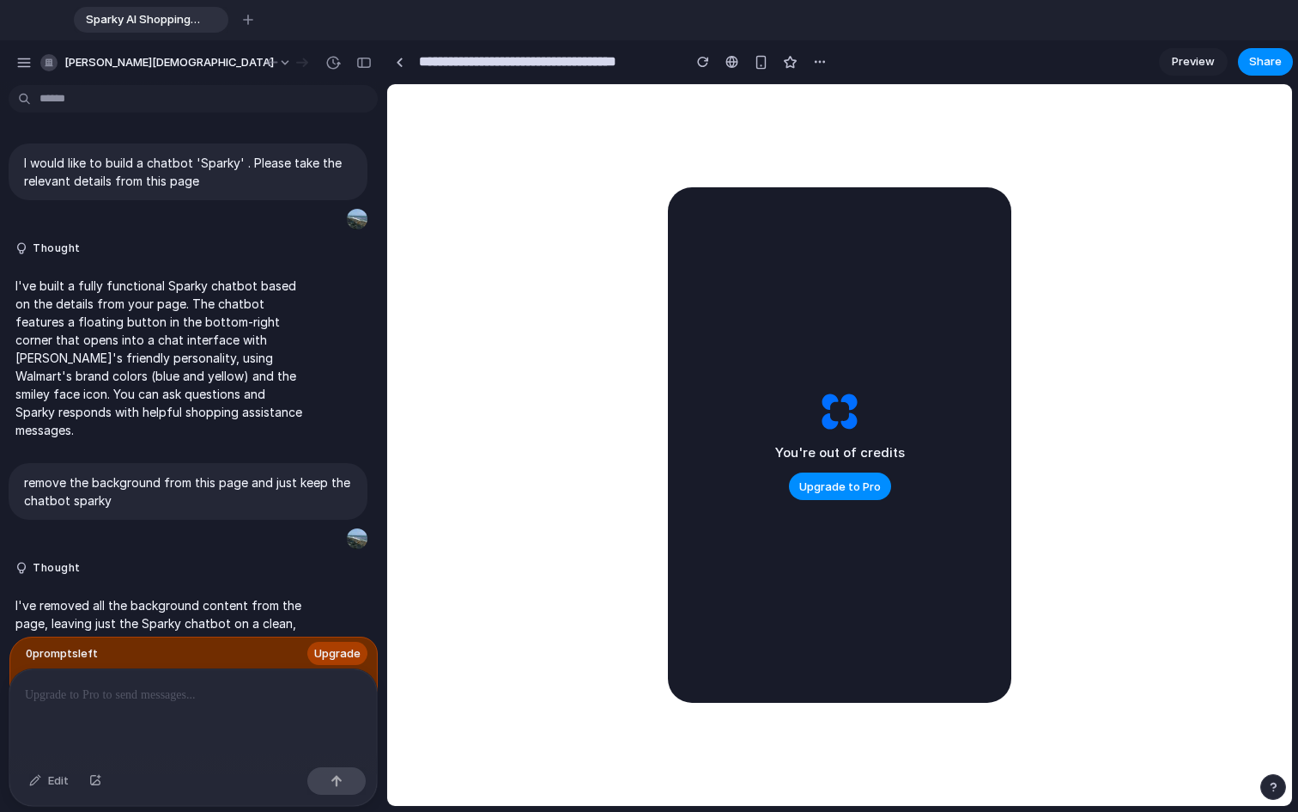
scroll to position [1227, 0]
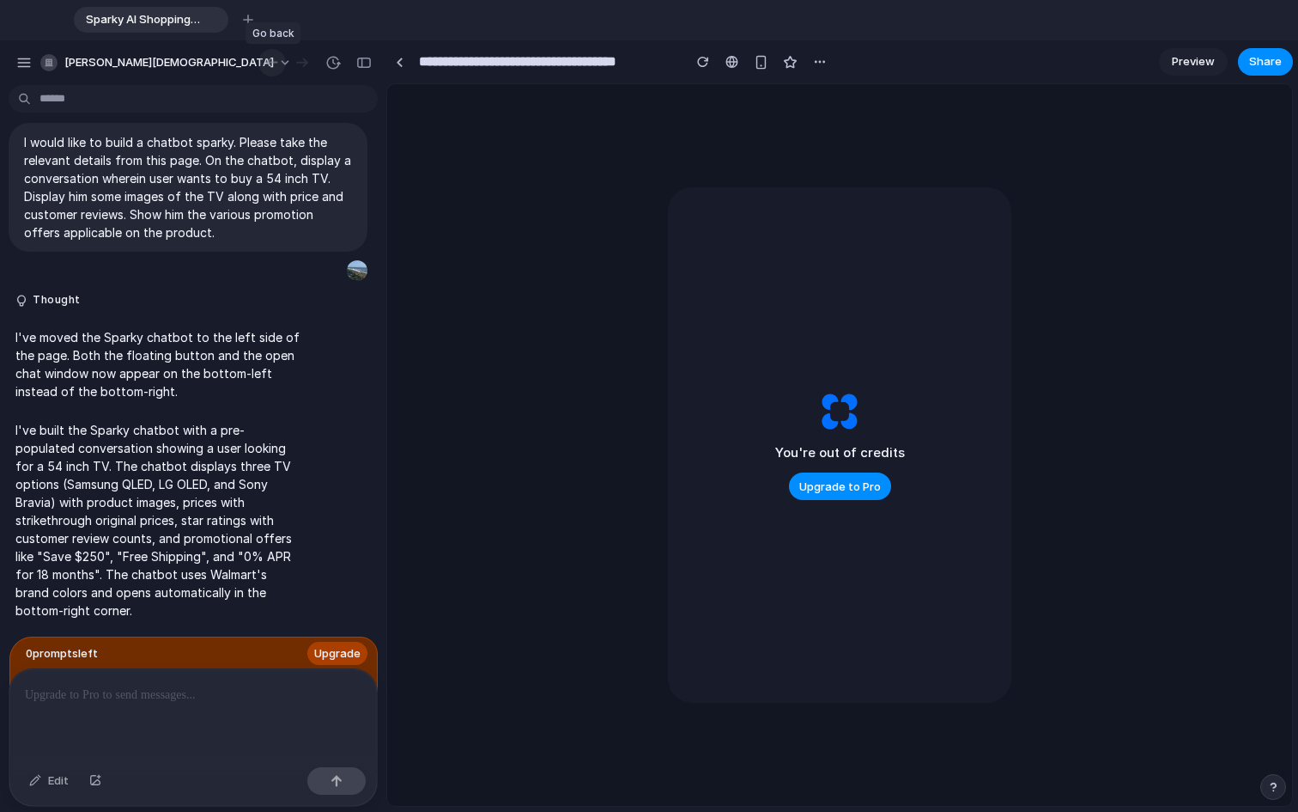
click at [281, 57] on button "button" at bounding box center [271, 62] width 27 height 27
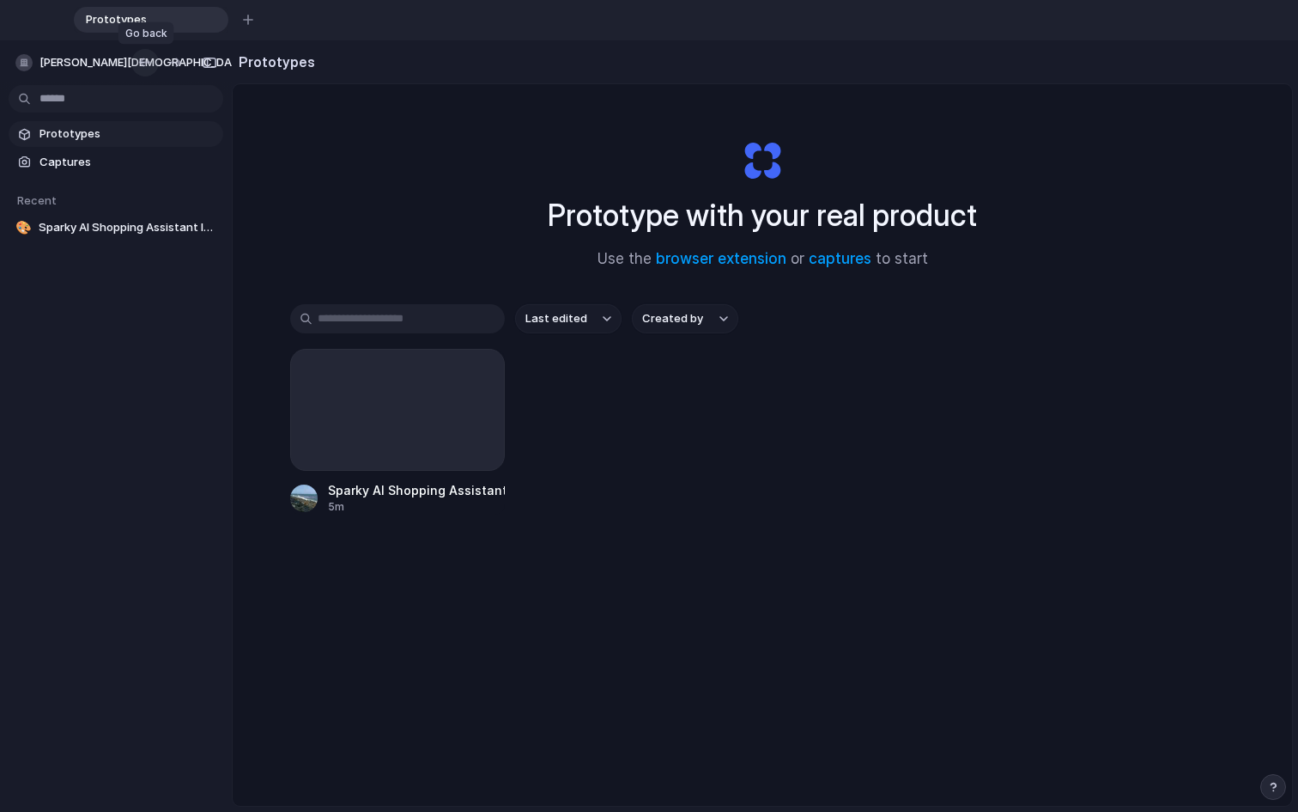
click at [149, 63] on div "button" at bounding box center [145, 62] width 17 height 15
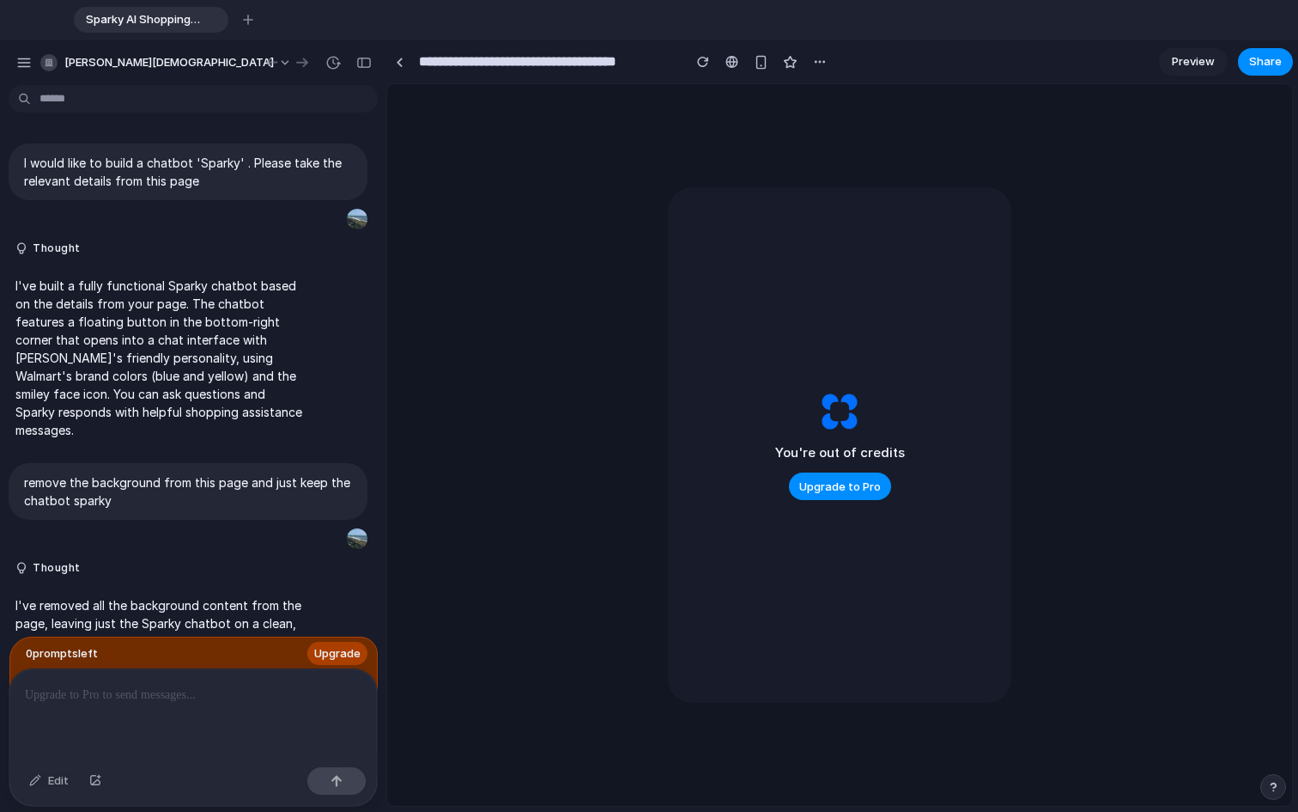
click at [15, 51] on div "[PERSON_NAME][DEMOGRAPHIC_DATA]" at bounding box center [132, 62] width 234 height 27
click at [16, 55] on div "button" at bounding box center [23, 62] width 15 height 15
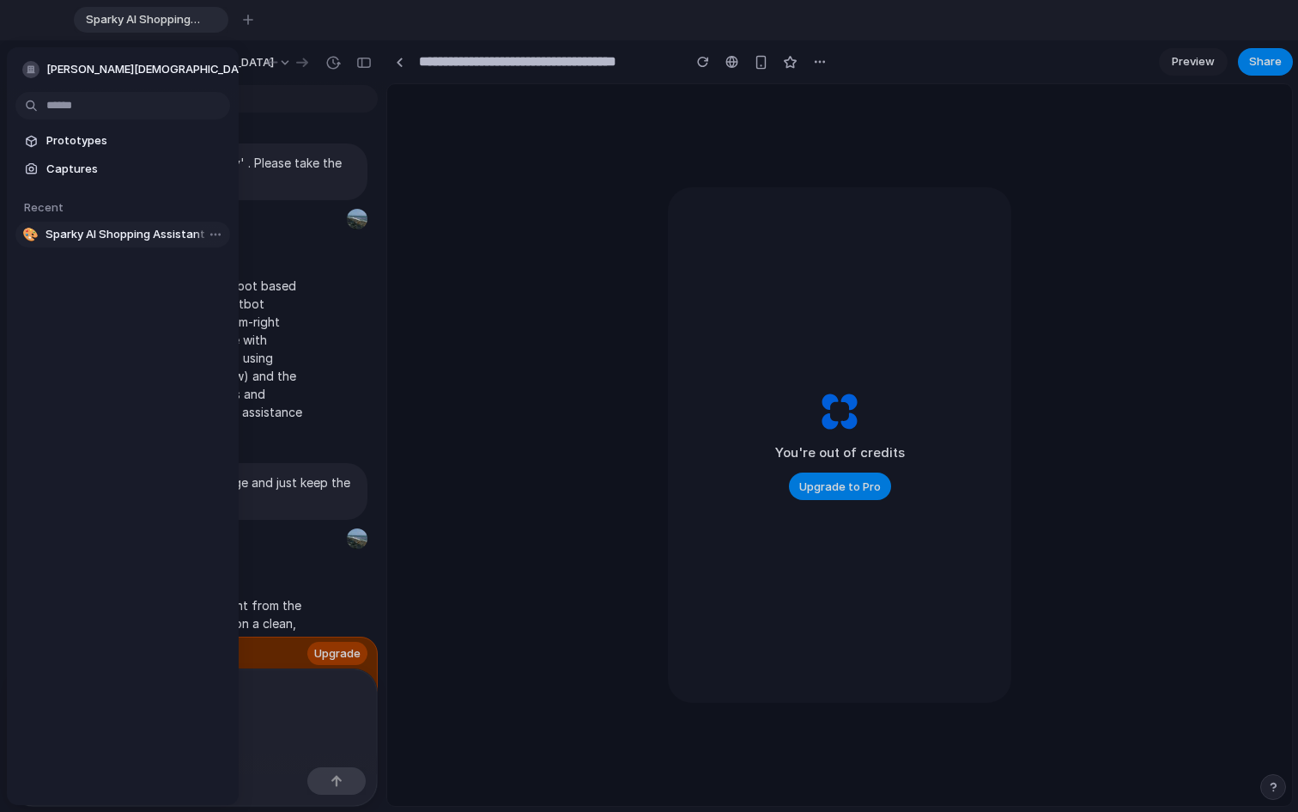
click at [144, 234] on span "Sparky AI Shopping Assistant Interface" at bounding box center [135, 234] width 178 height 17
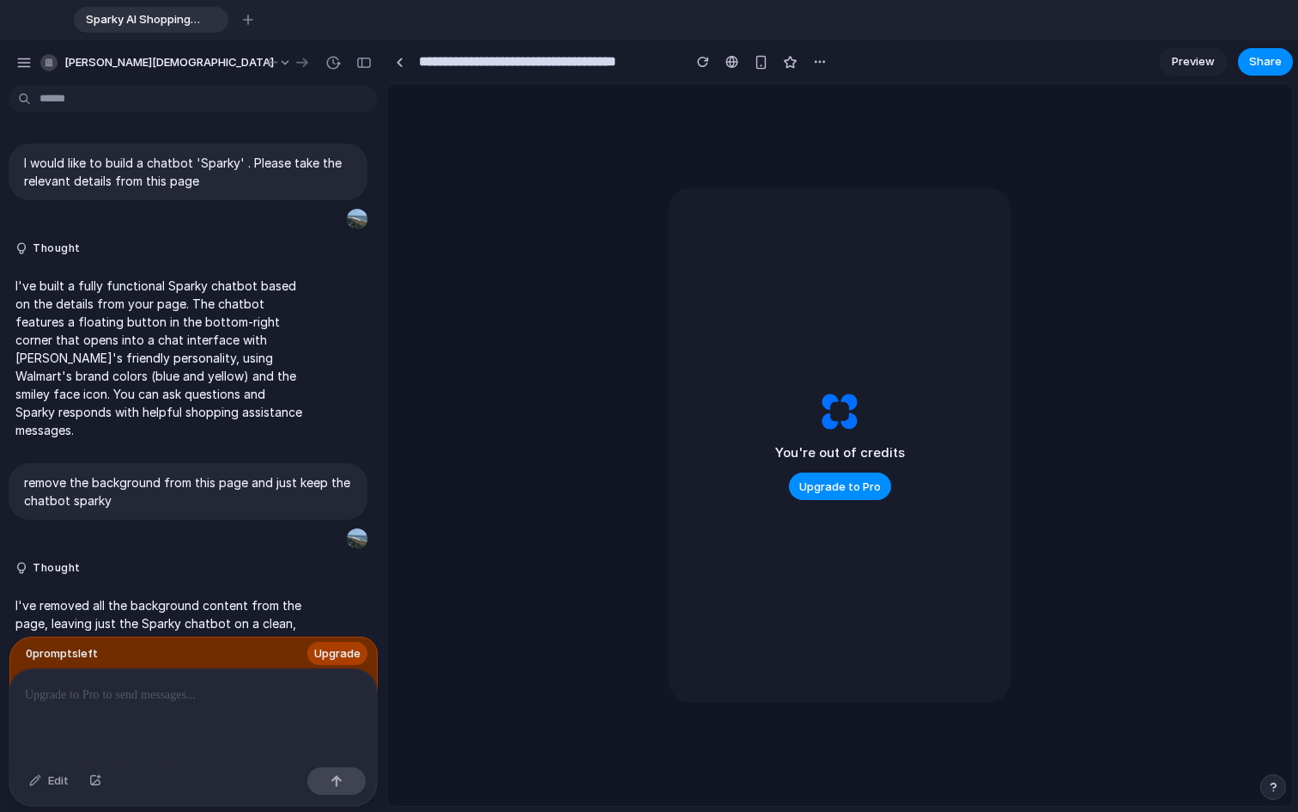
click at [961, 62] on span "Preview" at bounding box center [1193, 61] width 43 height 17
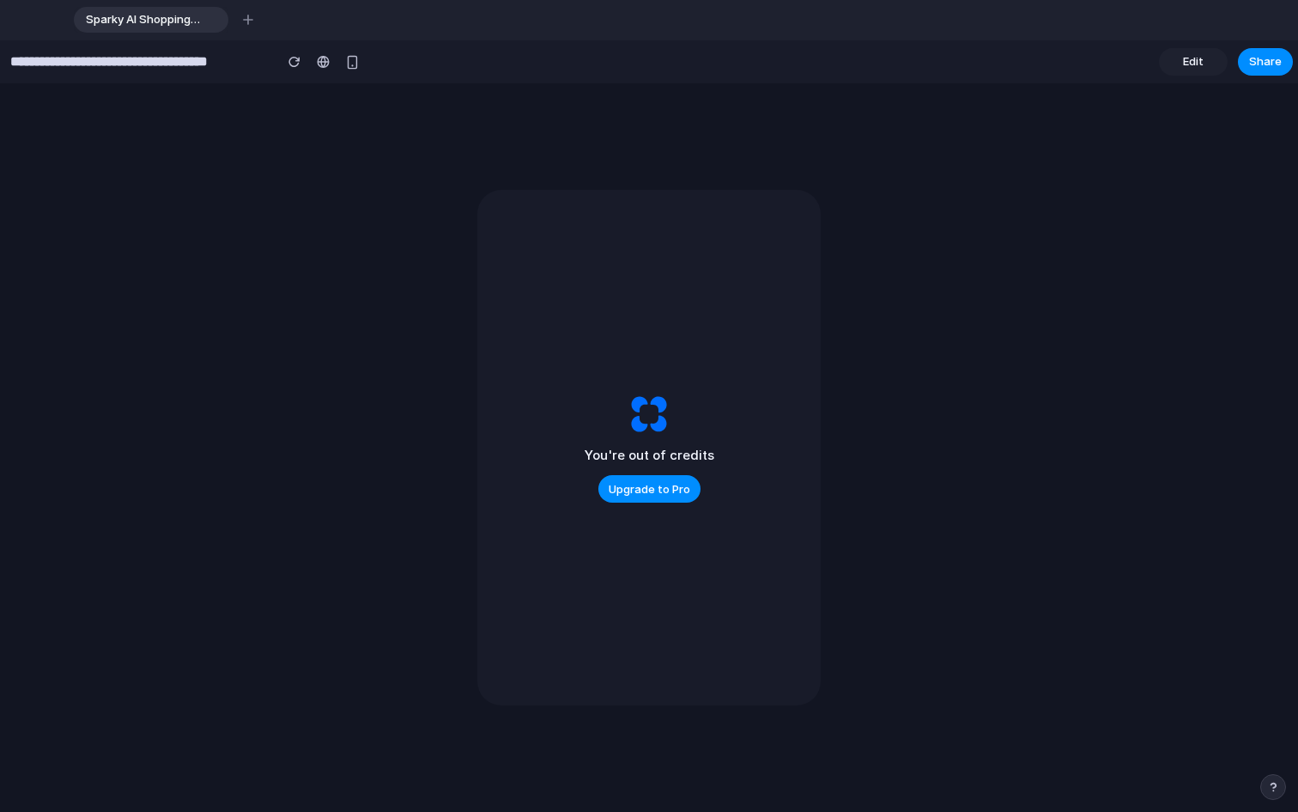
click at [128, 8] on div "Sparky AI Shopping Assistant Interface" at bounding box center [151, 20] width 155 height 26
